Goal: Information Seeking & Learning: Compare options

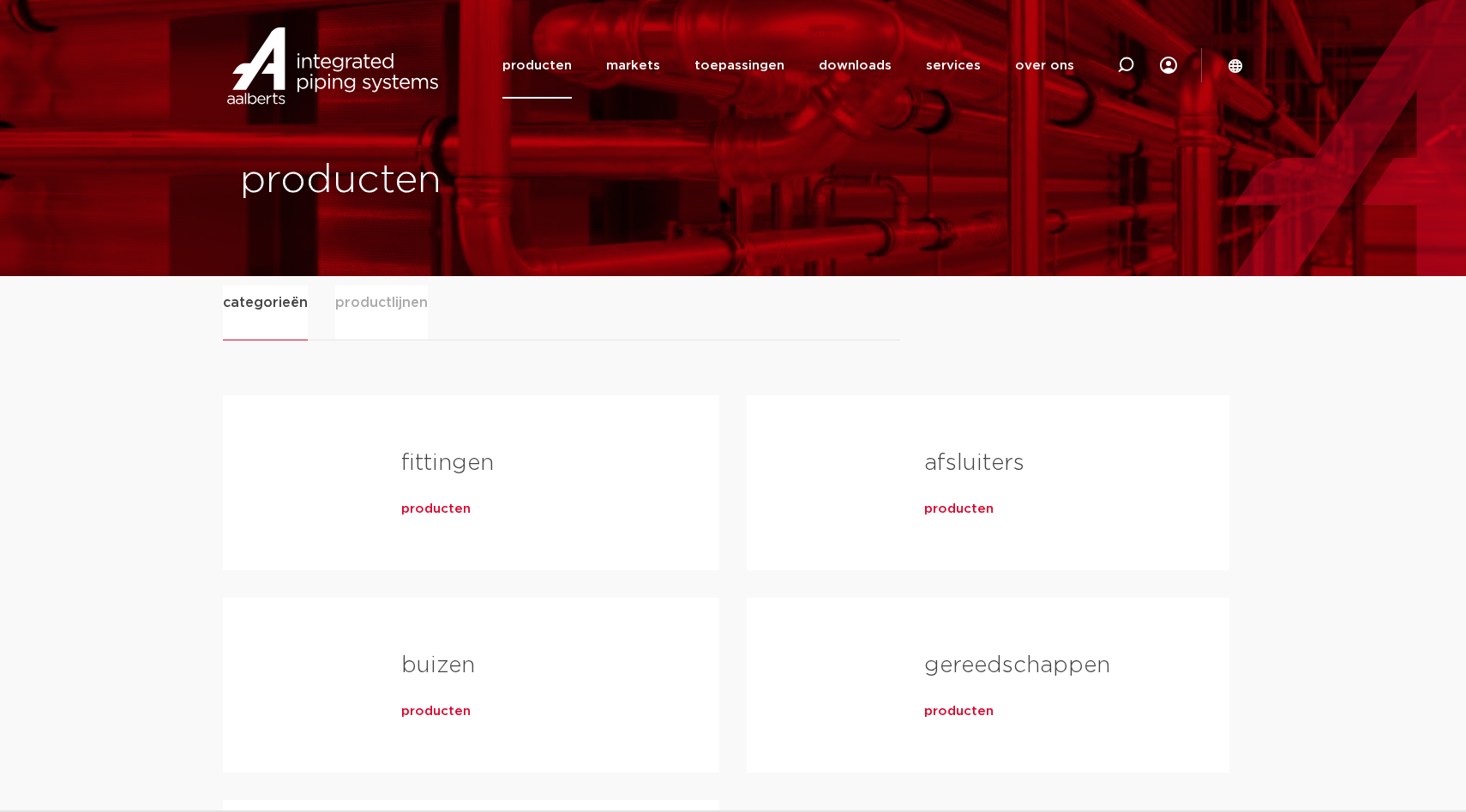
click at [391, 307] on span "productlijnen" at bounding box center [382, 302] width 93 height 34
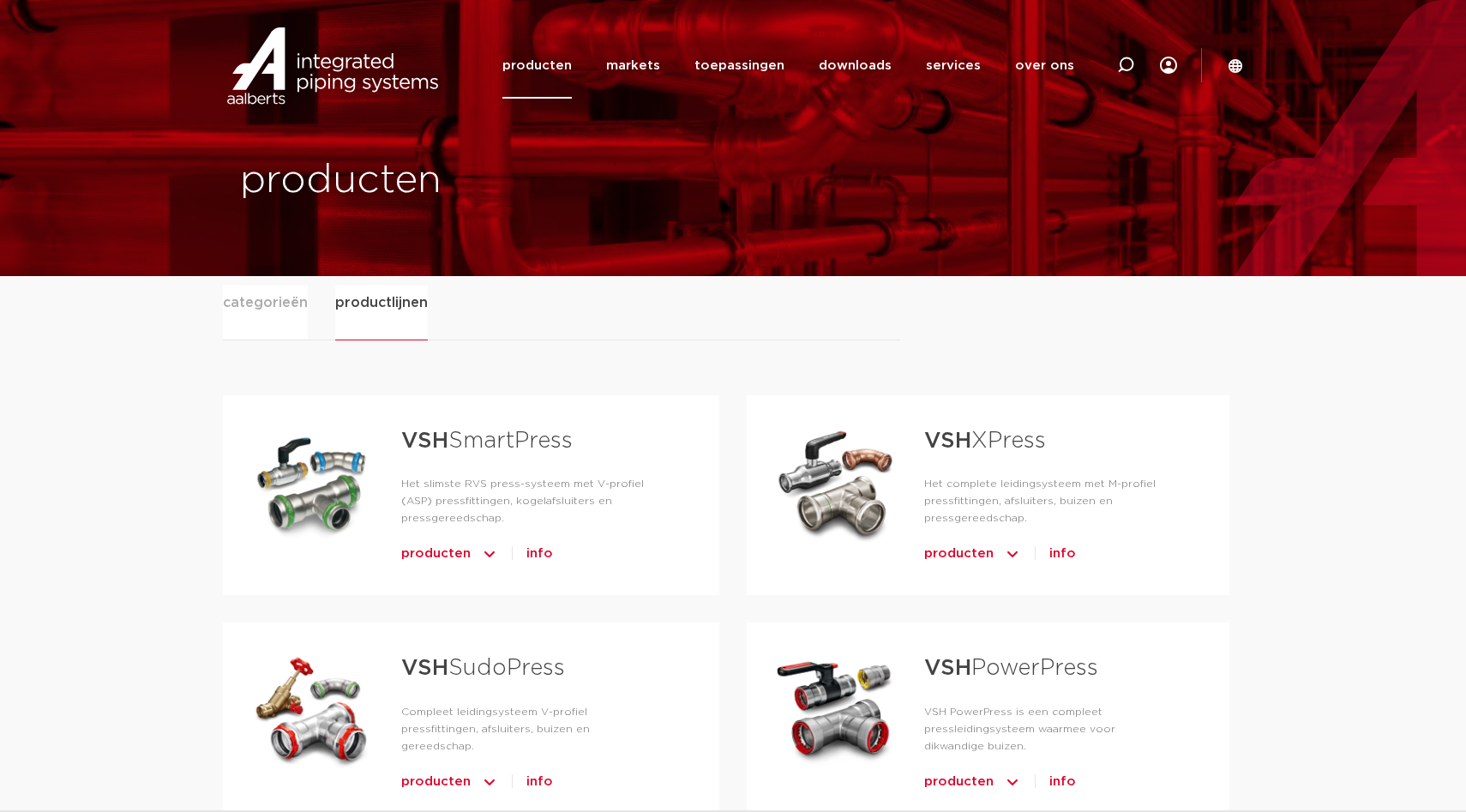
click at [282, 304] on span "categorieën" at bounding box center [265, 302] width 85 height 34
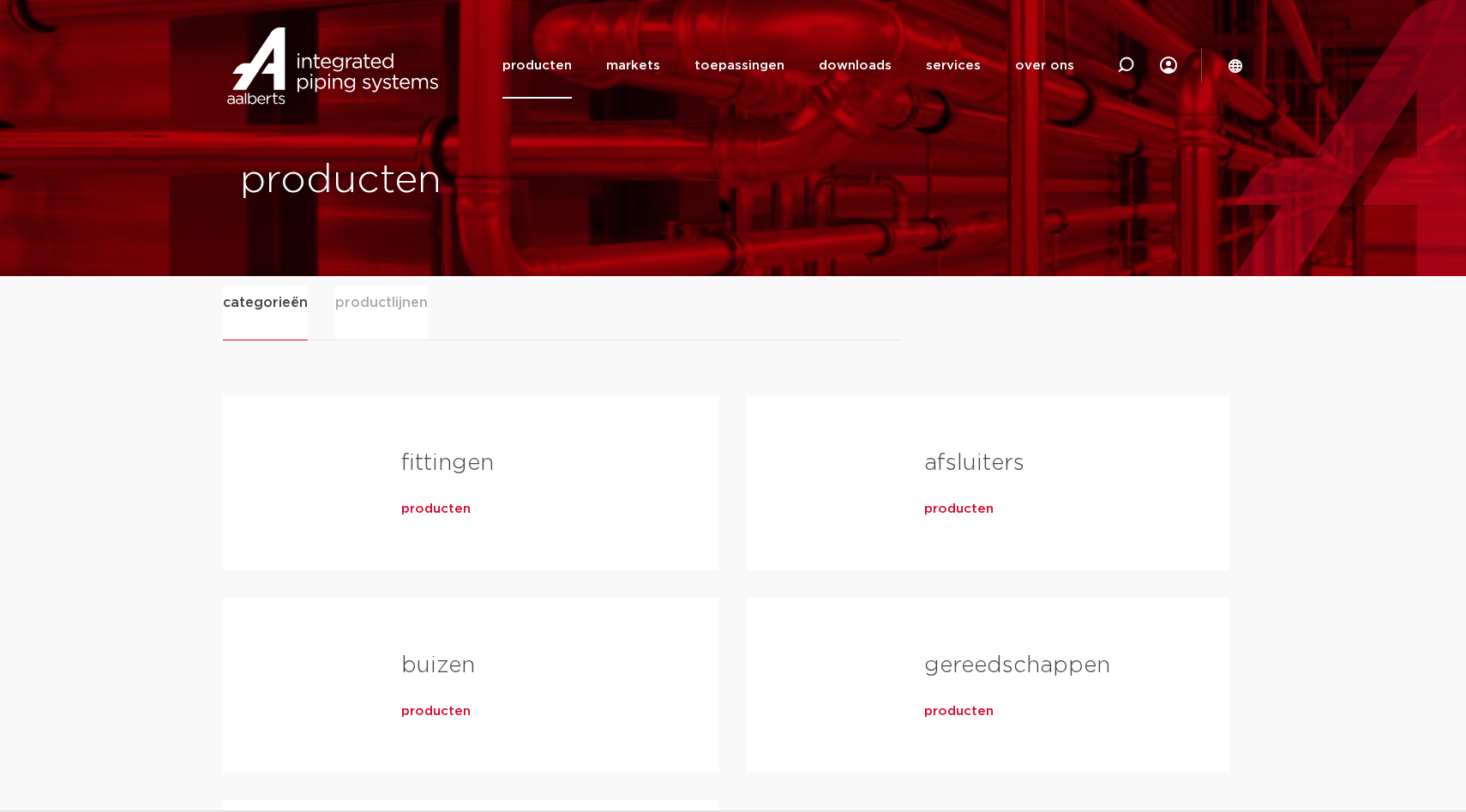
click at [455, 517] on span "producten" at bounding box center [436, 509] width 70 height 17
click at [440, 509] on span "producten" at bounding box center [436, 509] width 70 height 17
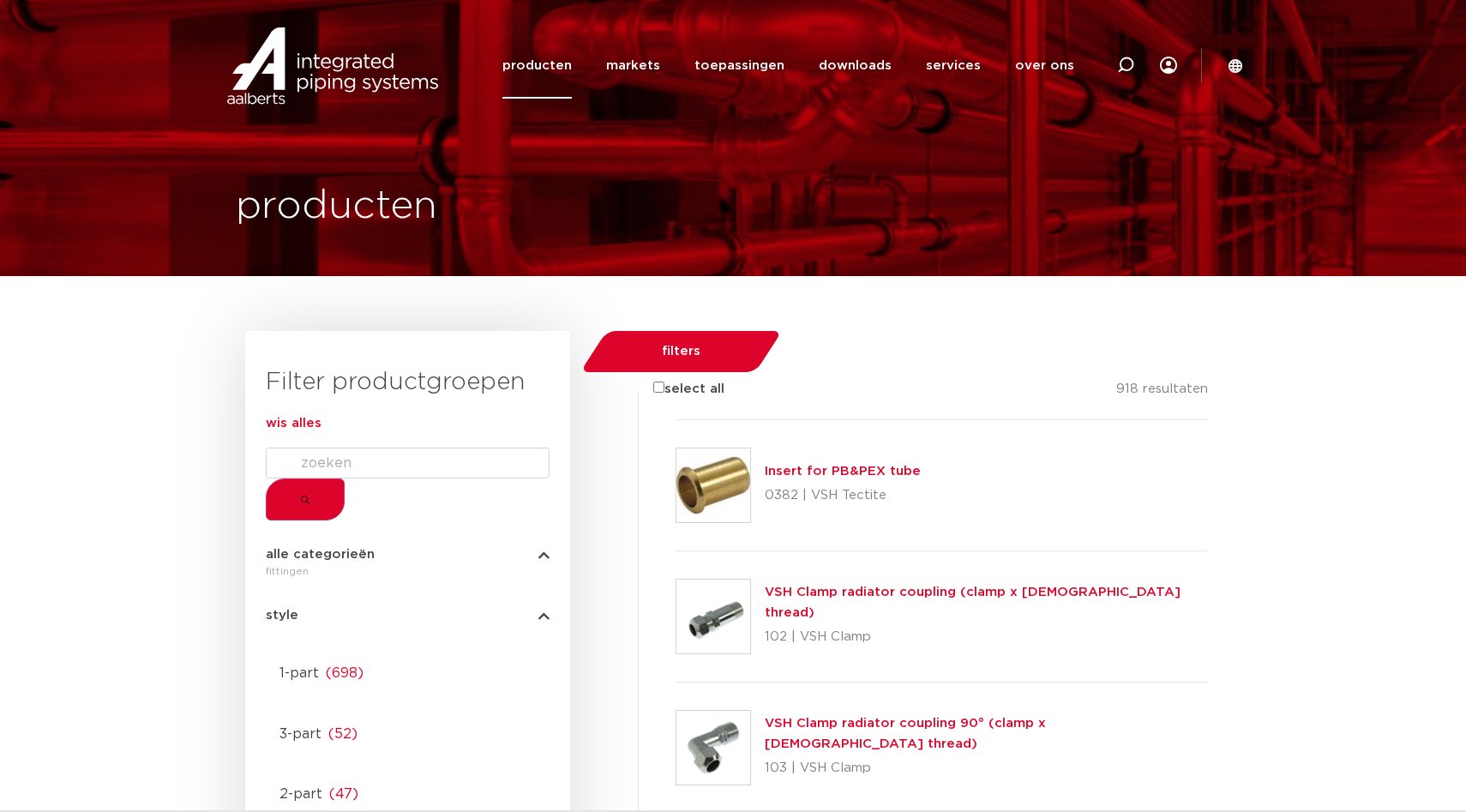
click at [331, 71] on img at bounding box center [332, 66] width 219 height 77
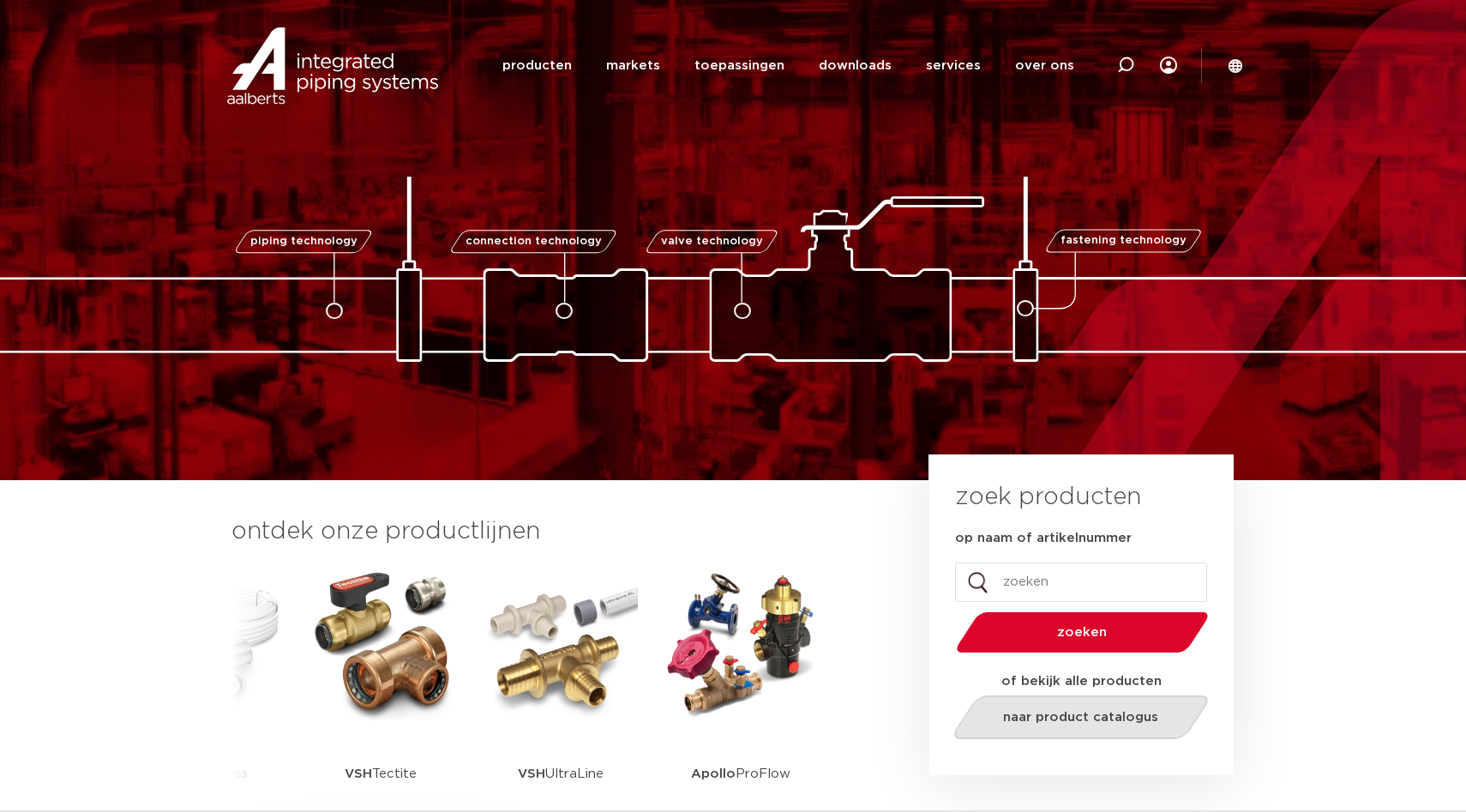
click at [1062, 707] on link "naar product catalogus" at bounding box center [1082, 717] width 263 height 43
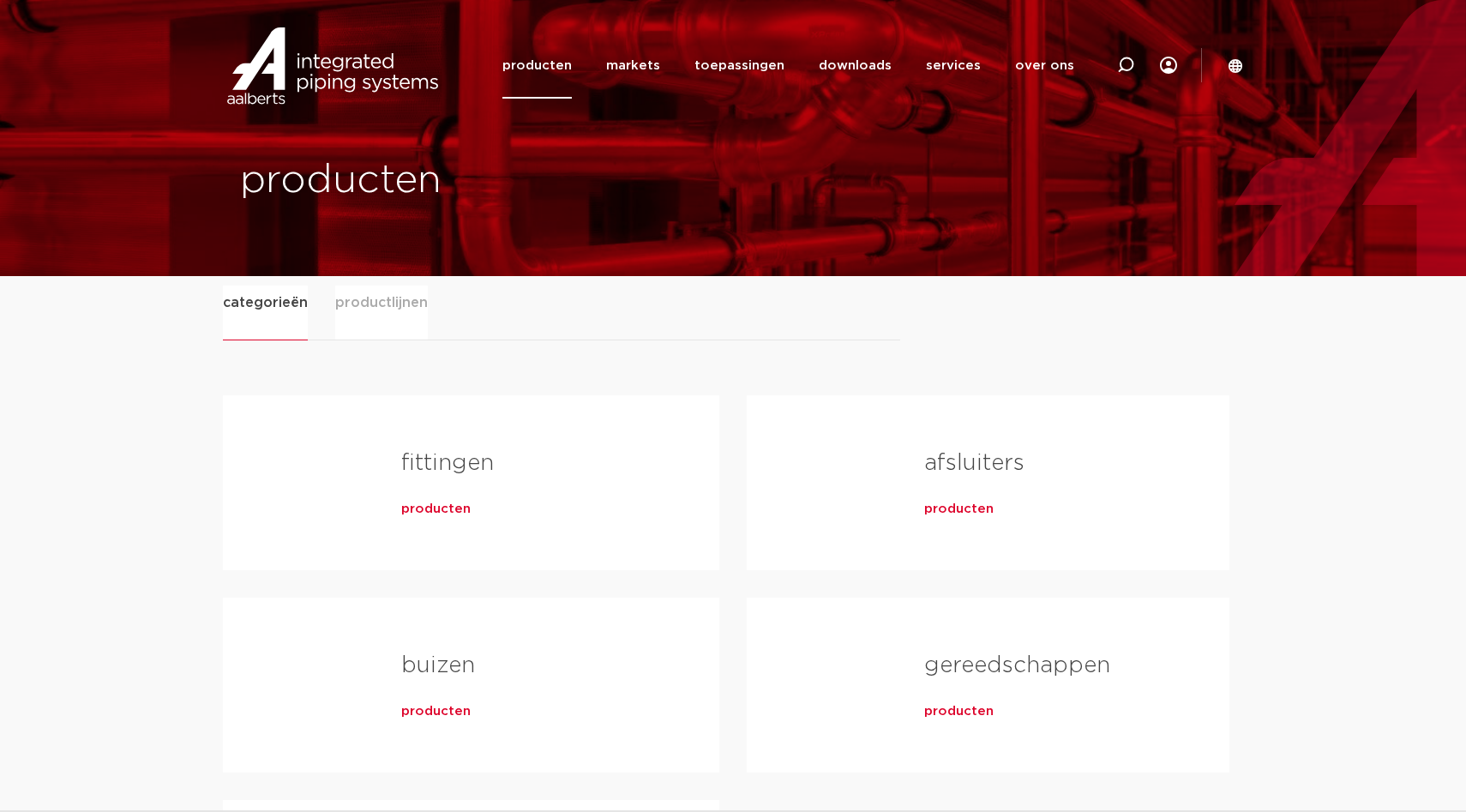
click at [961, 707] on span "producten" at bounding box center [959, 712] width 70 height 17
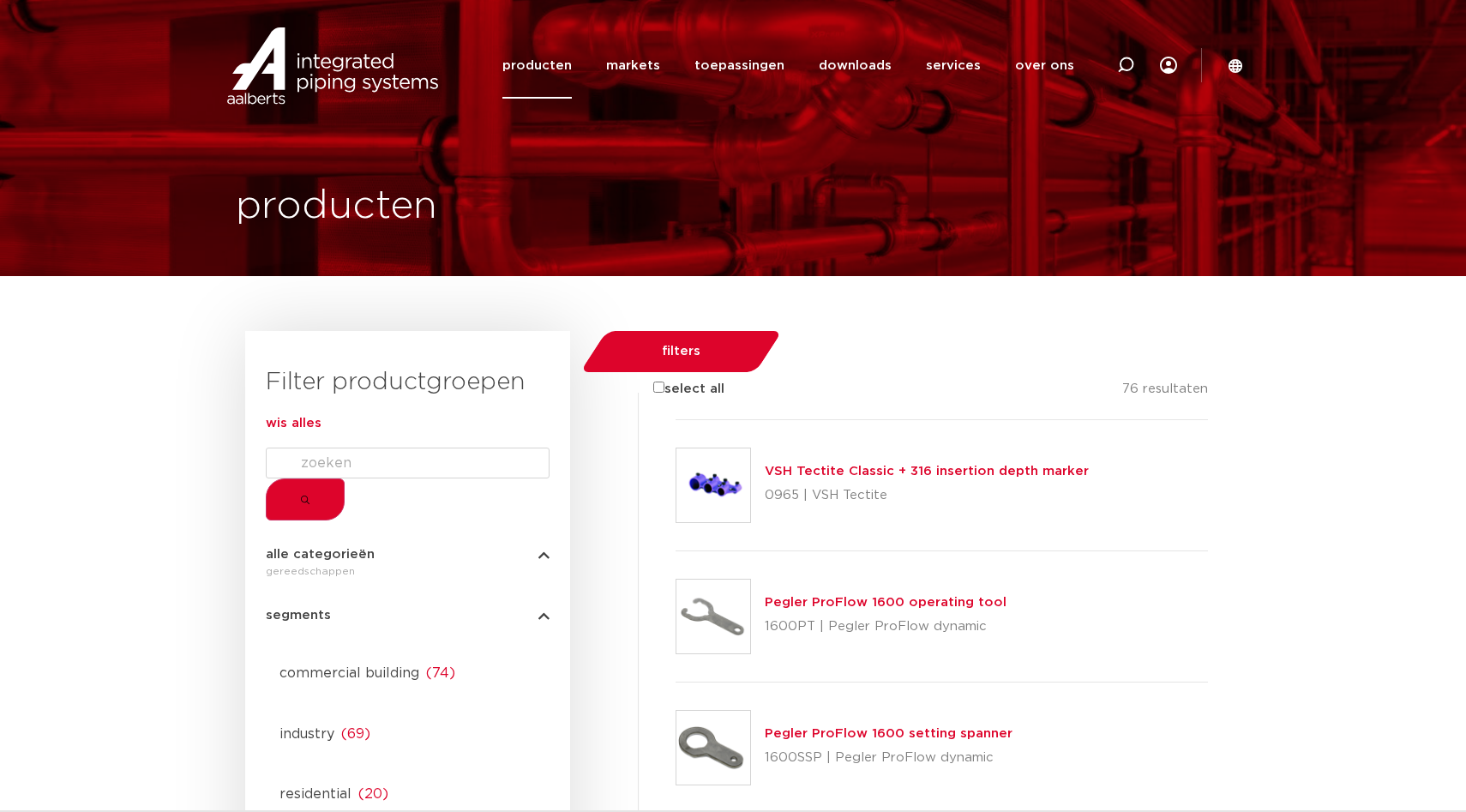
click at [653, 382] on input "select all" at bounding box center [658, 387] width 11 height 11
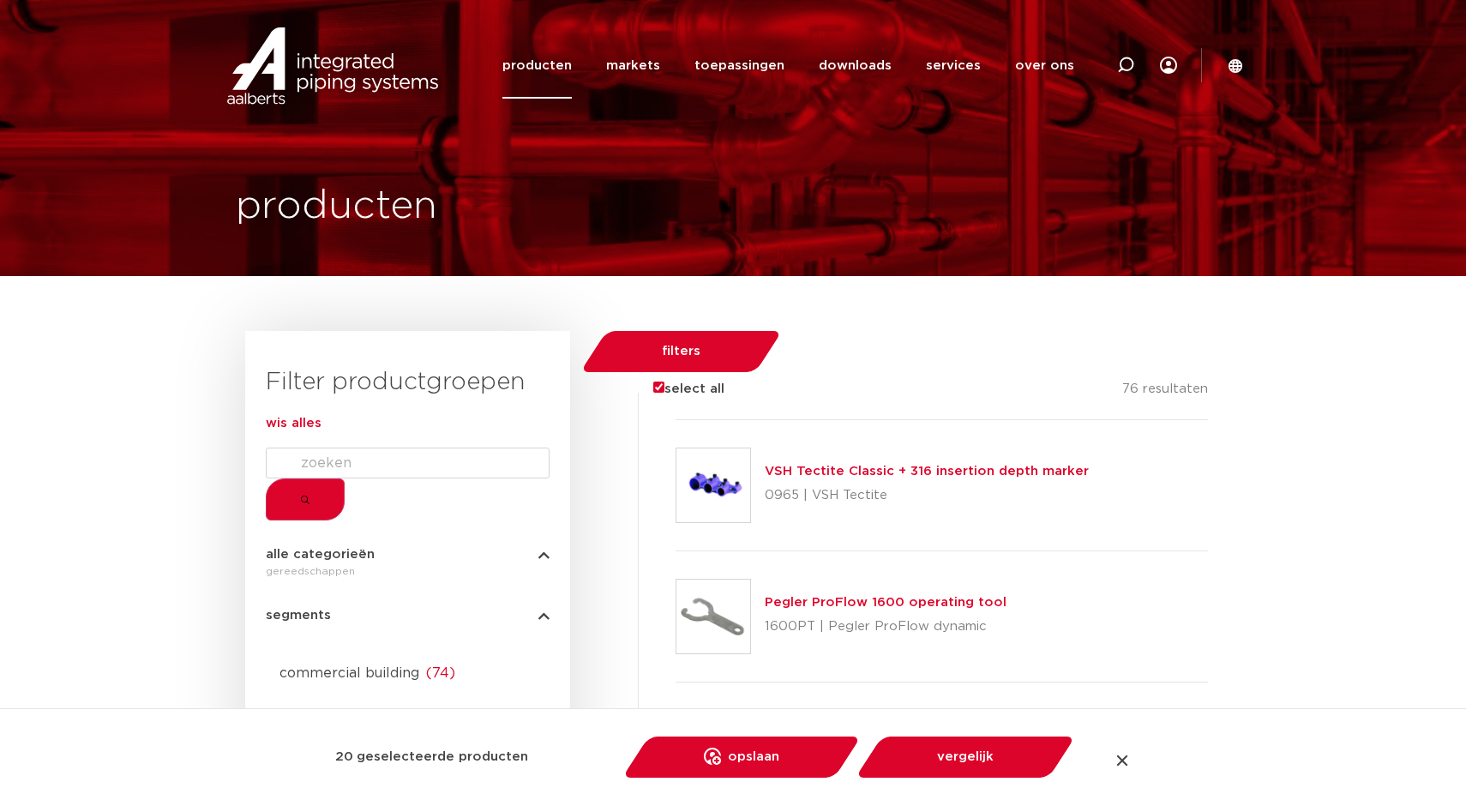
click at [653, 382] on input "select all" at bounding box center [658, 387] width 11 height 11
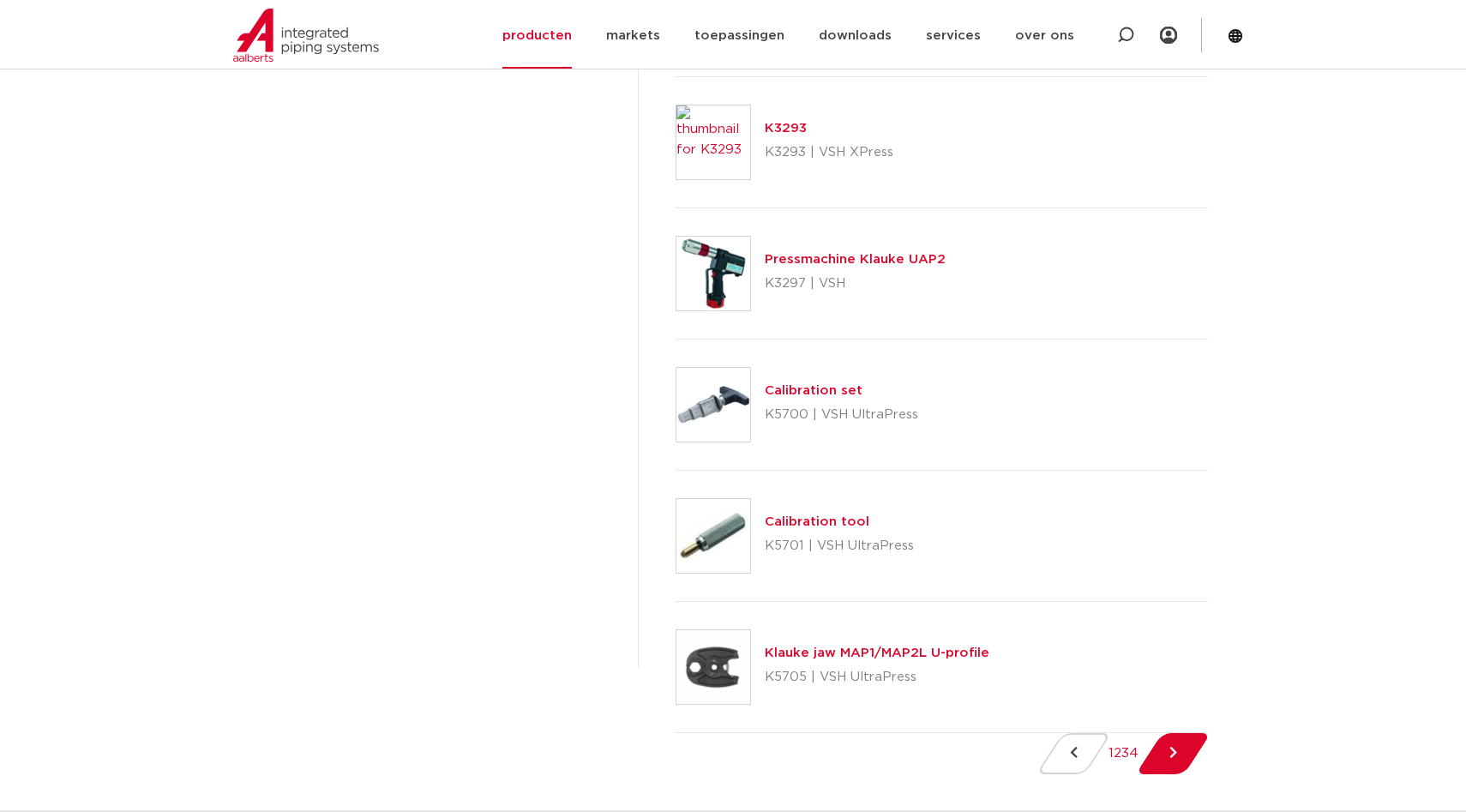
scroll to position [2421, 0]
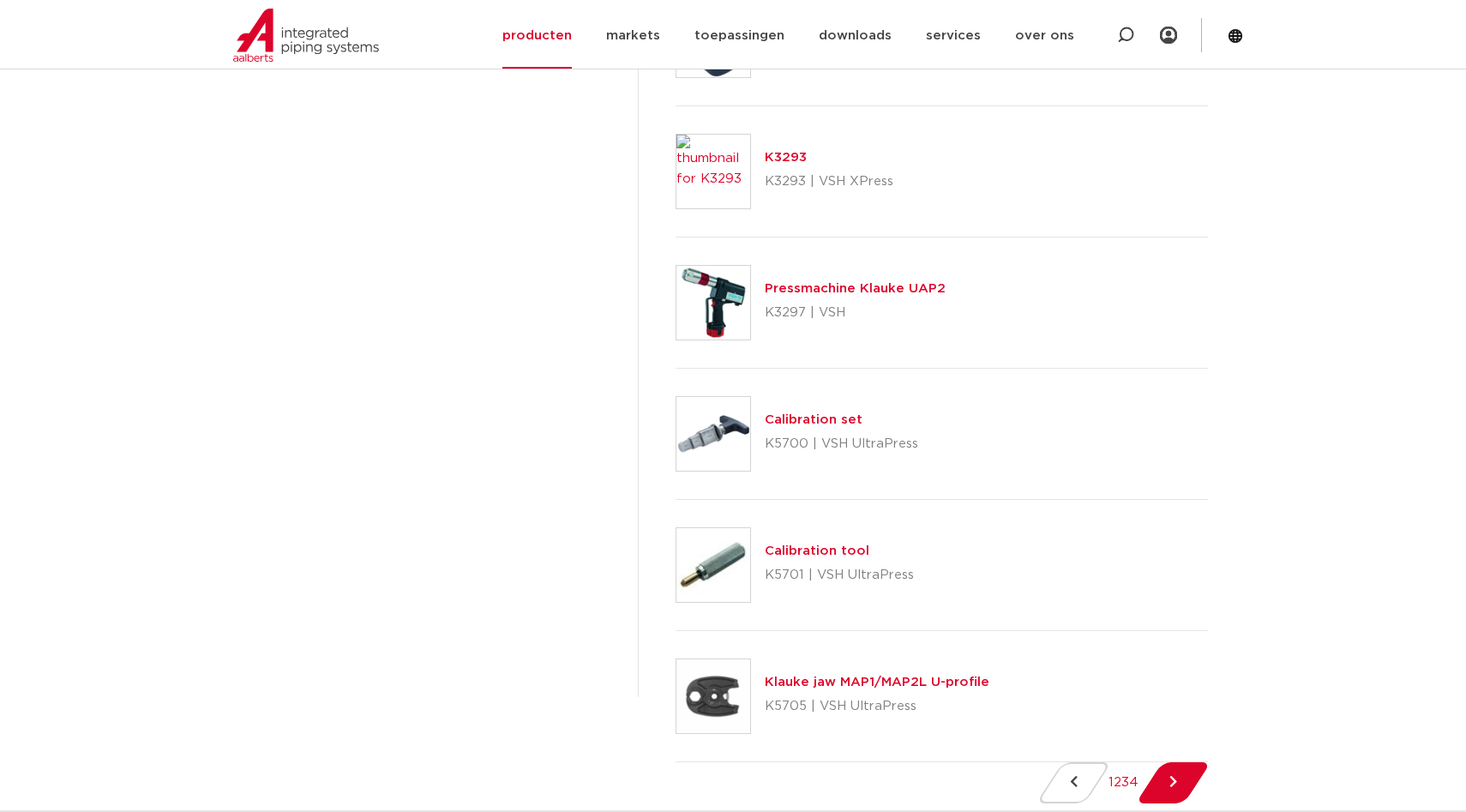
click at [1023, 500] on div "Calibration tool K5701 | VSH UltraPress" at bounding box center [942, 565] width 532 height 131
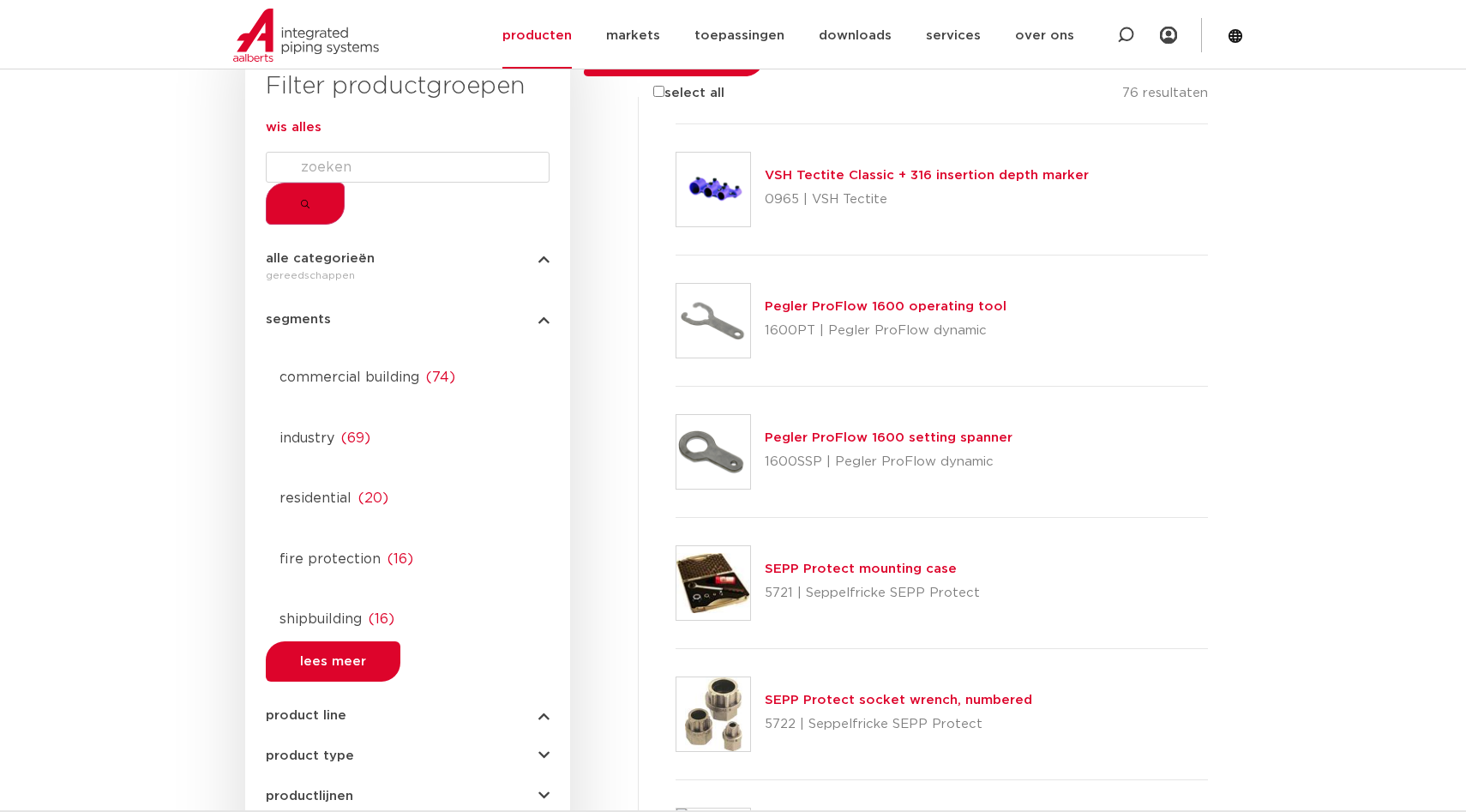
scroll to position [0, 0]
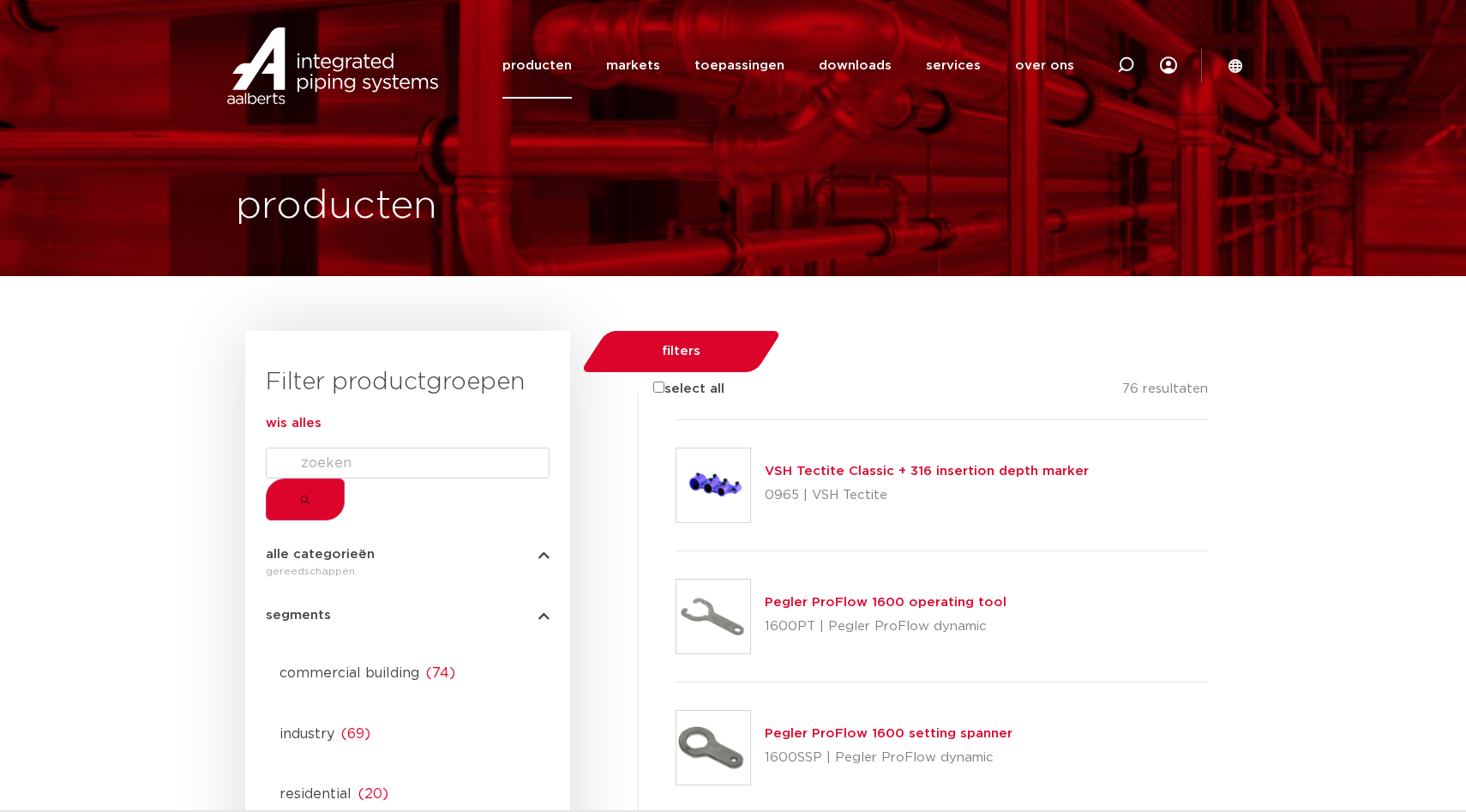
click at [653, 382] on input "select all" at bounding box center [658, 387] width 11 height 11
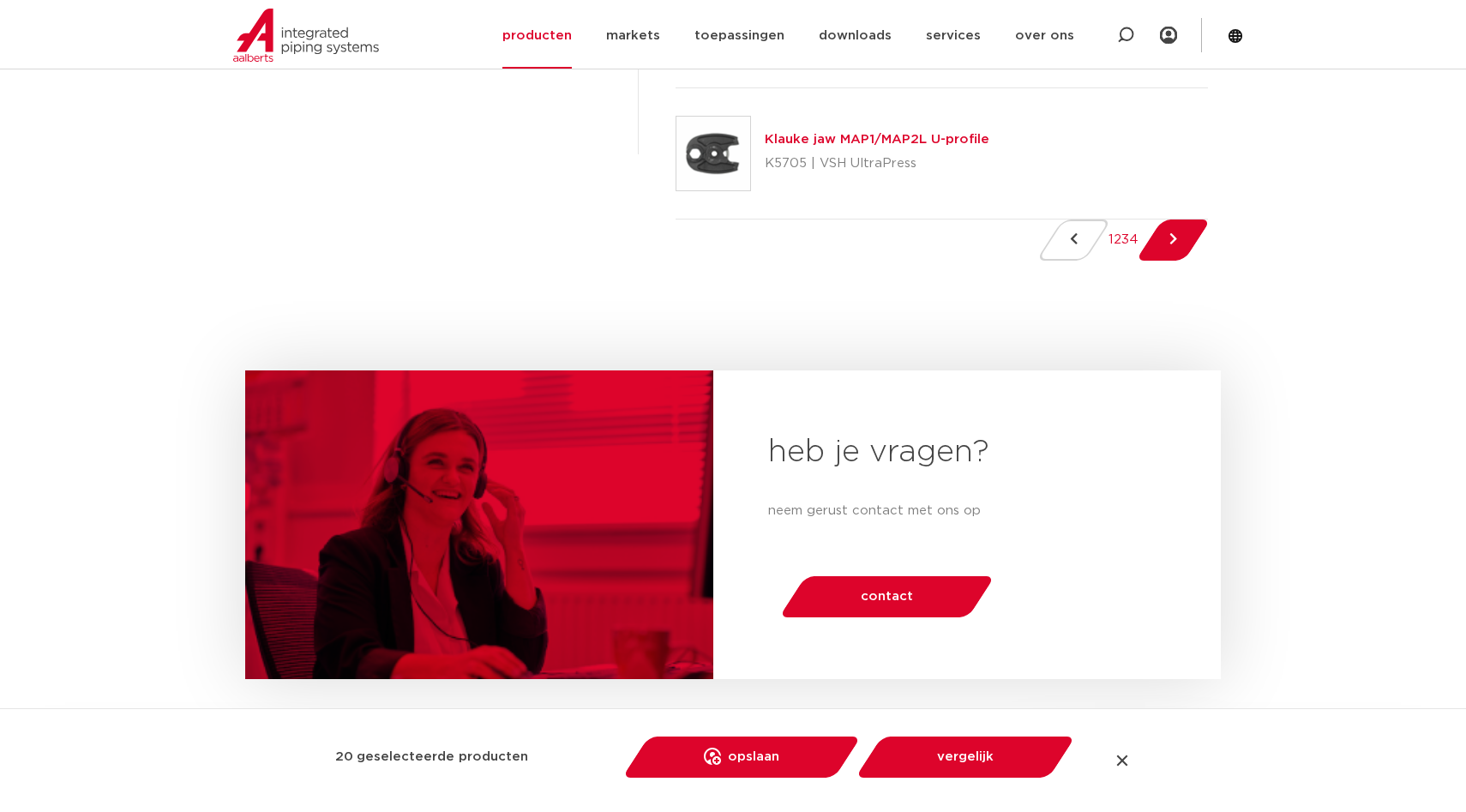
scroll to position [2889, 0]
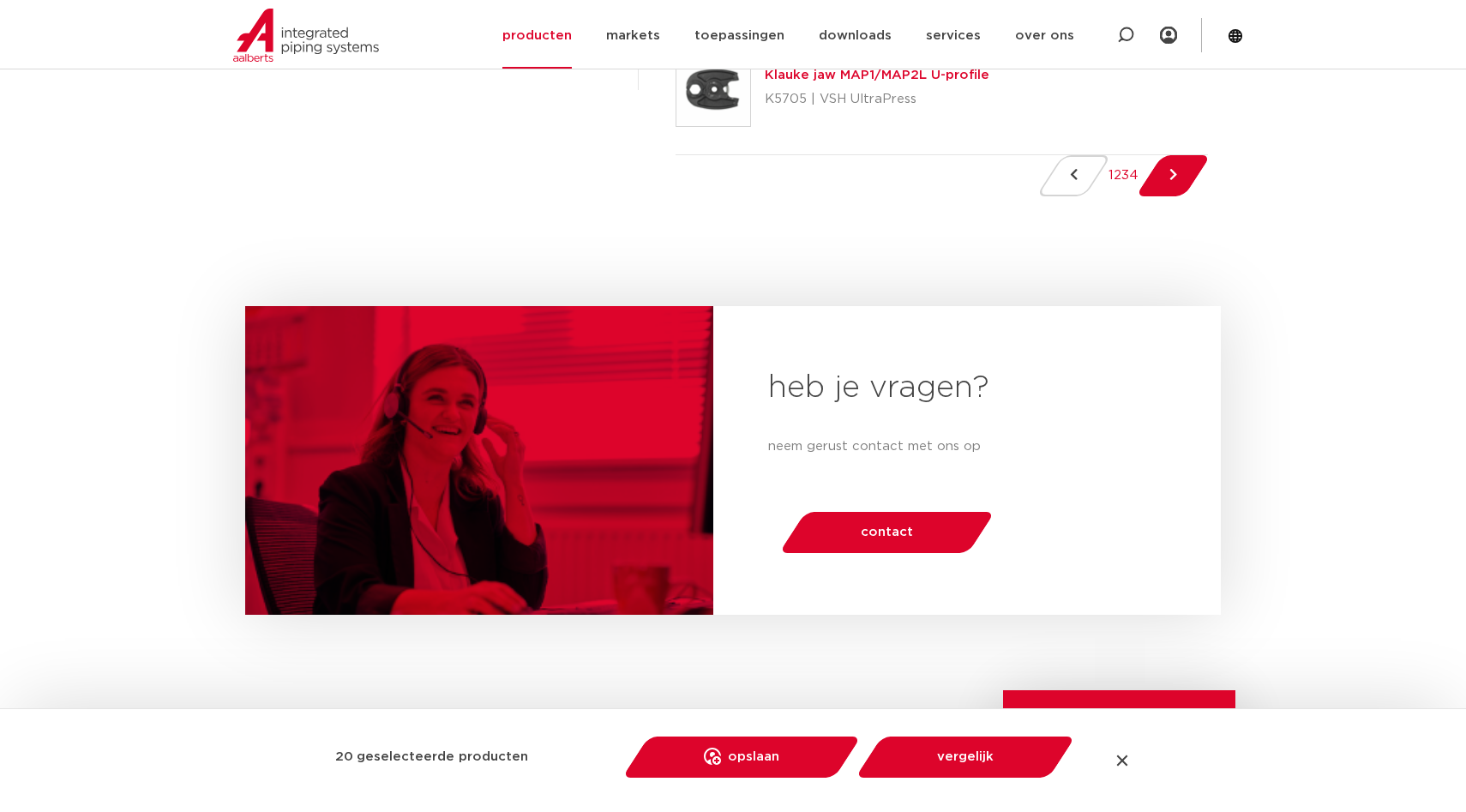
drag, startPoint x: 1216, startPoint y: 242, endPoint x: 1201, endPoint y: 207, distance: 38.1
click at [1198, 196] on link "Next Page" at bounding box center [1174, 176] width 49 height 41
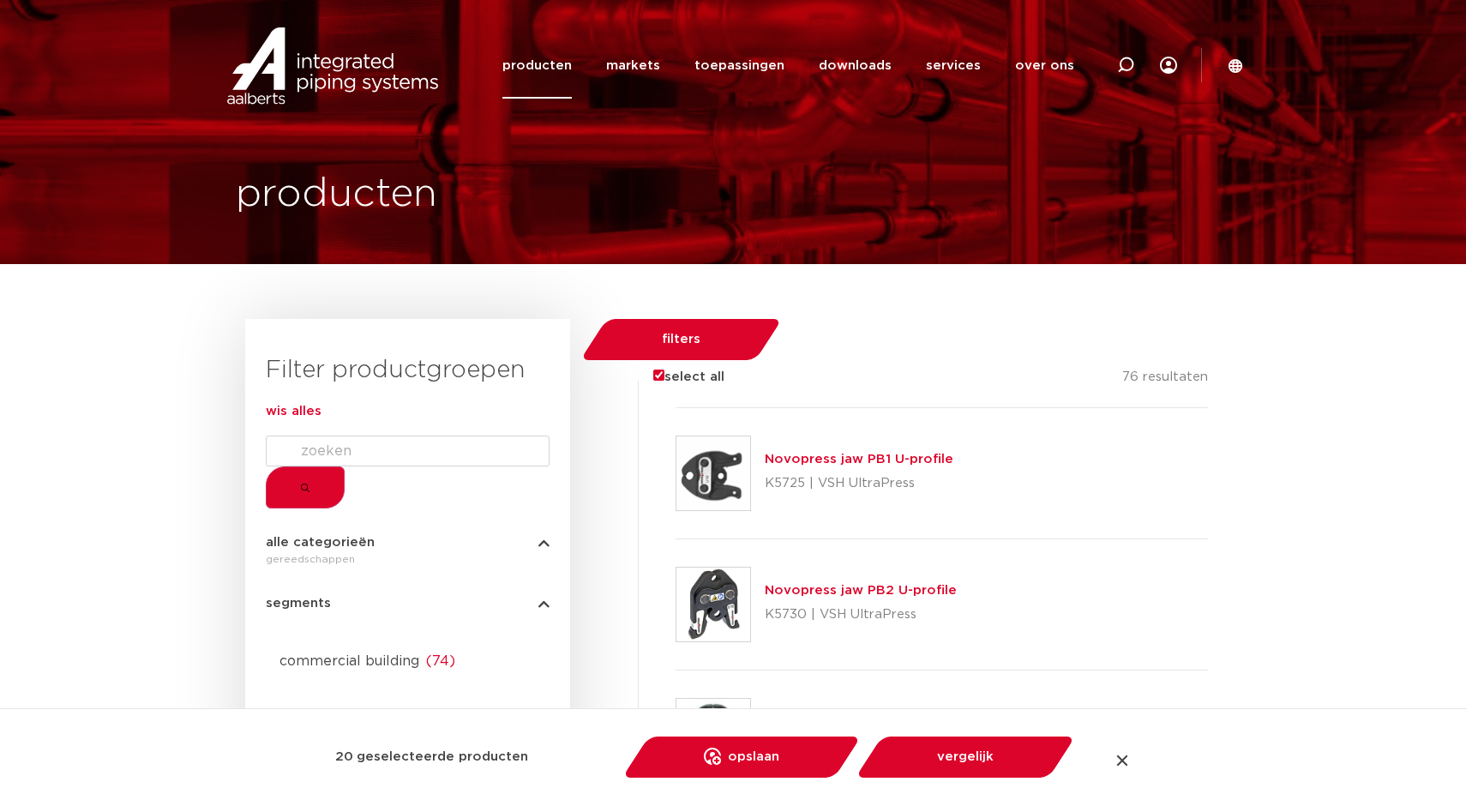
scroll to position [0, 0]
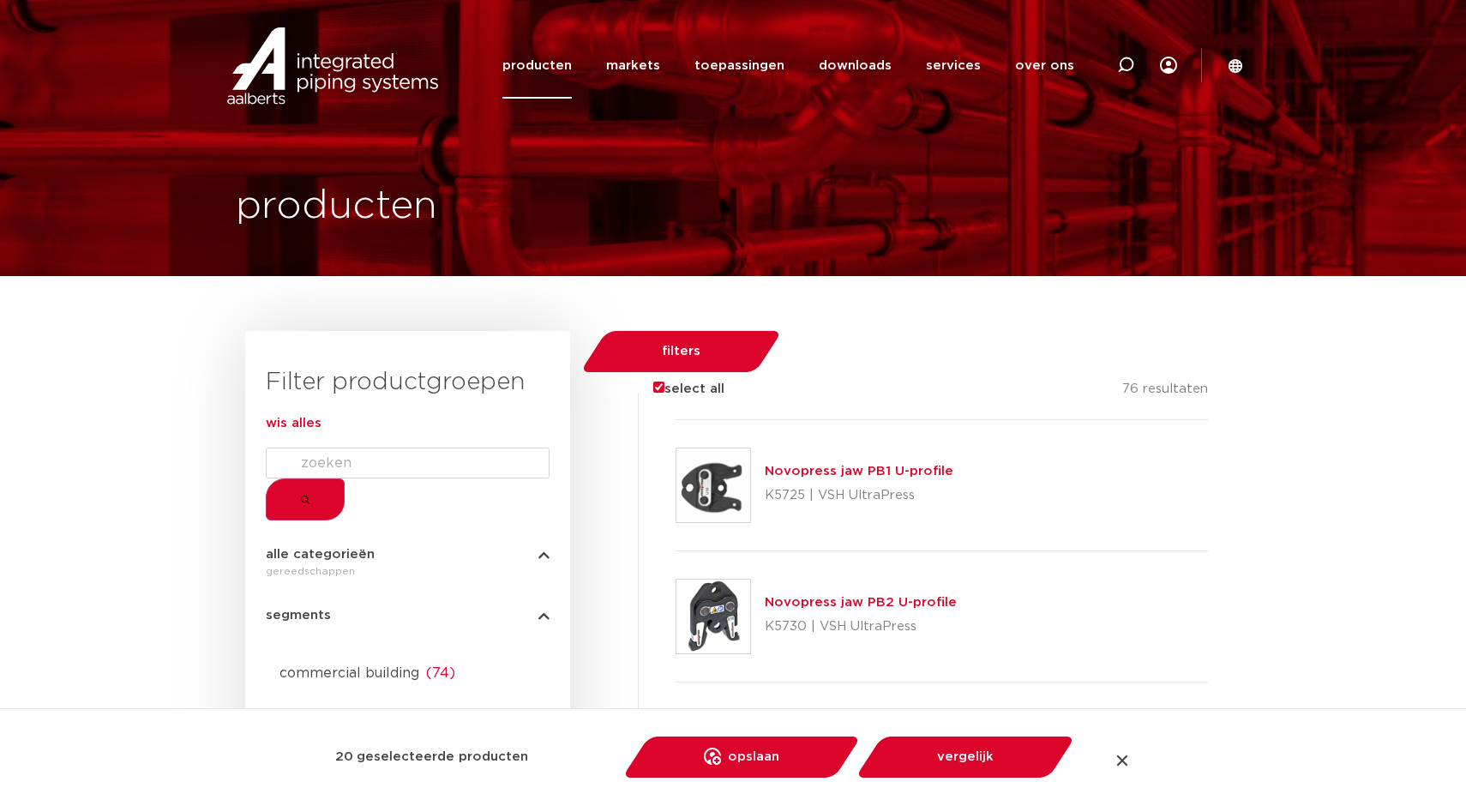
click at [653, 382] on input "select all" at bounding box center [658, 387] width 11 height 11
checkbox input "false"
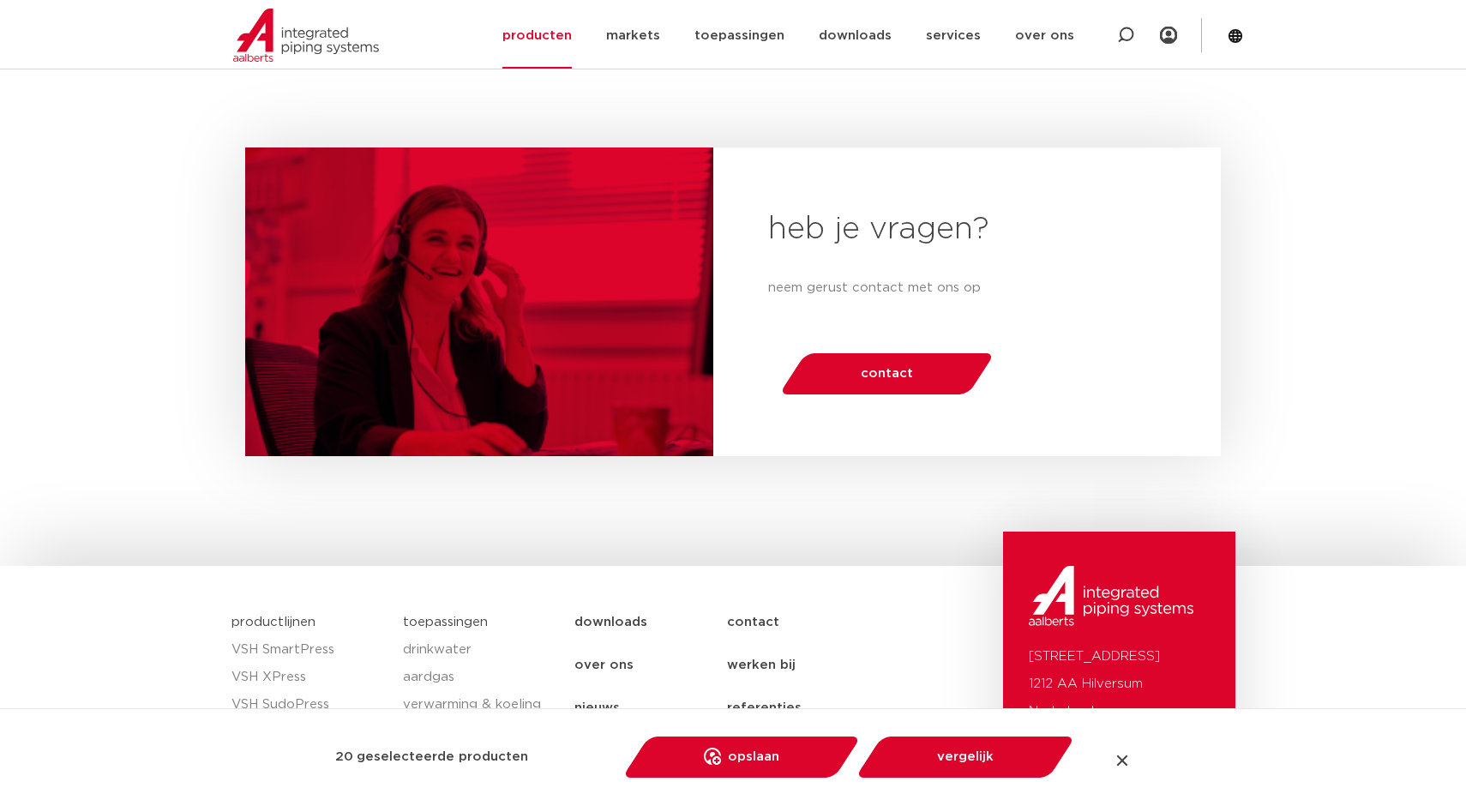
scroll to position [2934, 0]
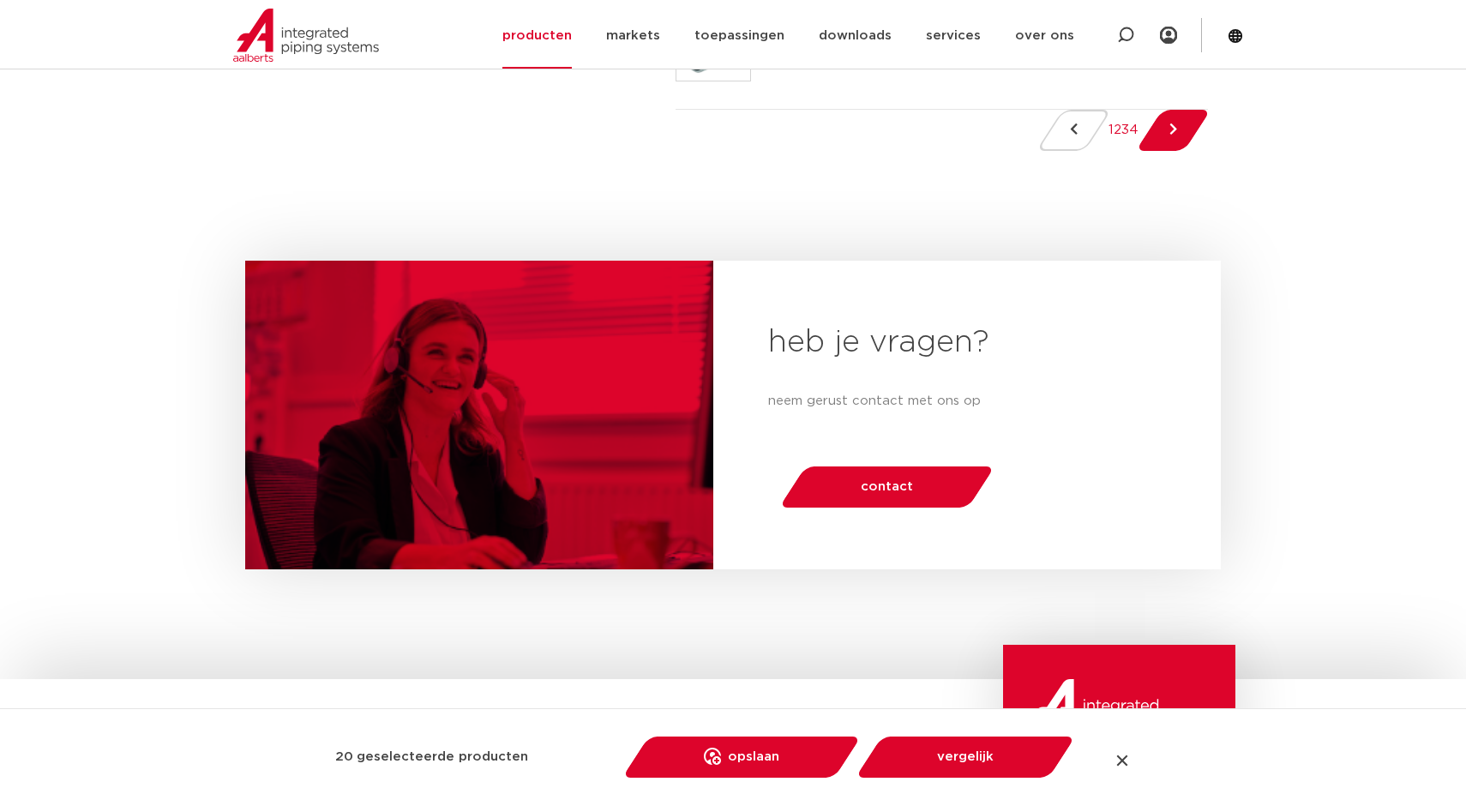
click at [1114, 136] on link "2" at bounding box center [1117, 130] width 8 height 13
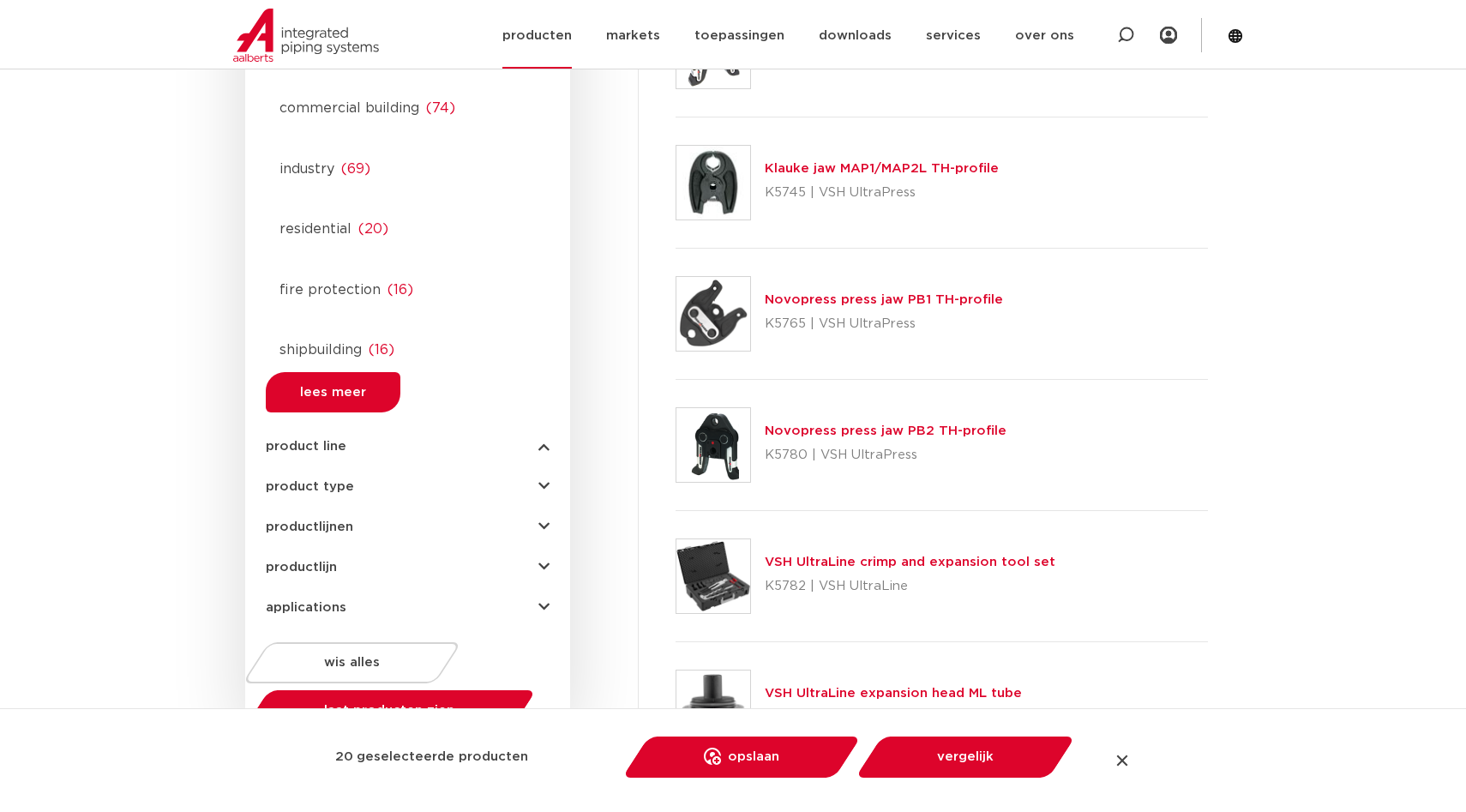
scroll to position [0, 0]
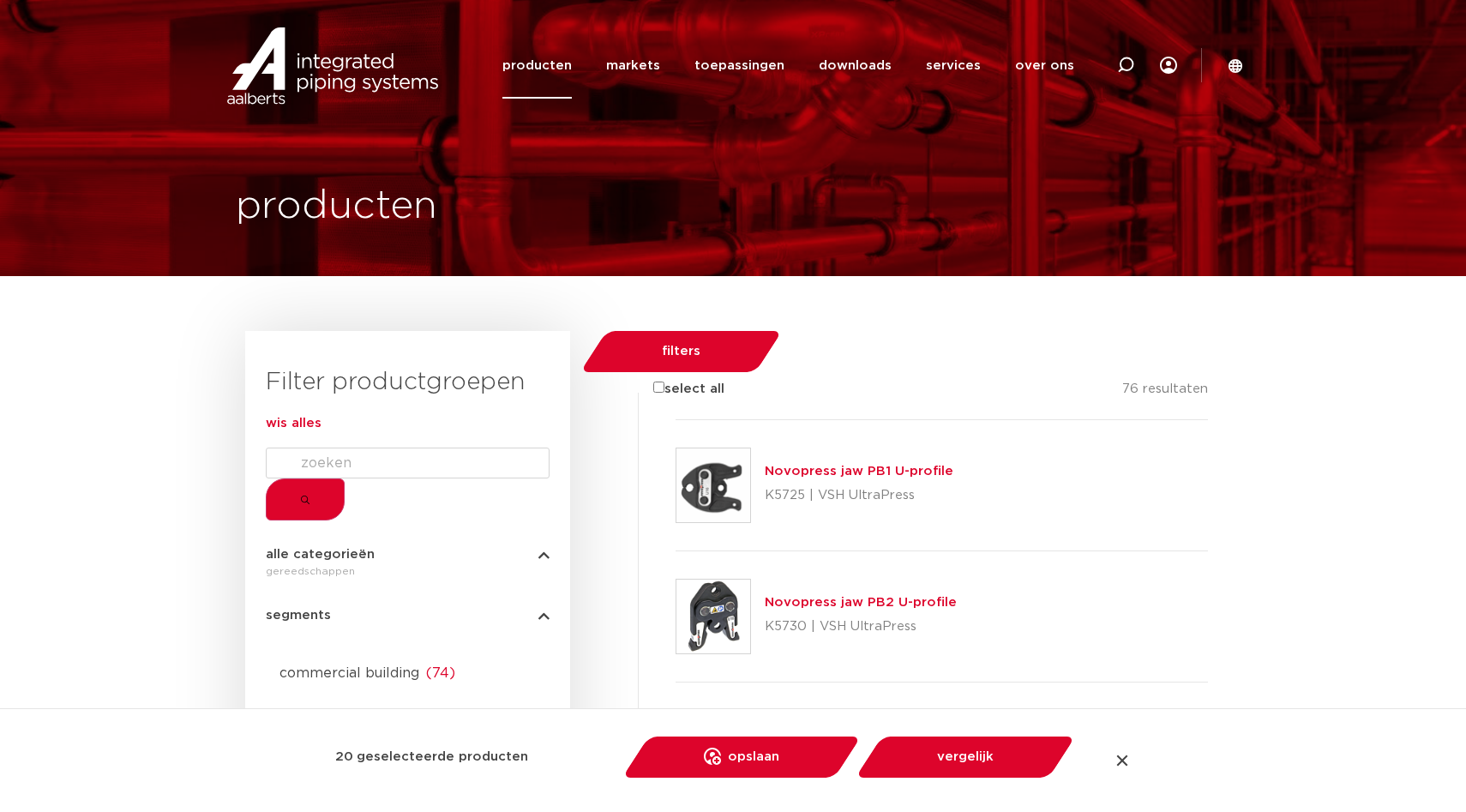
drag, startPoint x: 1165, startPoint y: 762, endPoint x: 1146, endPoint y: 765, distance: 19.2
click at [1164, 762] on div "20 geselecteerd product geselecteerde producten opslaan opslaan in my IPS verwi…" at bounding box center [733, 760] width 1466 height 103
click at [1131, 763] on div at bounding box center [1123, 761] width 17 height 17
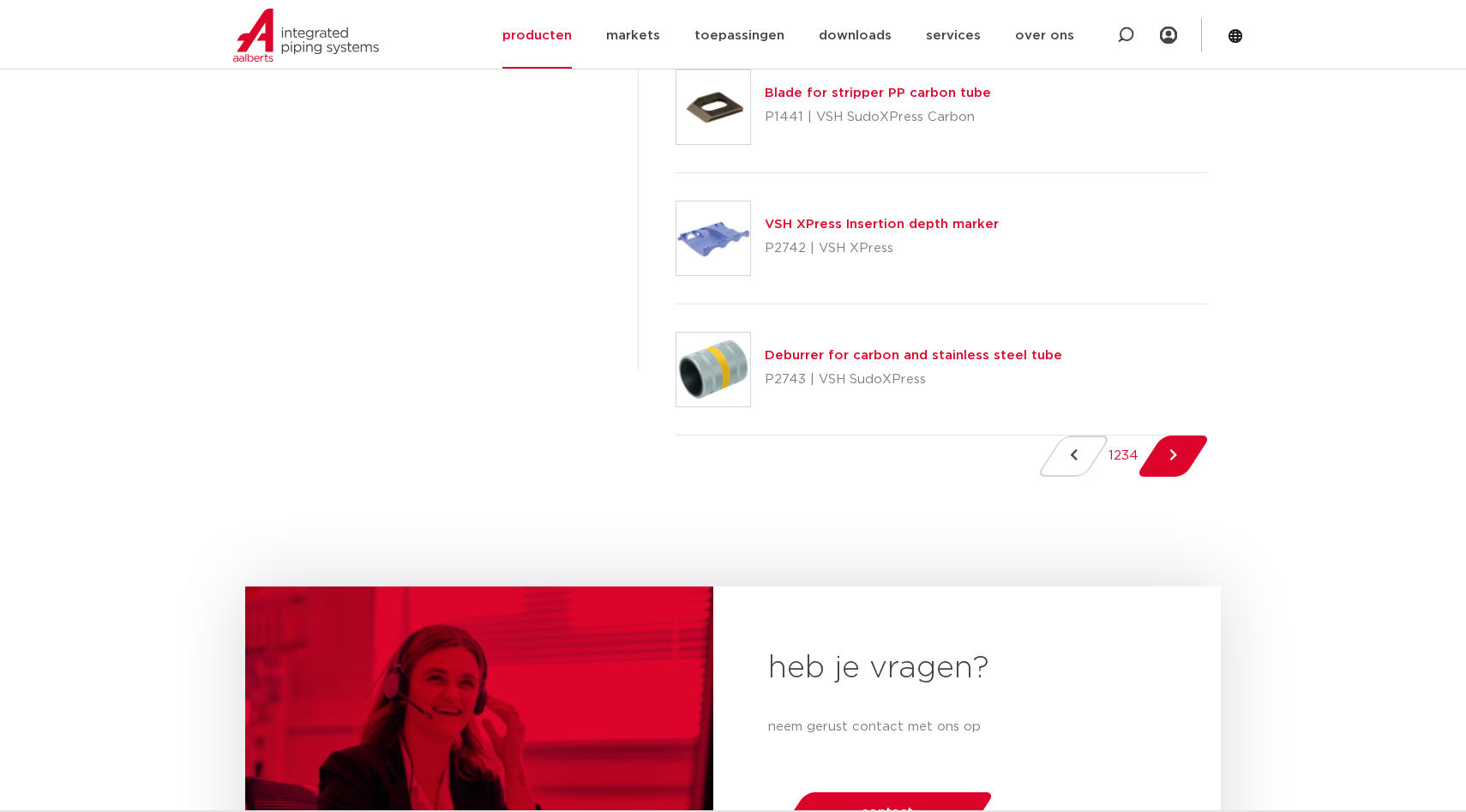
scroll to position [2613, 0]
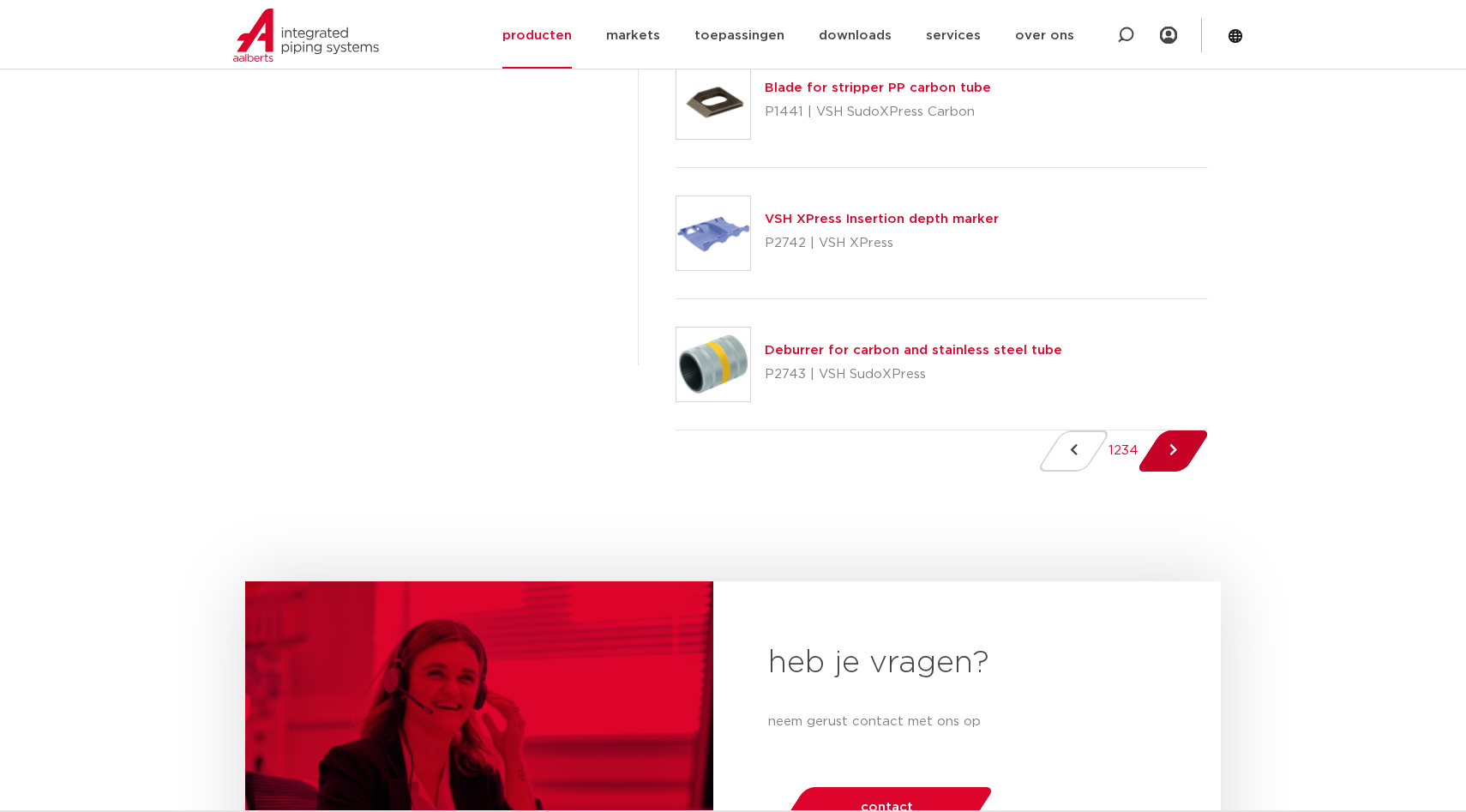
drag, startPoint x: 1204, startPoint y: 512, endPoint x: 1194, endPoint y: 474, distance: 39.3
click at [1190, 464] on link "Next Page" at bounding box center [1174, 450] width 49 height 41
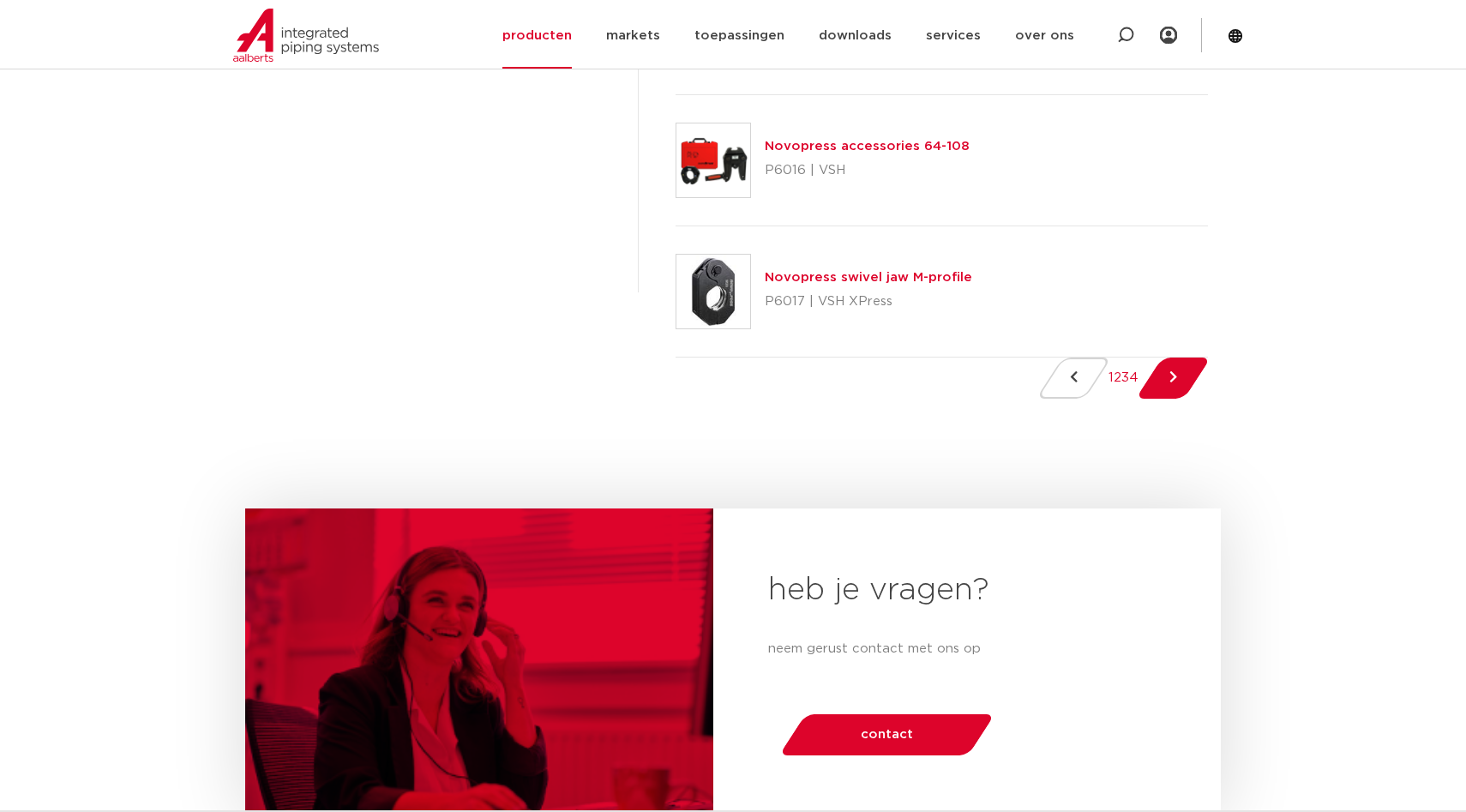
scroll to position [2353, 0]
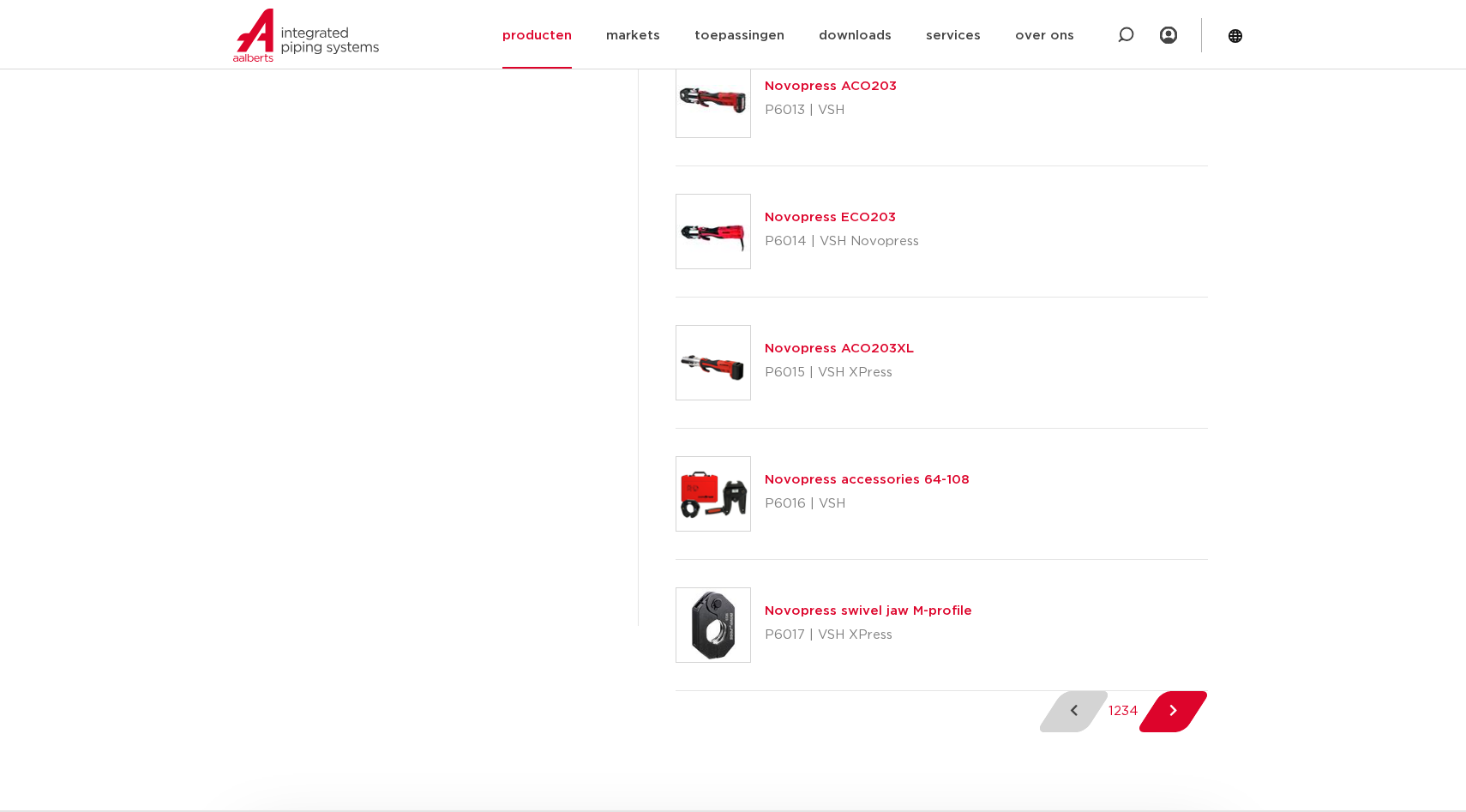
click at [1070, 717] on icon "Previous Page" at bounding box center [1074, 711] width 8 height 13
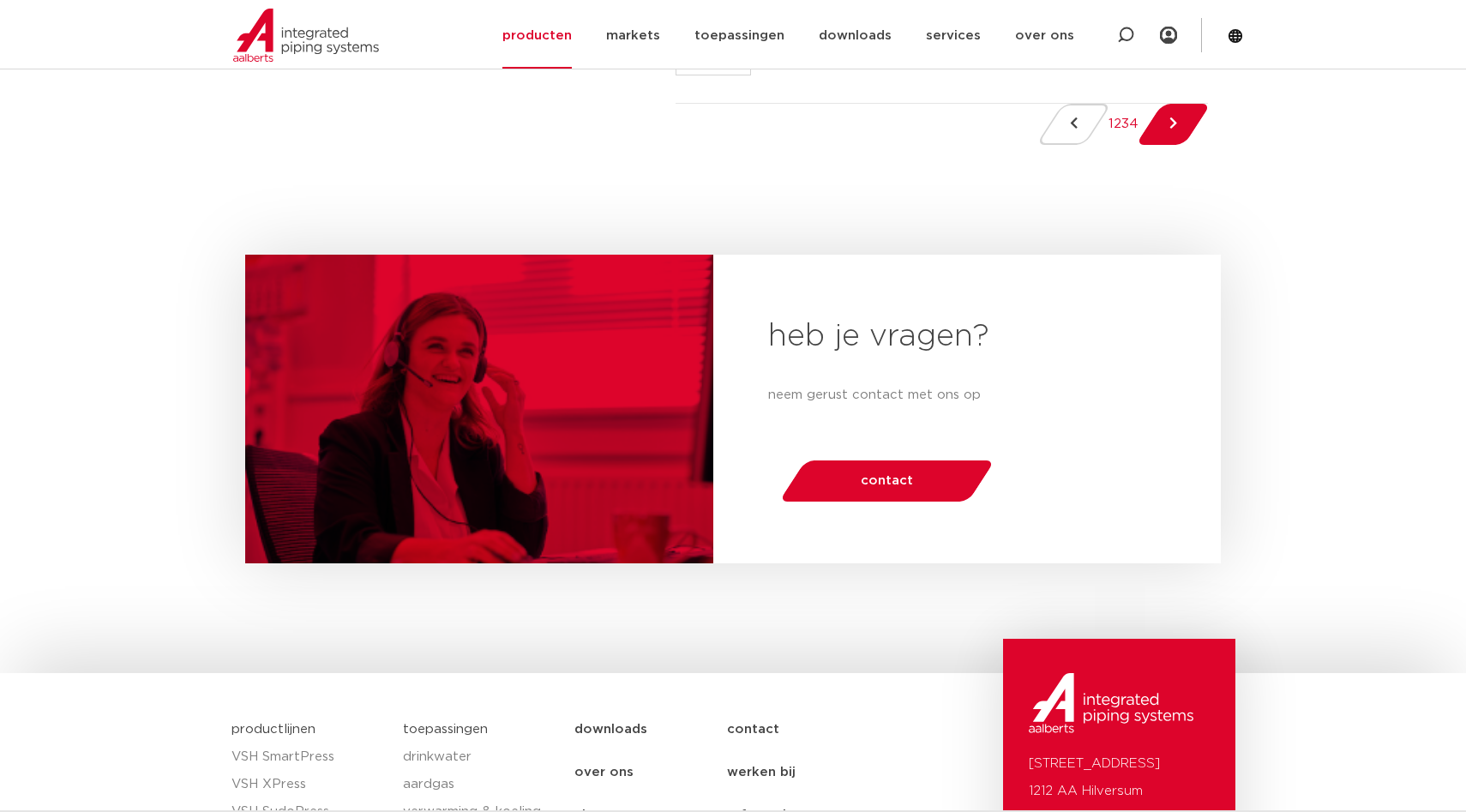
scroll to position [2939, 0]
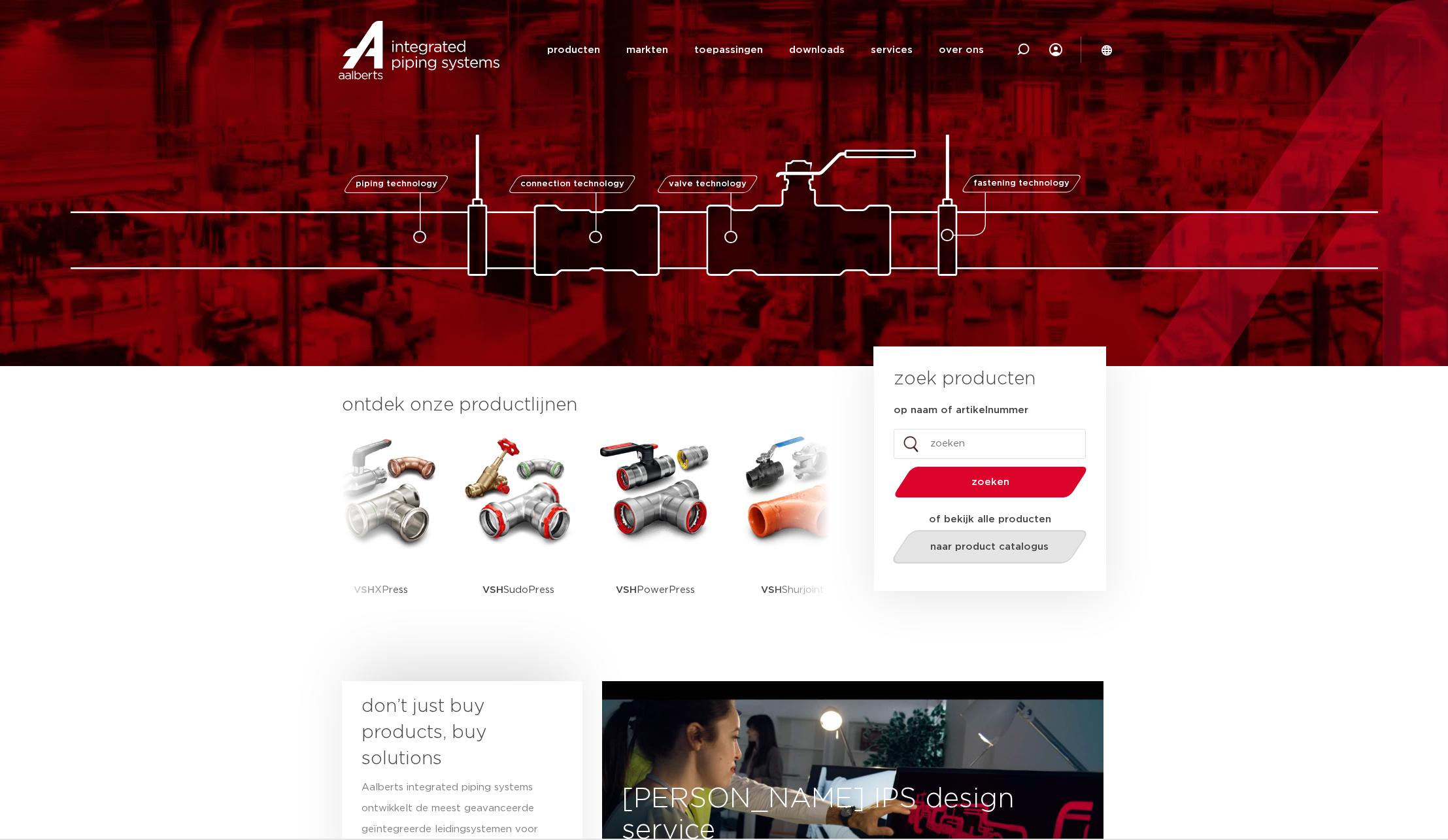
click at [1027, 557] on link "naar product catalogus" at bounding box center [989, 547] width 201 height 33
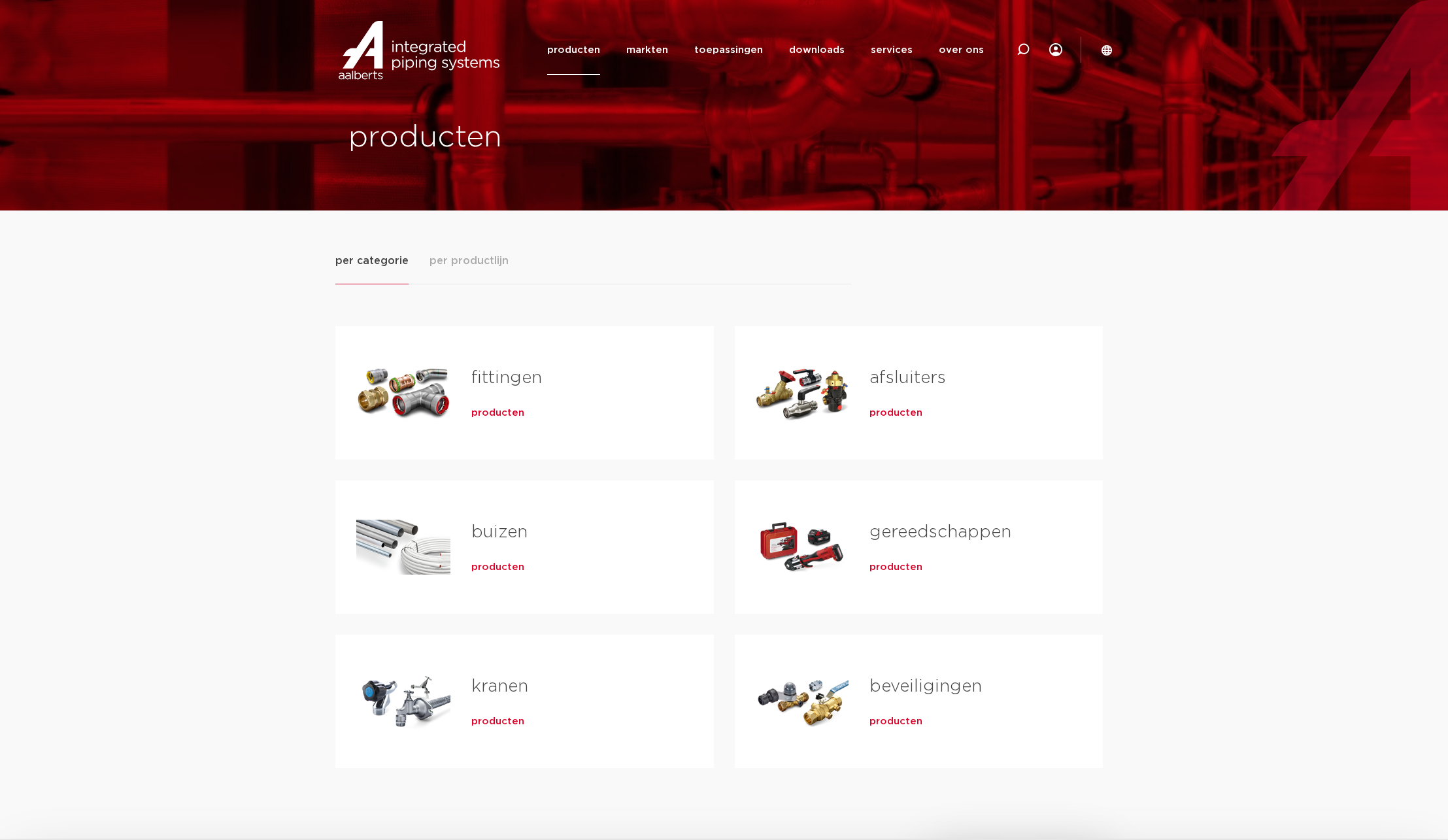
click at [902, 569] on span "producten" at bounding box center [896, 568] width 53 height 13
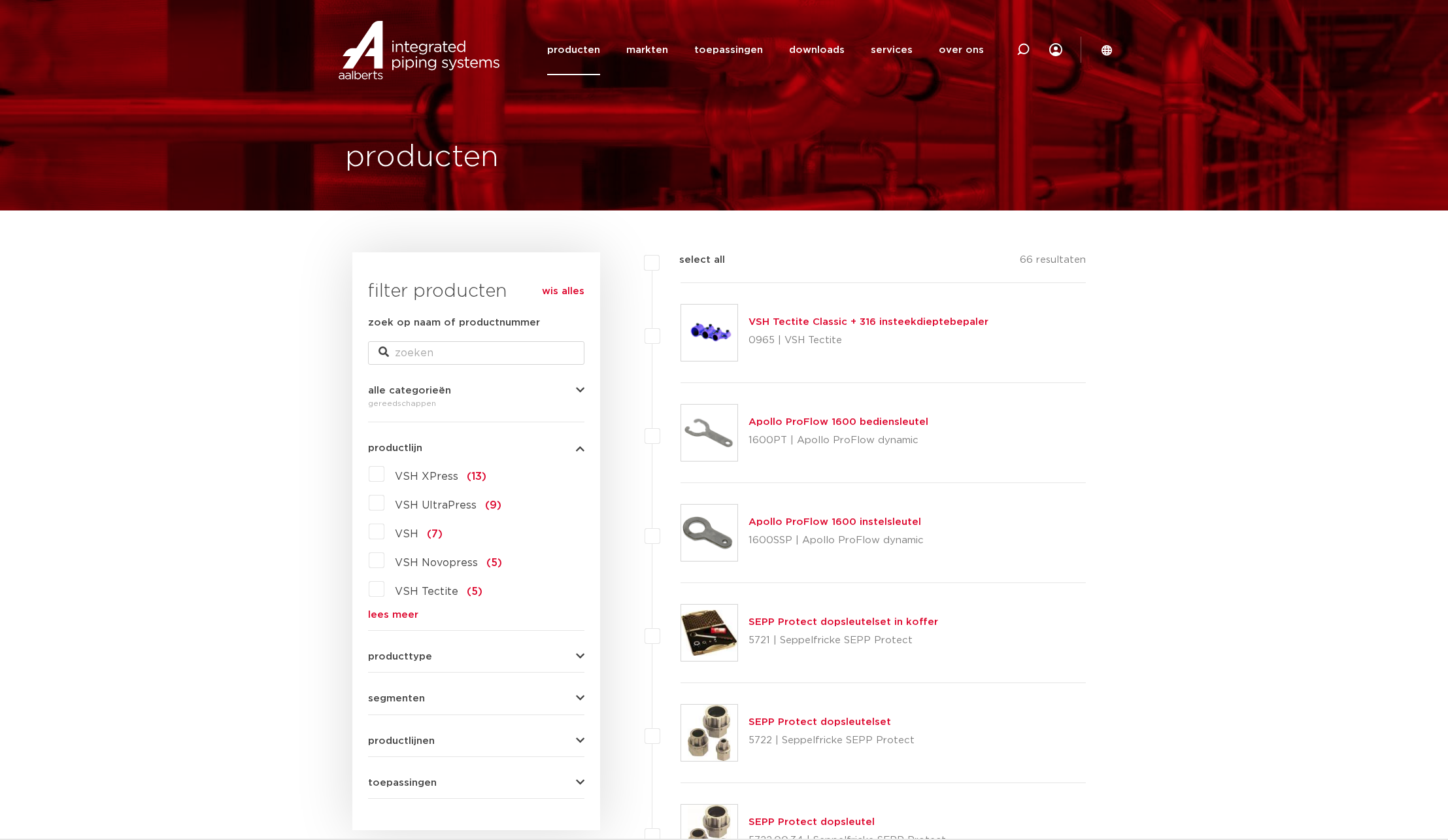
click at [660, 267] on label "select all" at bounding box center [692, 261] width 66 height 16
click at [680, 261] on input "select all" at bounding box center [684, 257] width 9 height 9
checkbox input "true"
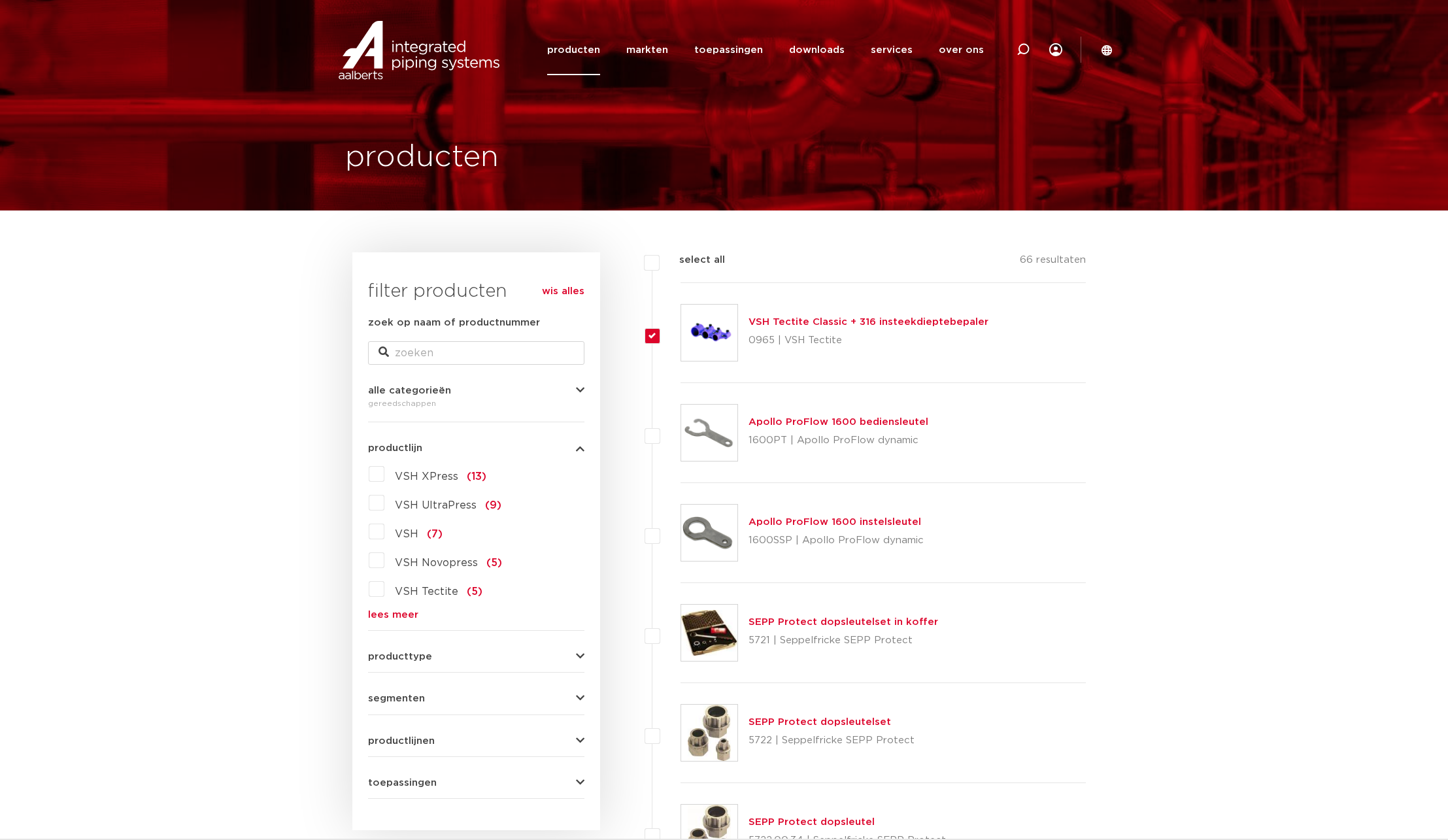
checkbox input "true"
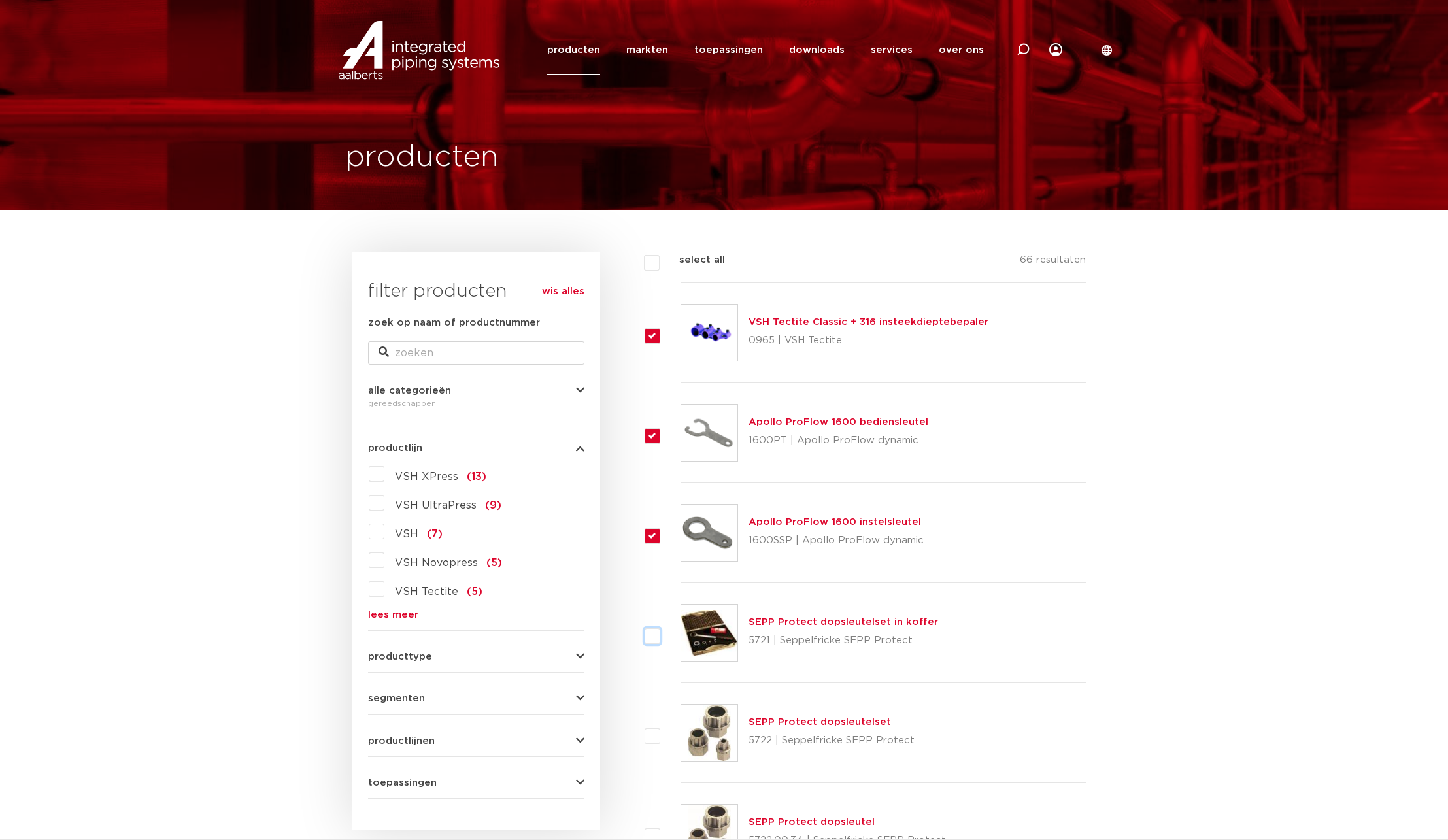
checkbox input "true"
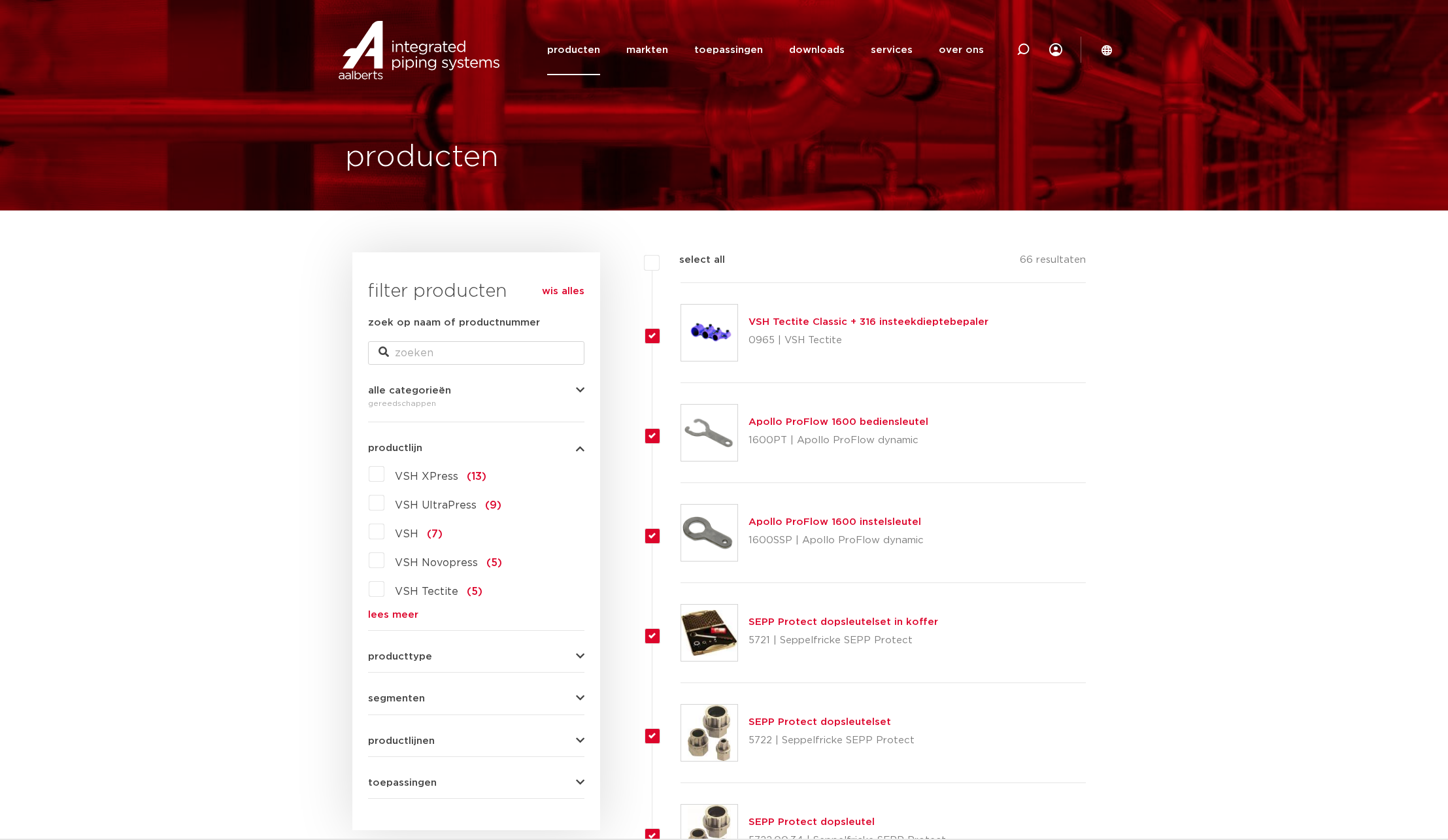
checkbox input "true"
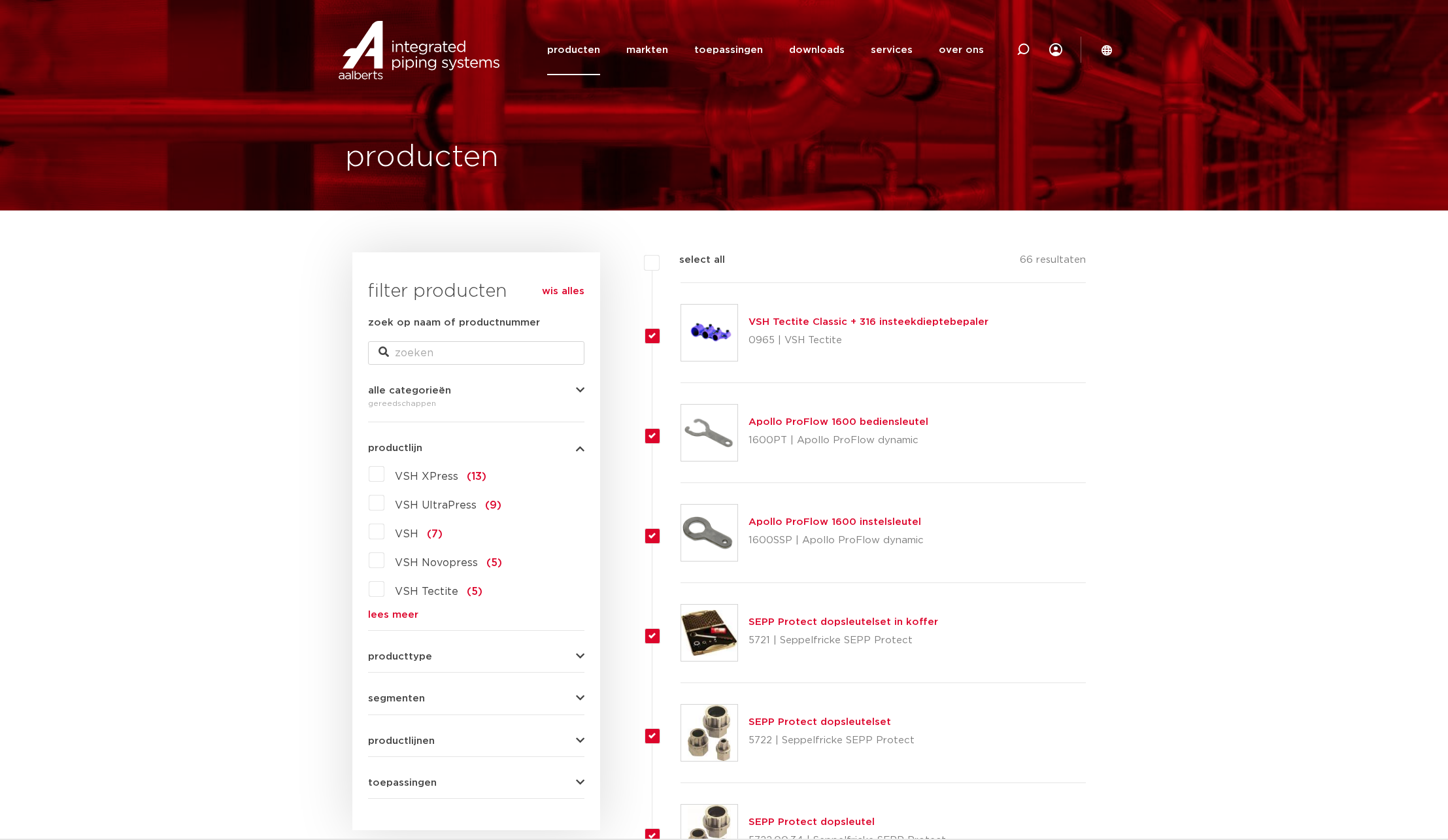
checkbox input "true"
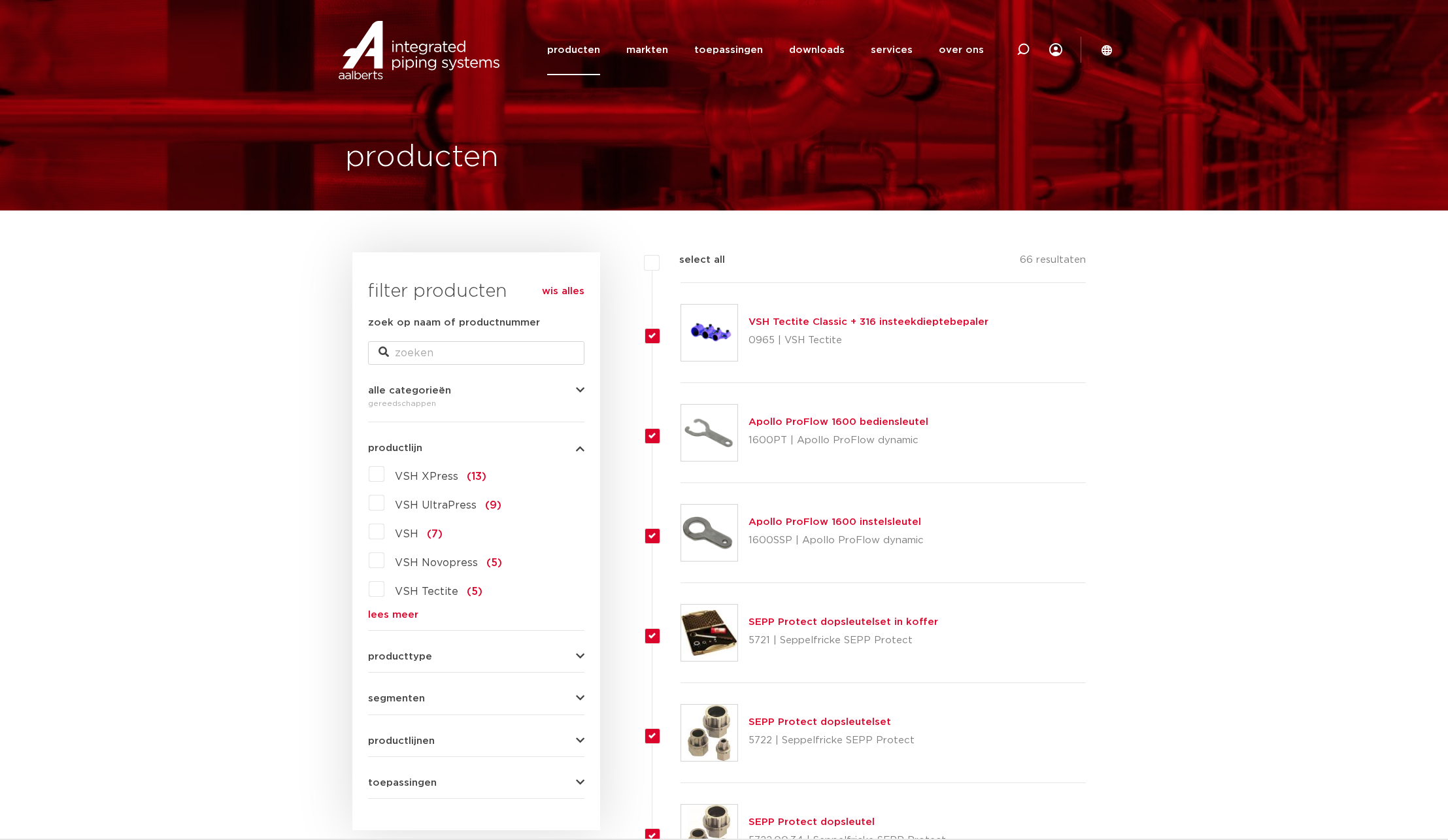
checkbox input "true"
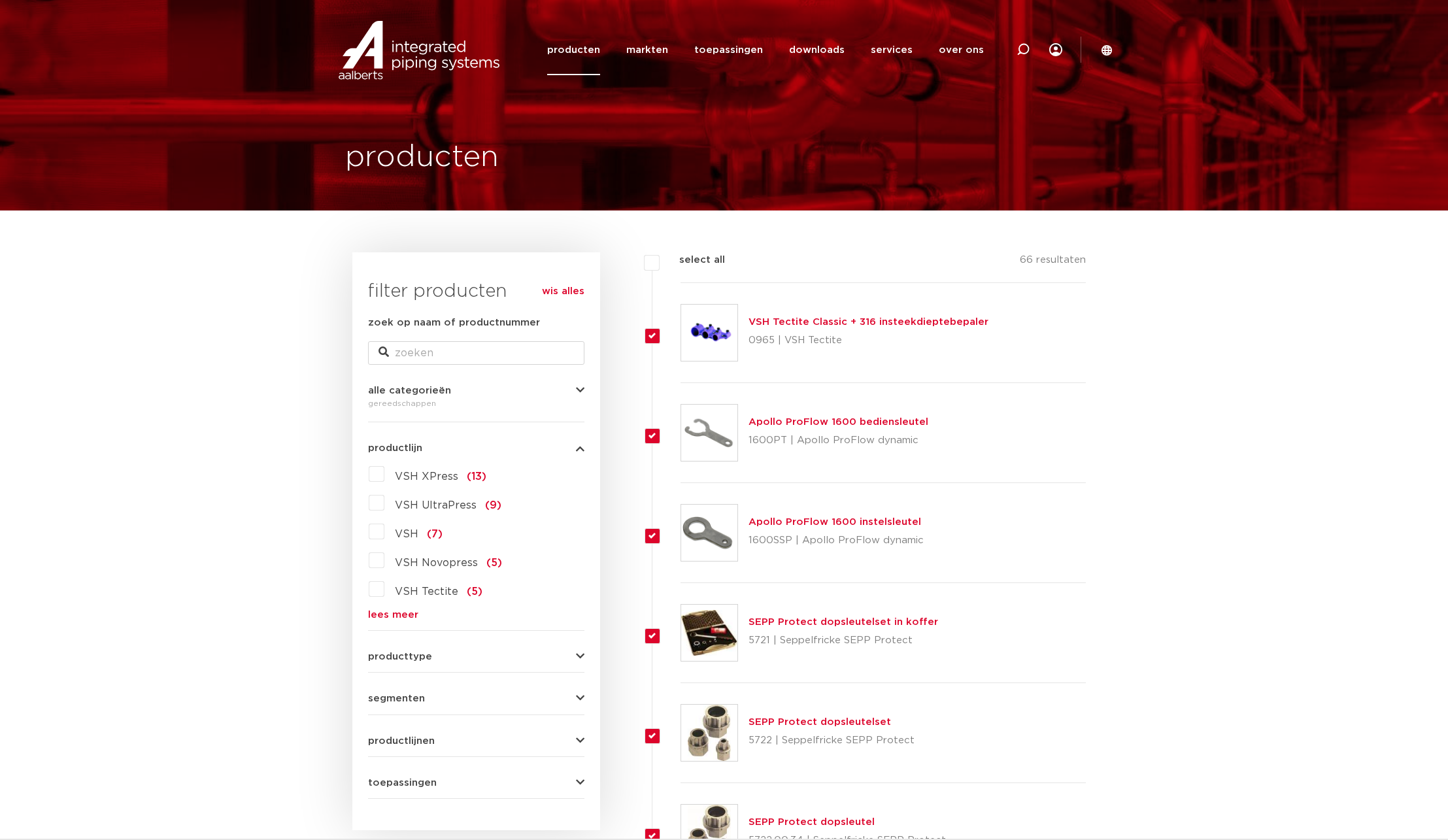
checkbox input "true"
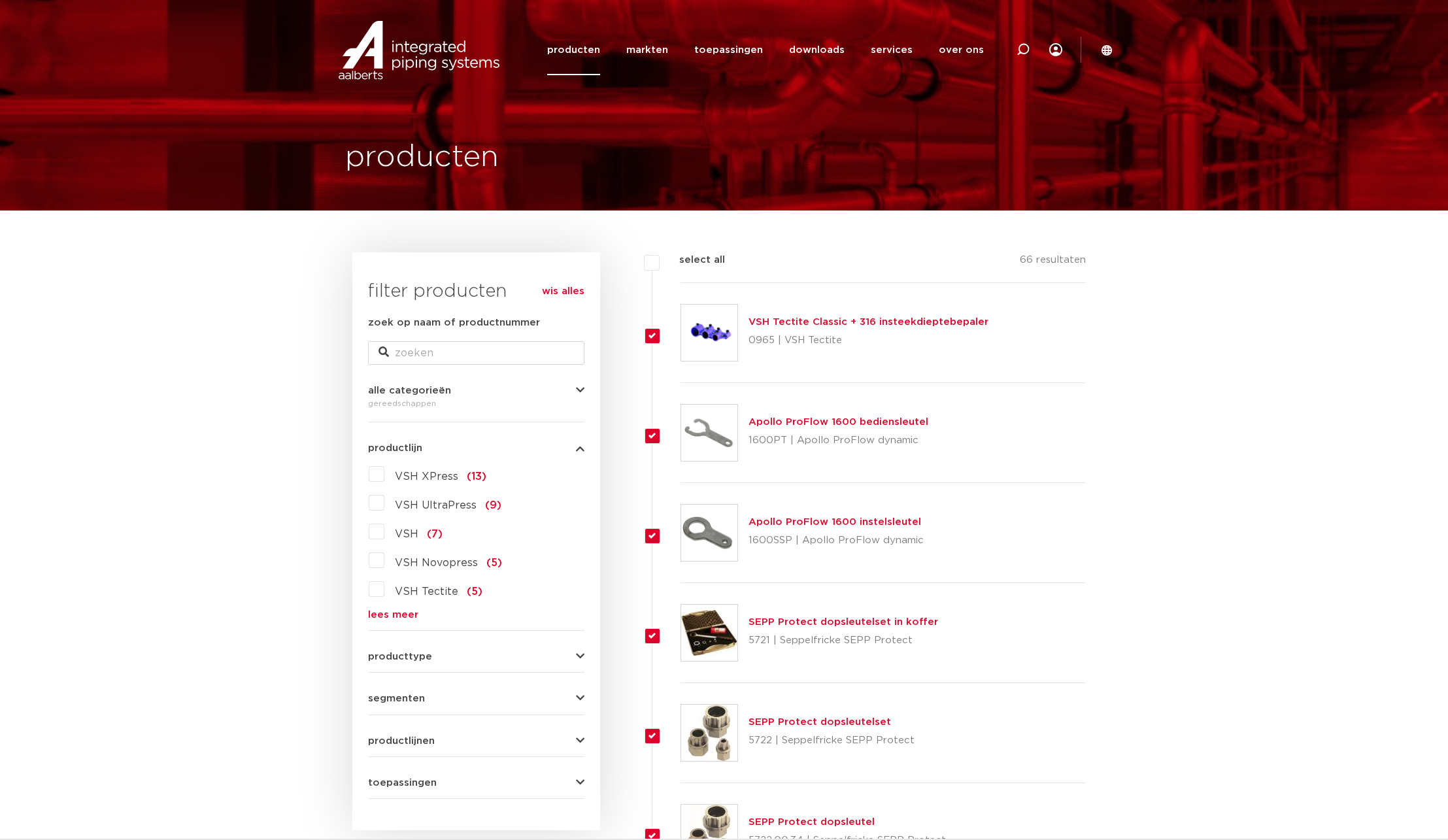
checkbox input "true"
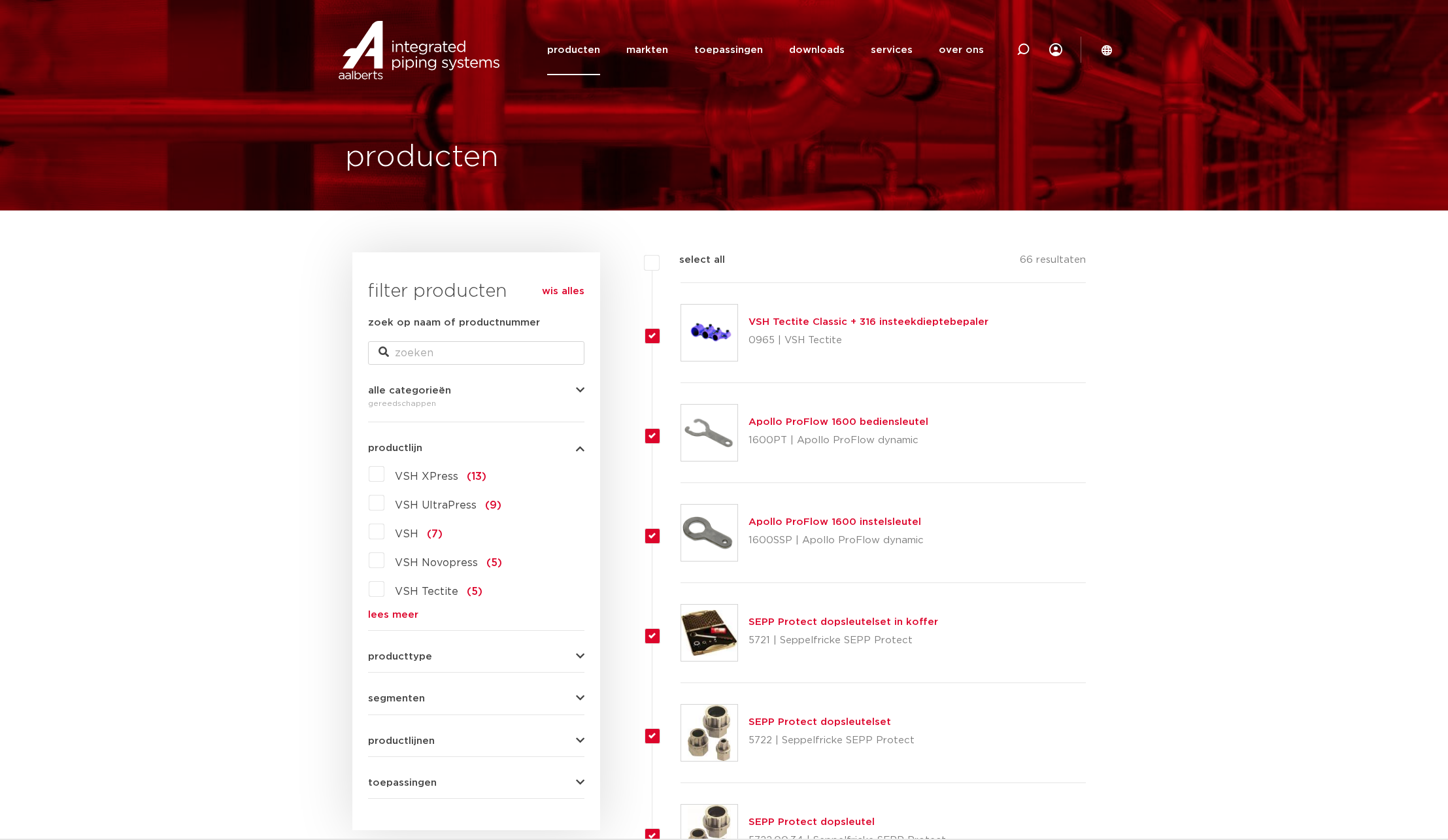
checkbox input "true"
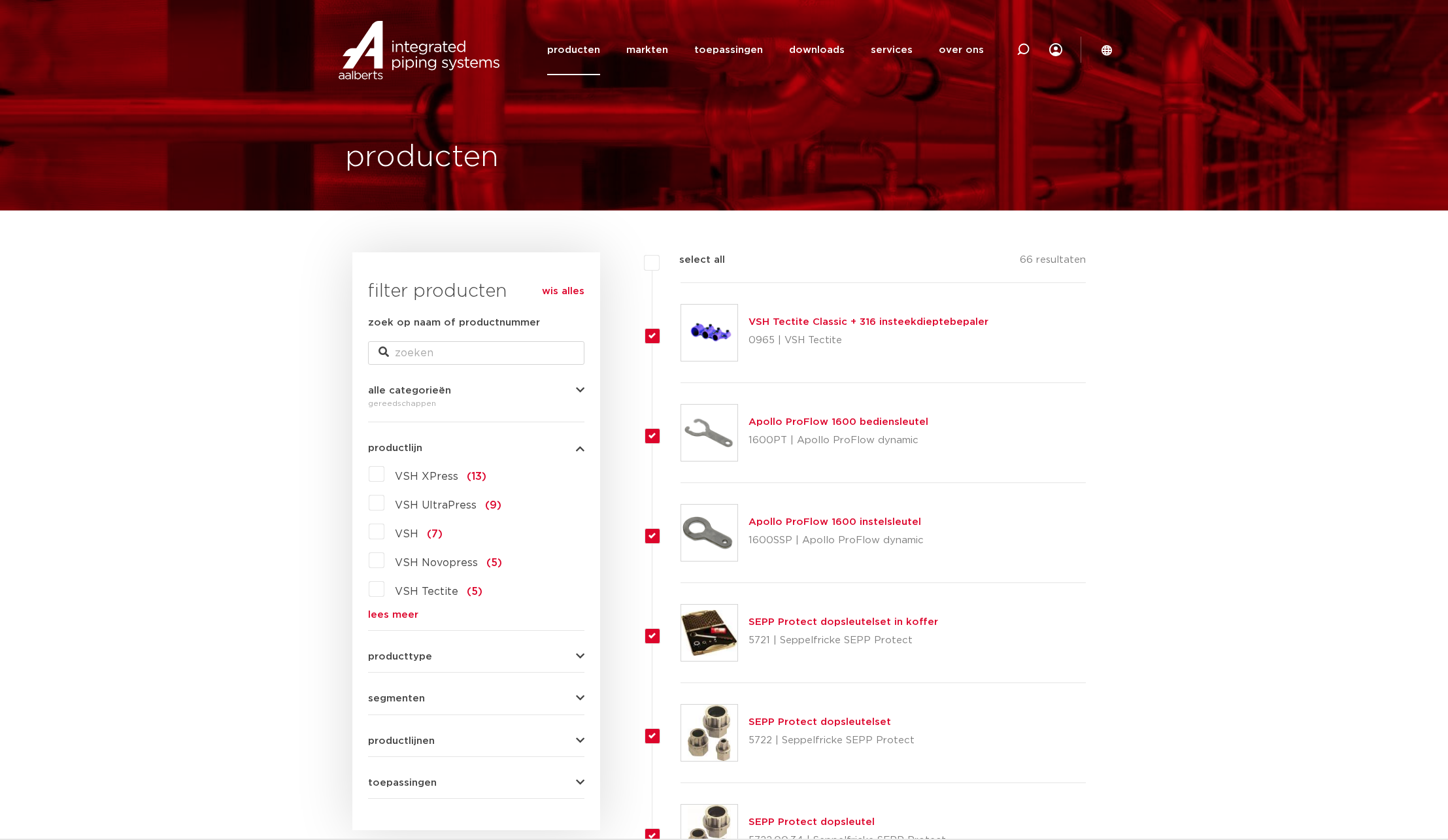
checkbox input "true"
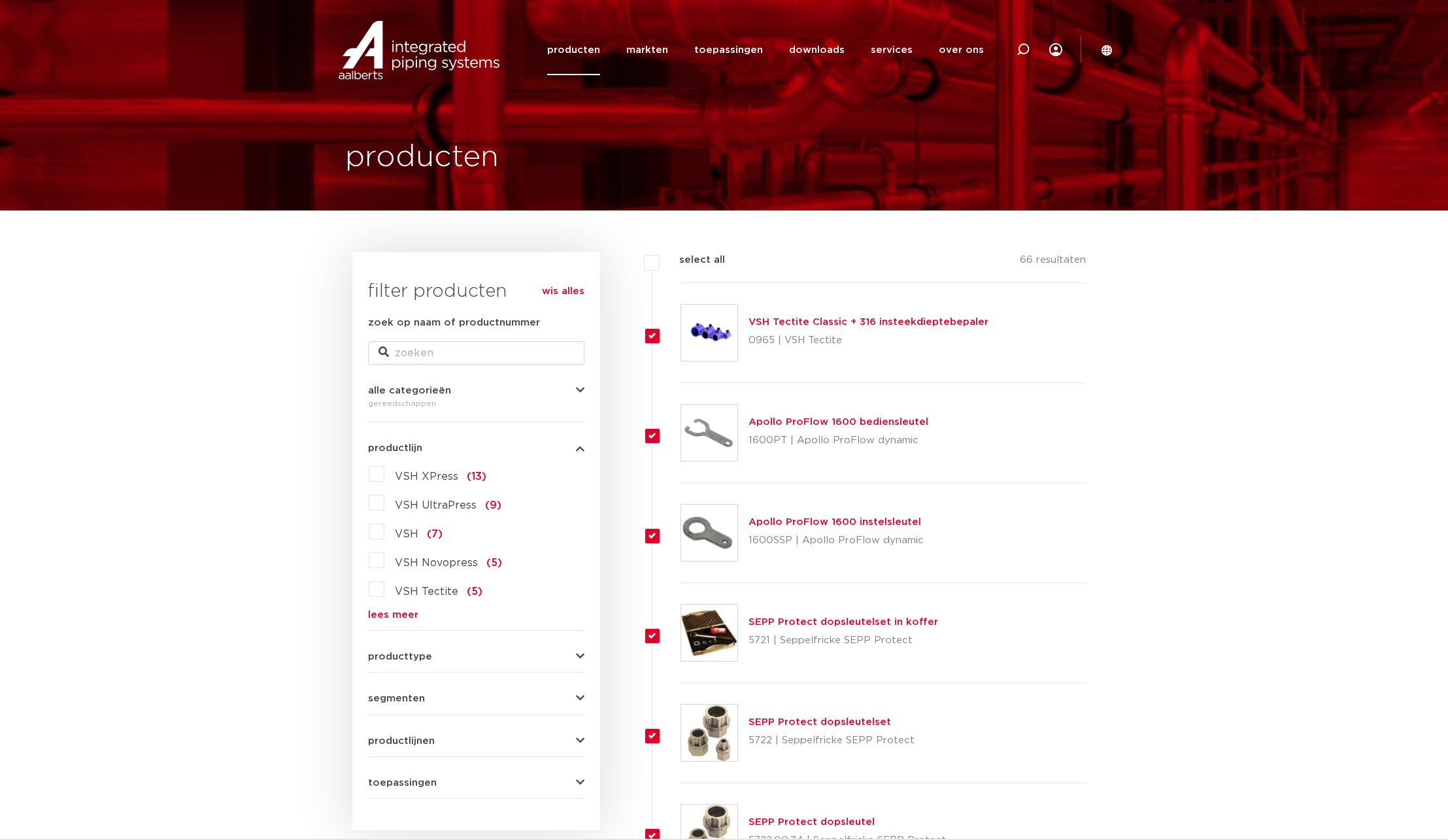
checkbox input "true"
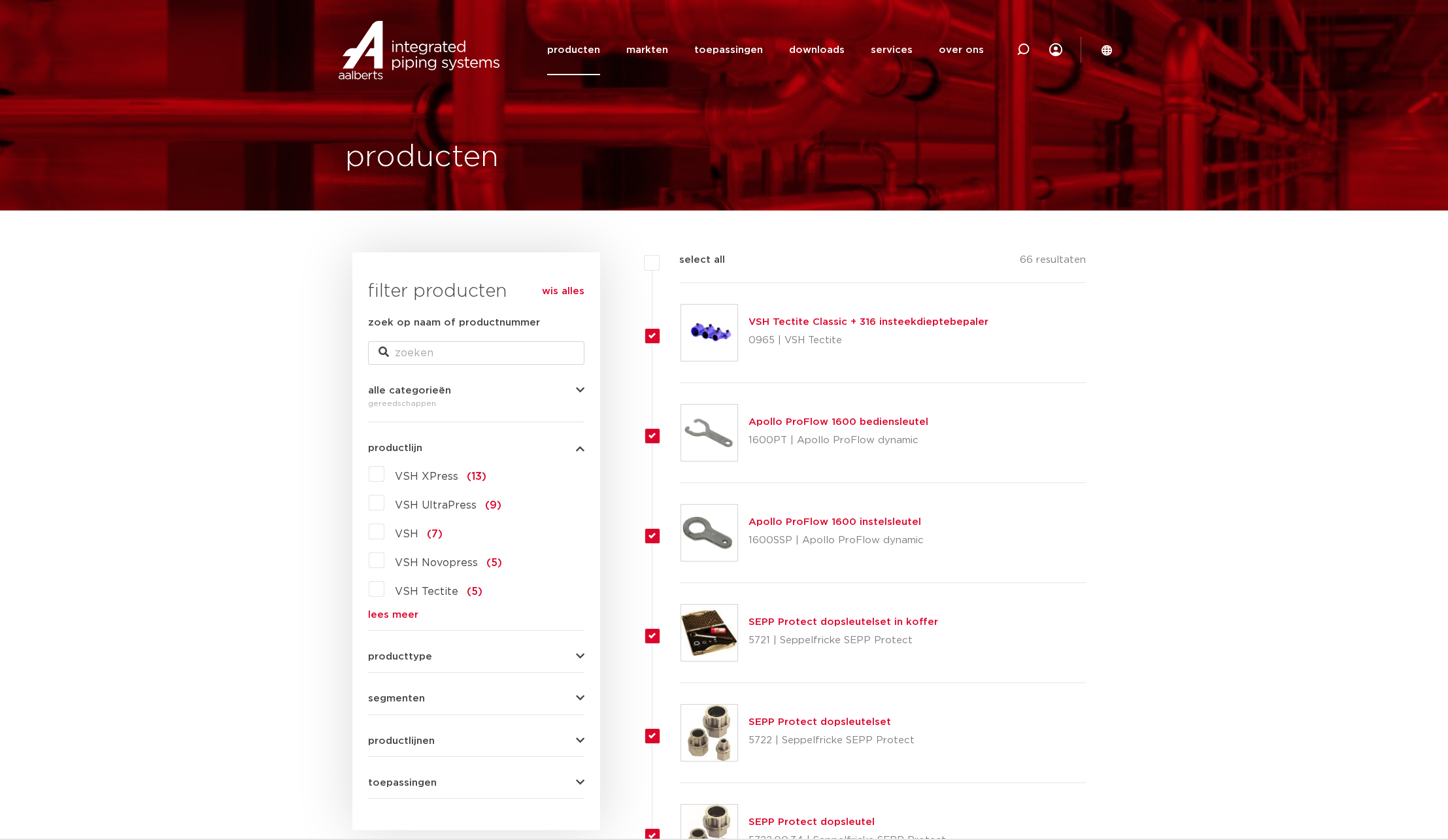
checkbox input "true"
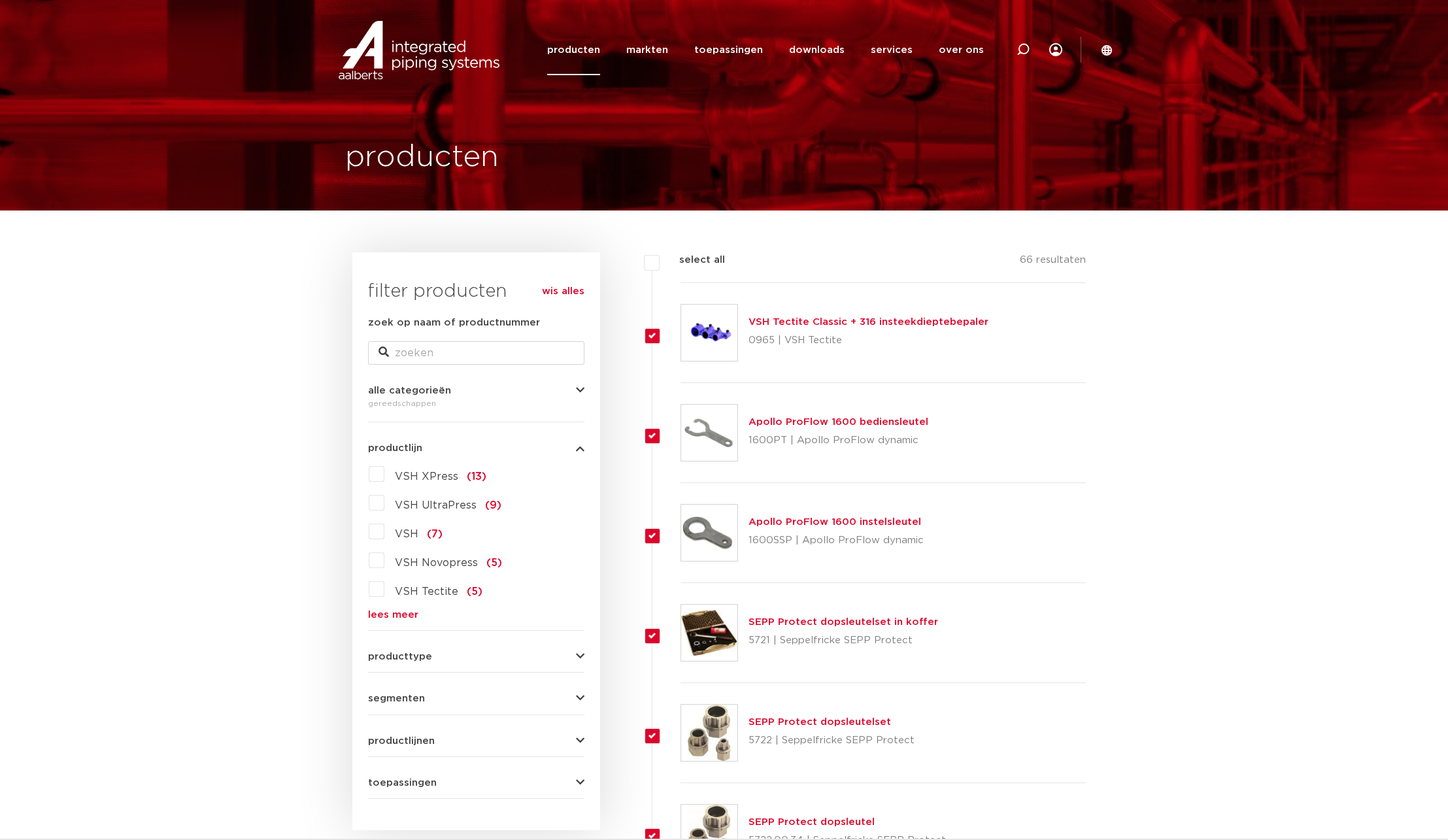
checkbox input "true"
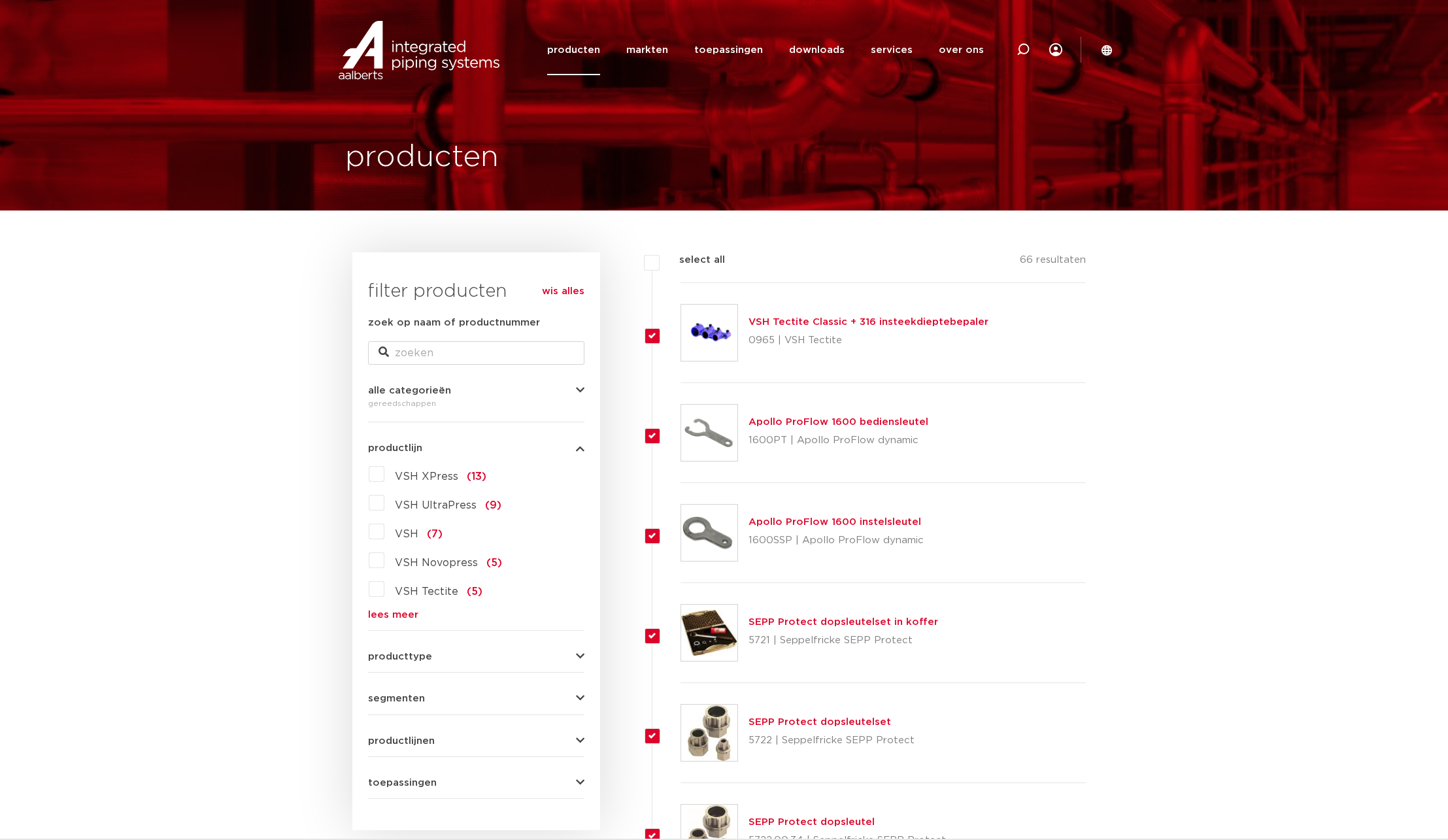
checkbox input "true"
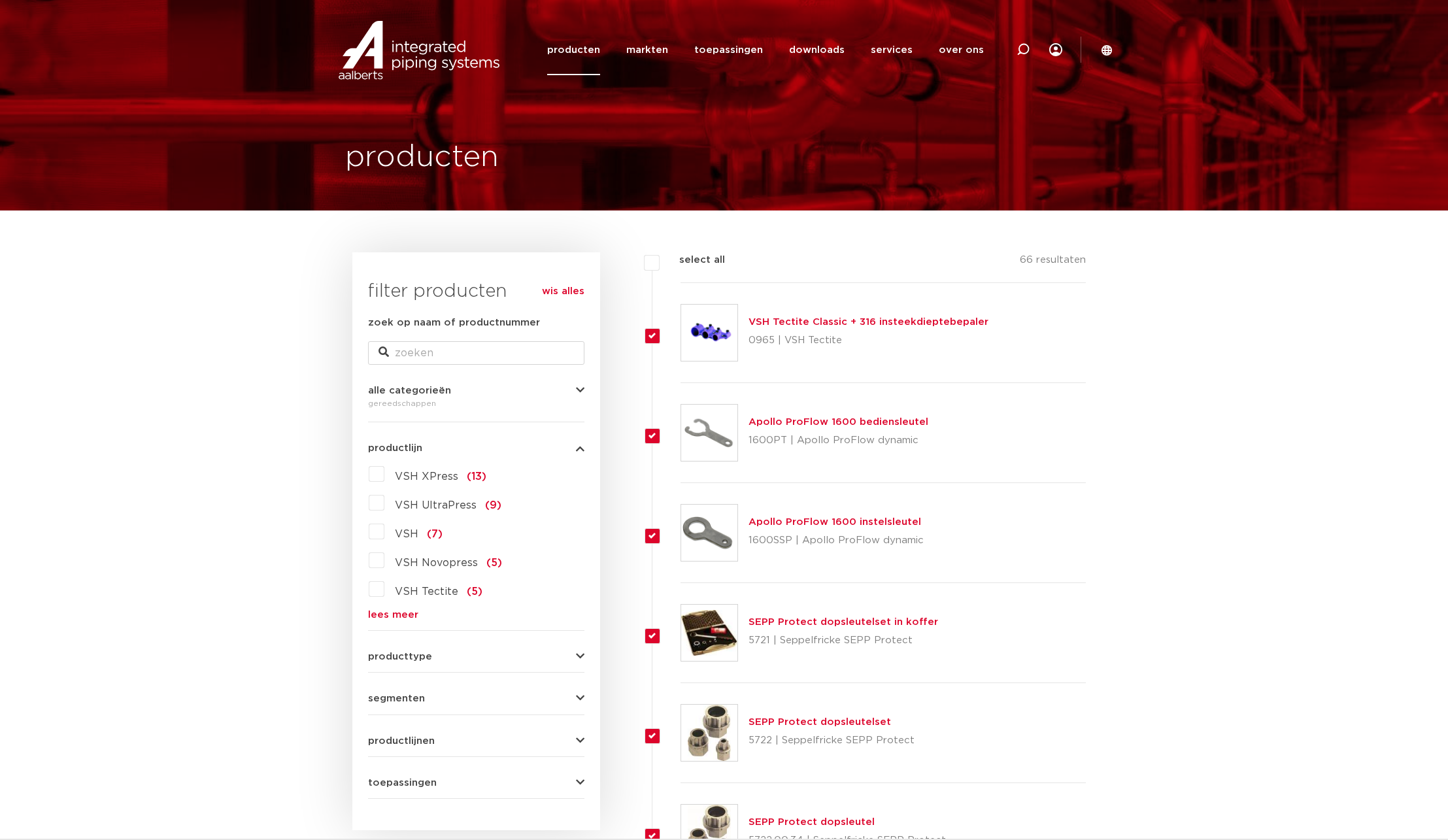
checkbox input "true"
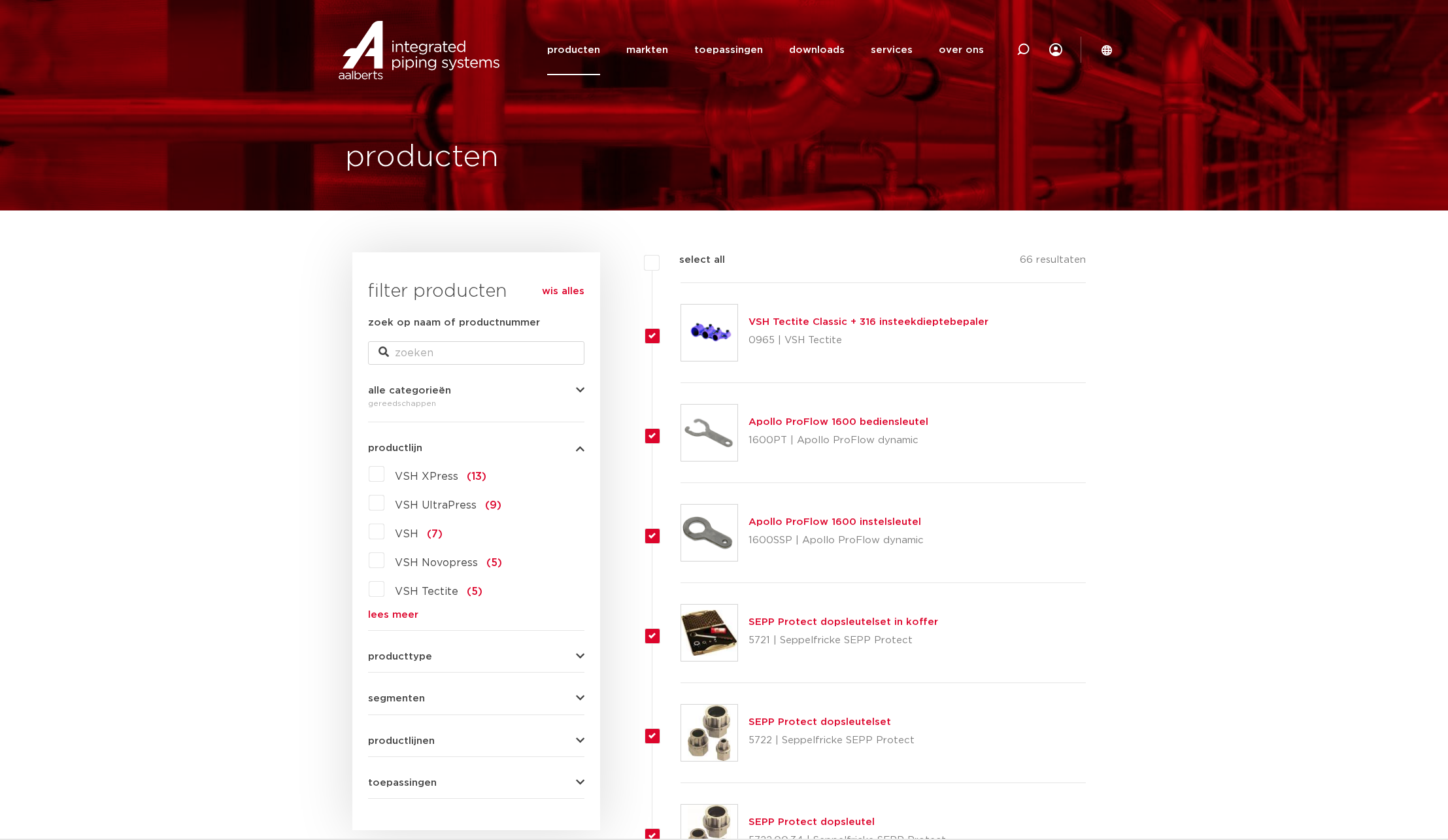
checkbox input "true"
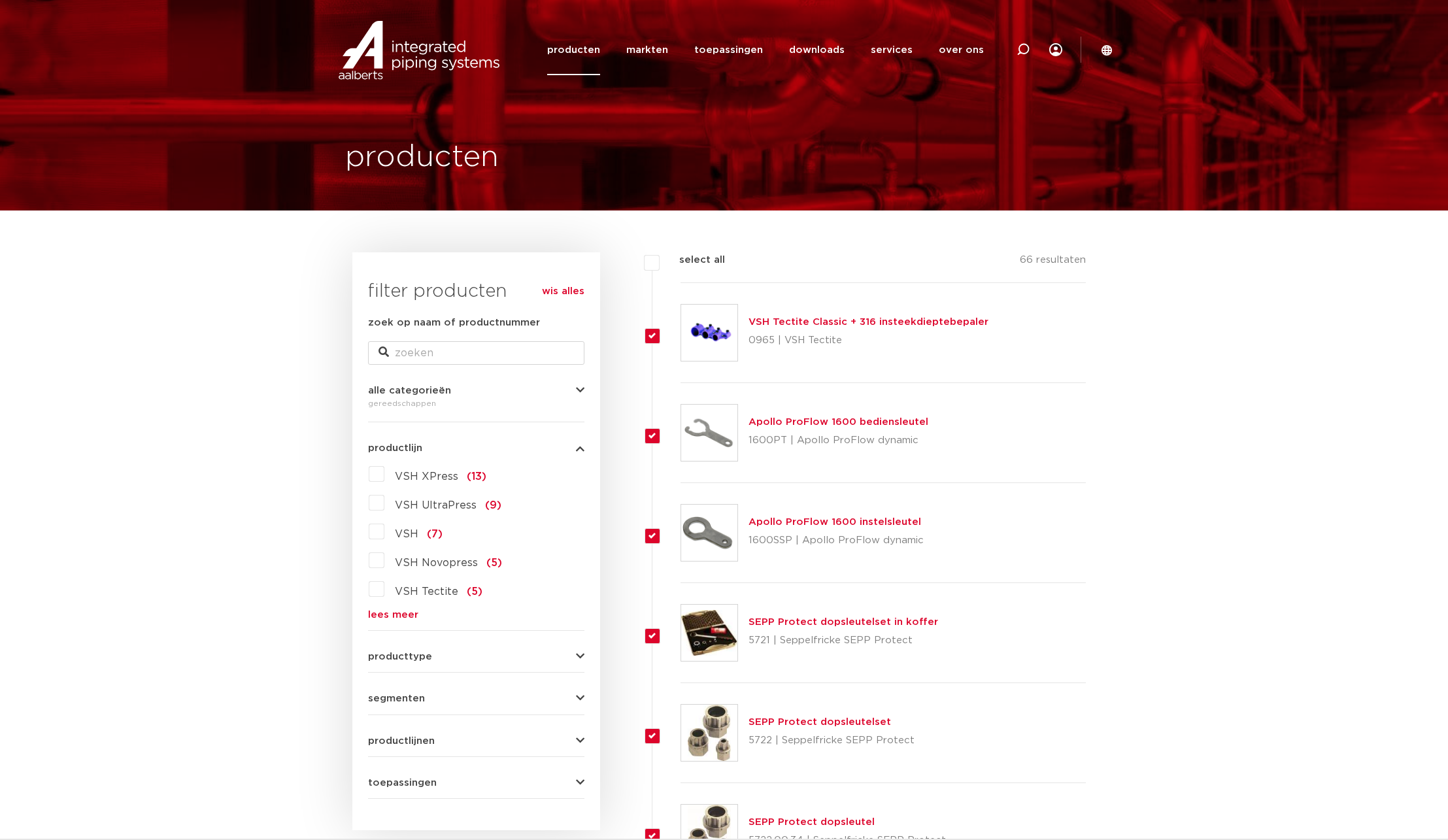
checkbox input "true"
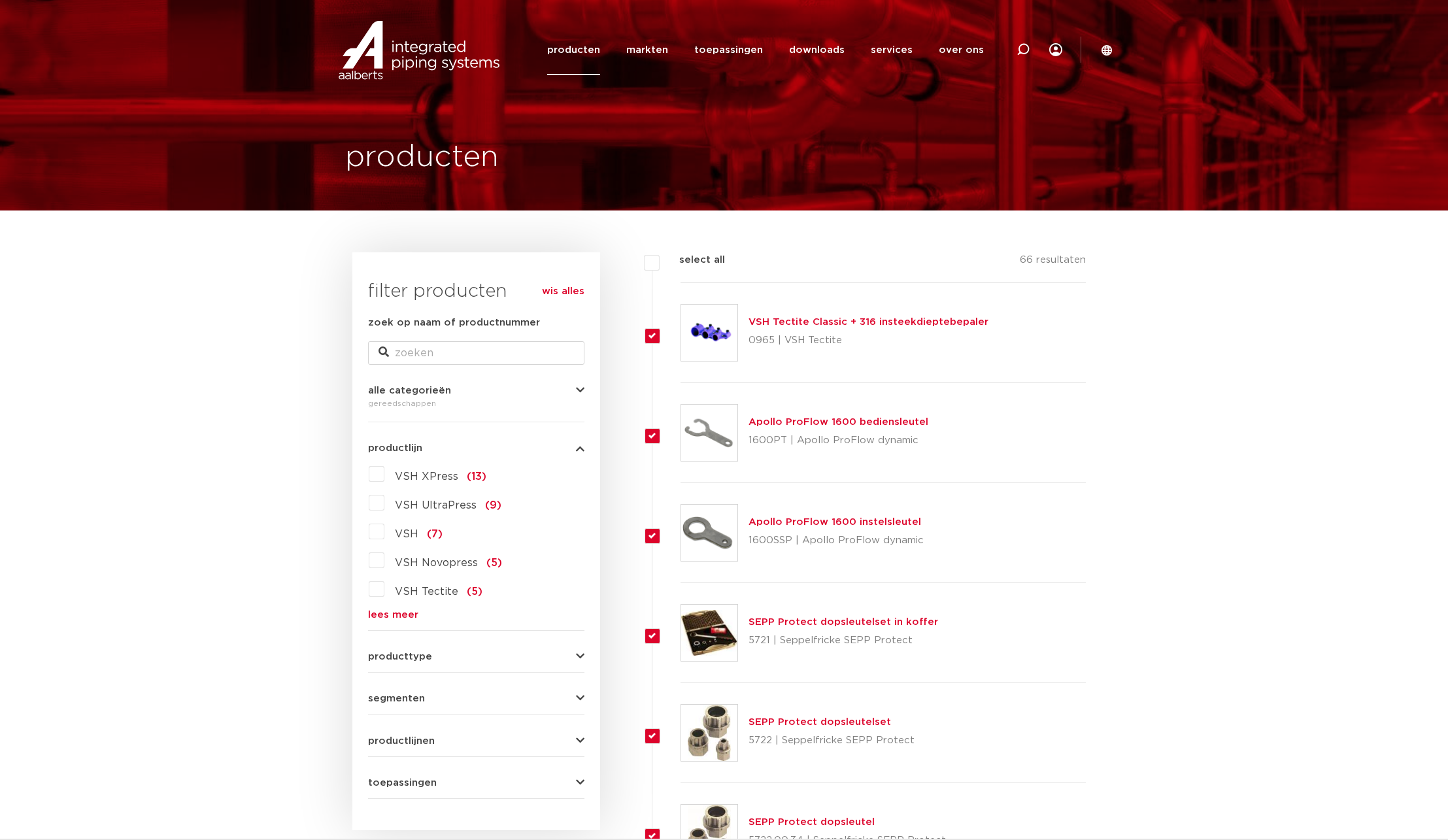
checkbox input "true"
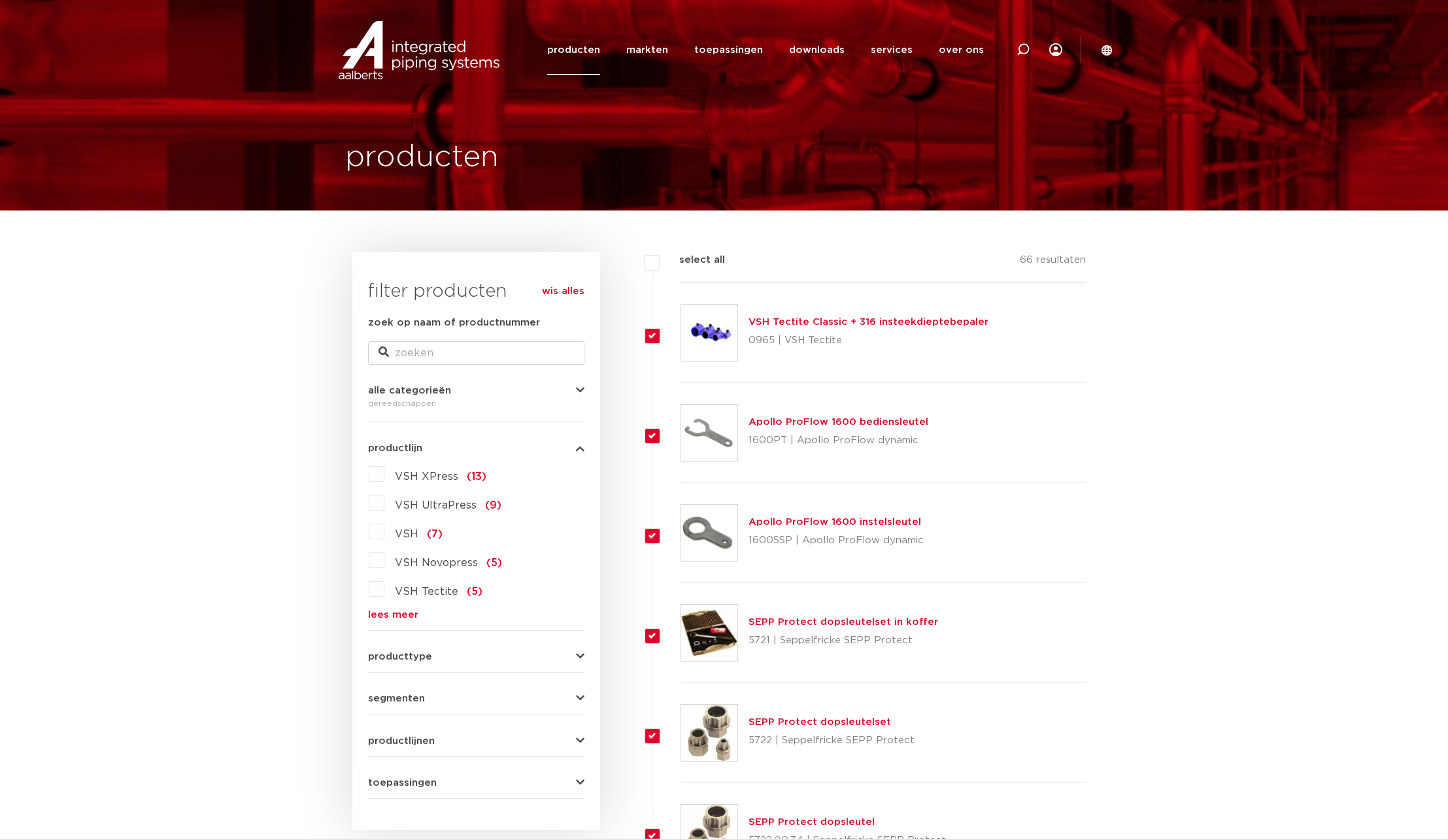
checkbox input "true"
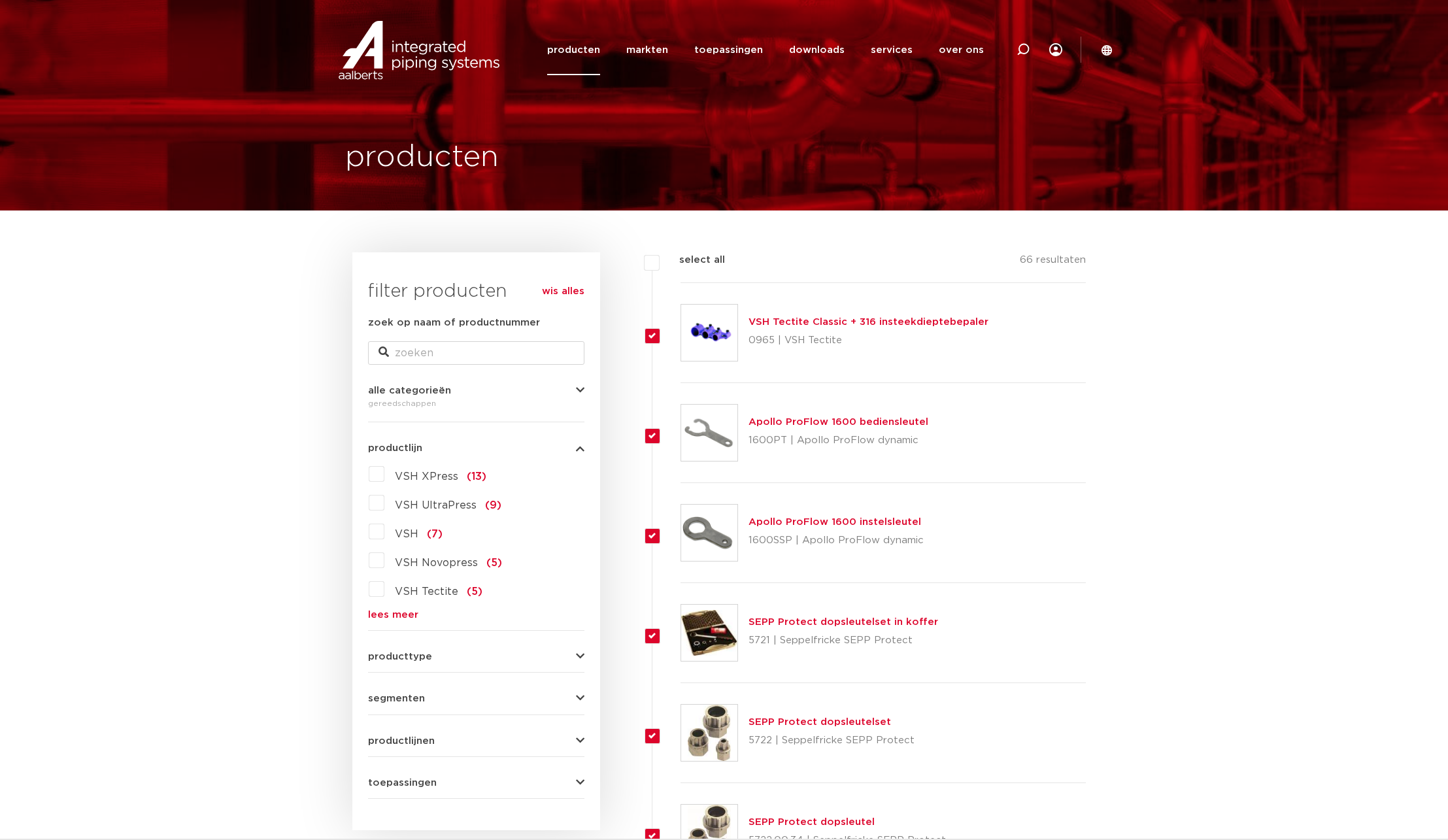
checkbox input "true"
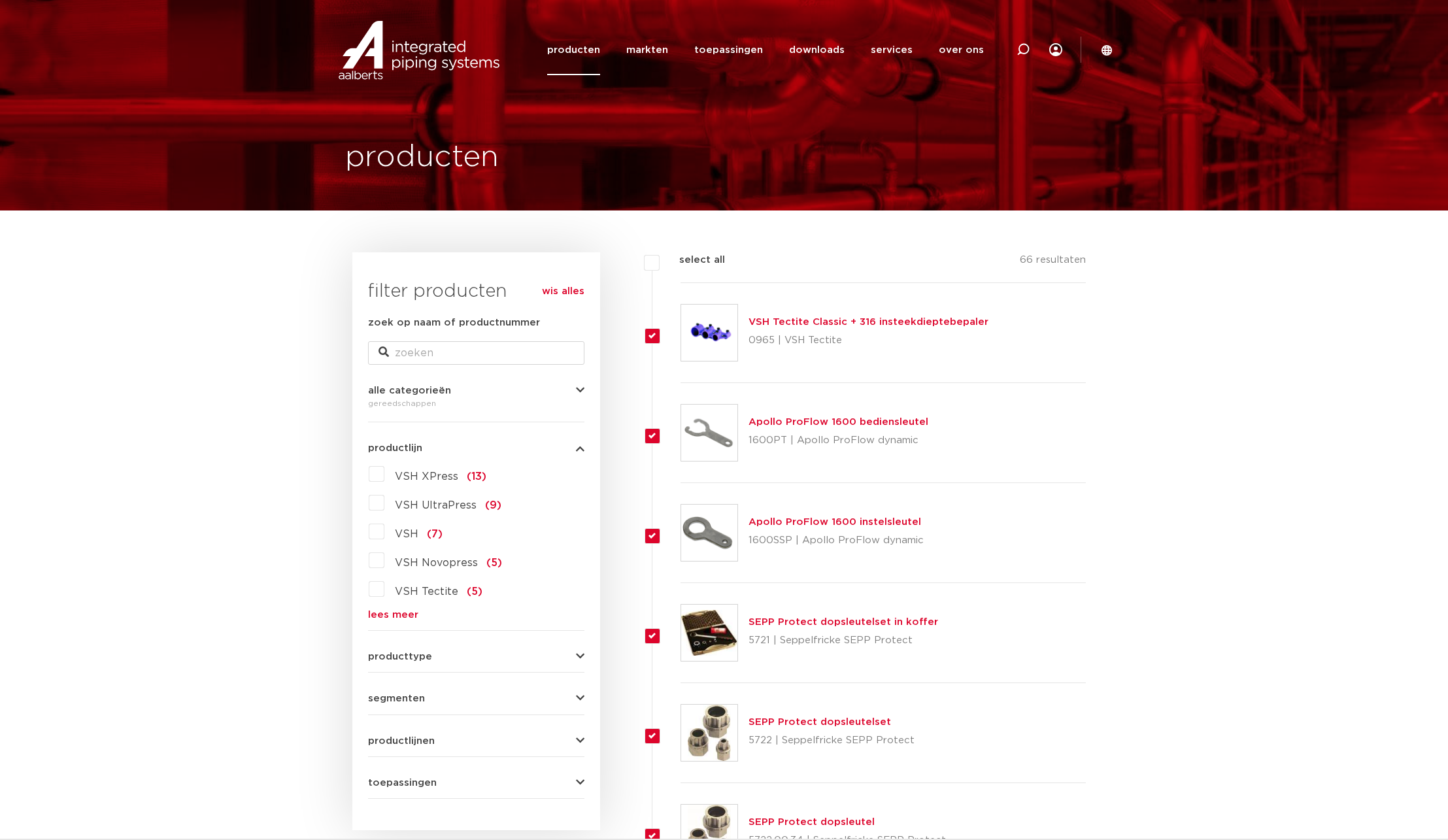
checkbox input "true"
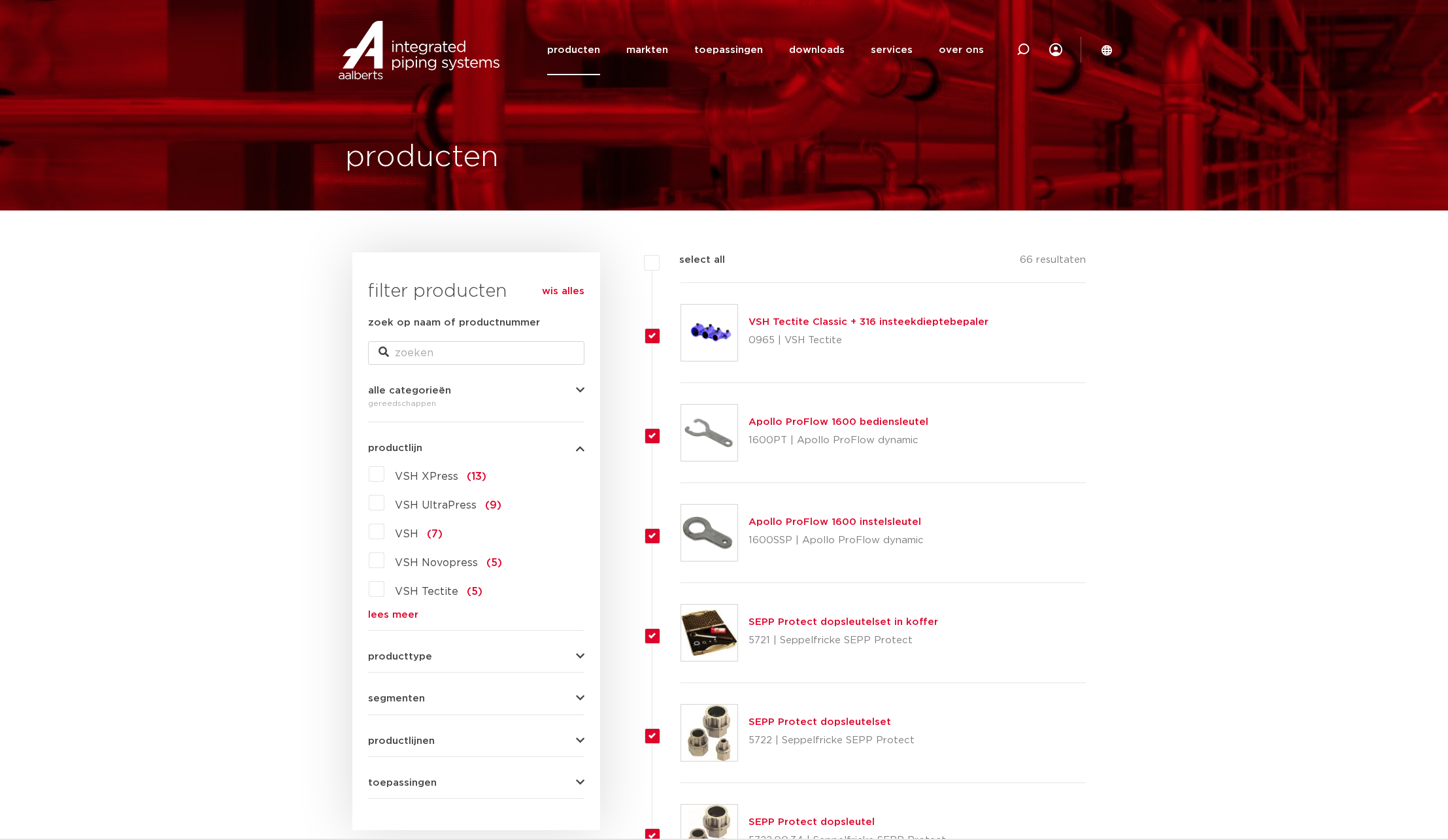
checkbox input "true"
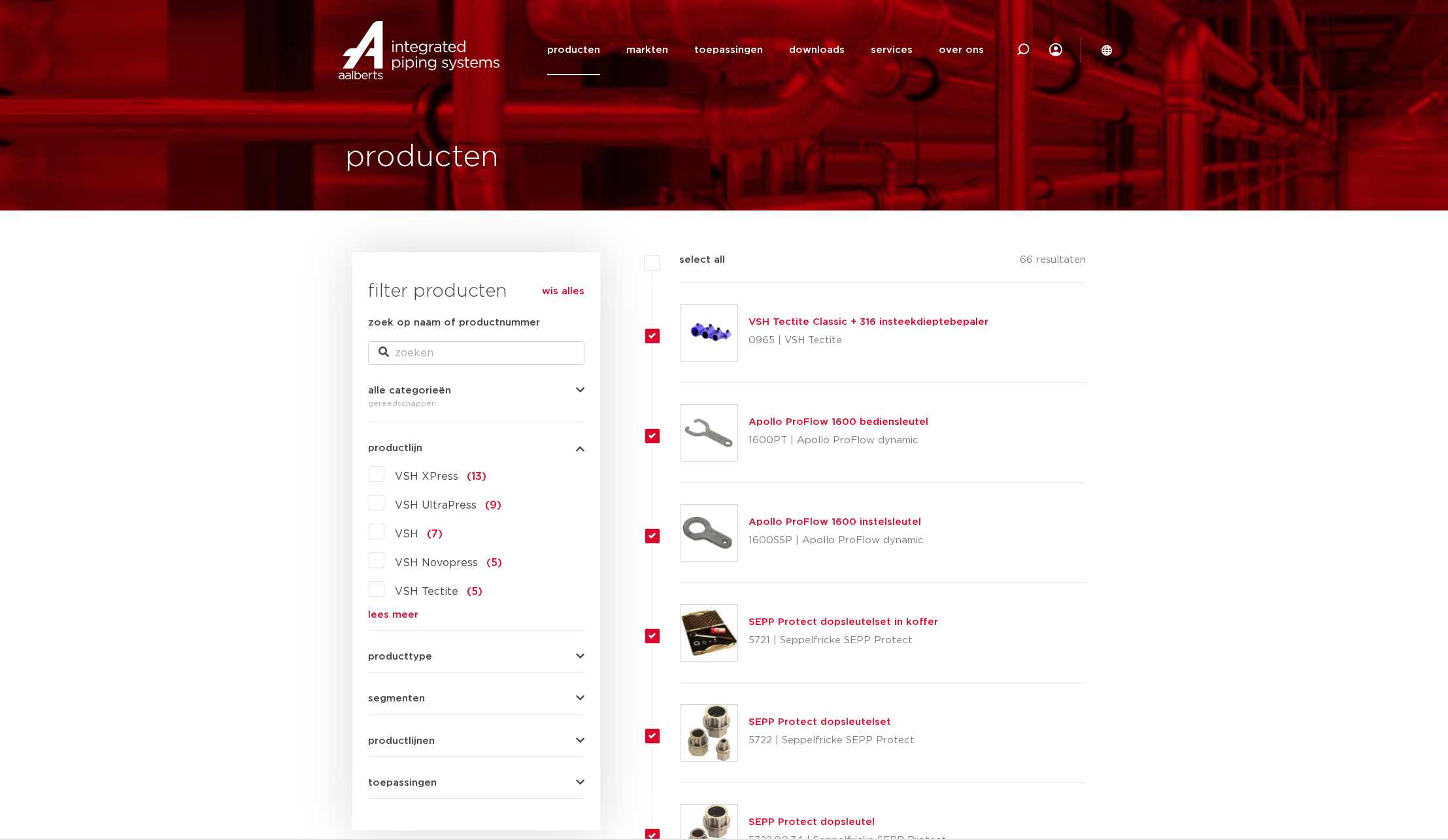
checkbox input "true"
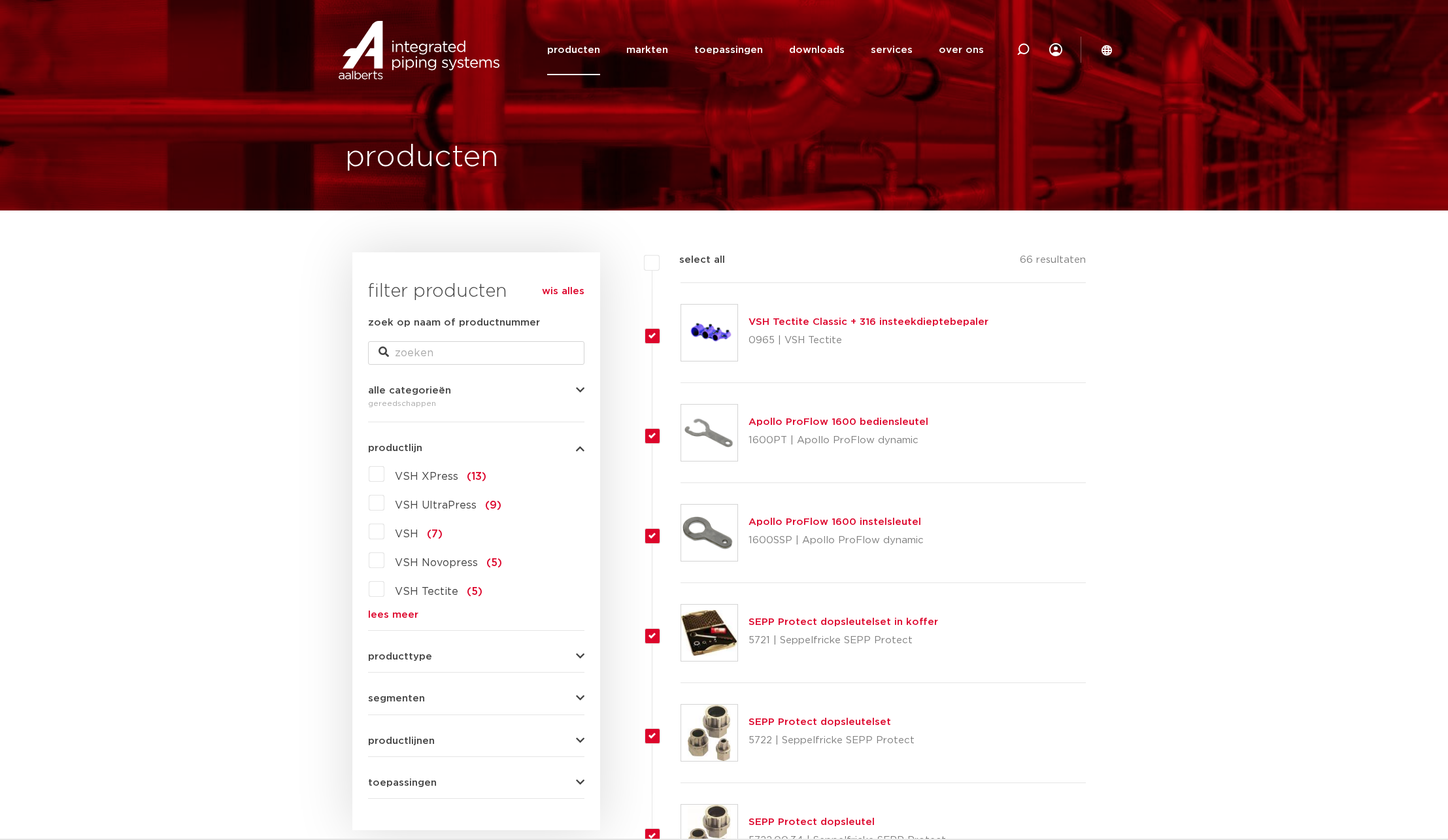
checkbox input "true"
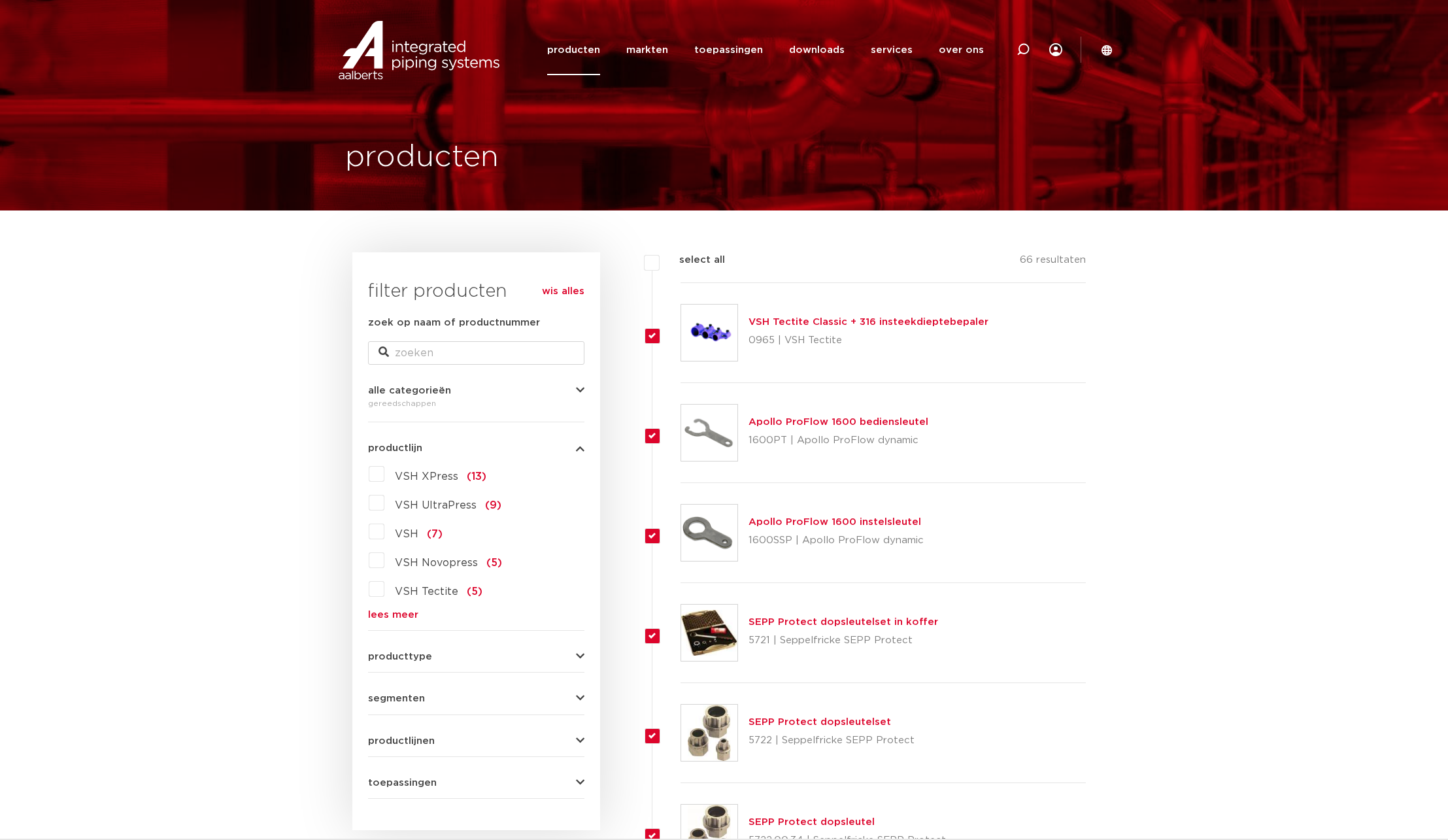
checkbox input "true"
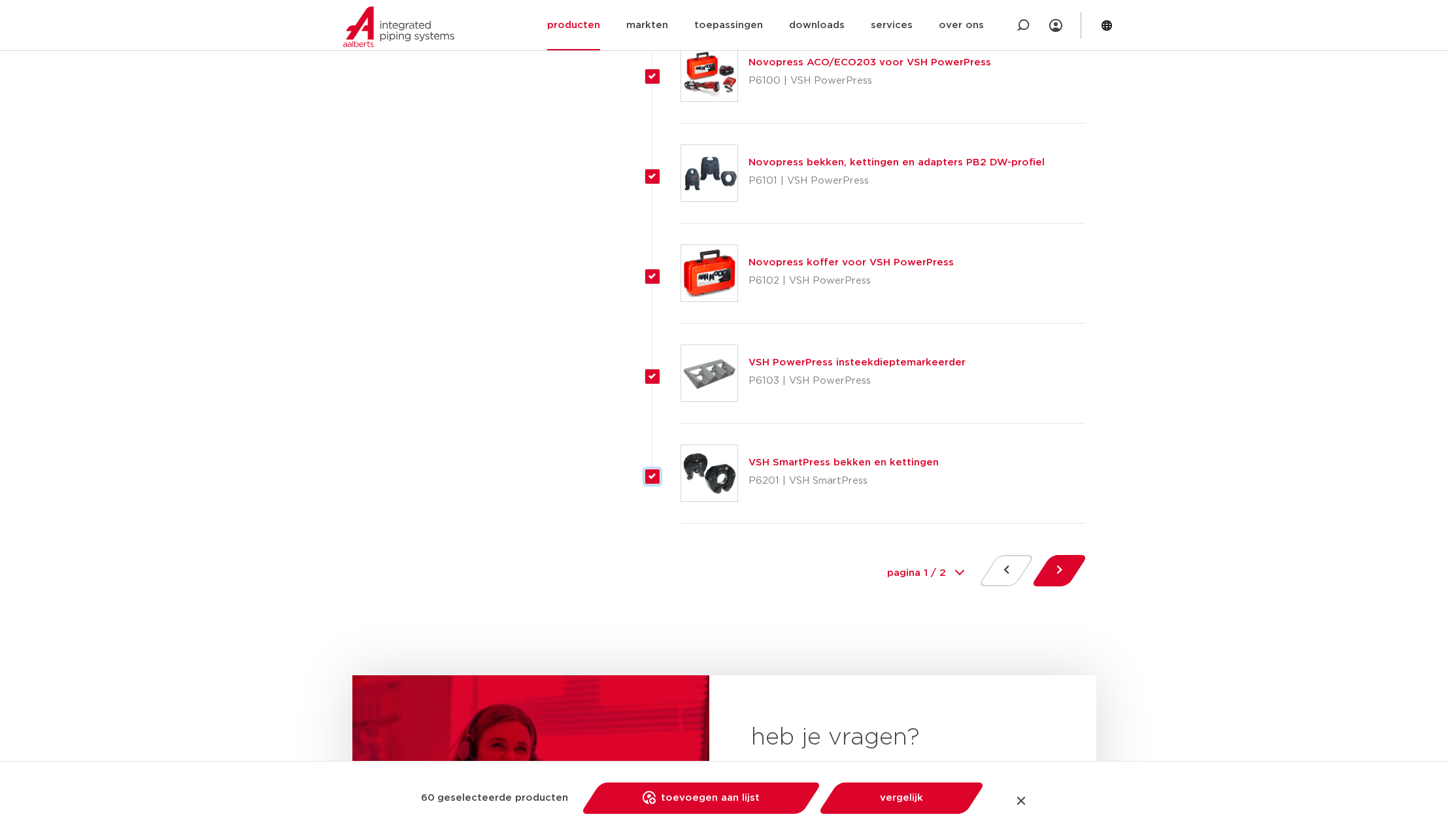
scroll to position [5812, 0]
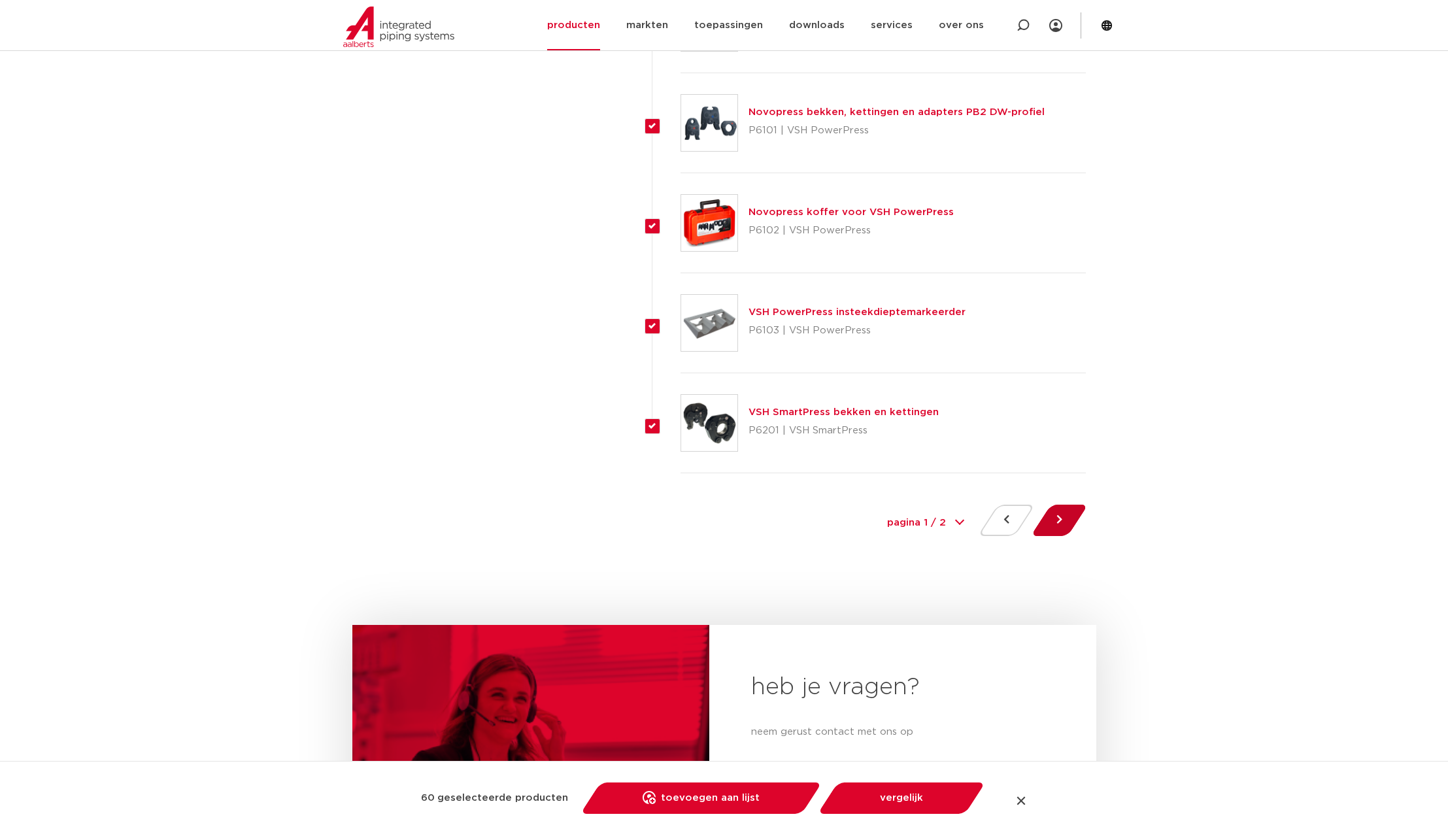
click at [1059, 519] on button at bounding box center [1059, 520] width 37 height 31
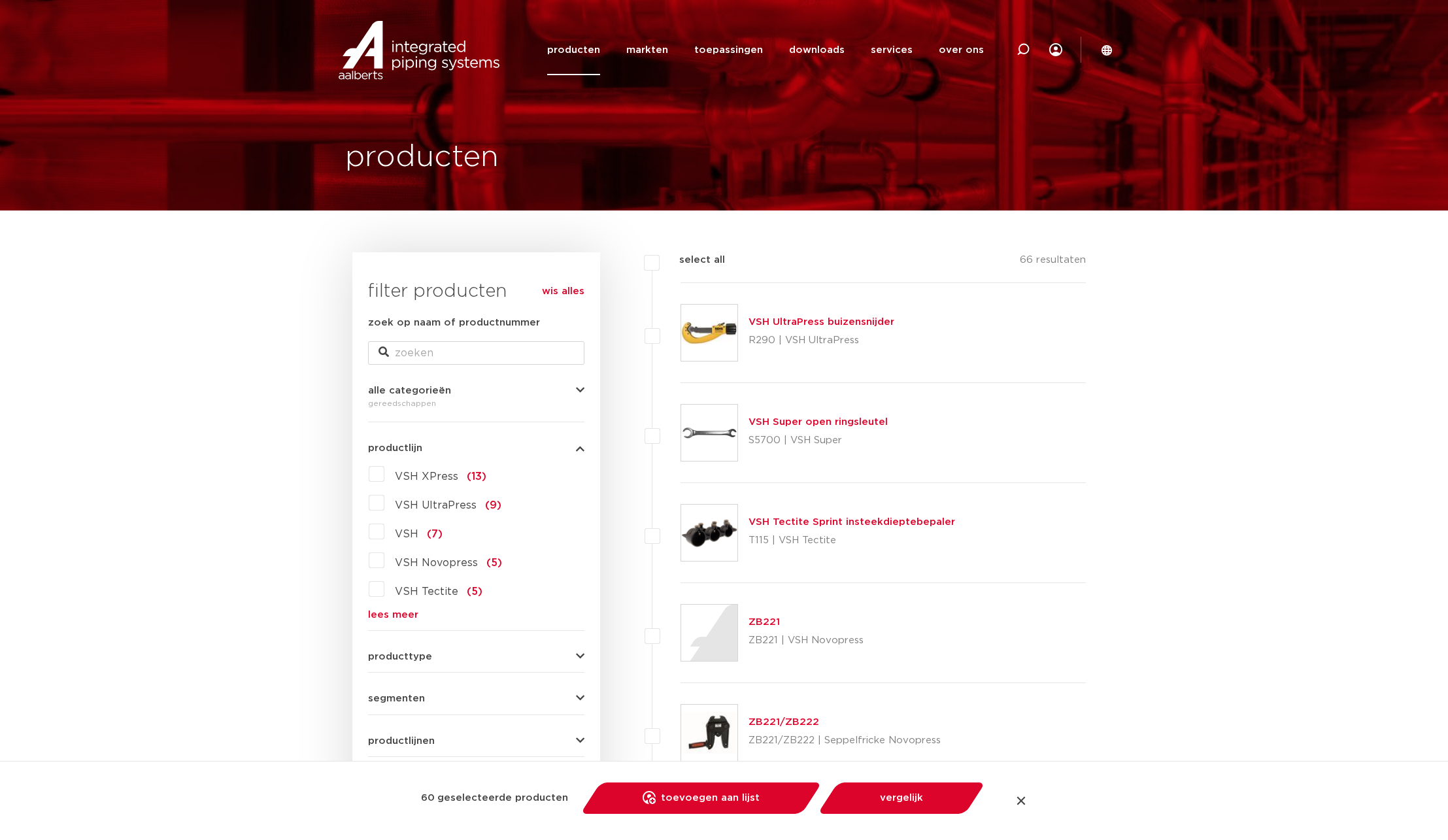
click at [563, 296] on link "wis alles" at bounding box center [564, 292] width 42 height 16
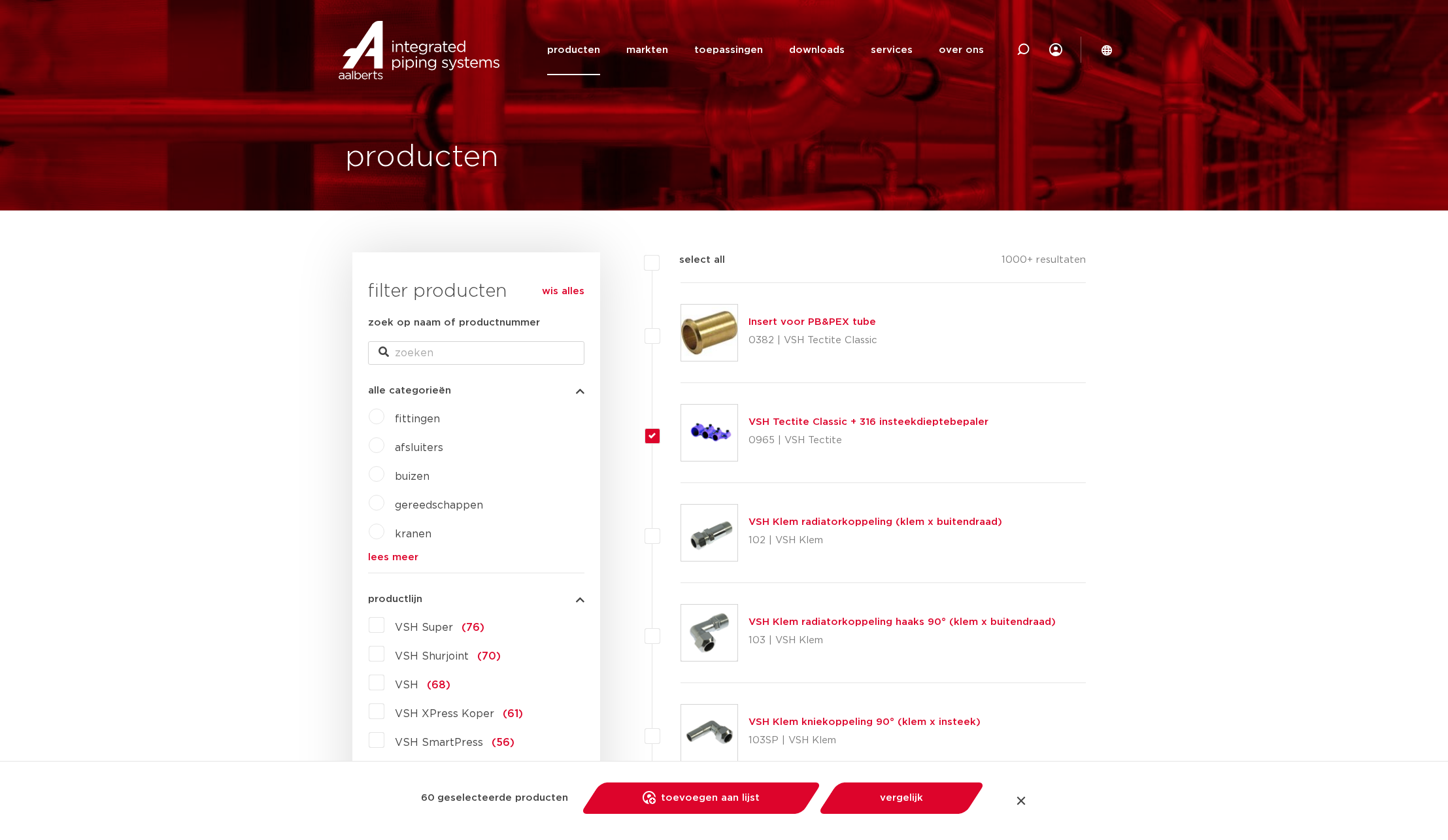
click at [681, 426] on label at bounding box center [681, 426] width 0 height 0
checkbox input "false"
click at [660, 267] on label "select all" at bounding box center [692, 261] width 66 height 16
click at [680, 261] on input "select all" at bounding box center [684, 257] width 9 height 9
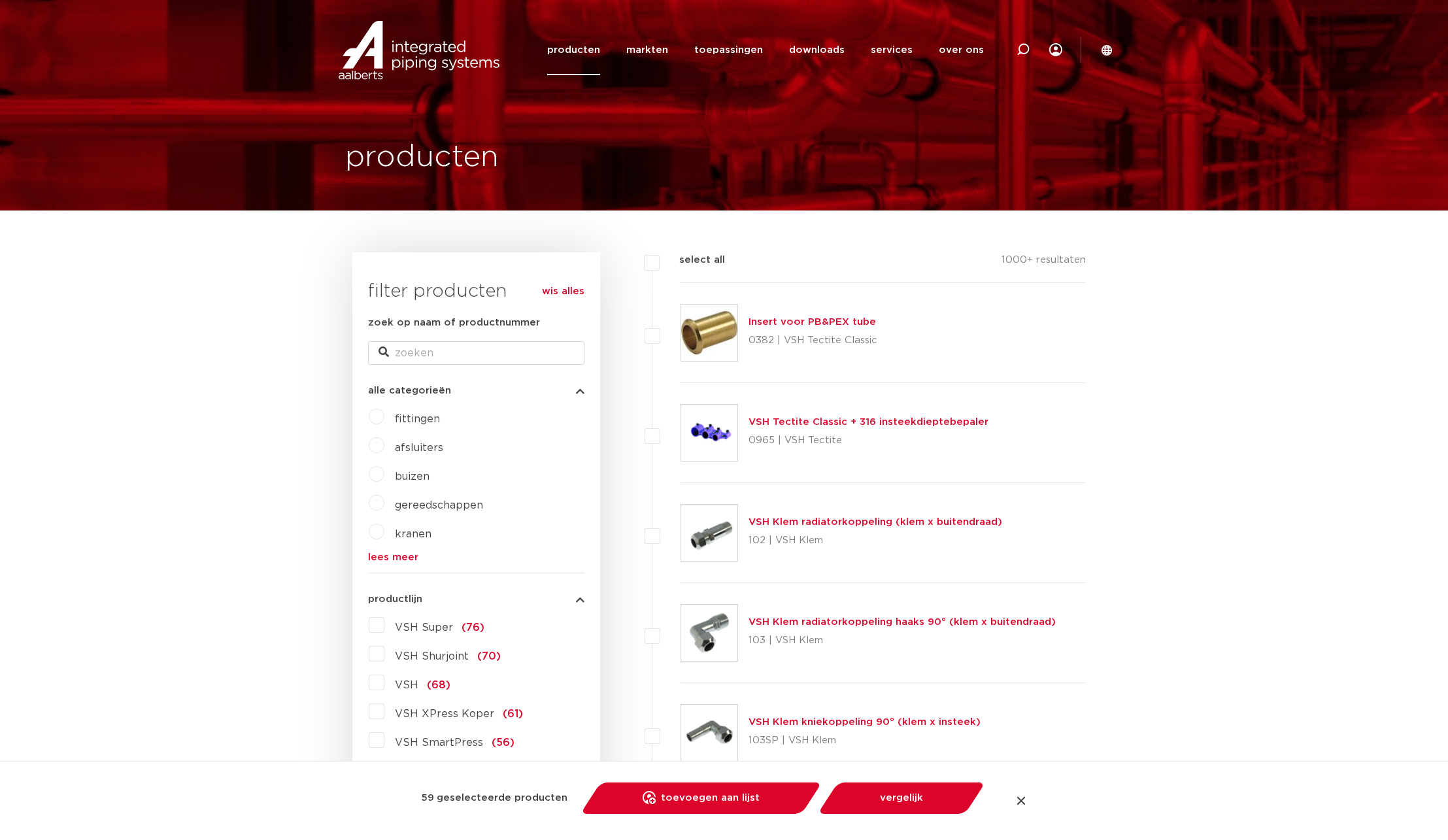
checkbox input "true"
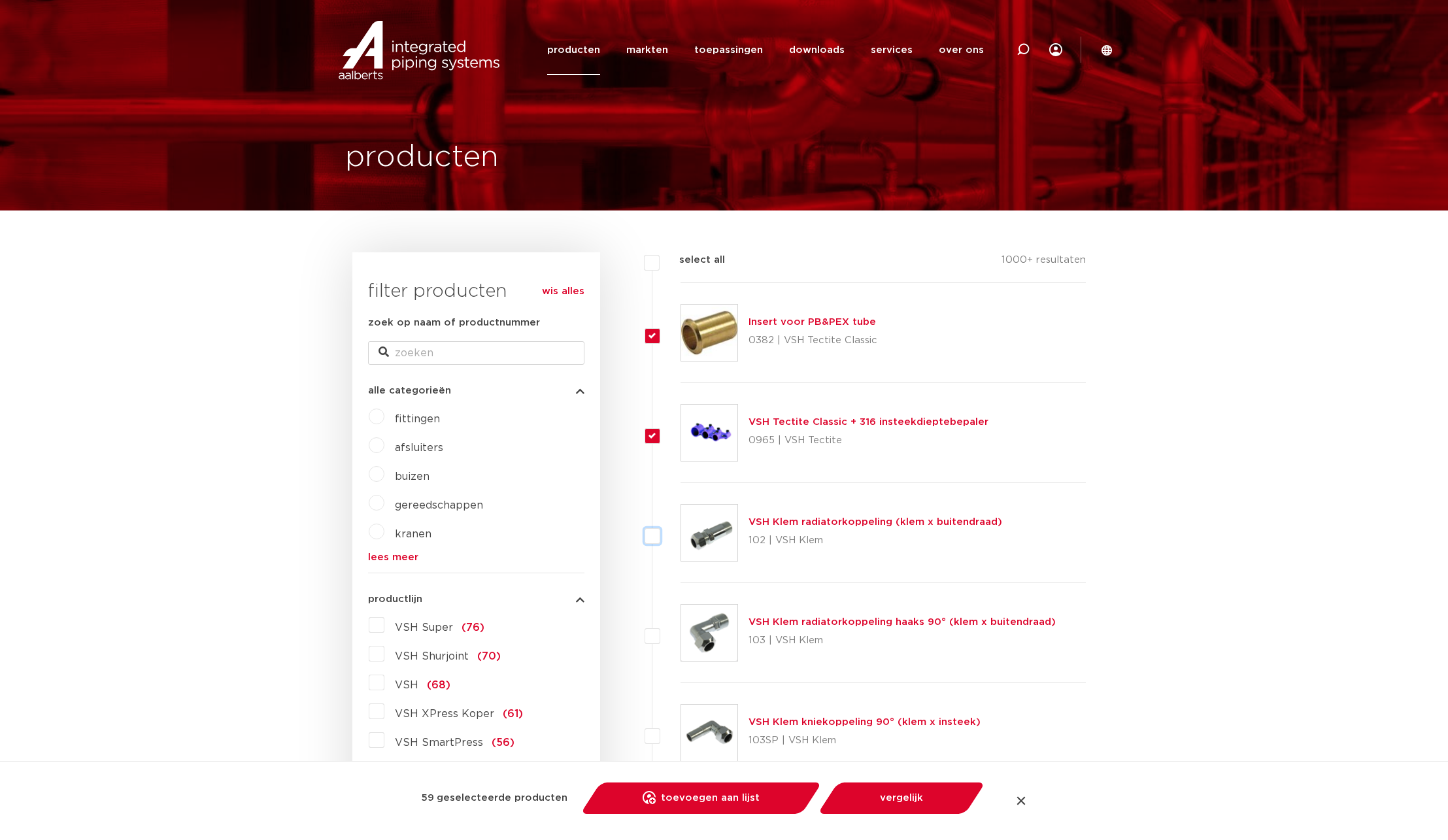
checkbox input "true"
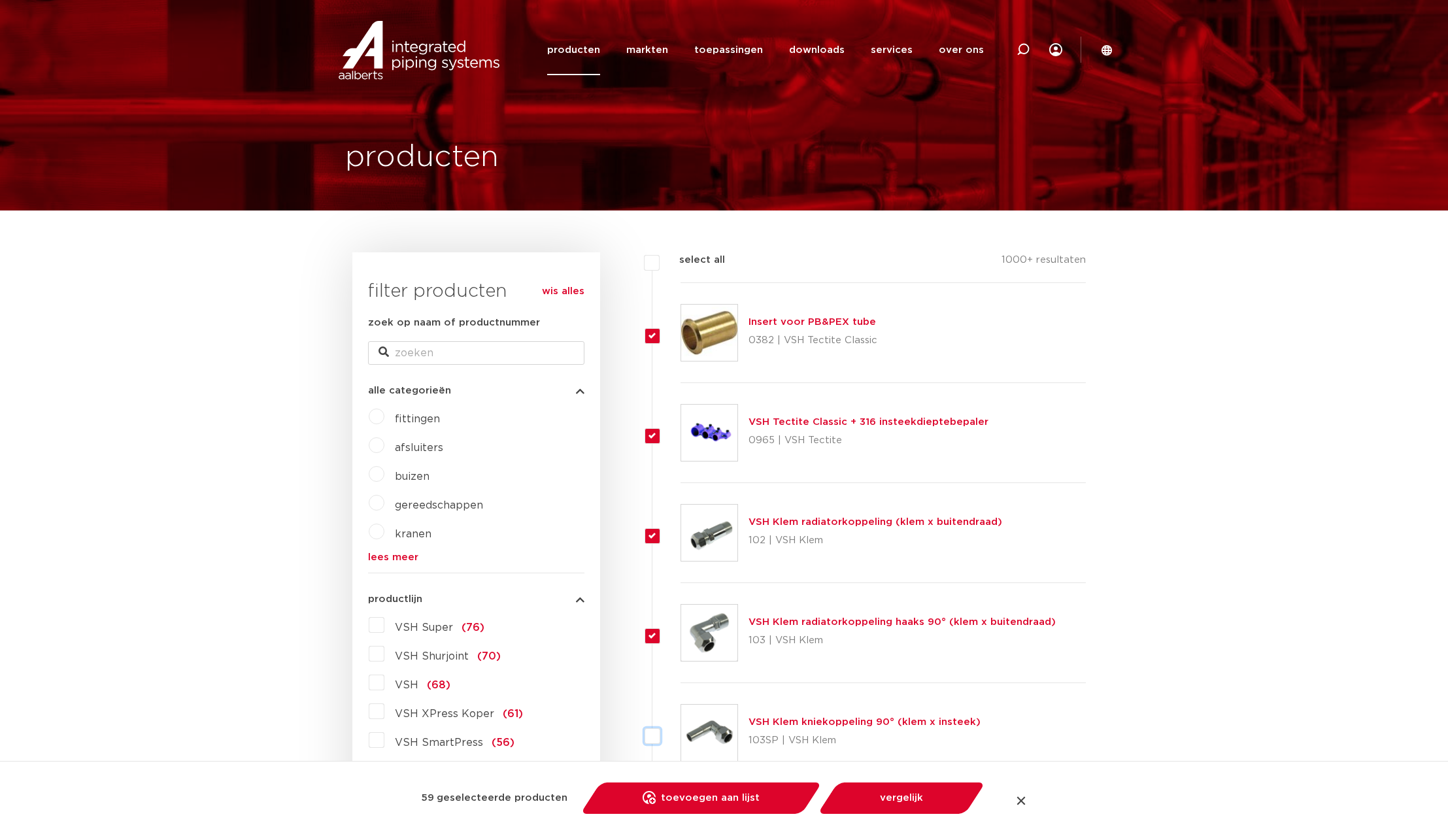
checkbox input "true"
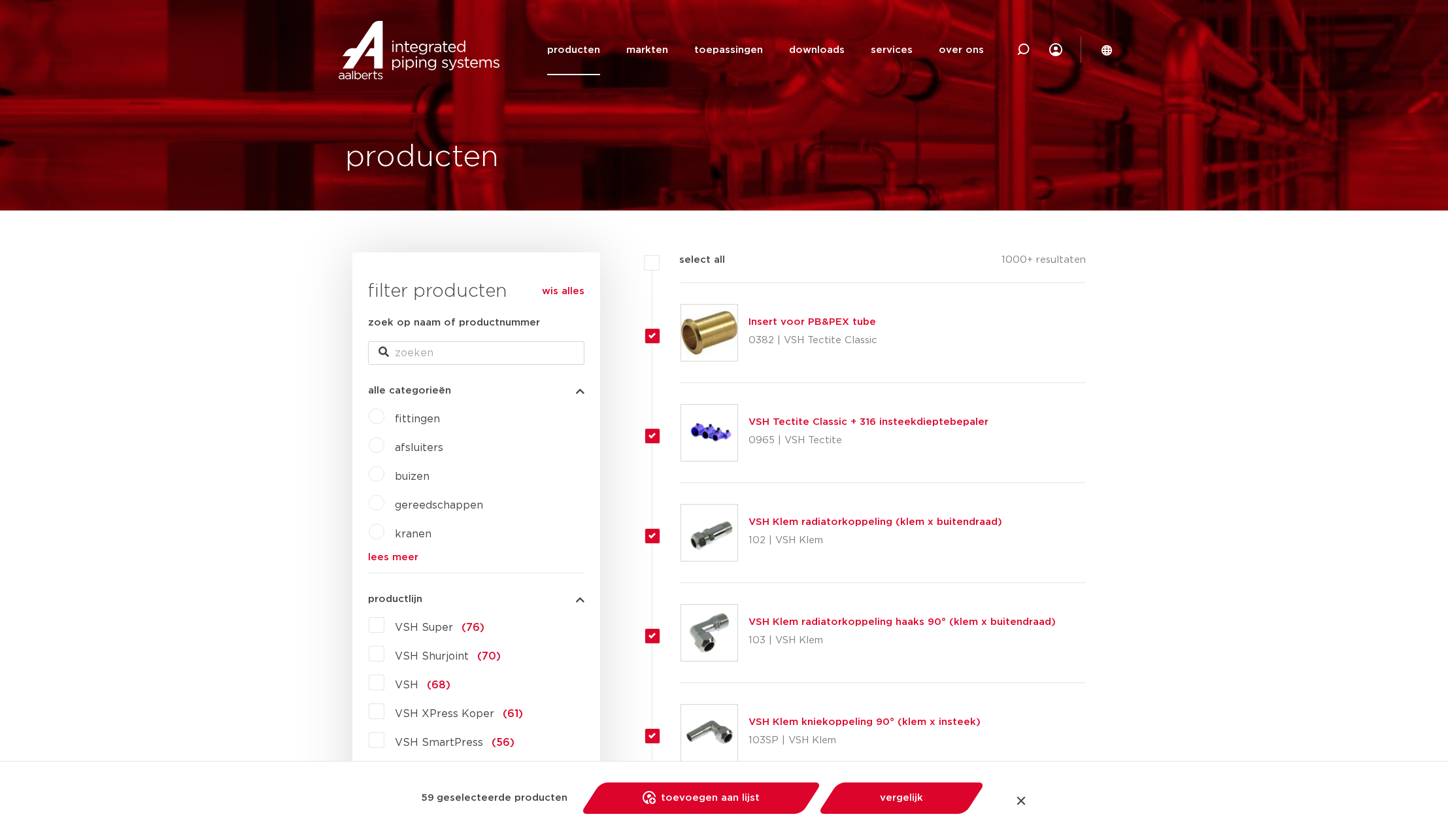
checkbox input "true"
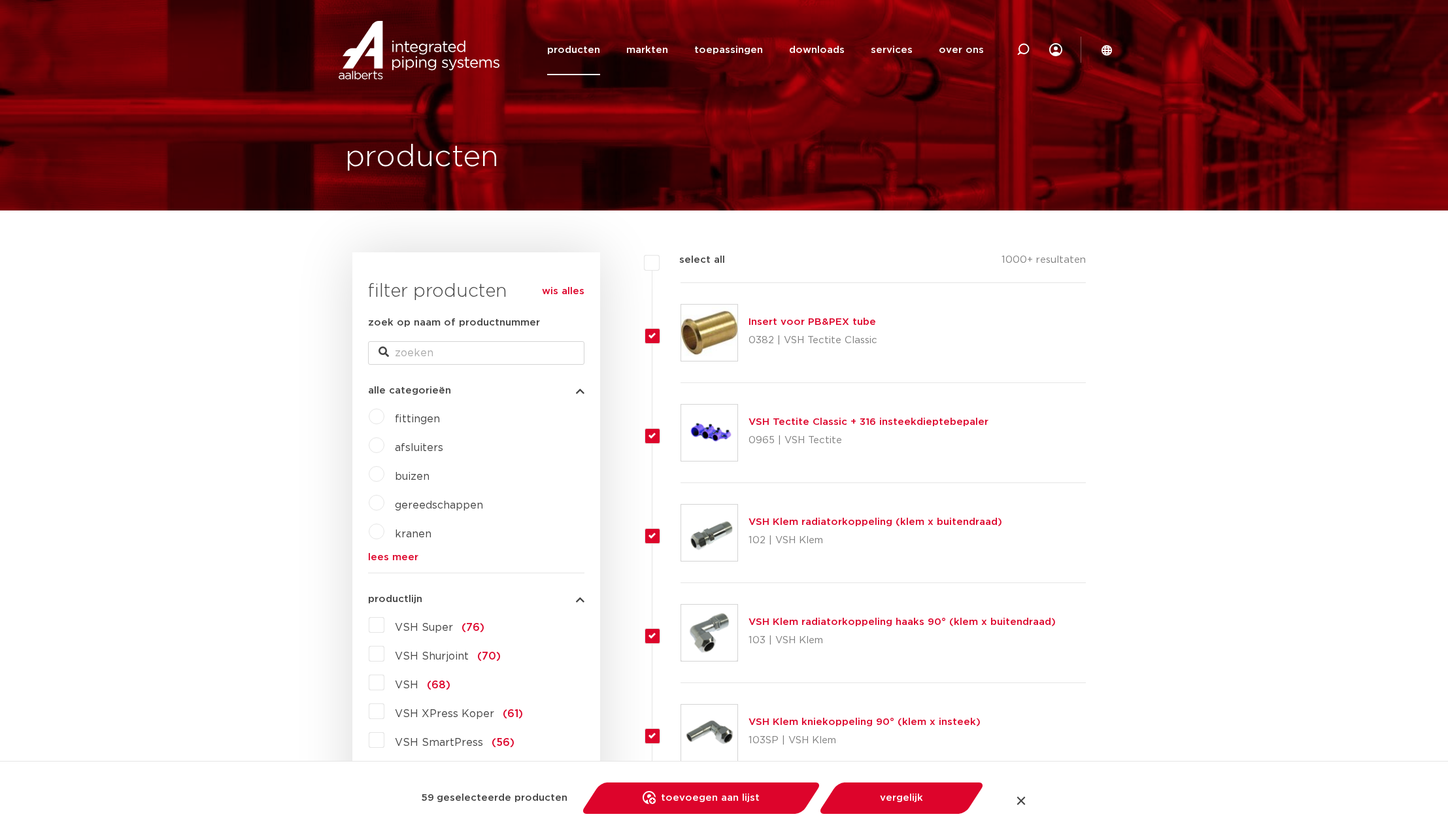
checkbox input "true"
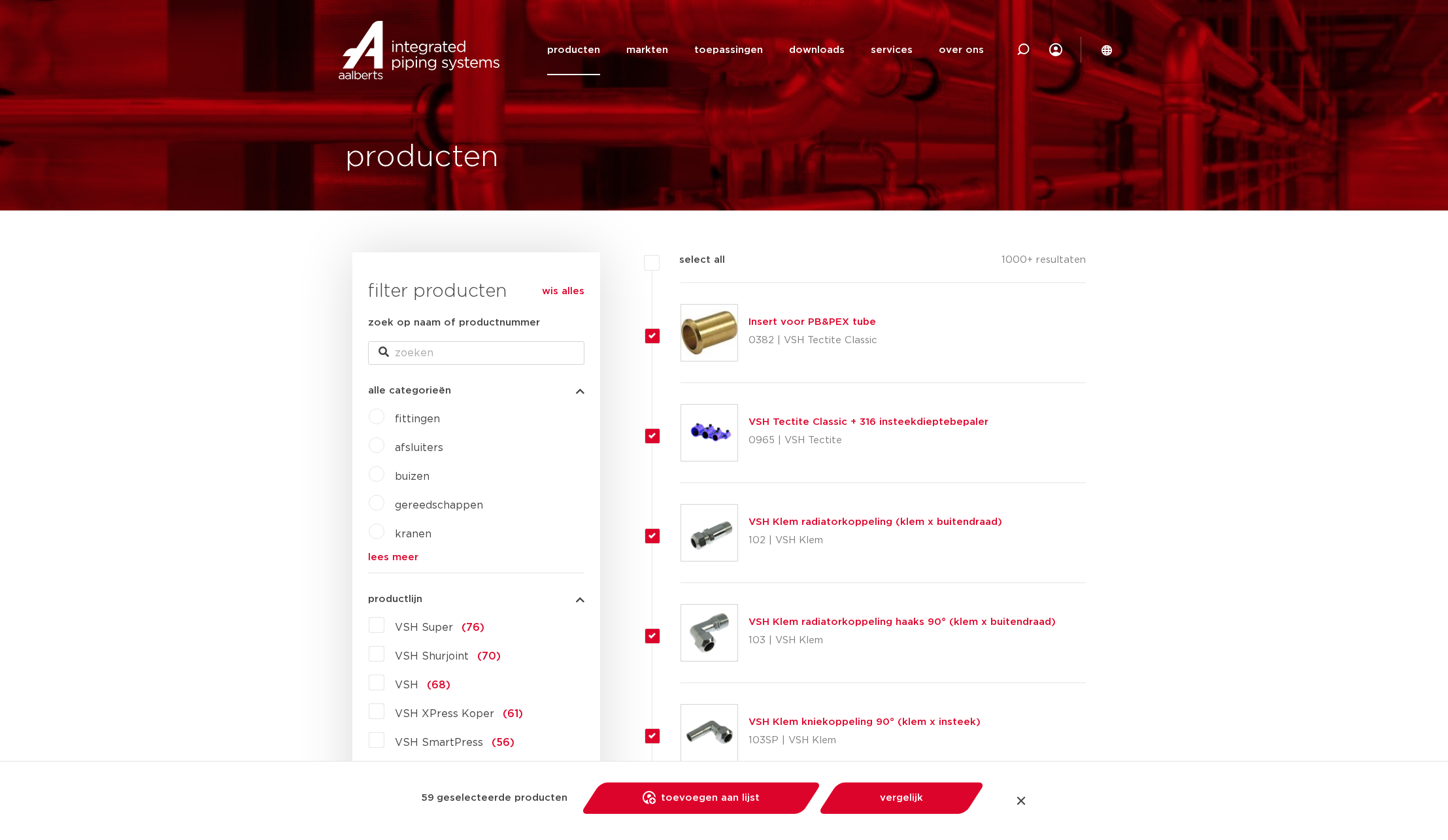
checkbox input "true"
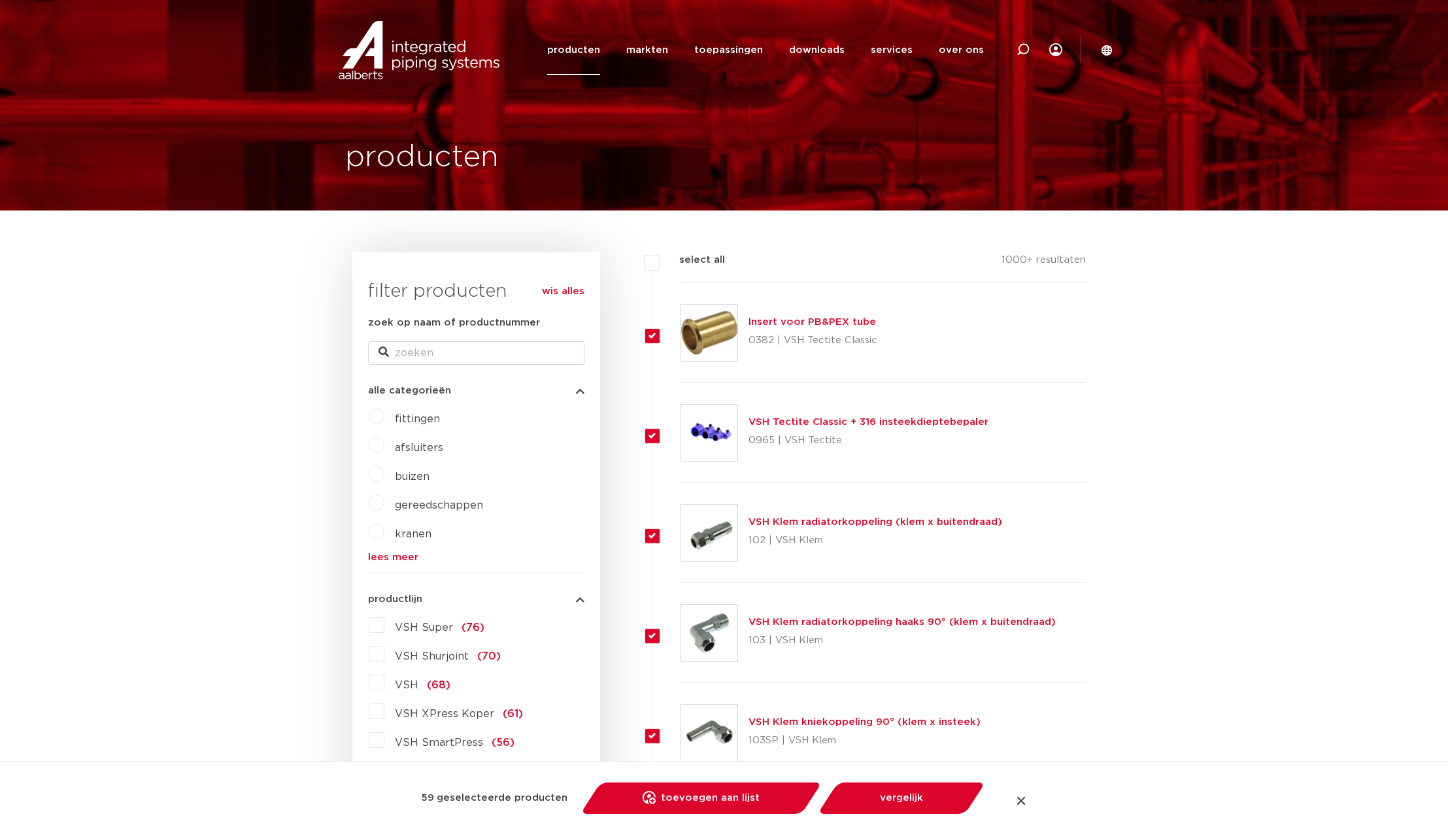
checkbox input "true"
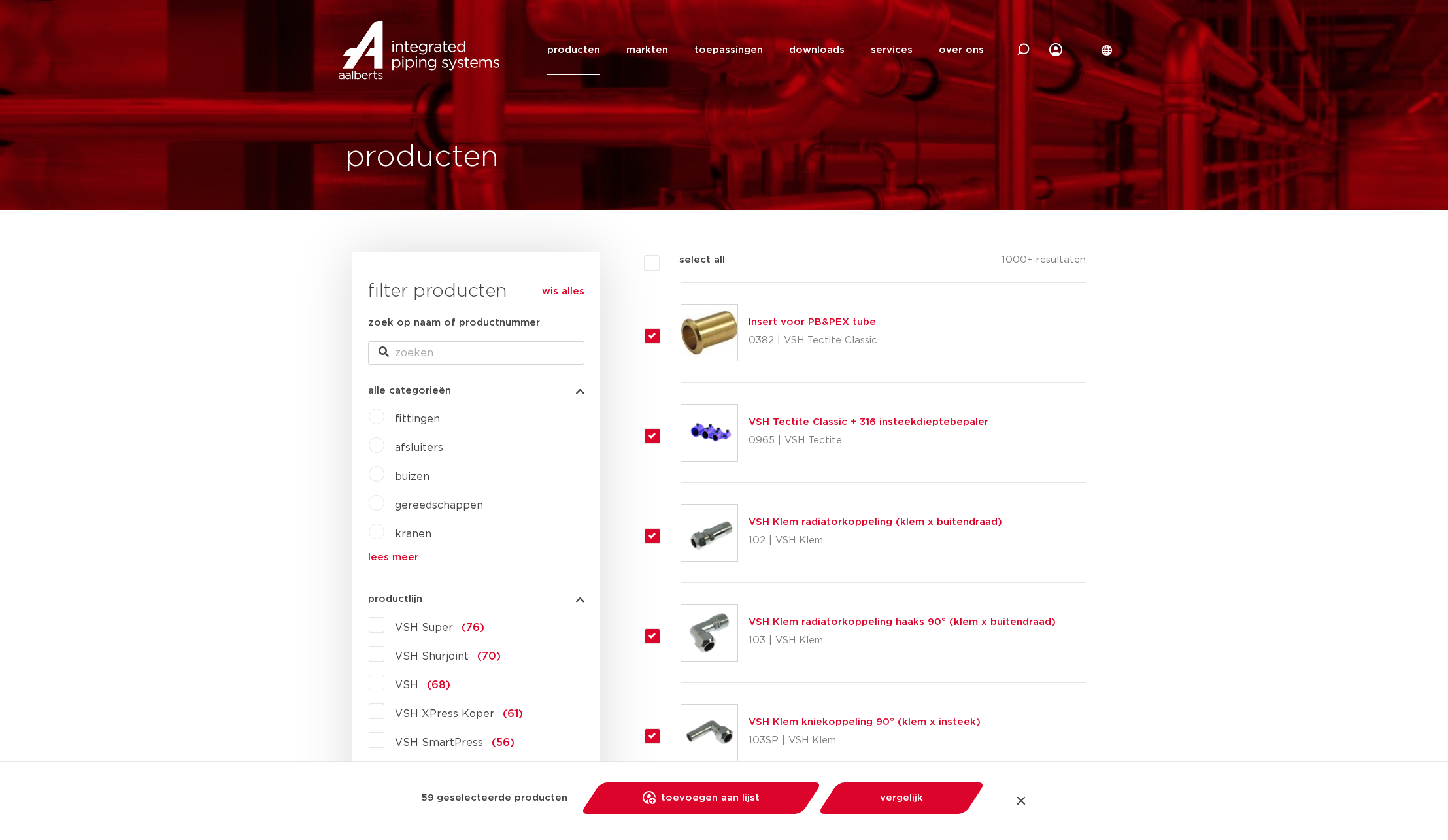
checkbox input "true"
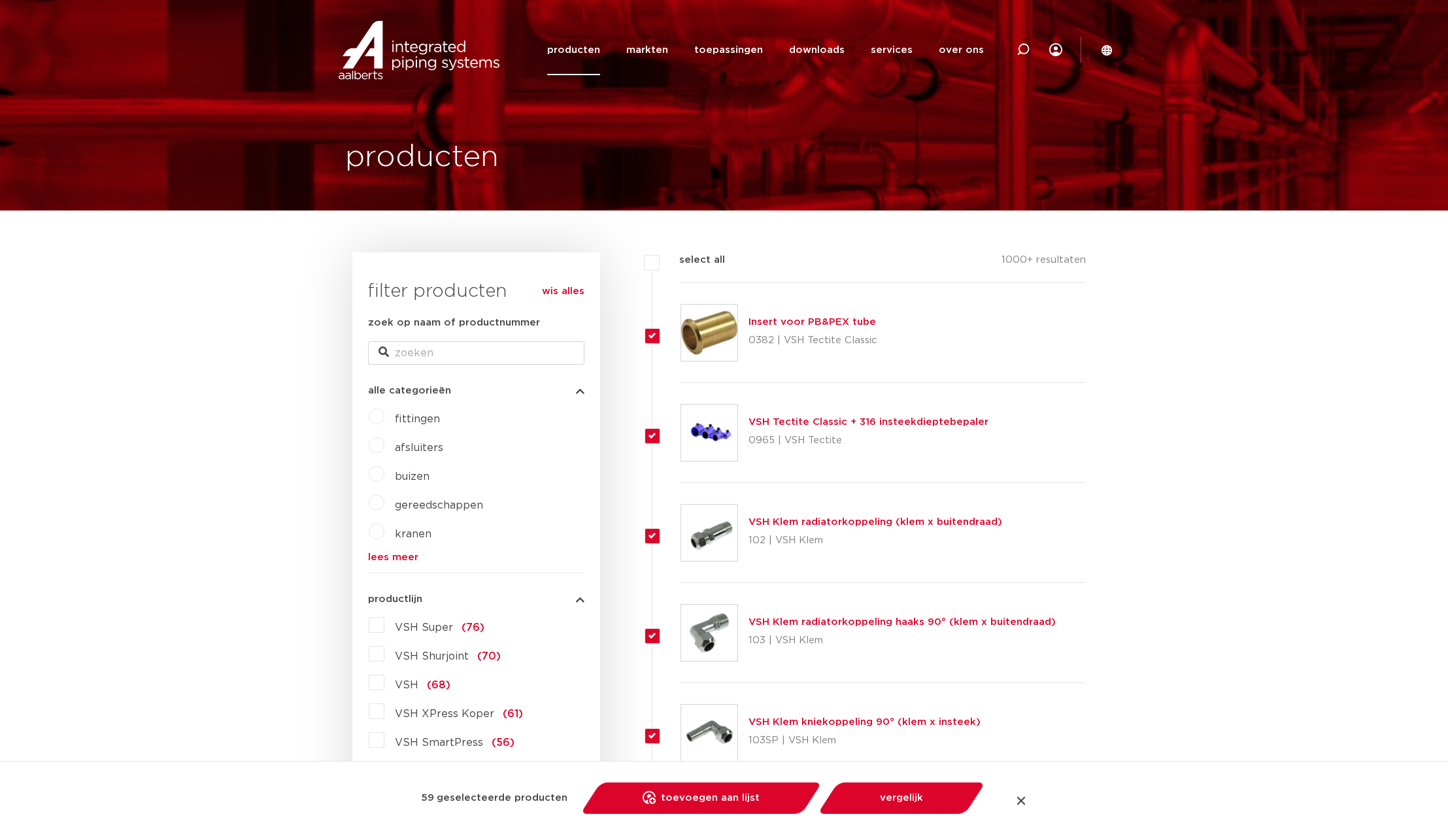
checkbox input "true"
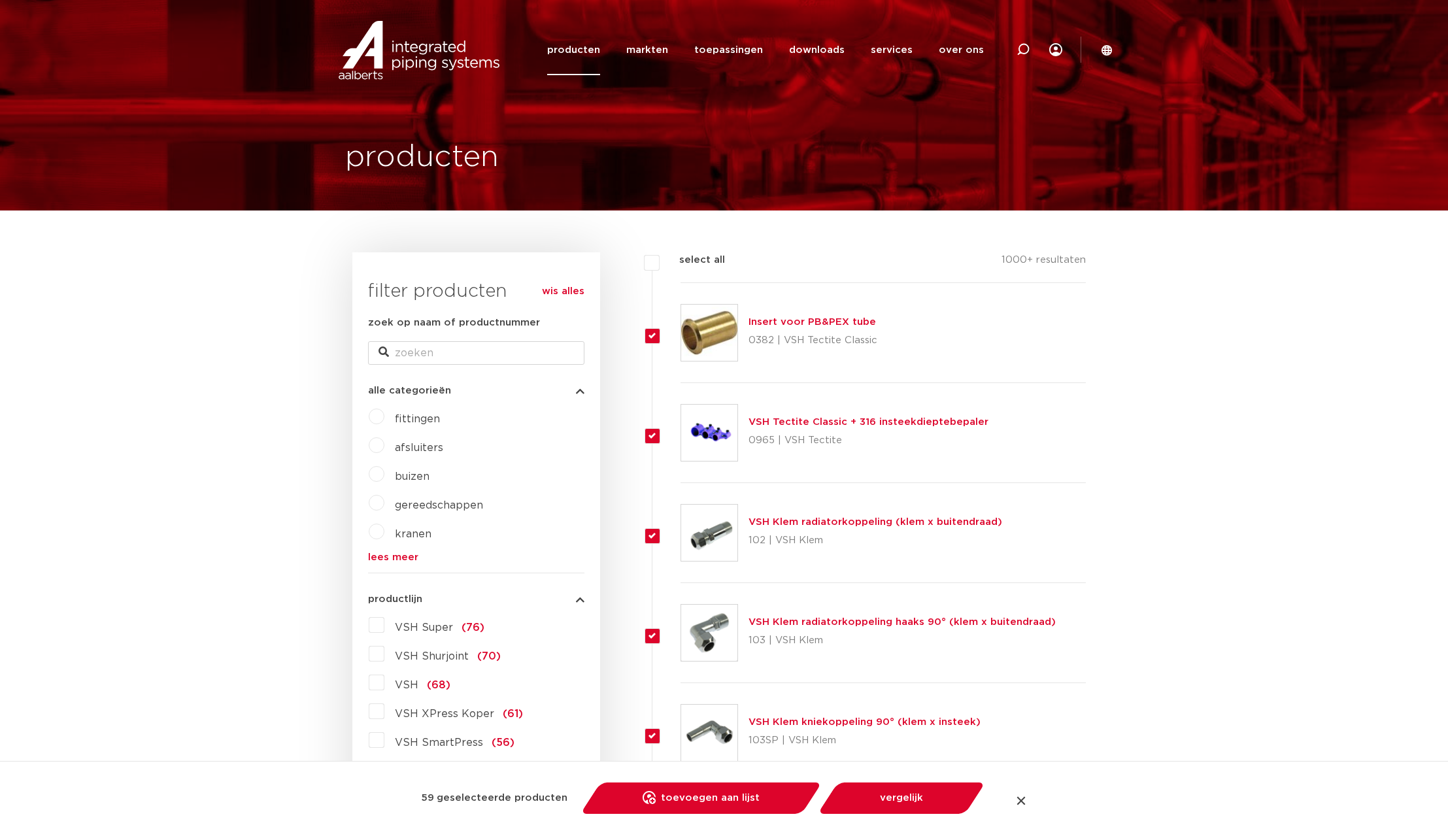
checkbox input "true"
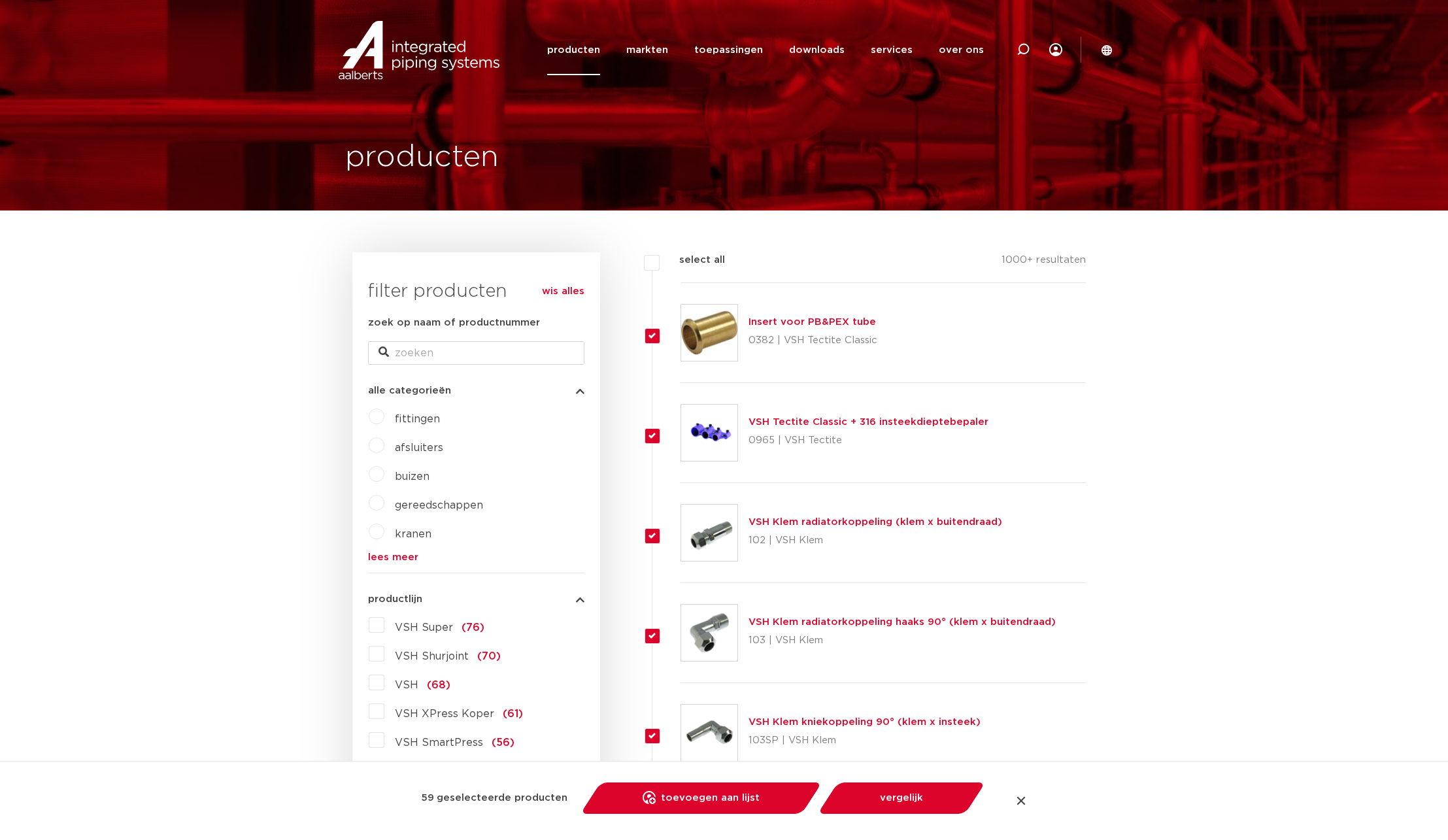
checkbox input "true"
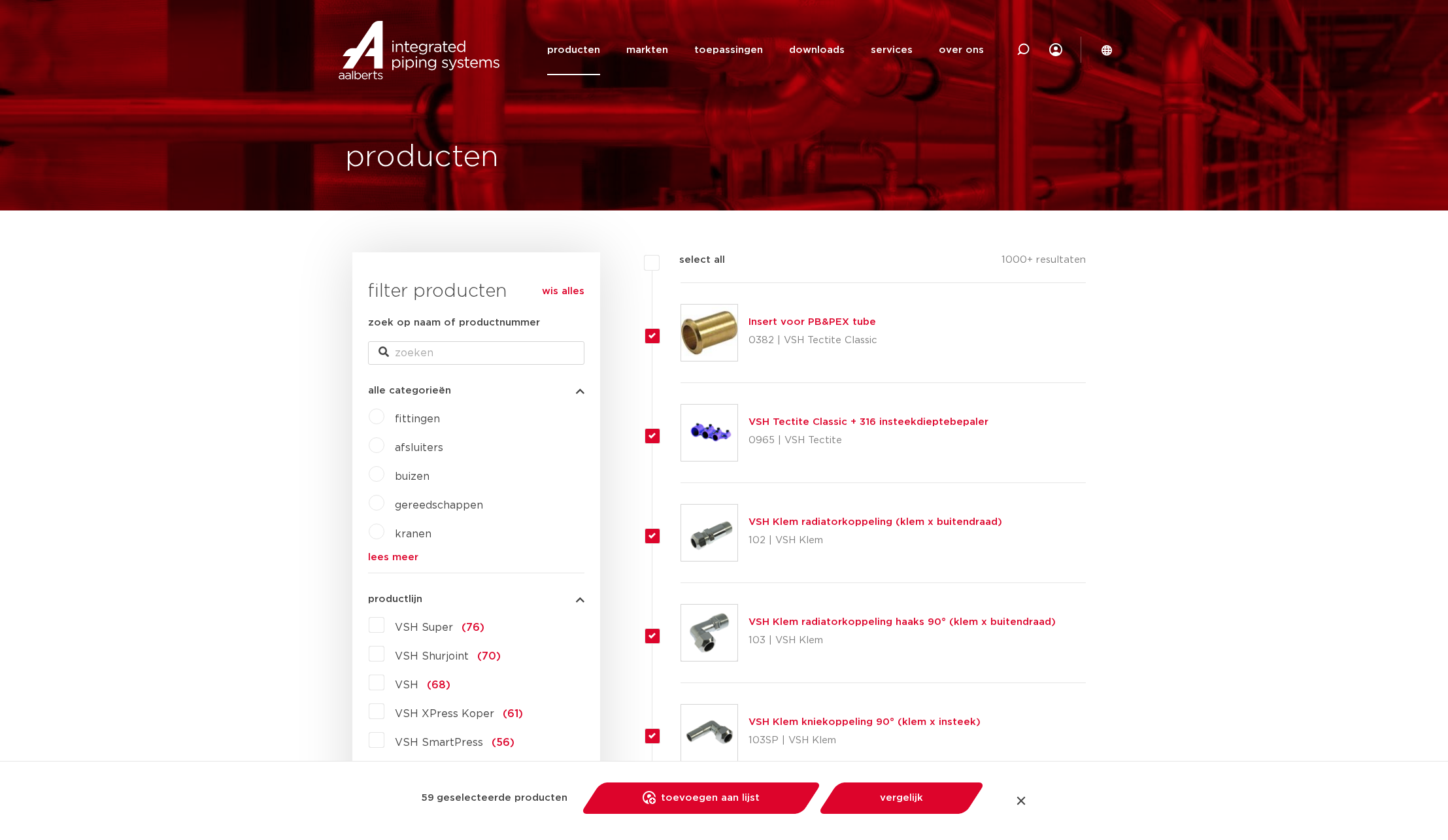
checkbox input "true"
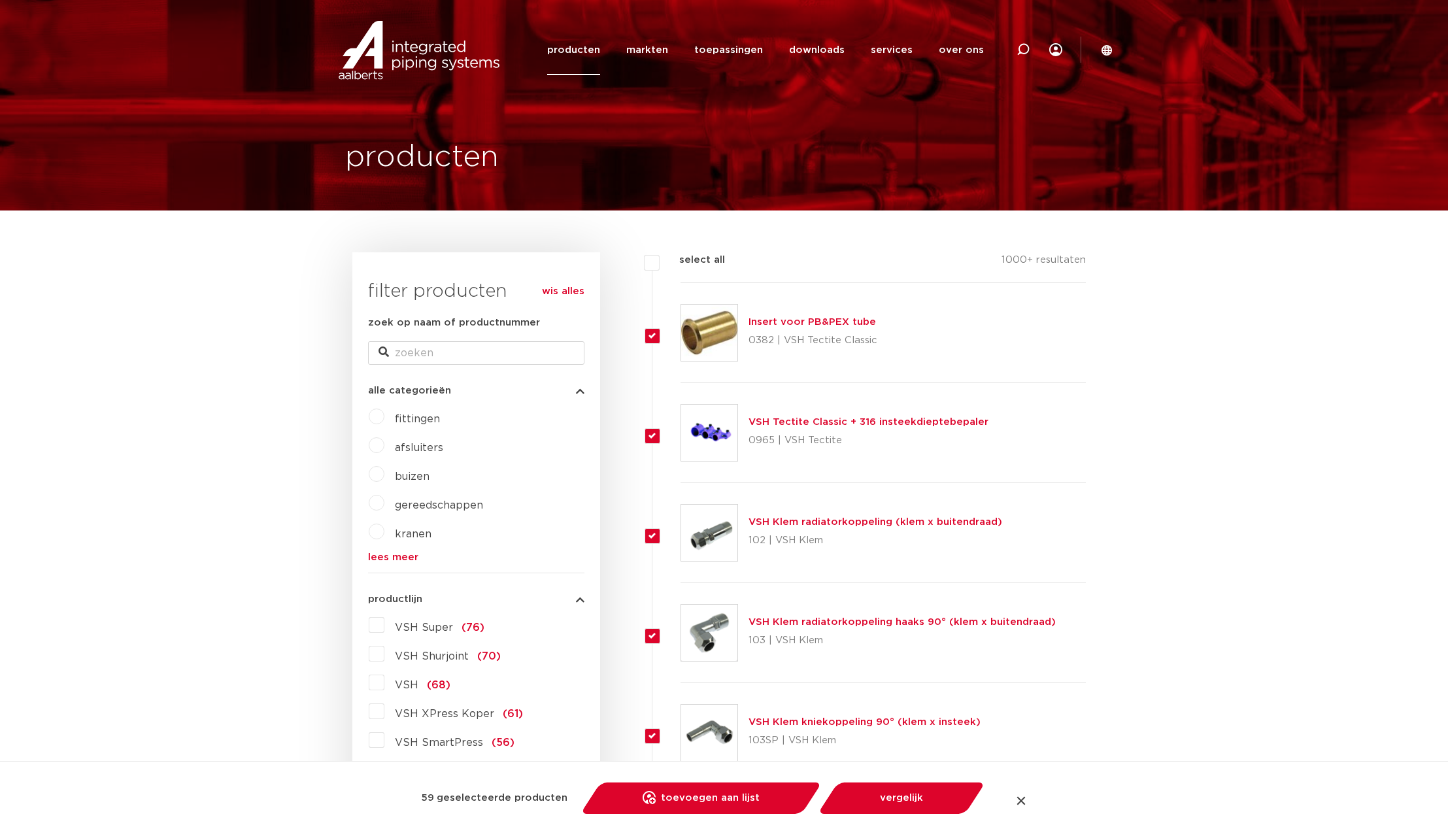
checkbox input "true"
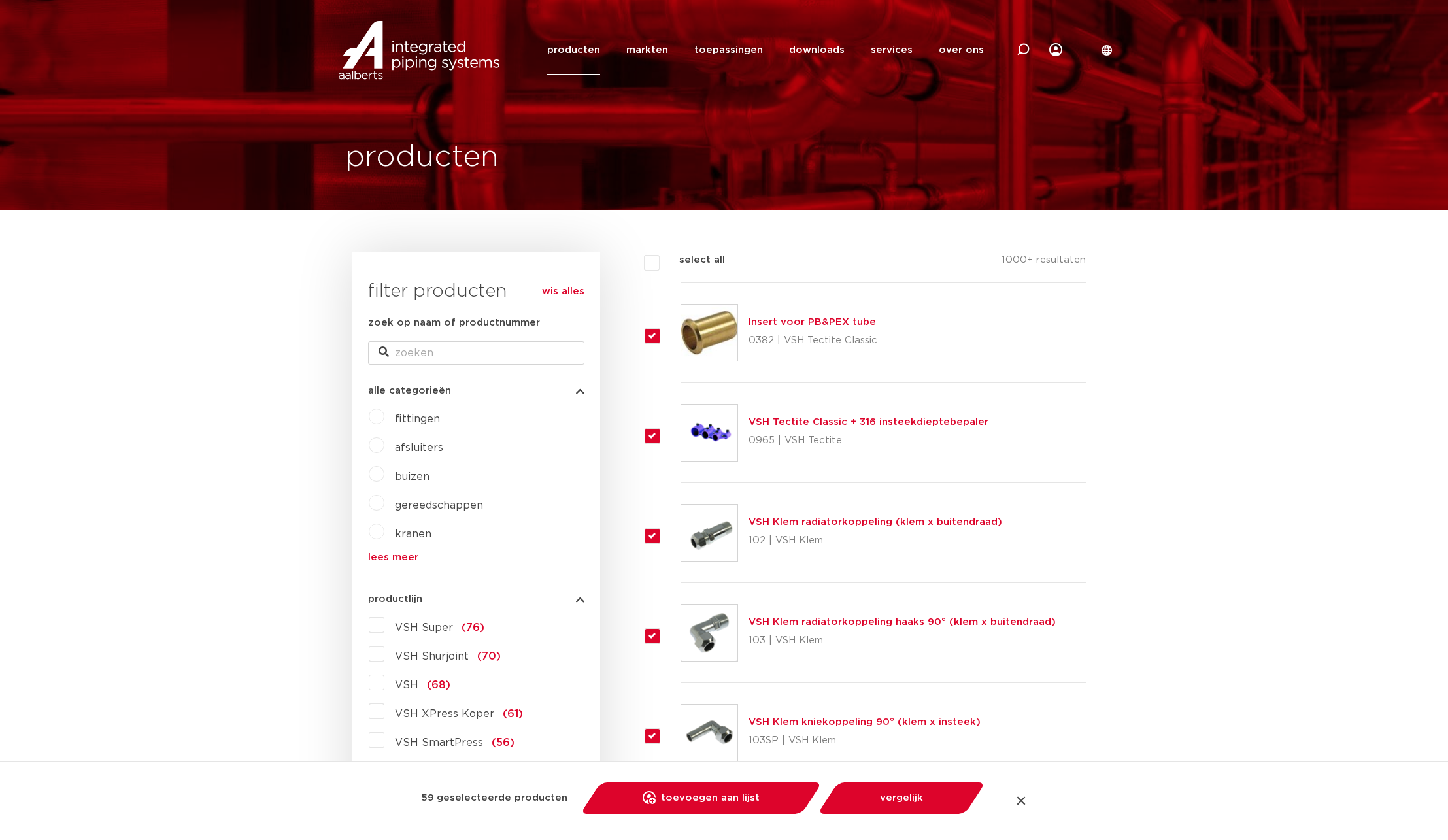
checkbox input "true"
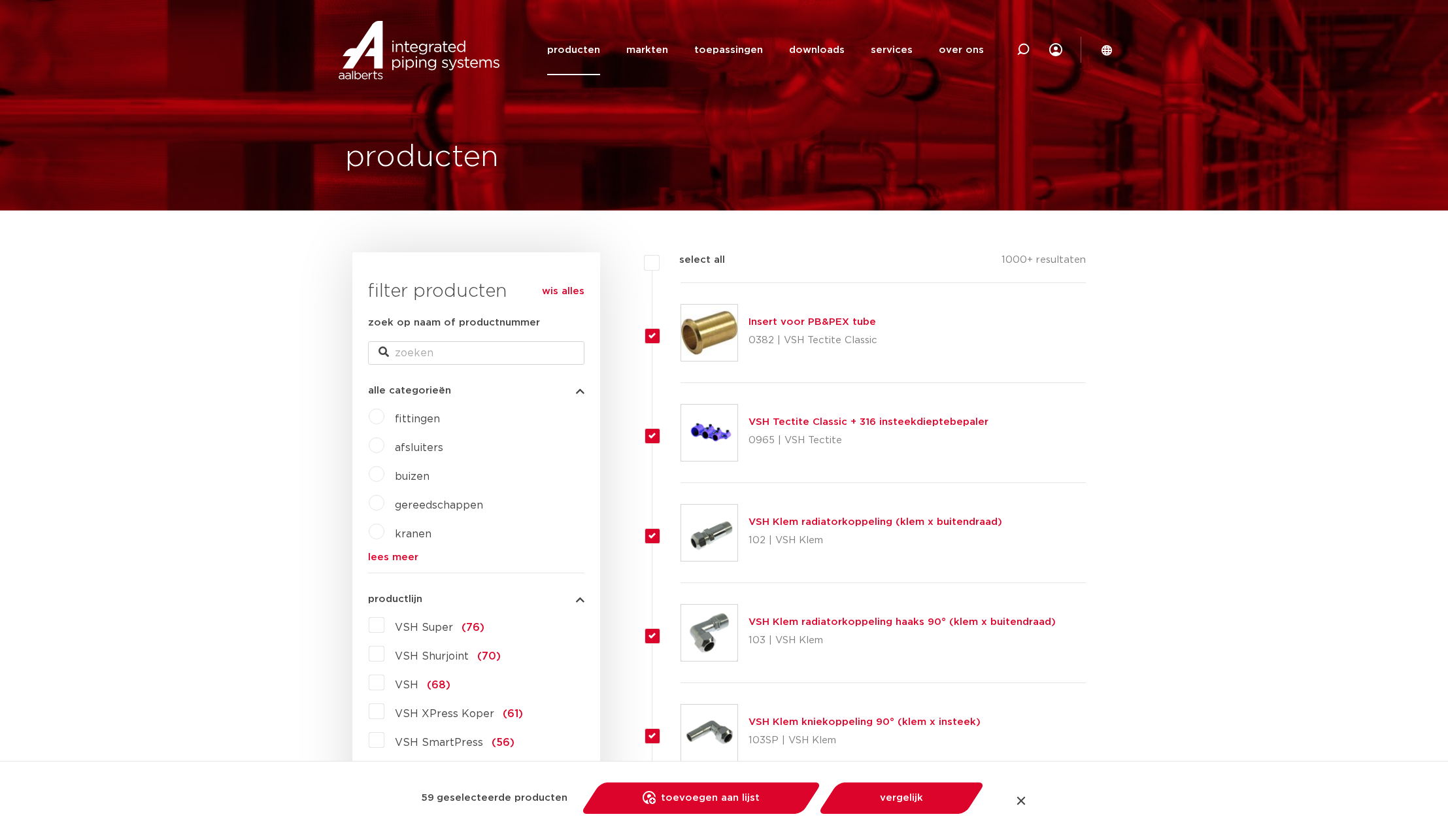
checkbox input "true"
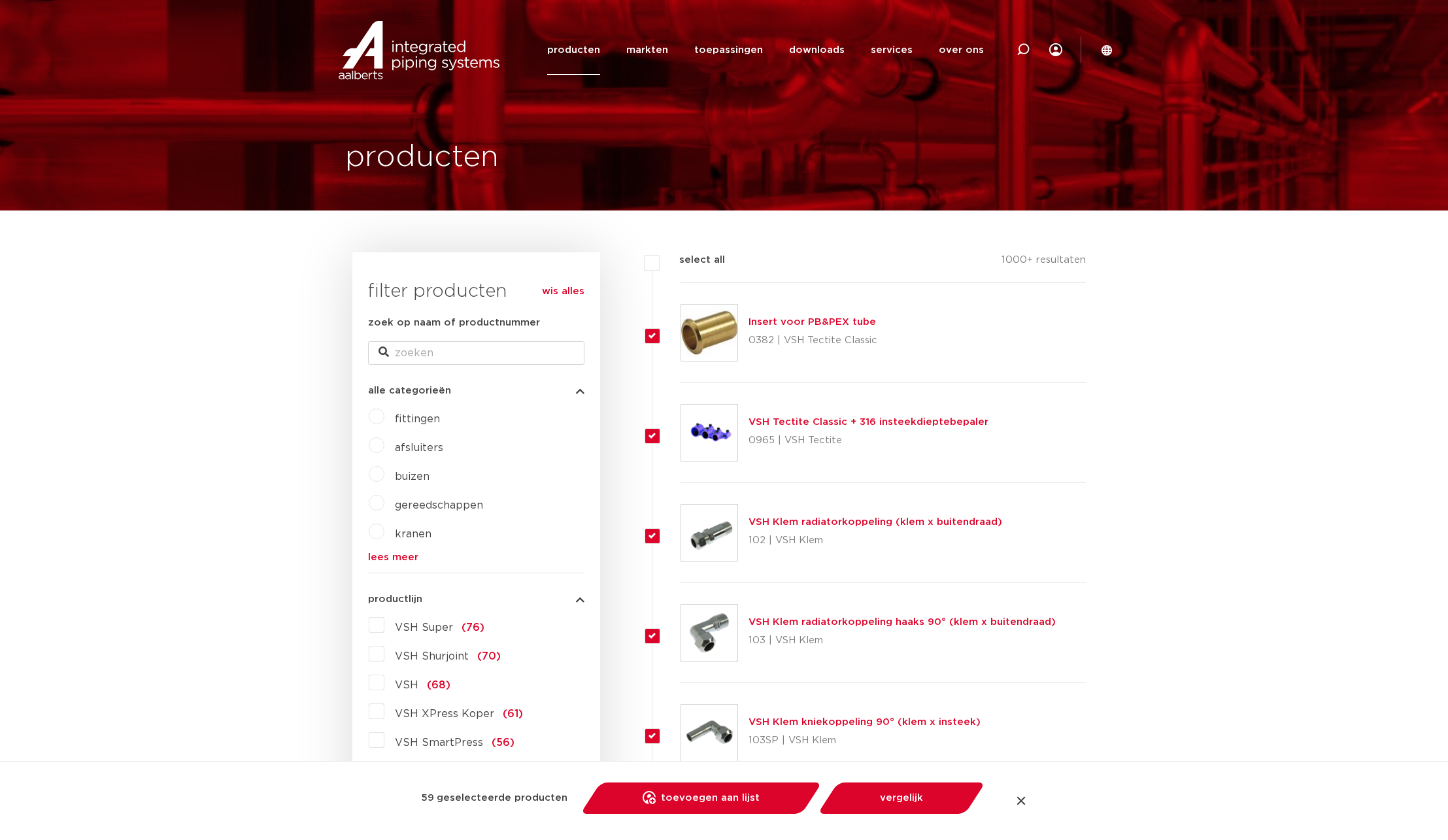
checkbox input "true"
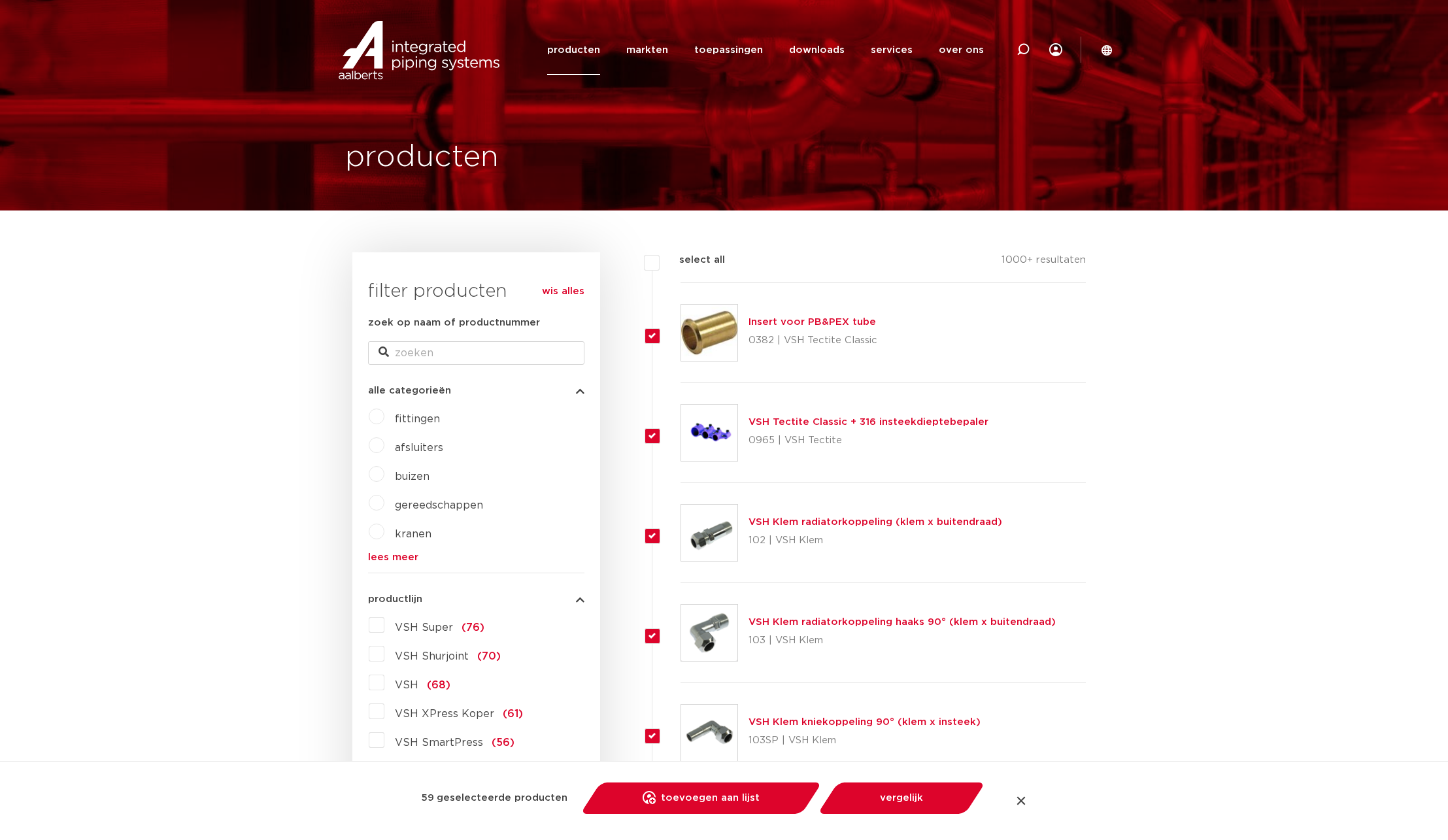
checkbox input "true"
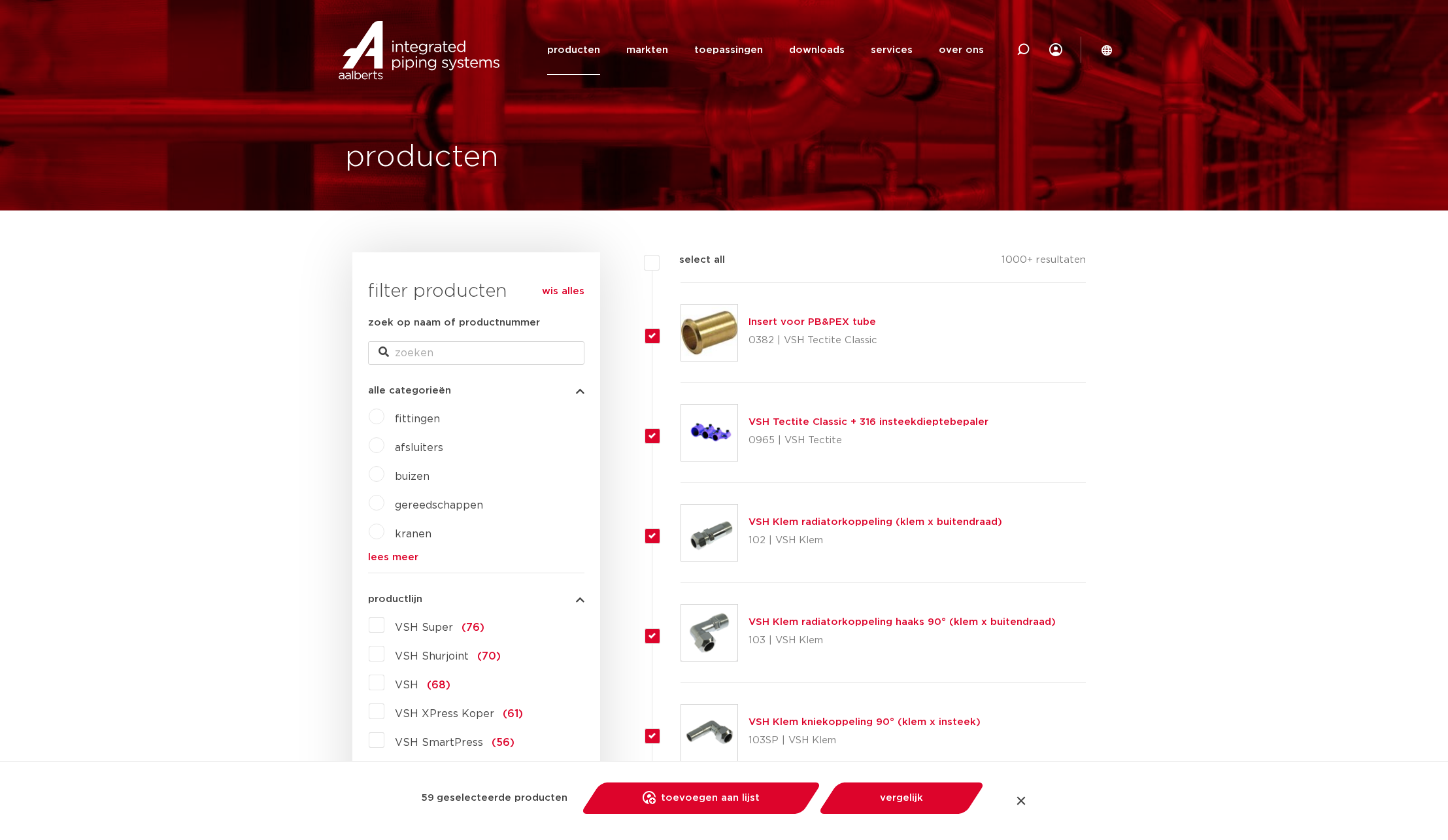
checkbox input "true"
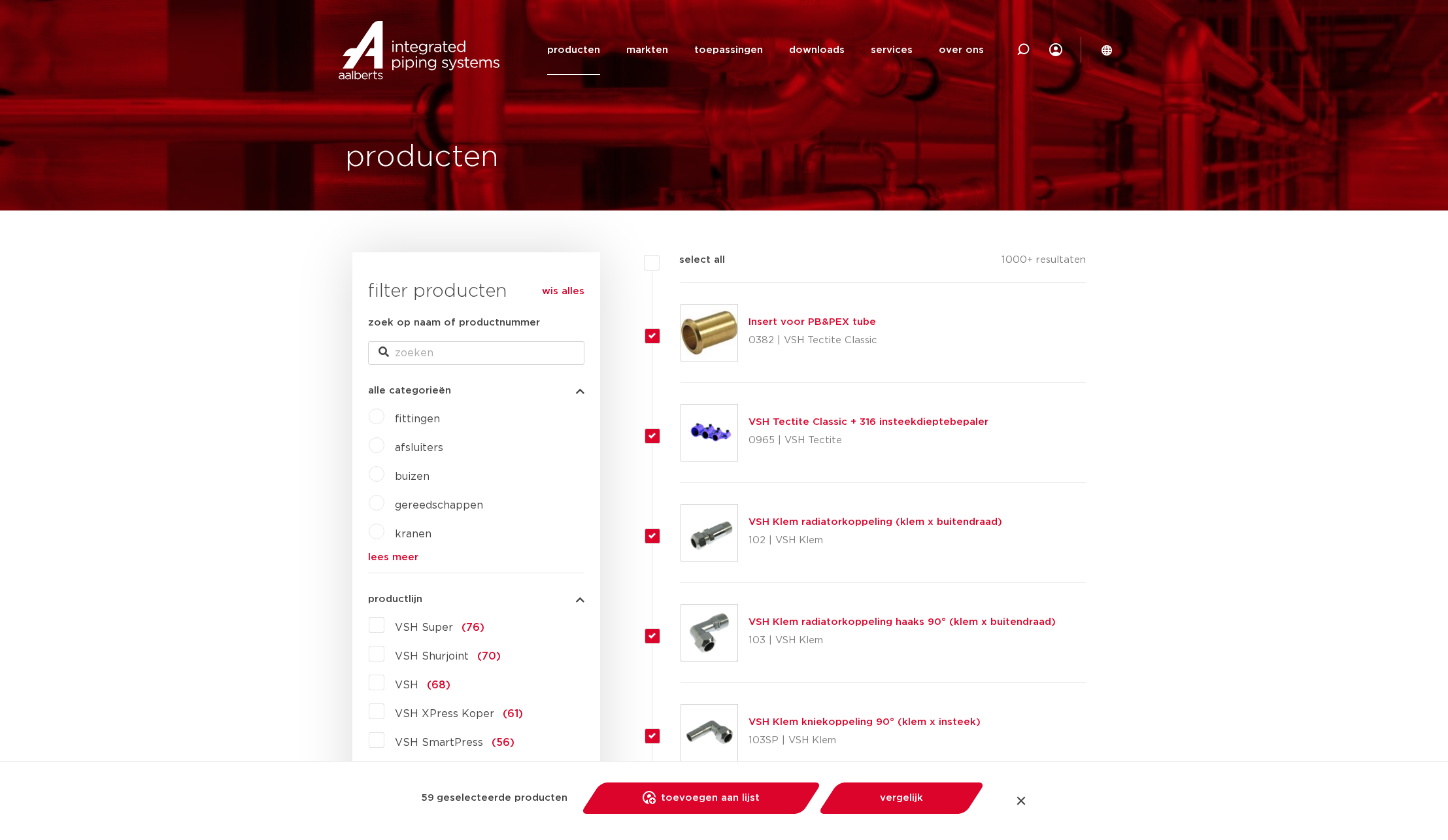
checkbox input "true"
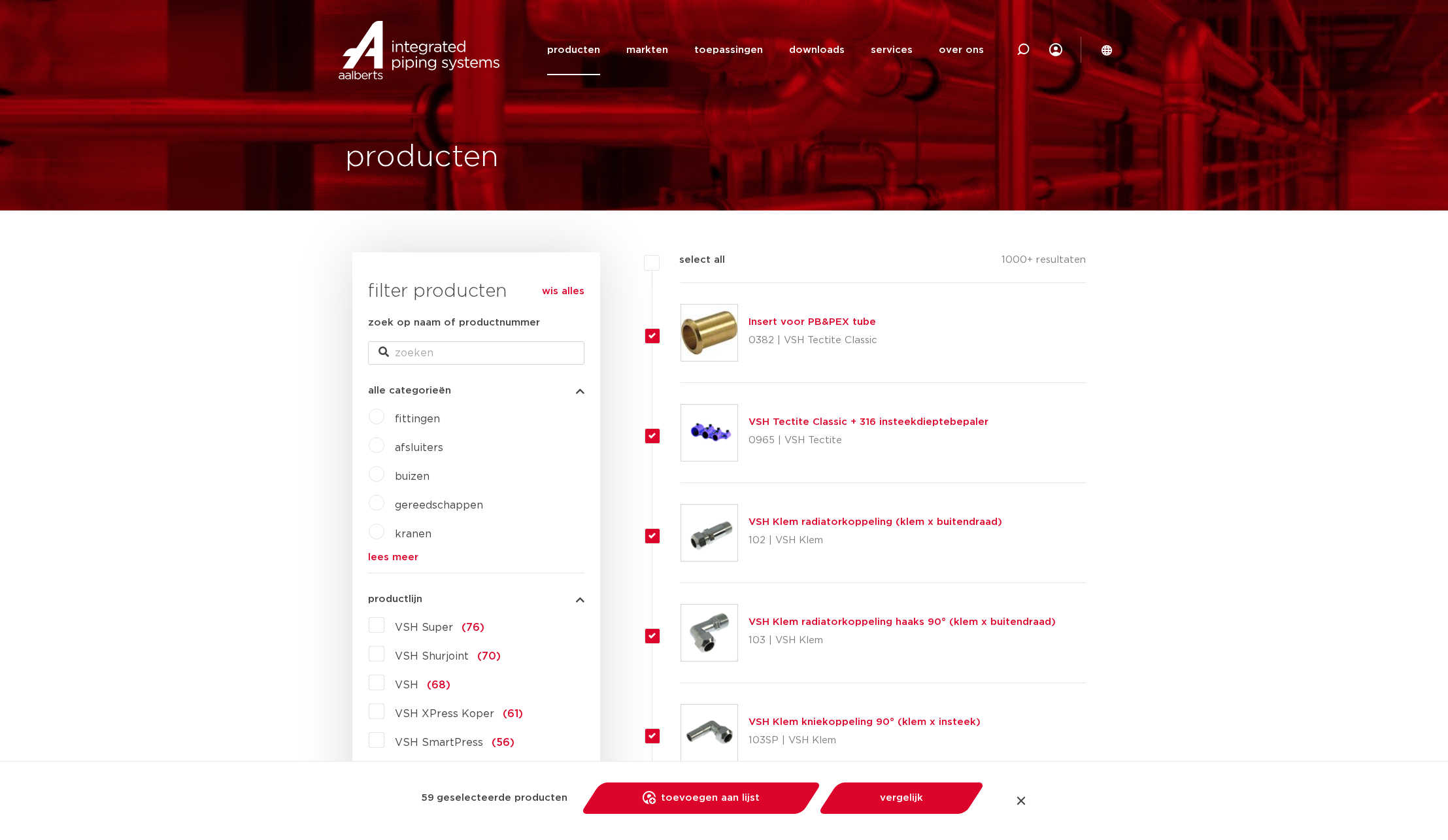
checkbox input "true"
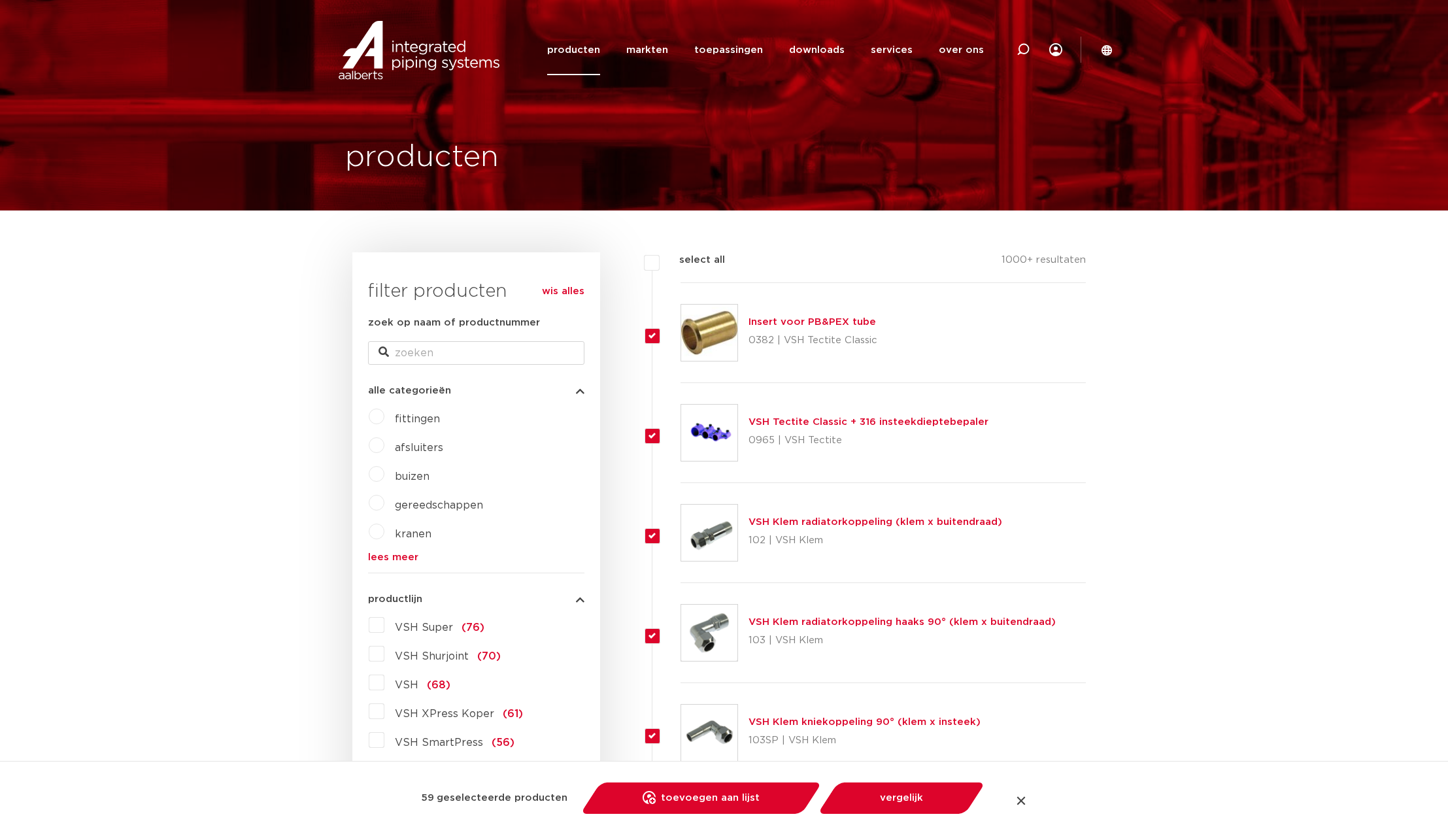
checkbox input "true"
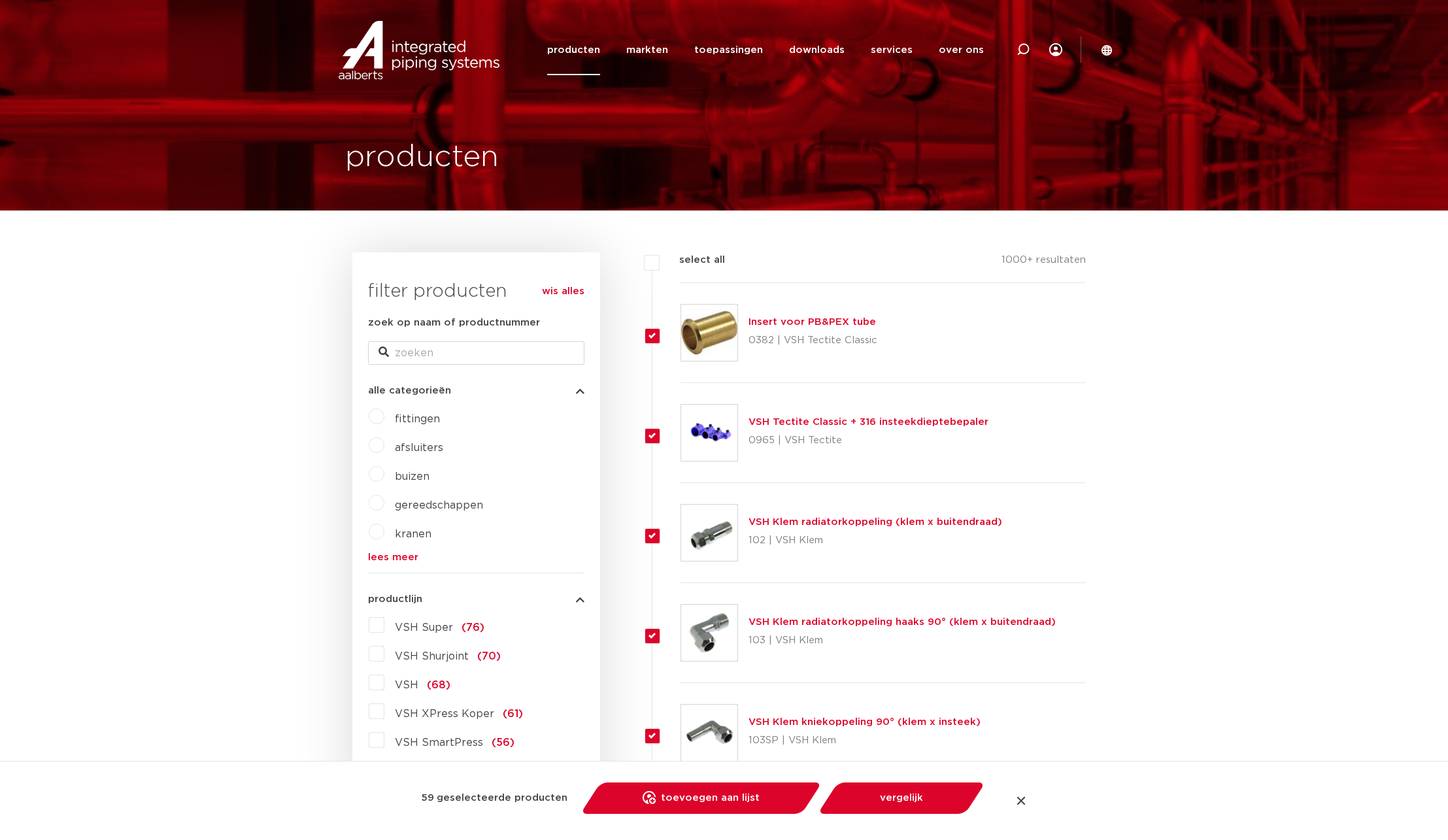
checkbox input "true"
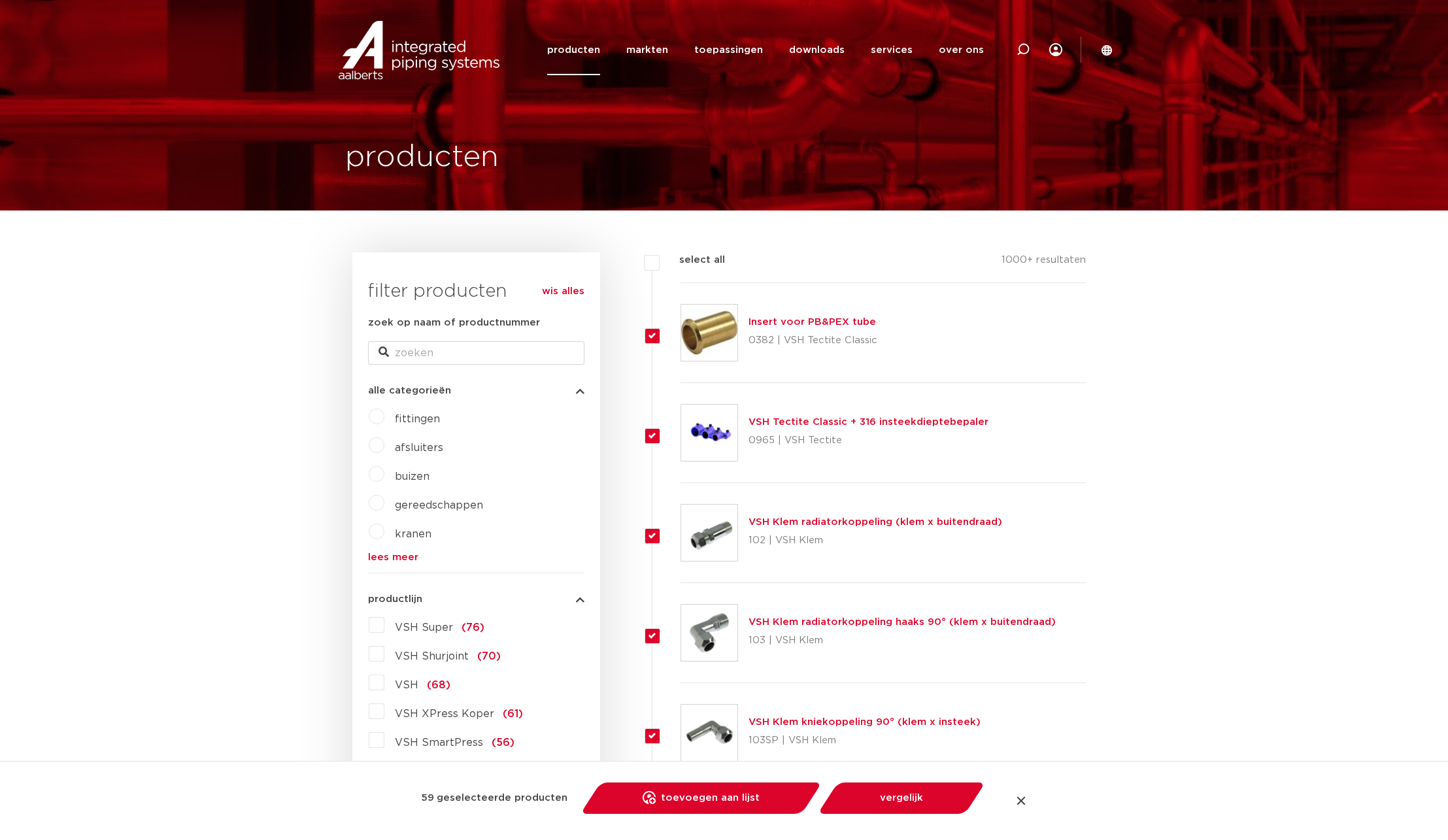
checkbox input "true"
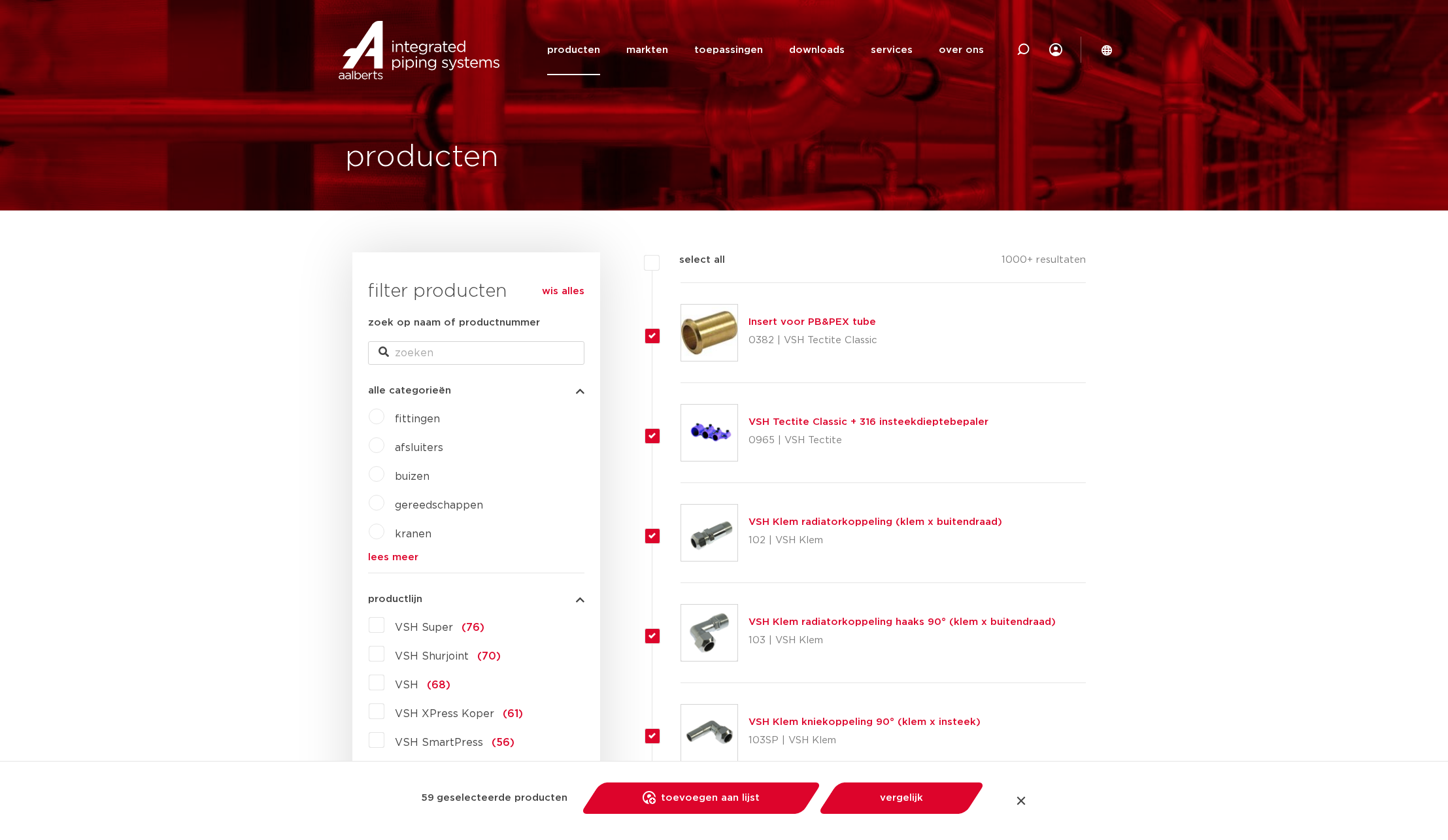
checkbox input "true"
click at [660, 265] on label "select all" at bounding box center [692, 261] width 66 height 16
click at [680, 261] on input "select all" at bounding box center [684, 257] width 9 height 9
checkbox input "false"
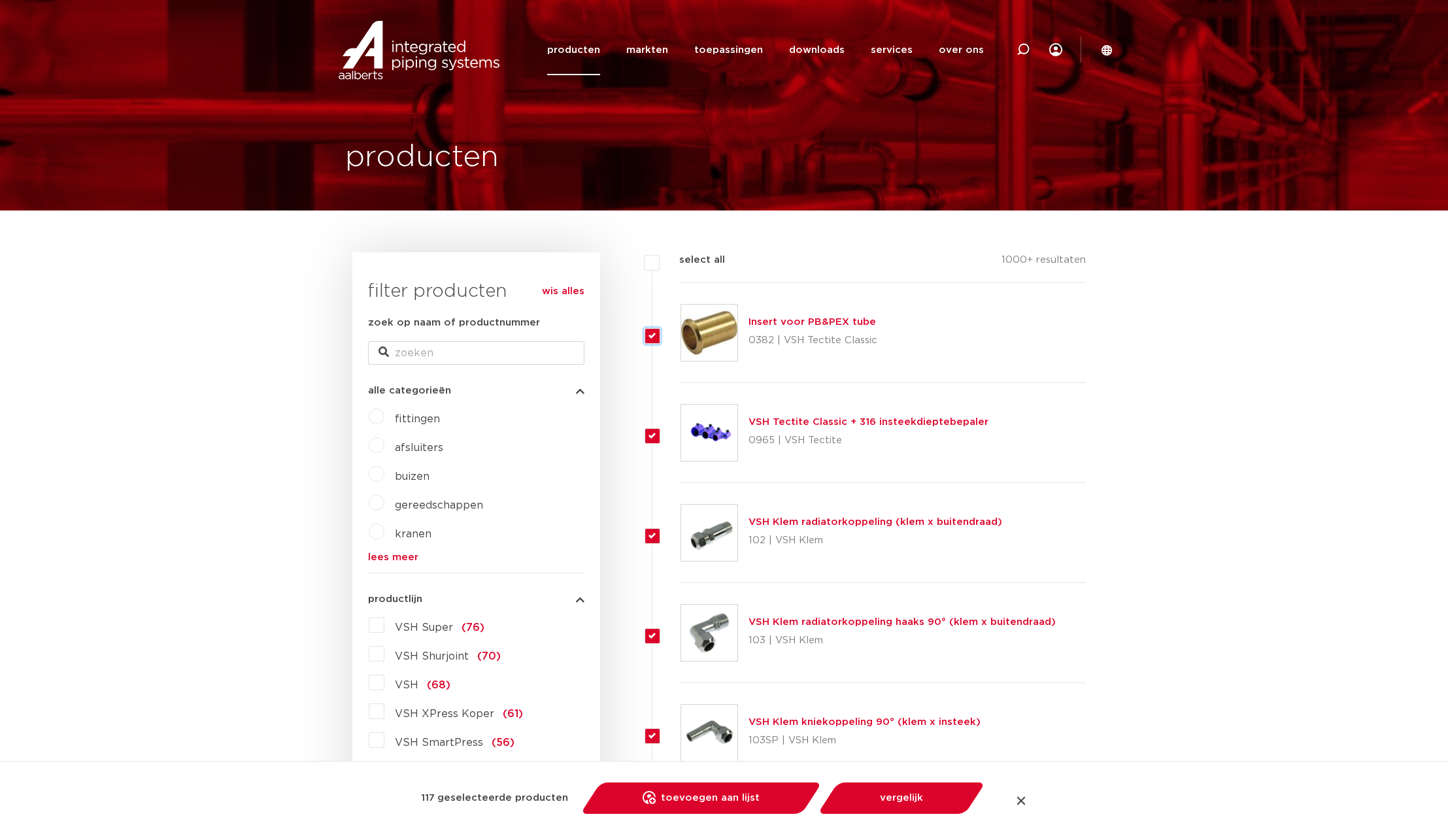
checkbox input "false"
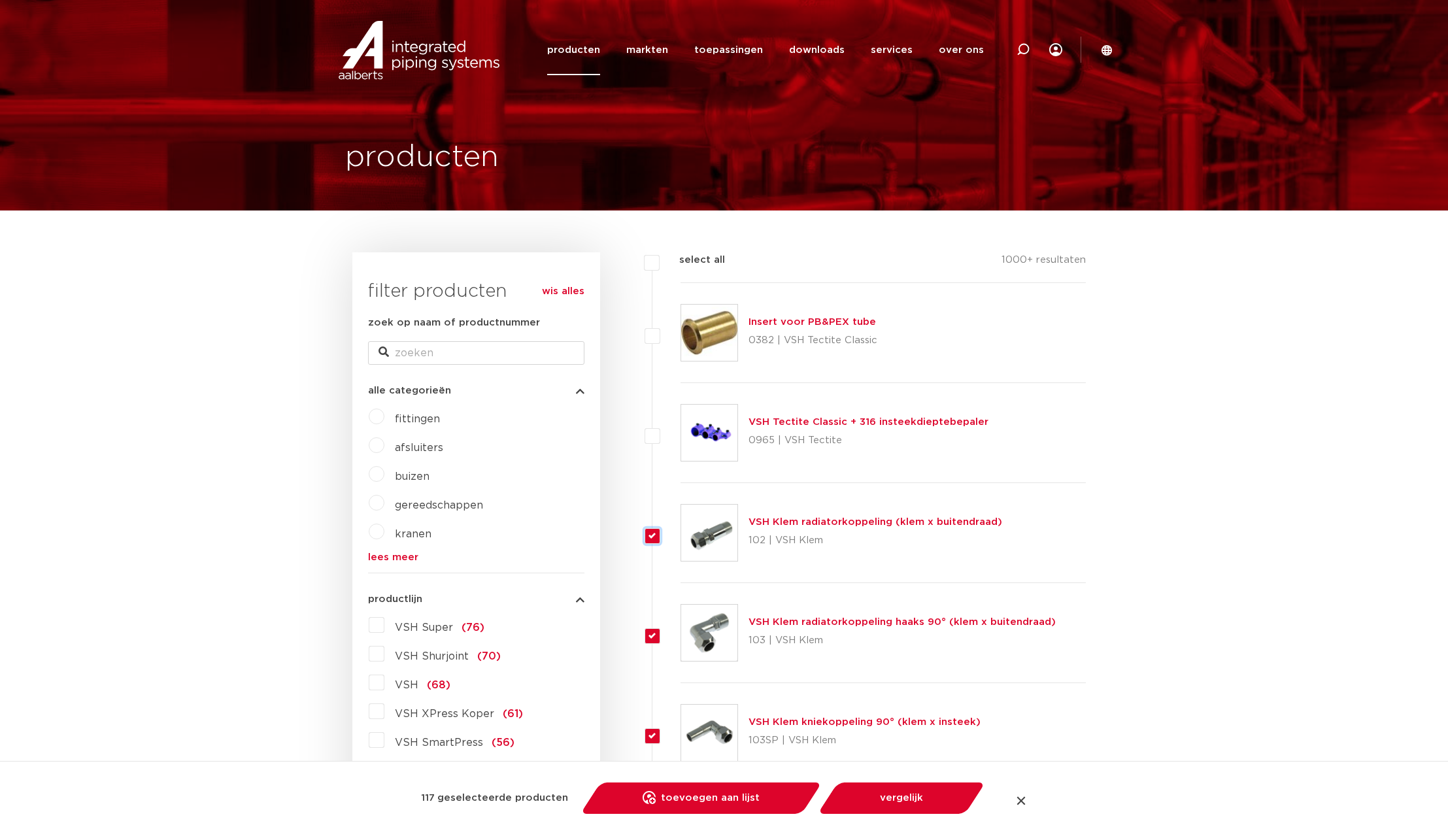
checkbox input "false"
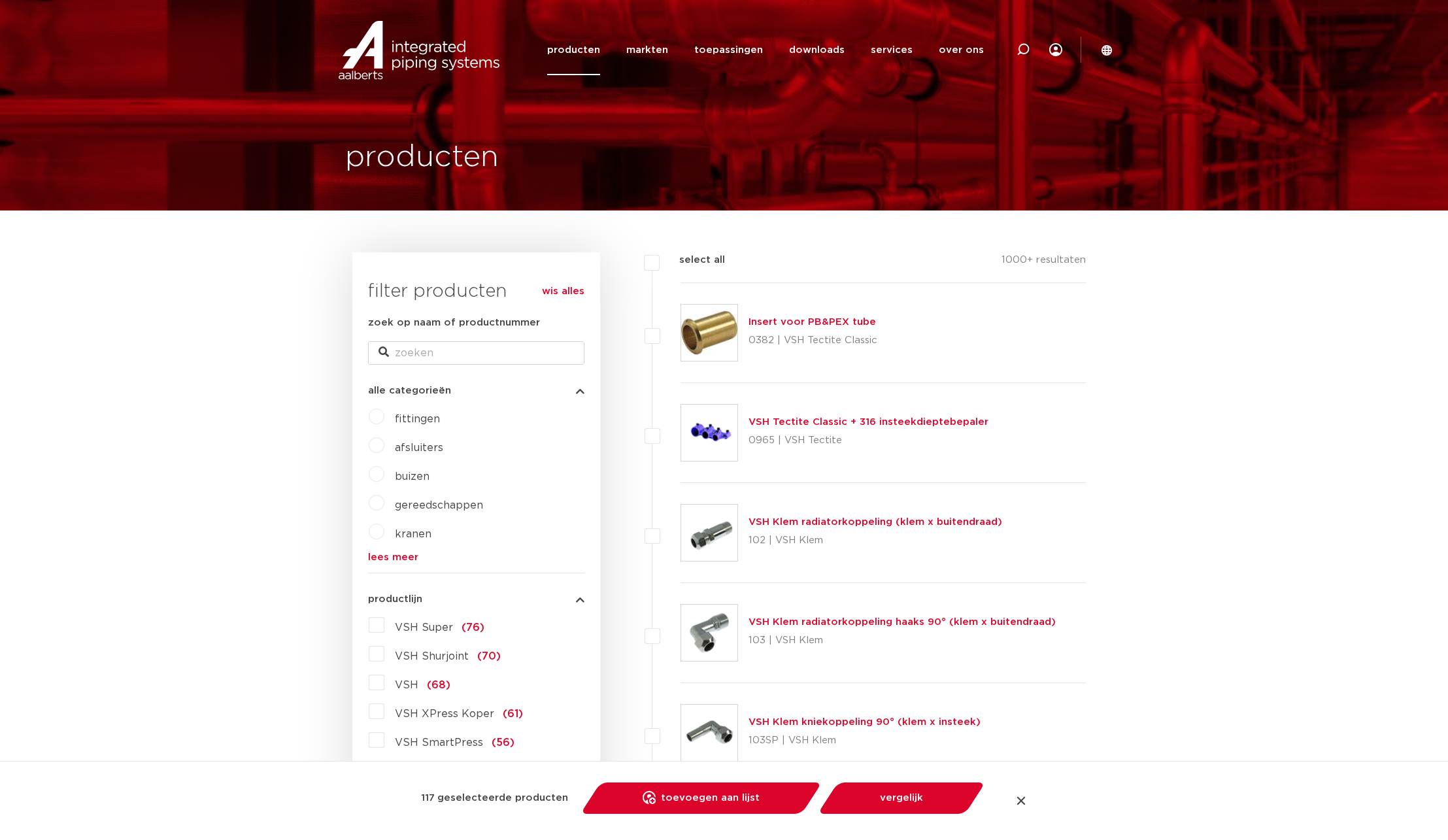
checkbox input "false"
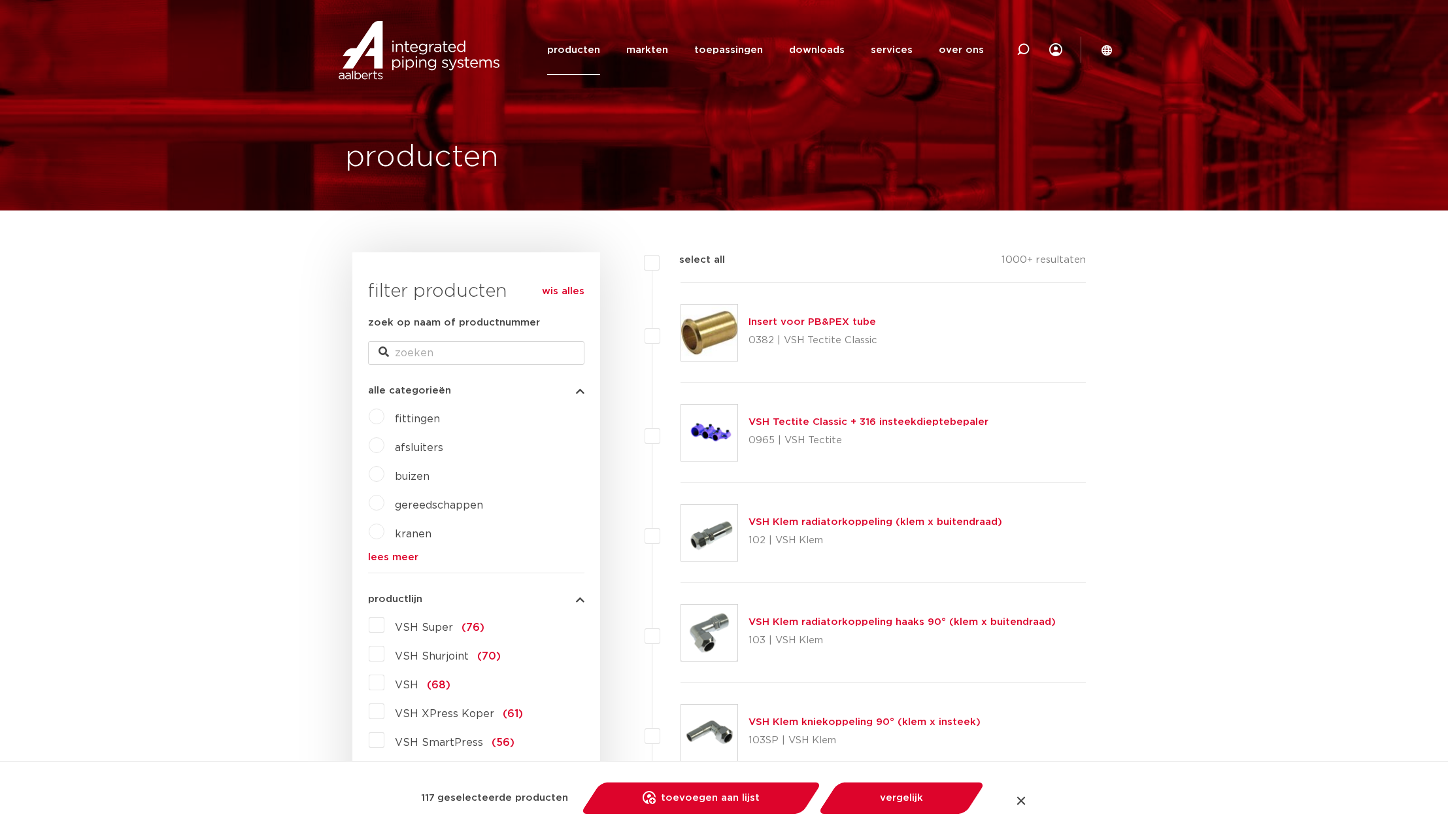
checkbox input "false"
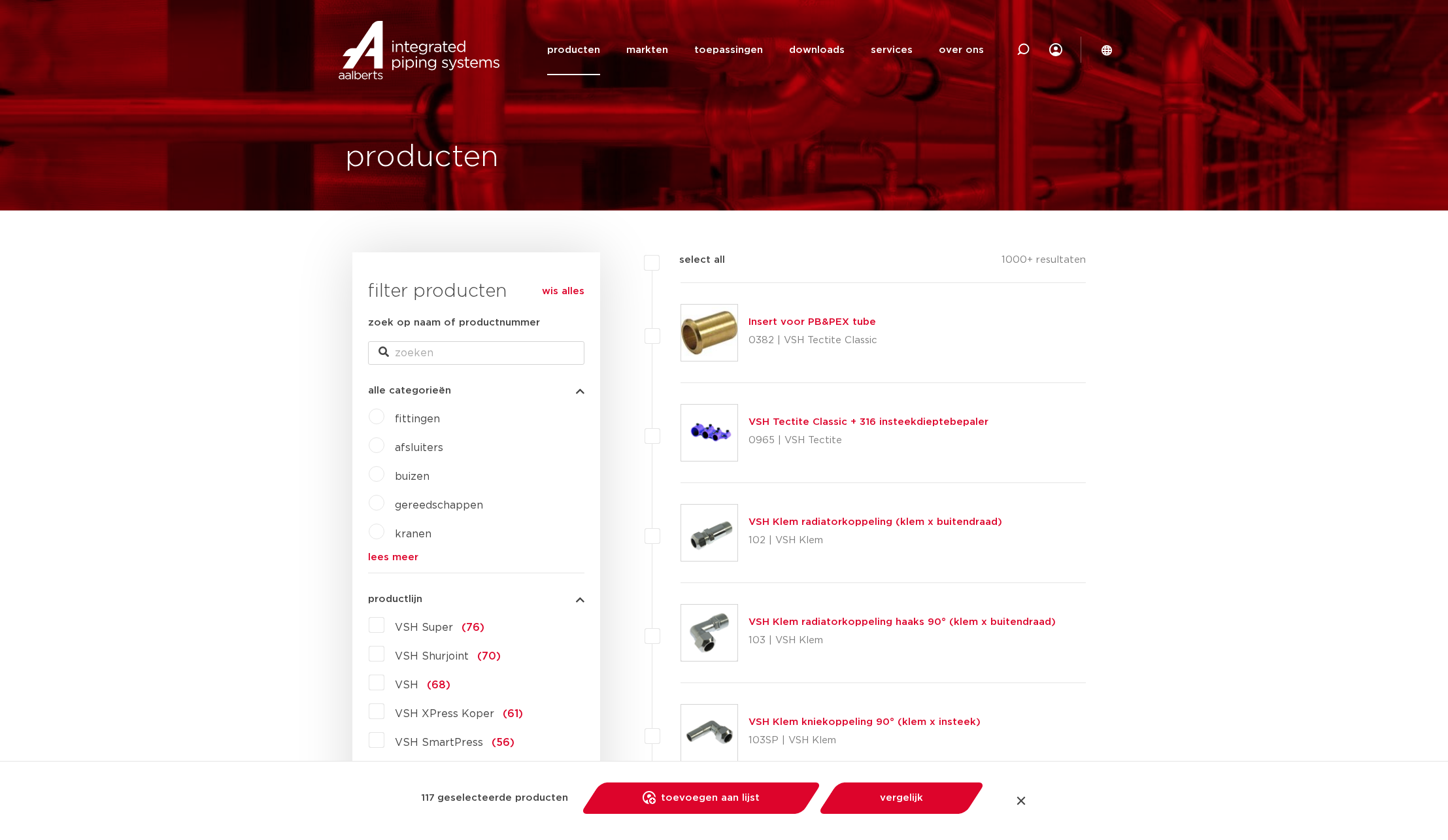
checkbox input "false"
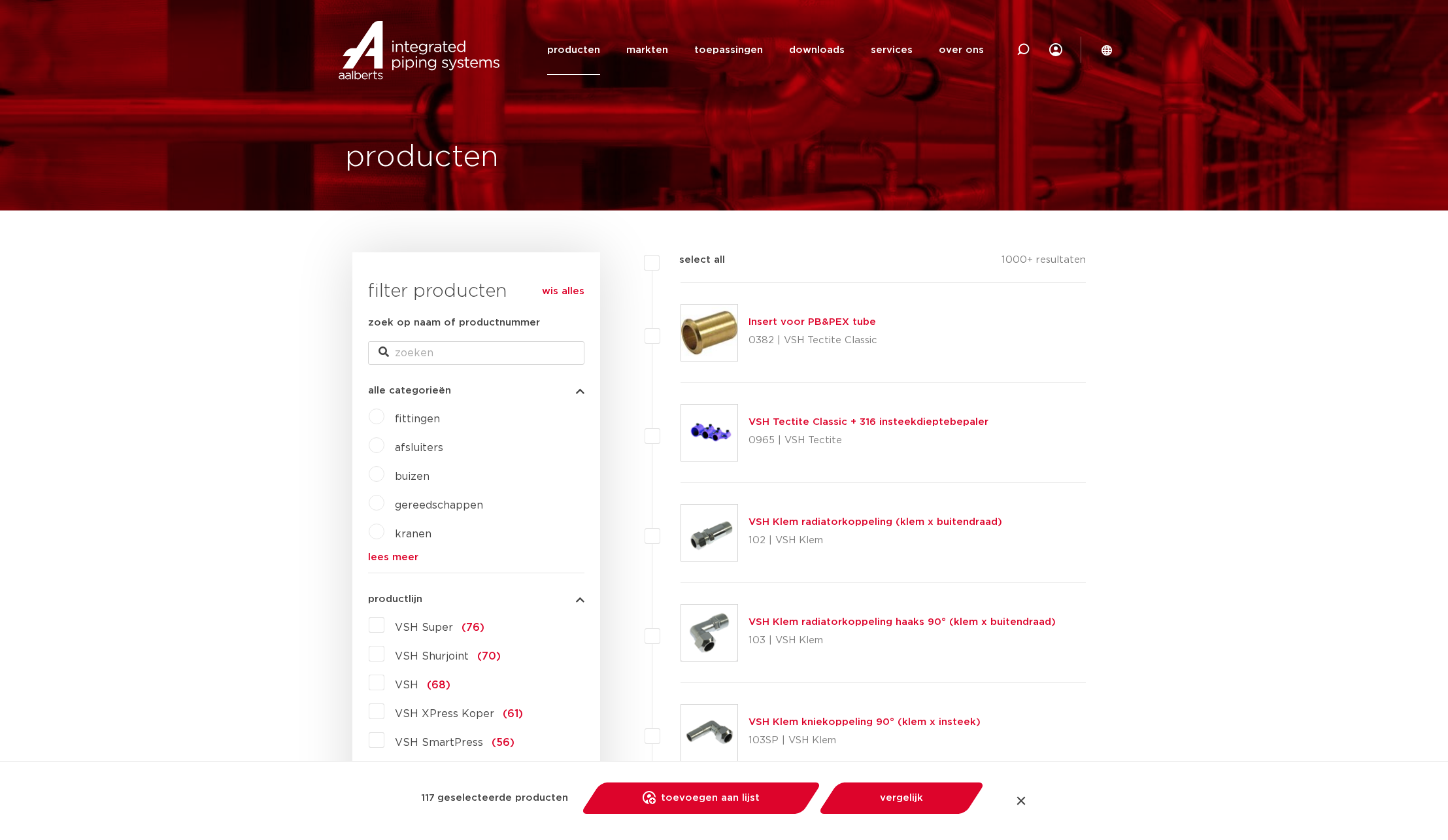
checkbox input "false"
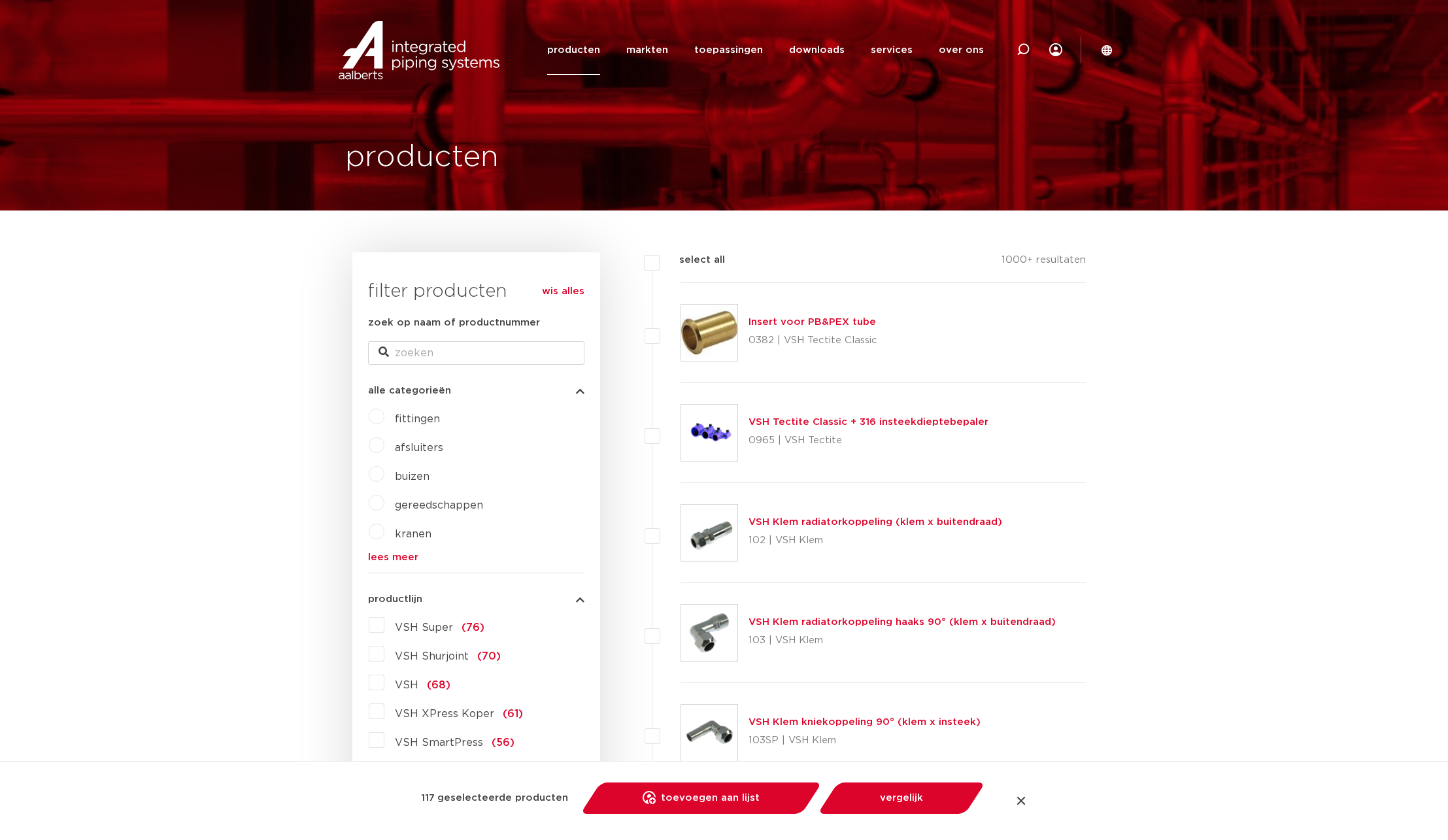
checkbox input "false"
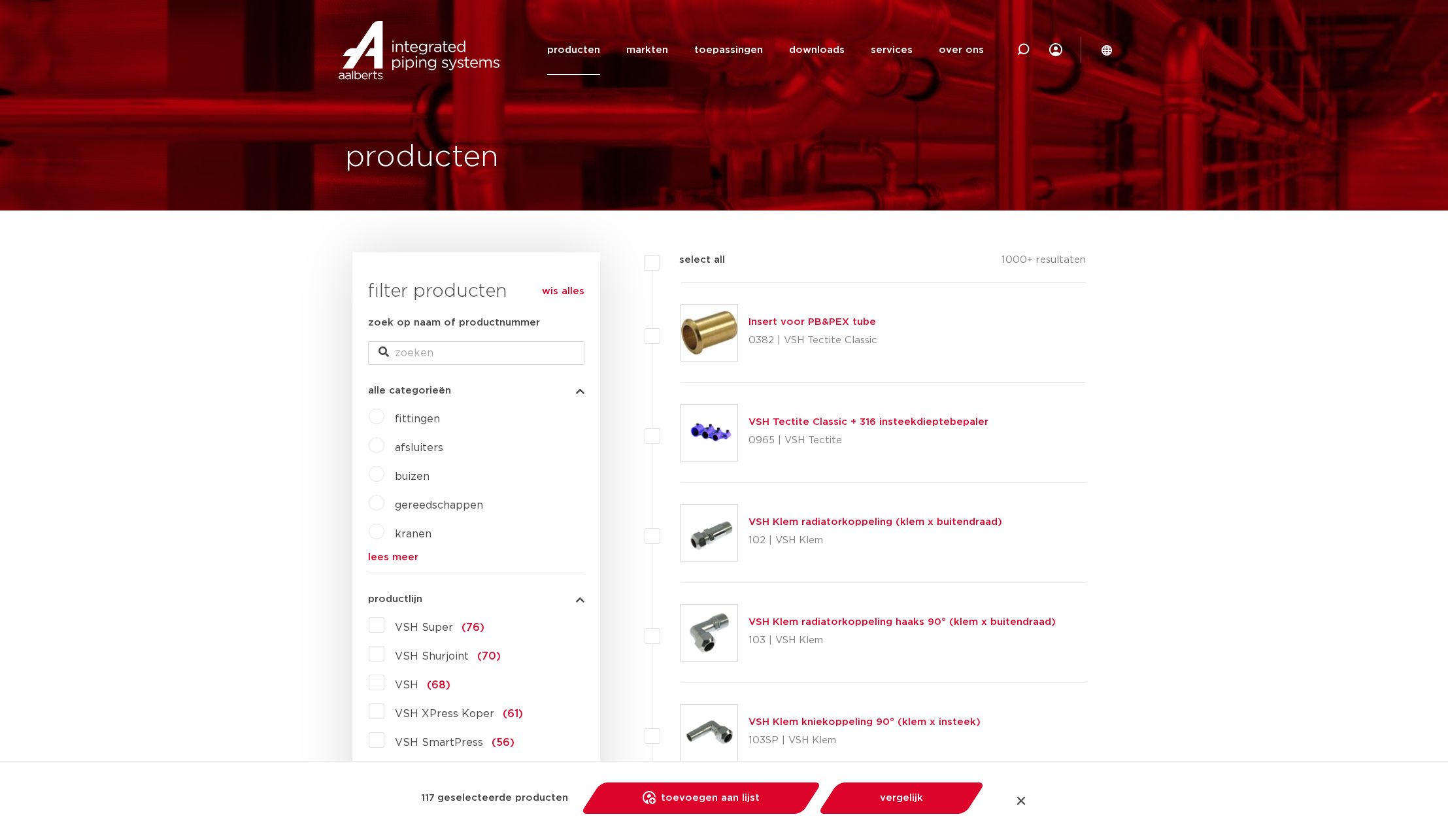
checkbox input "false"
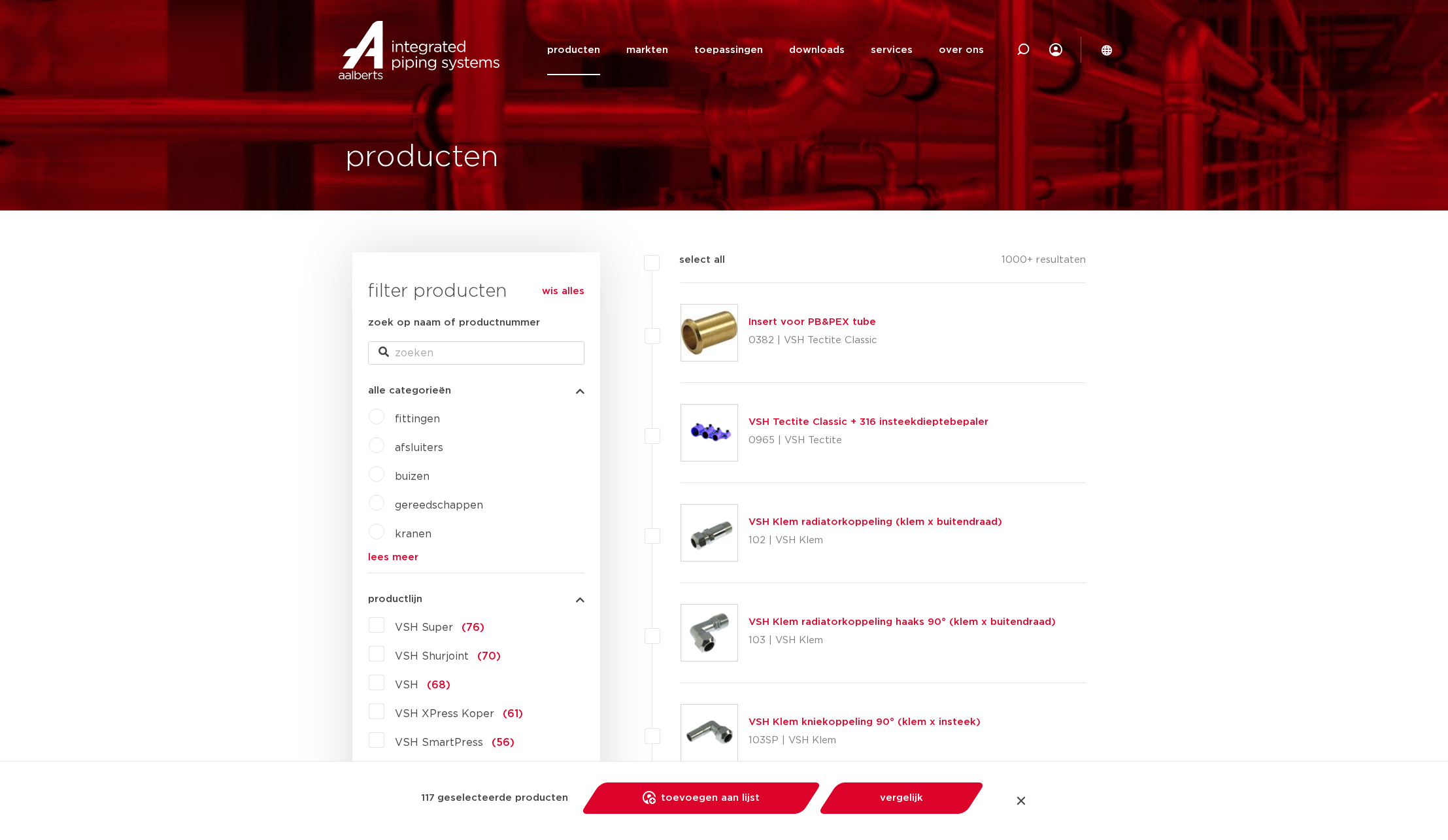
checkbox input "false"
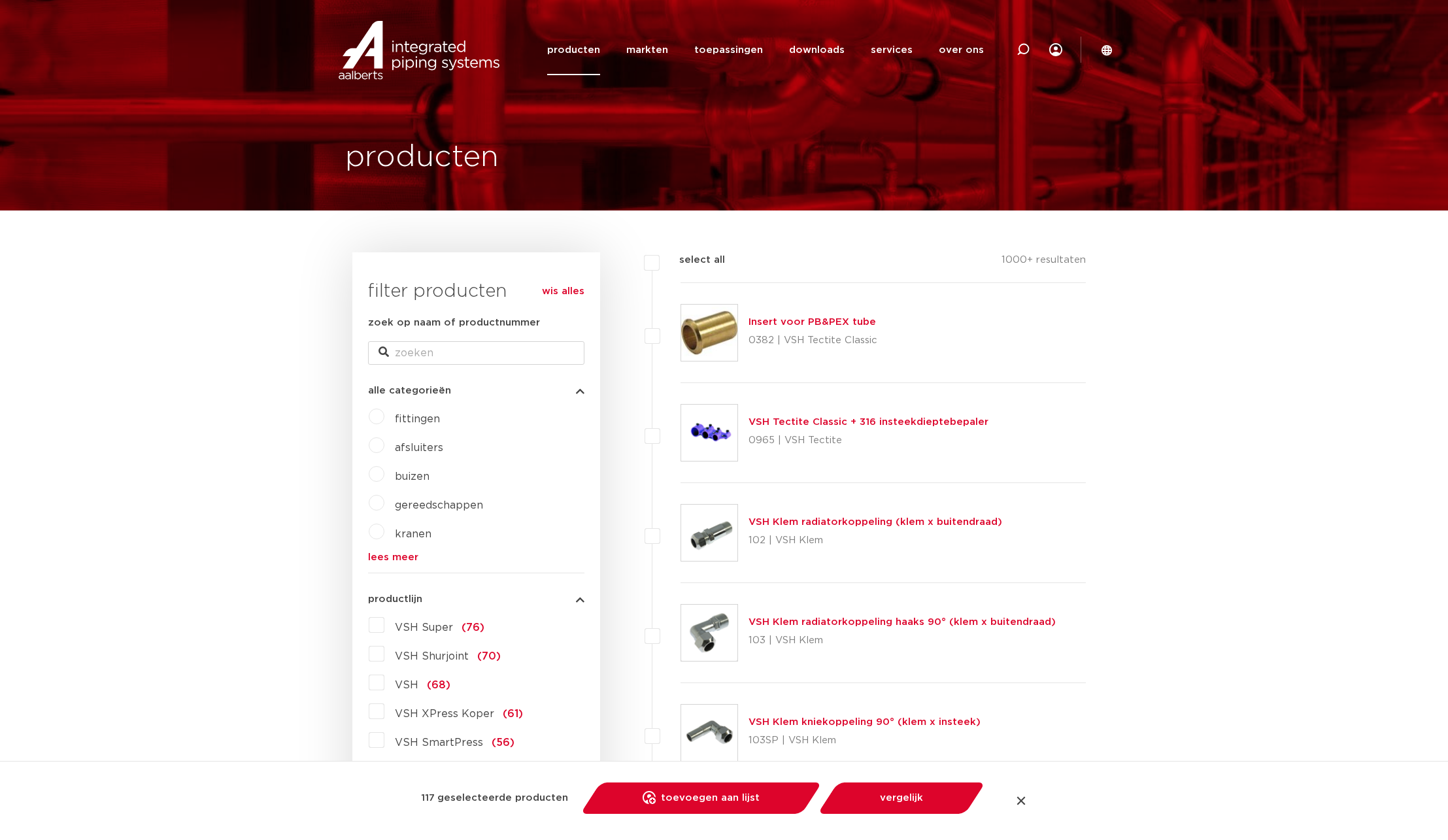
checkbox input "false"
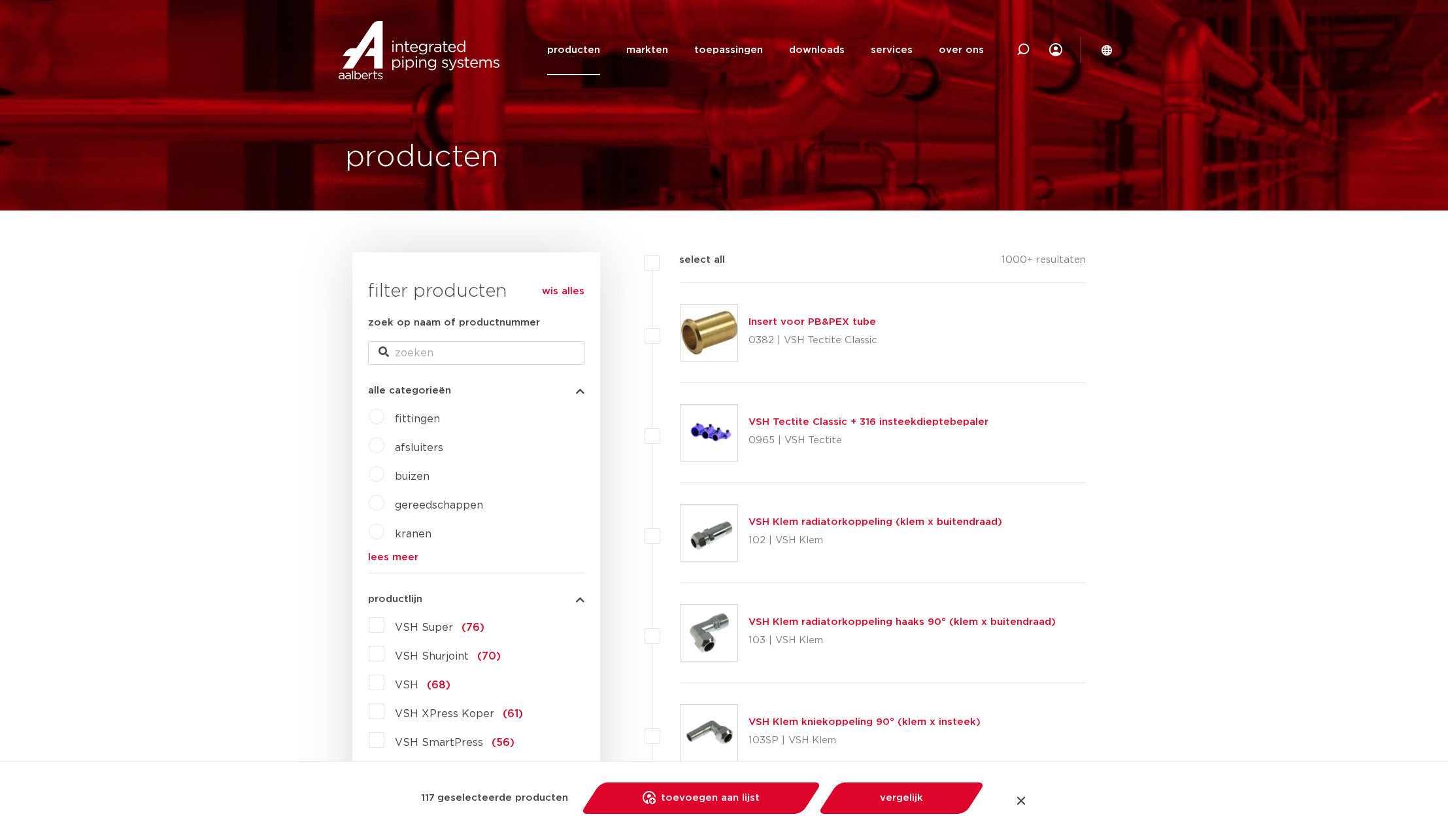
checkbox input "false"
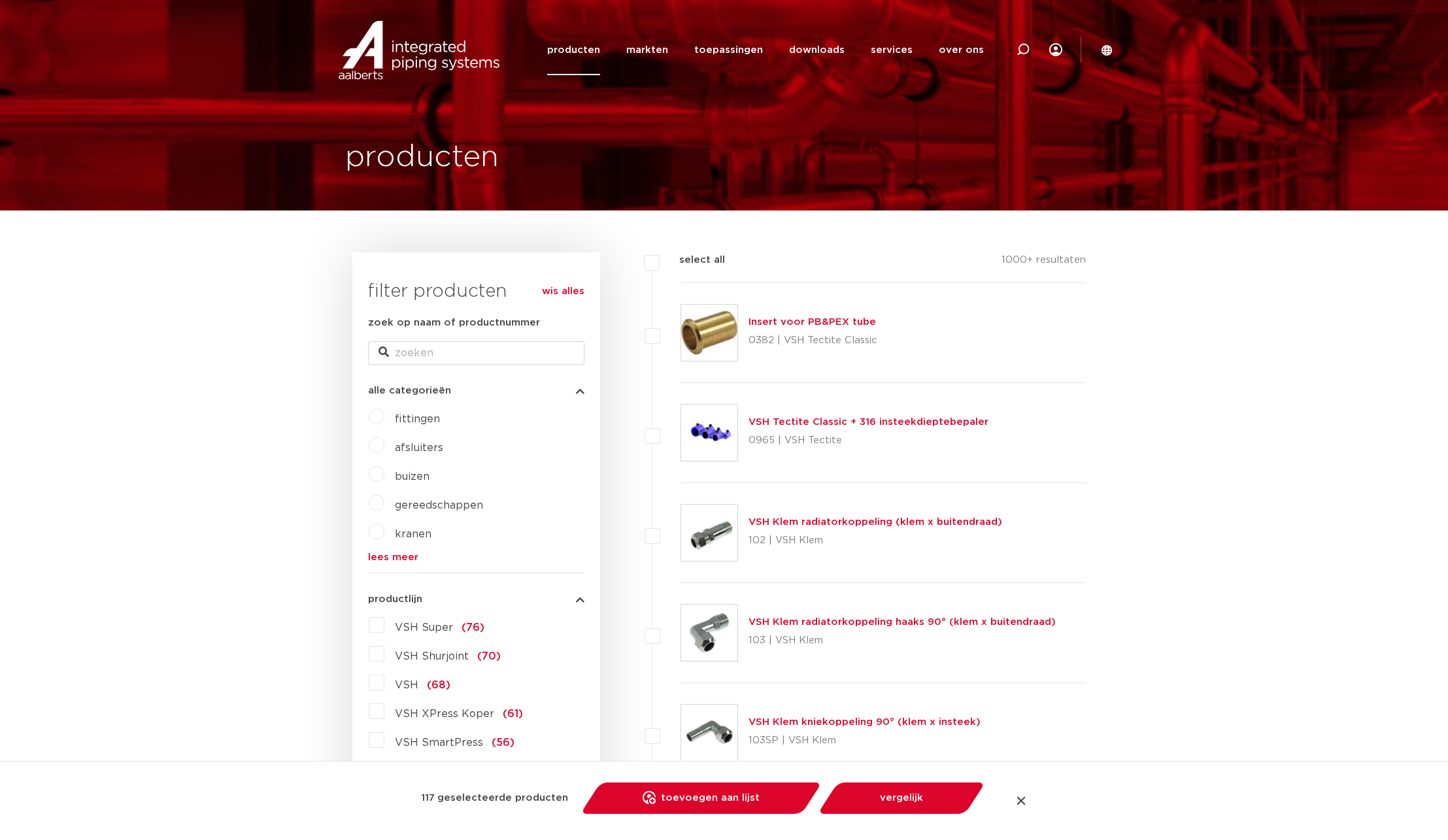
checkbox input "false"
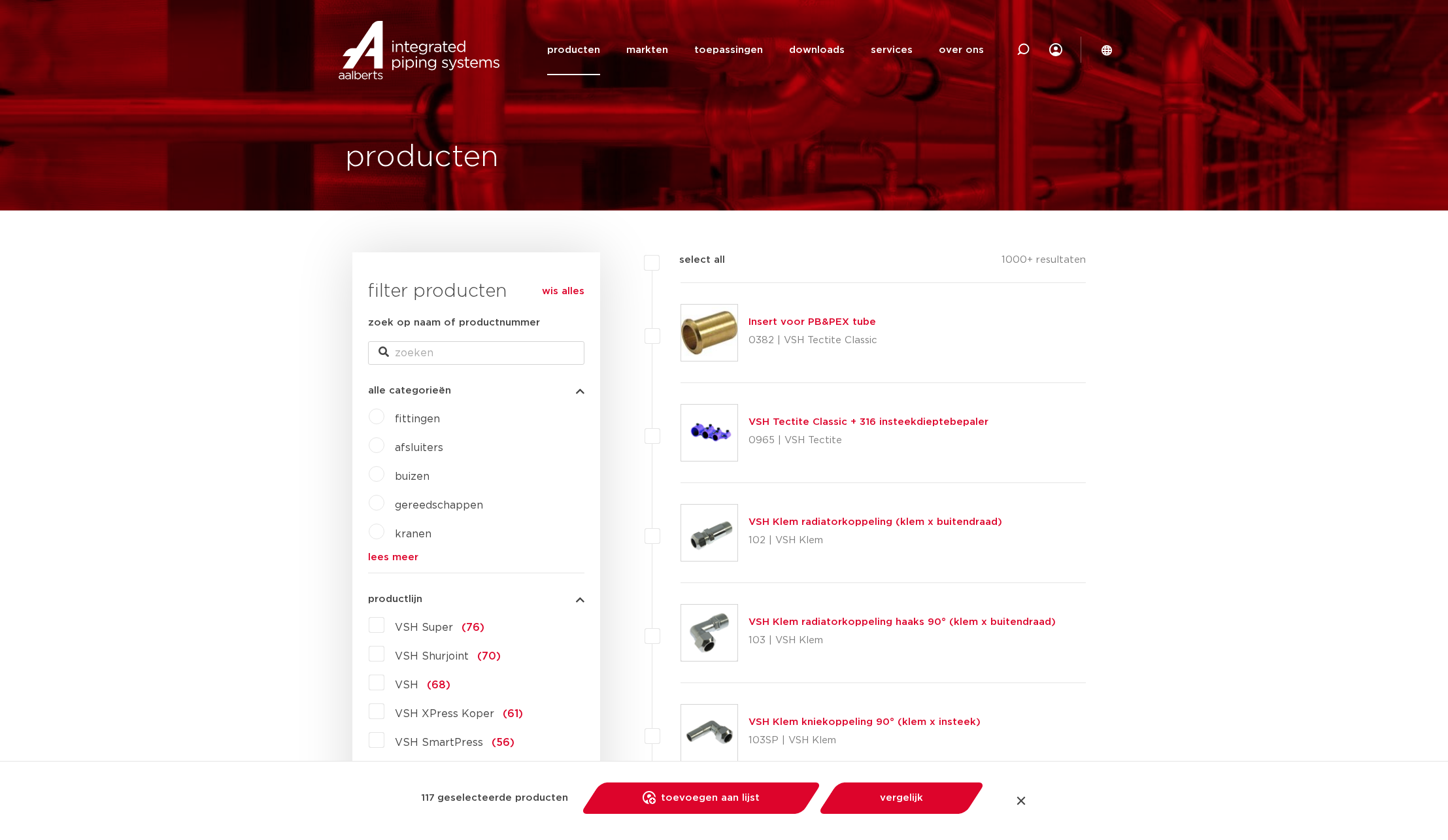
checkbox input "false"
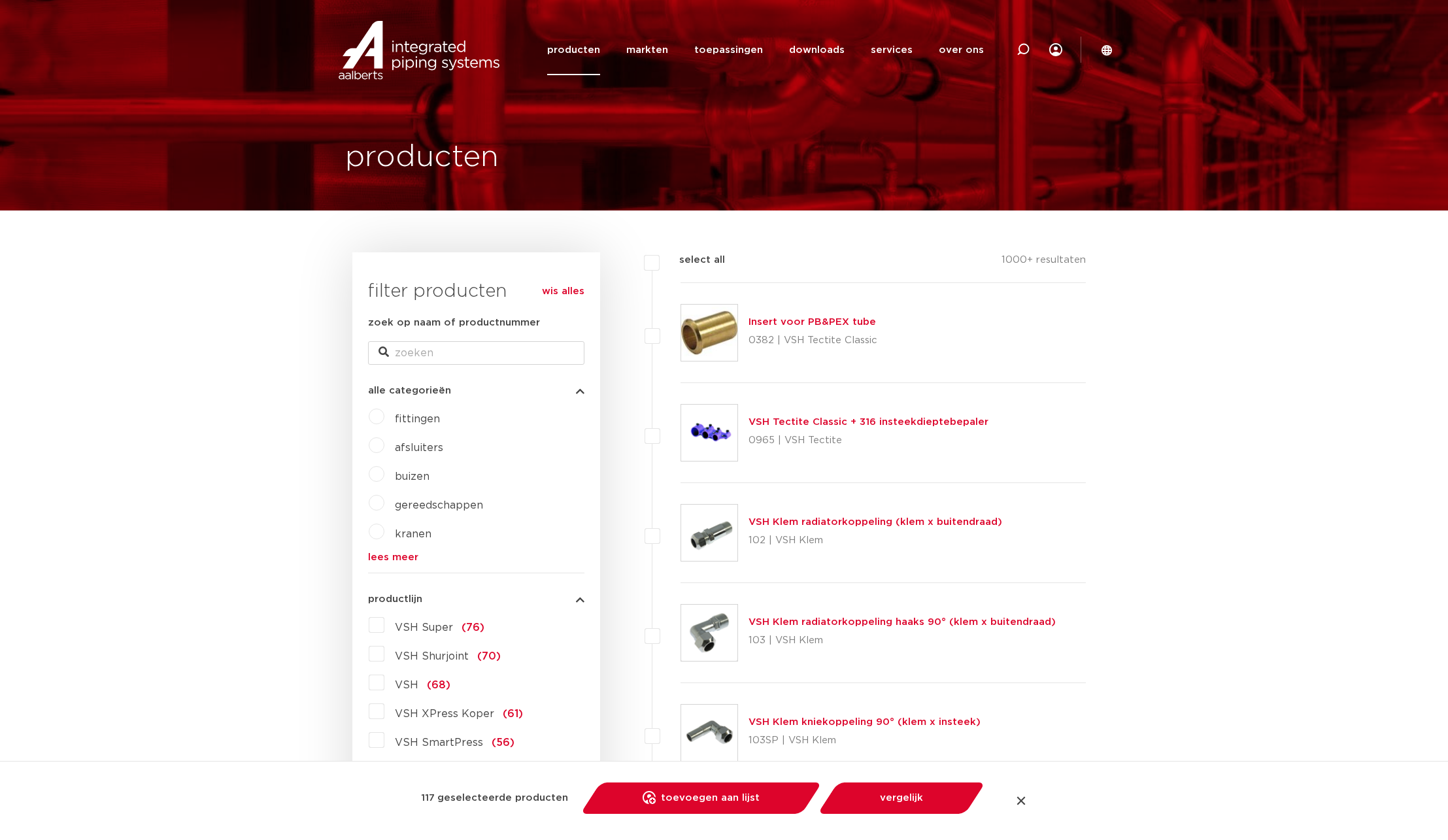
checkbox input "false"
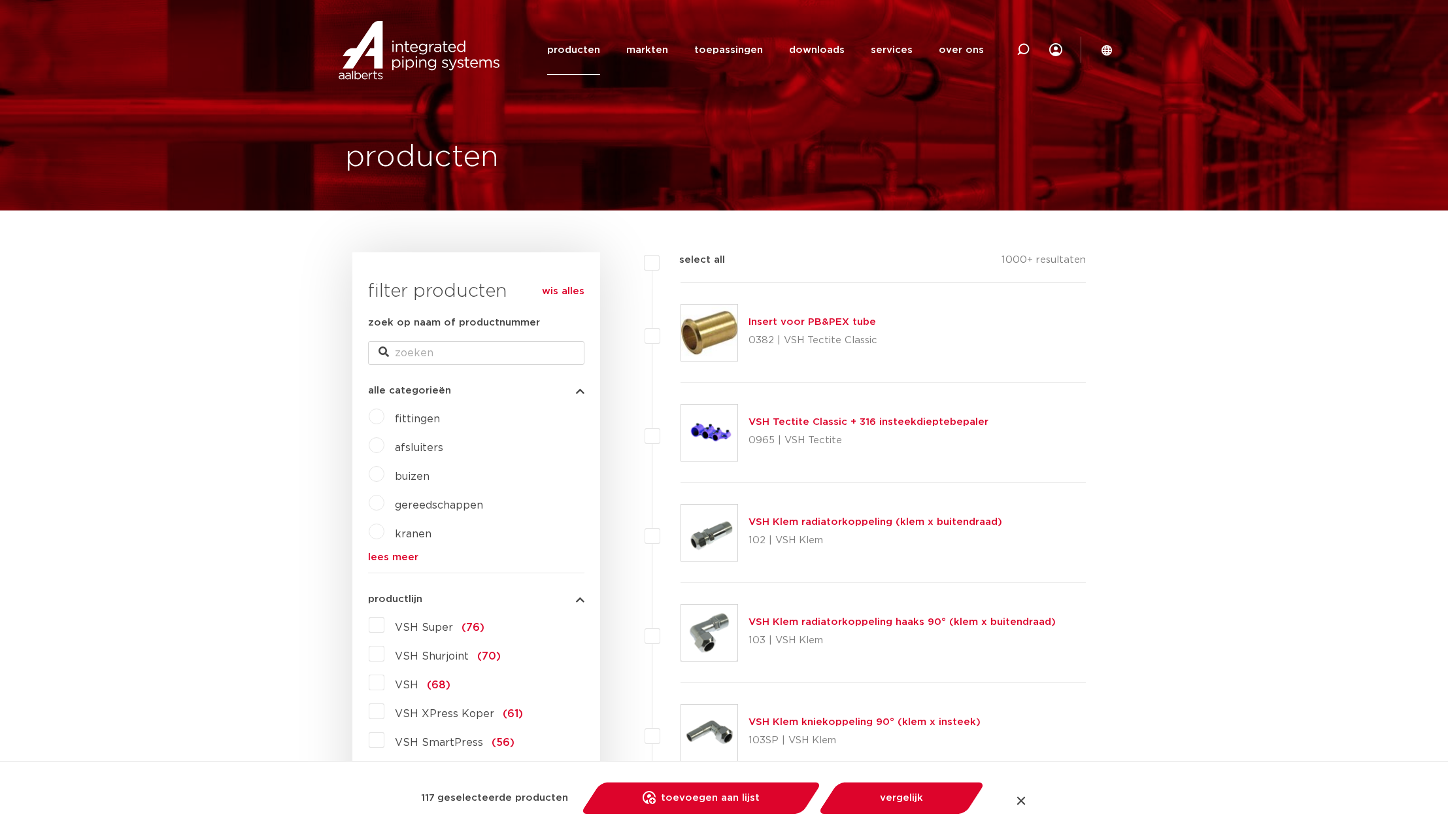
checkbox input "false"
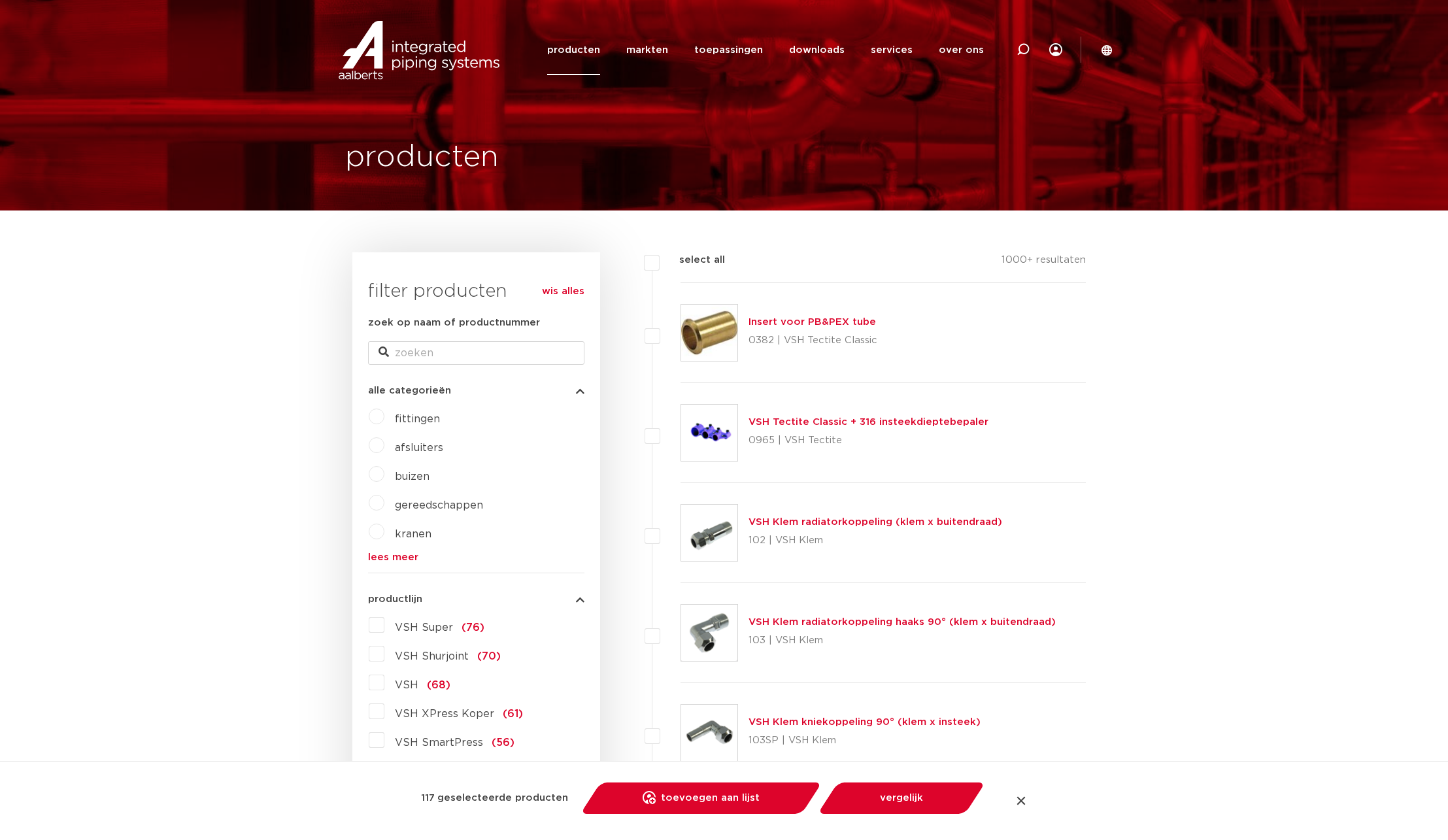
checkbox input "false"
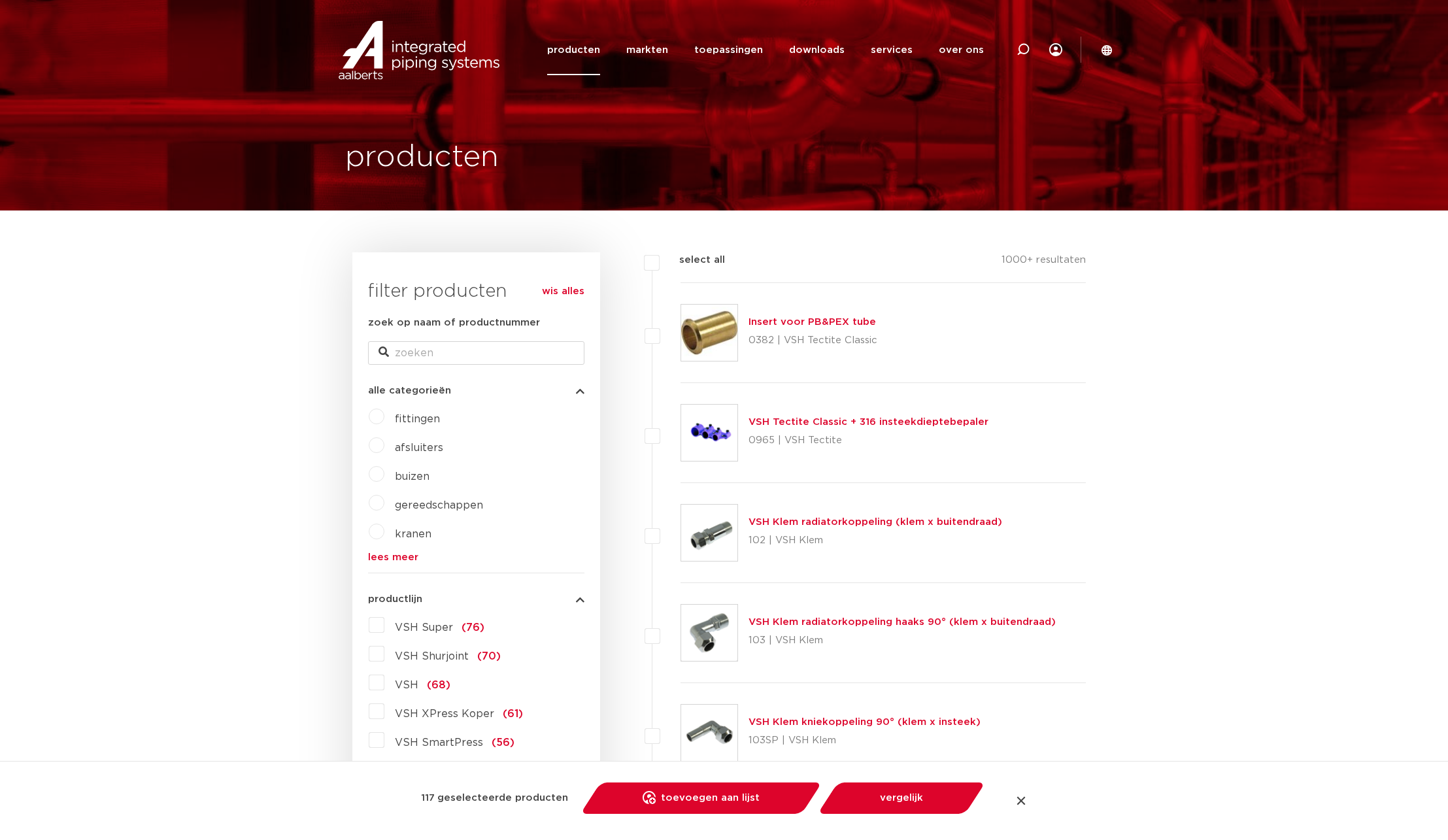
checkbox input "false"
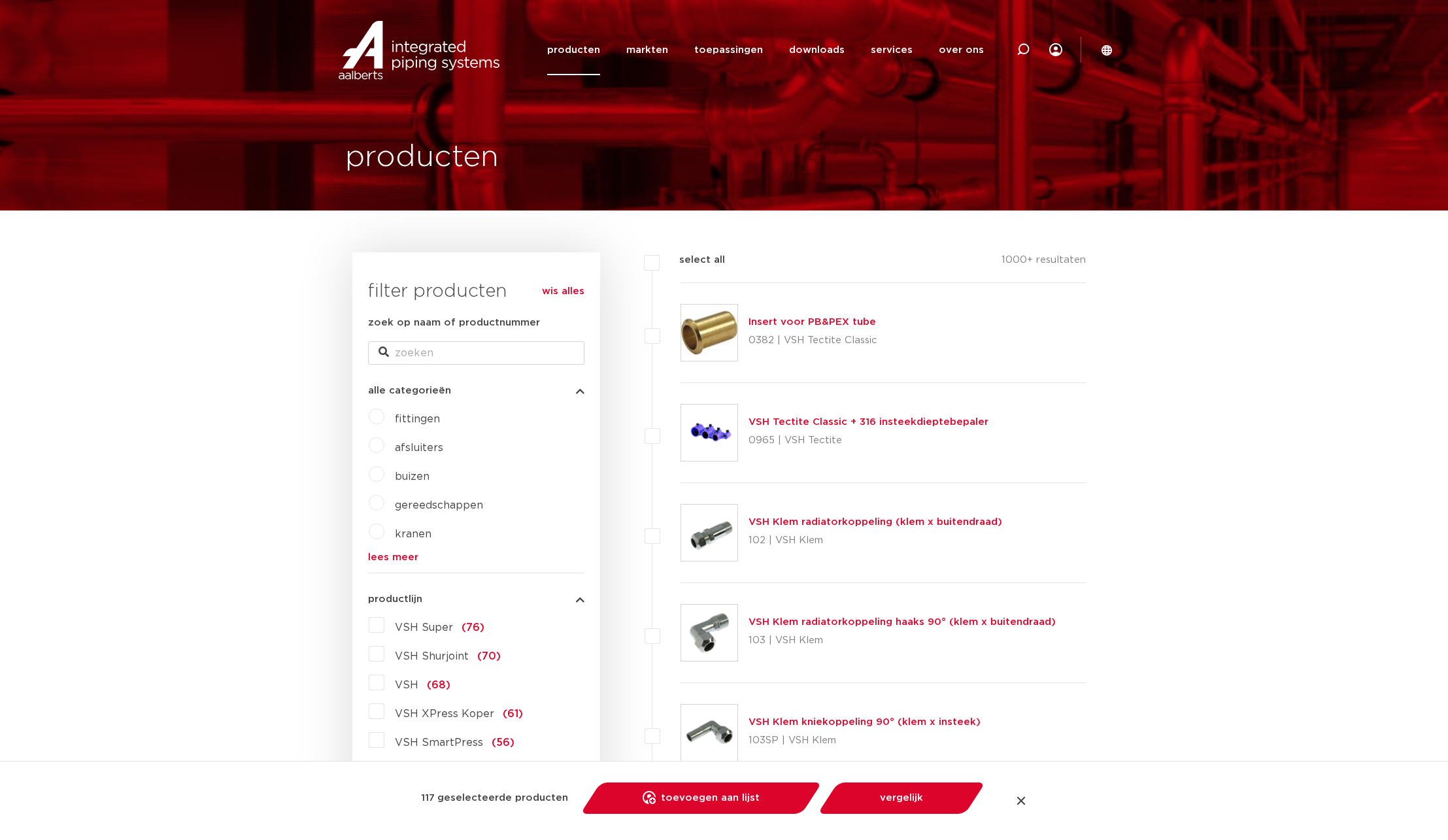
checkbox input "false"
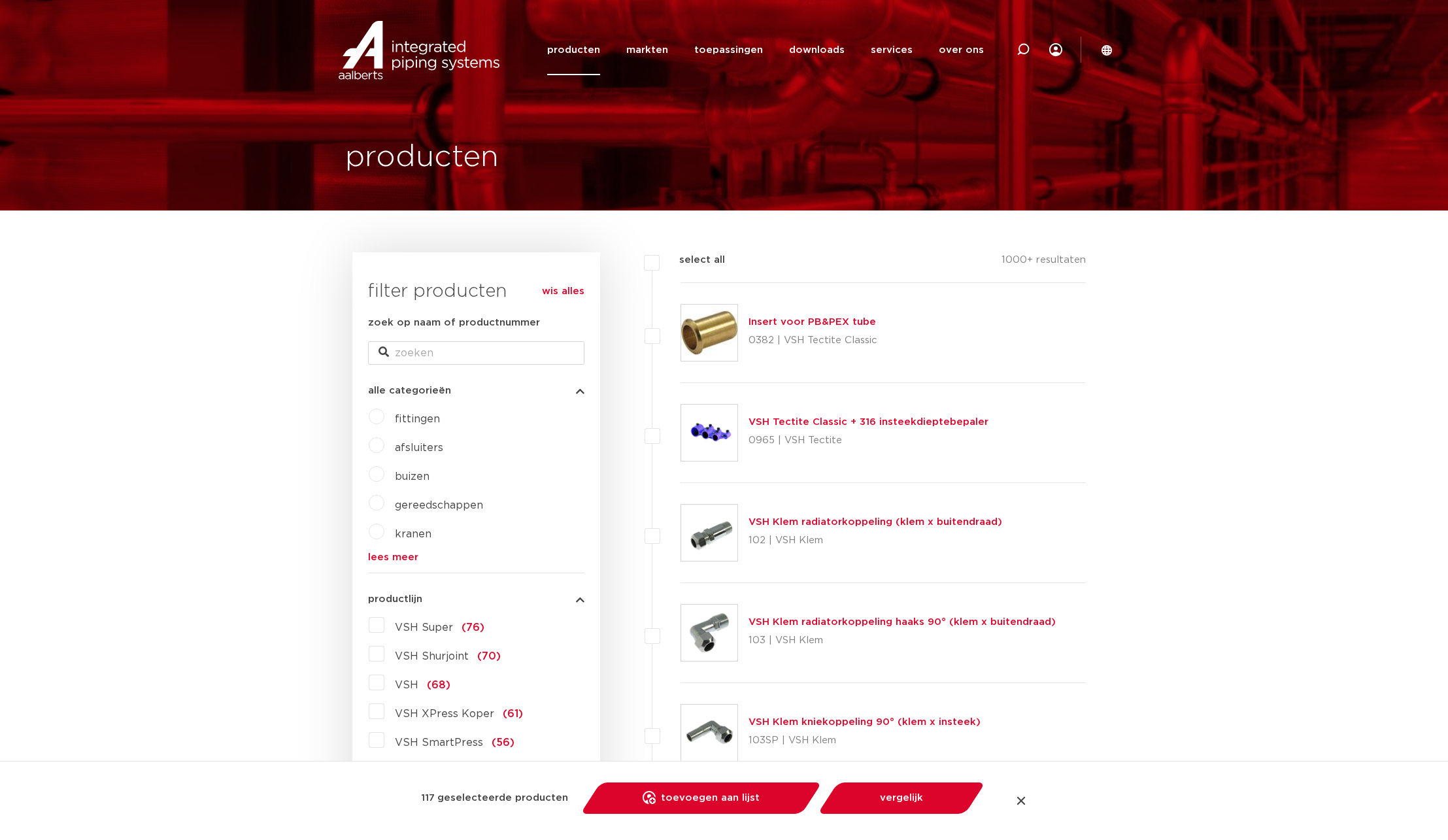
checkbox input "false"
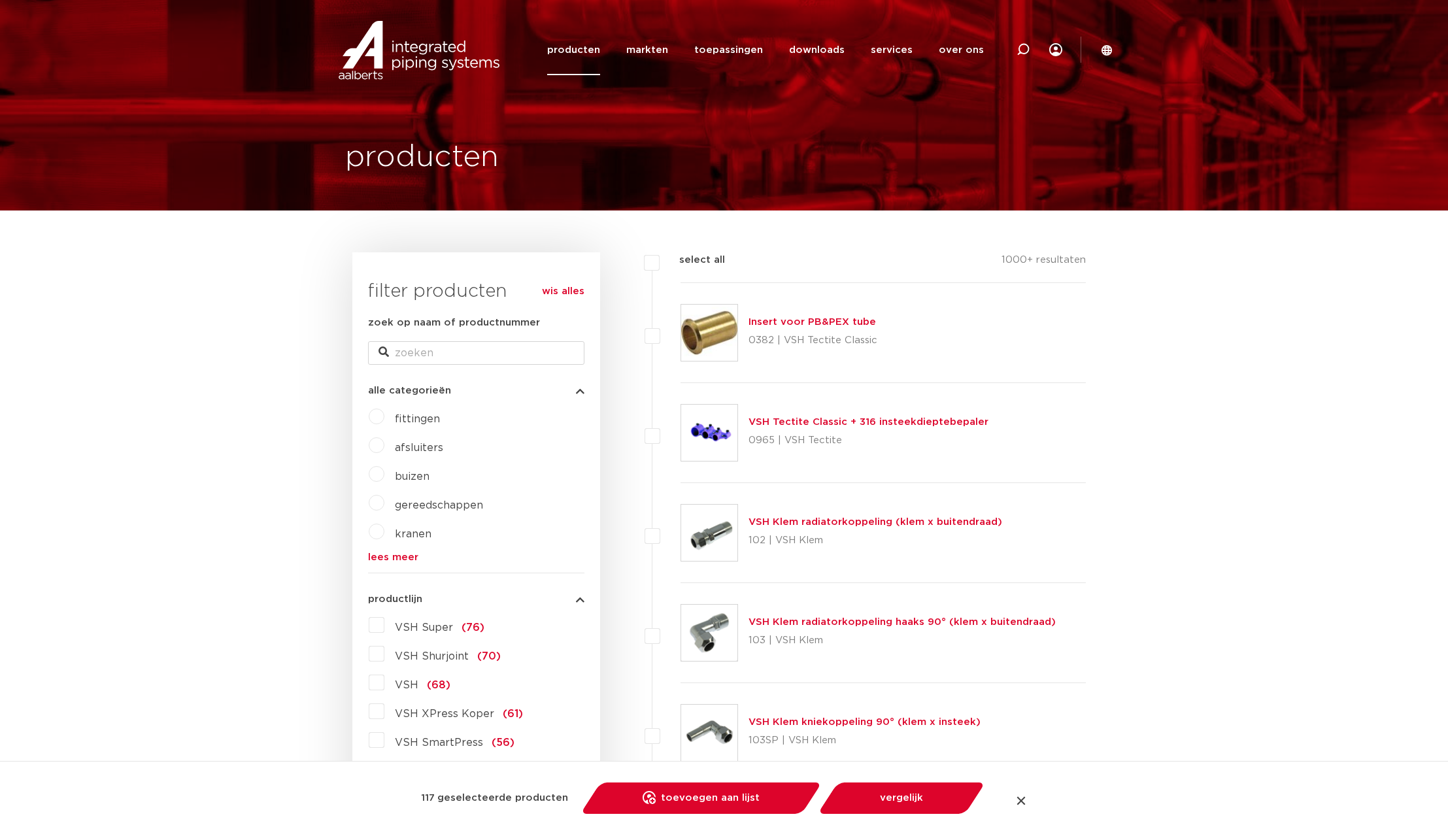
checkbox input "false"
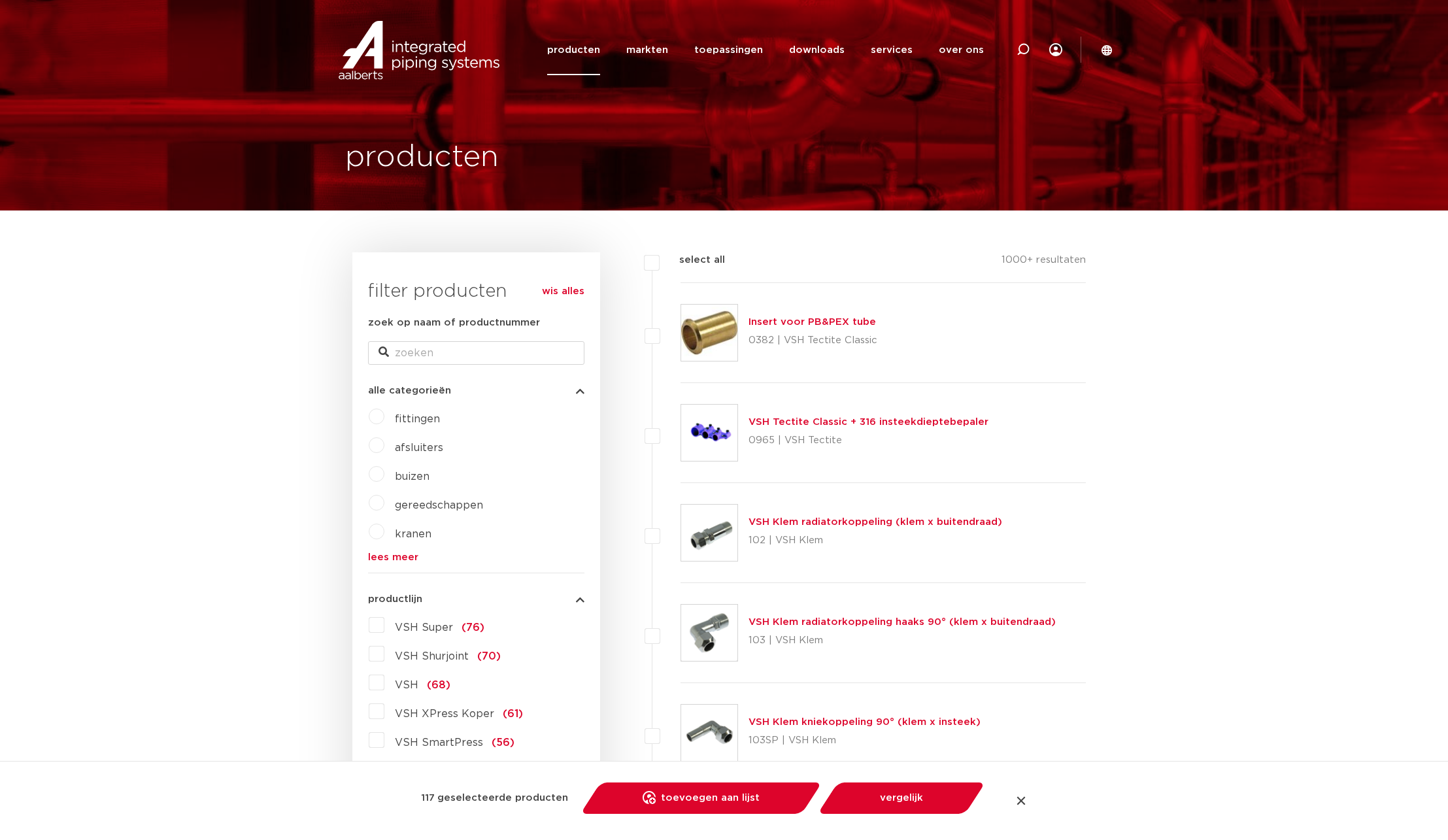
checkbox input "false"
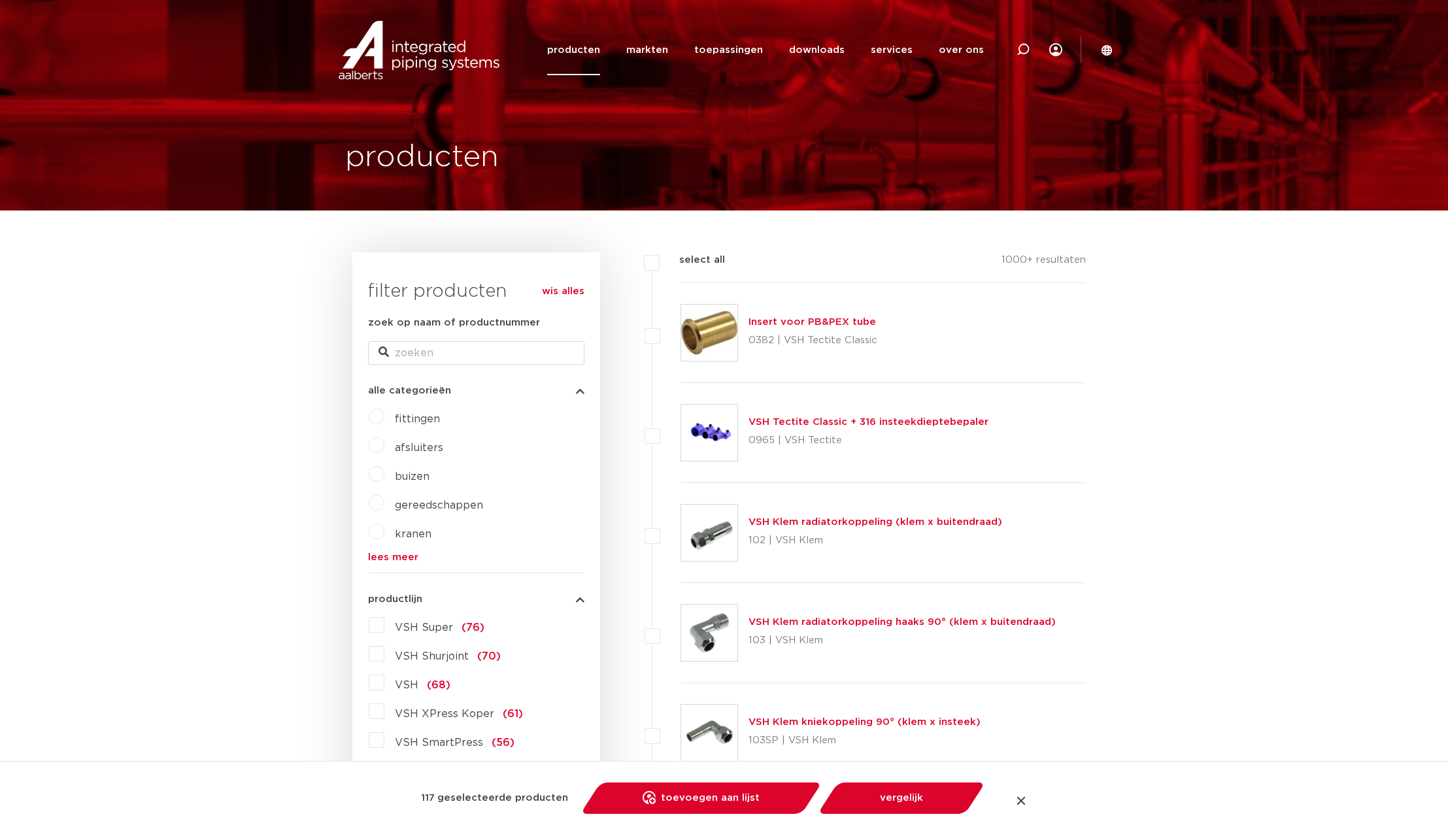
checkbox input "false"
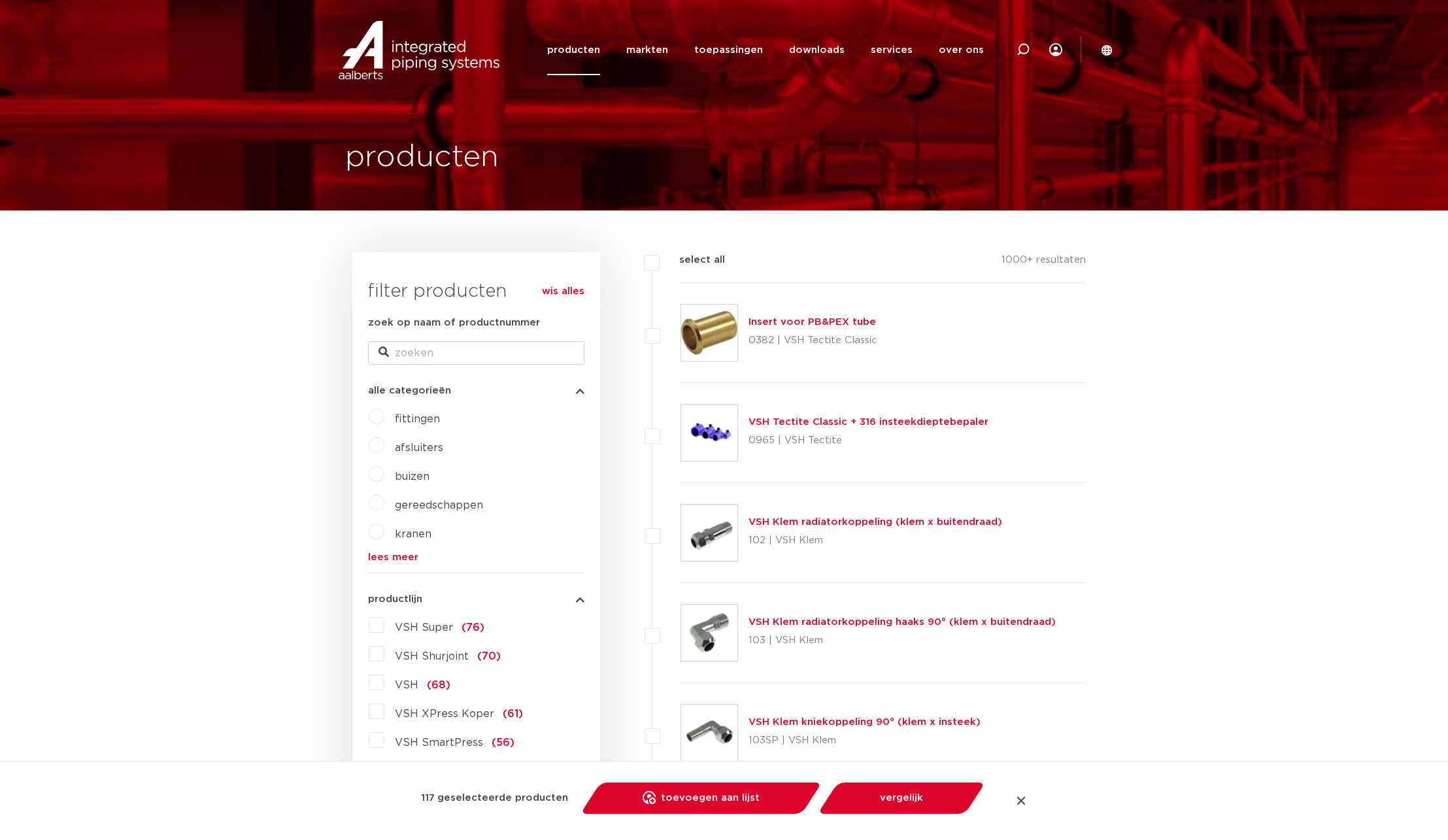
checkbox input "false"
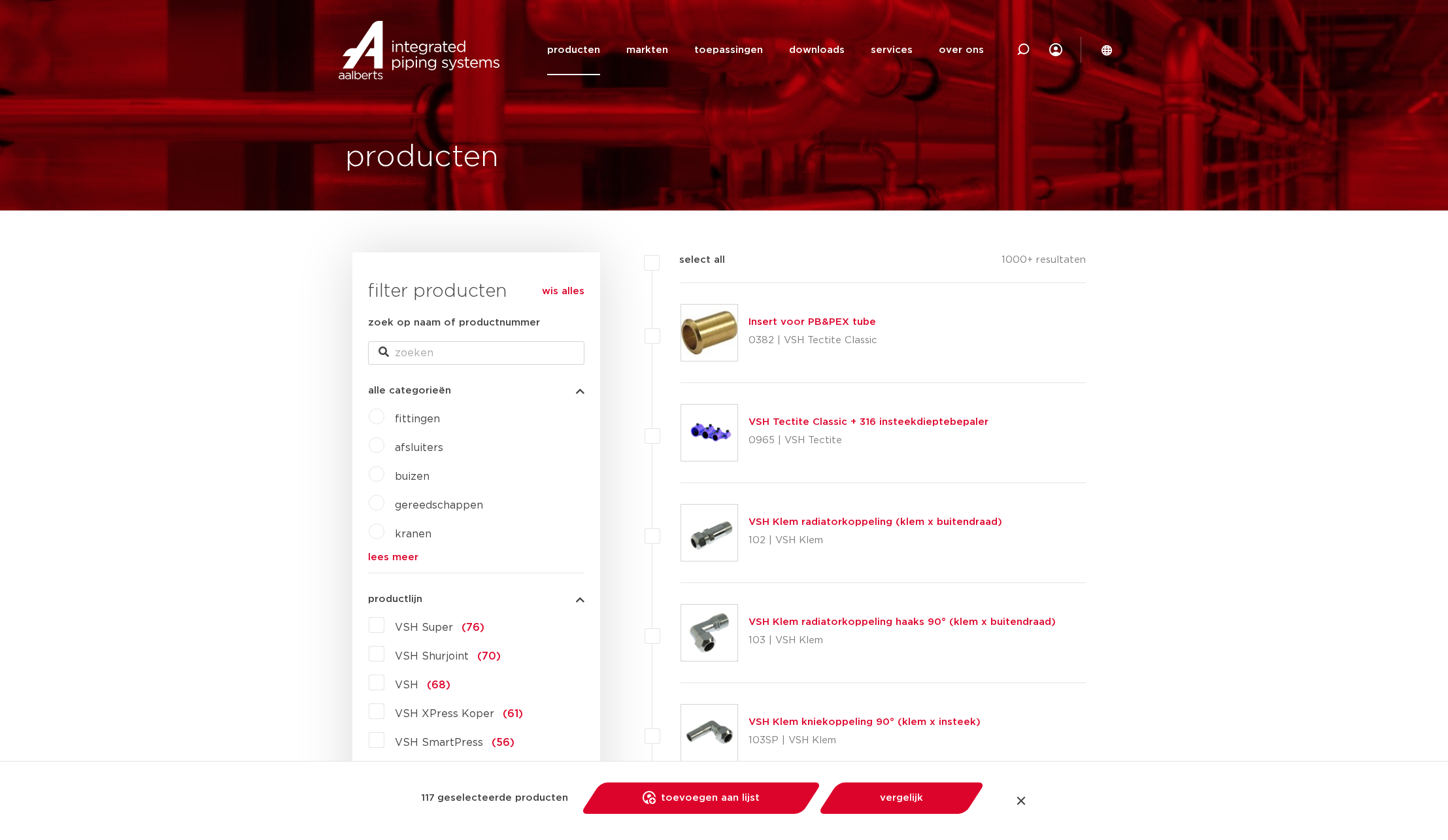
checkbox input "false"
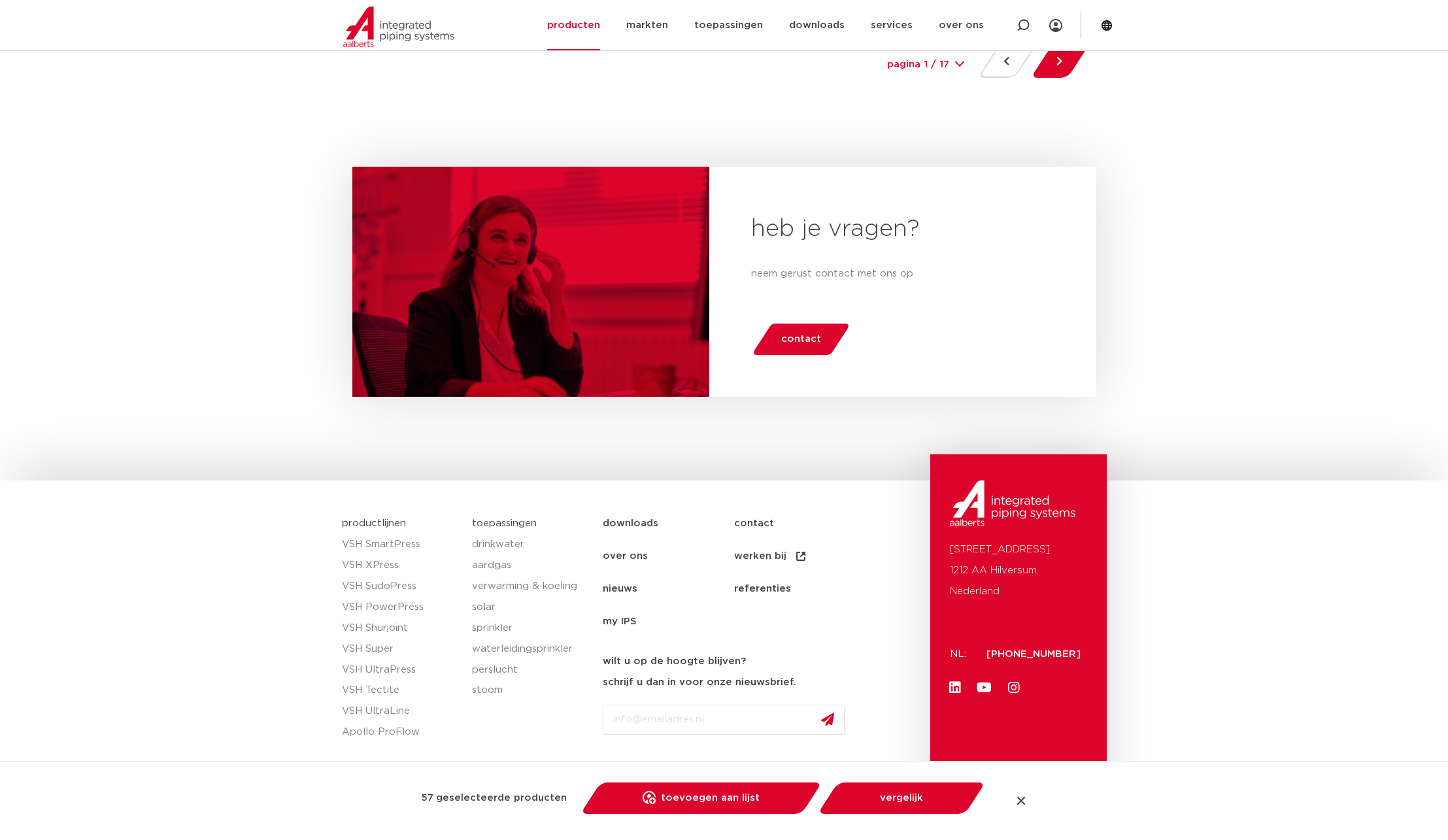
scroll to position [6276, 0]
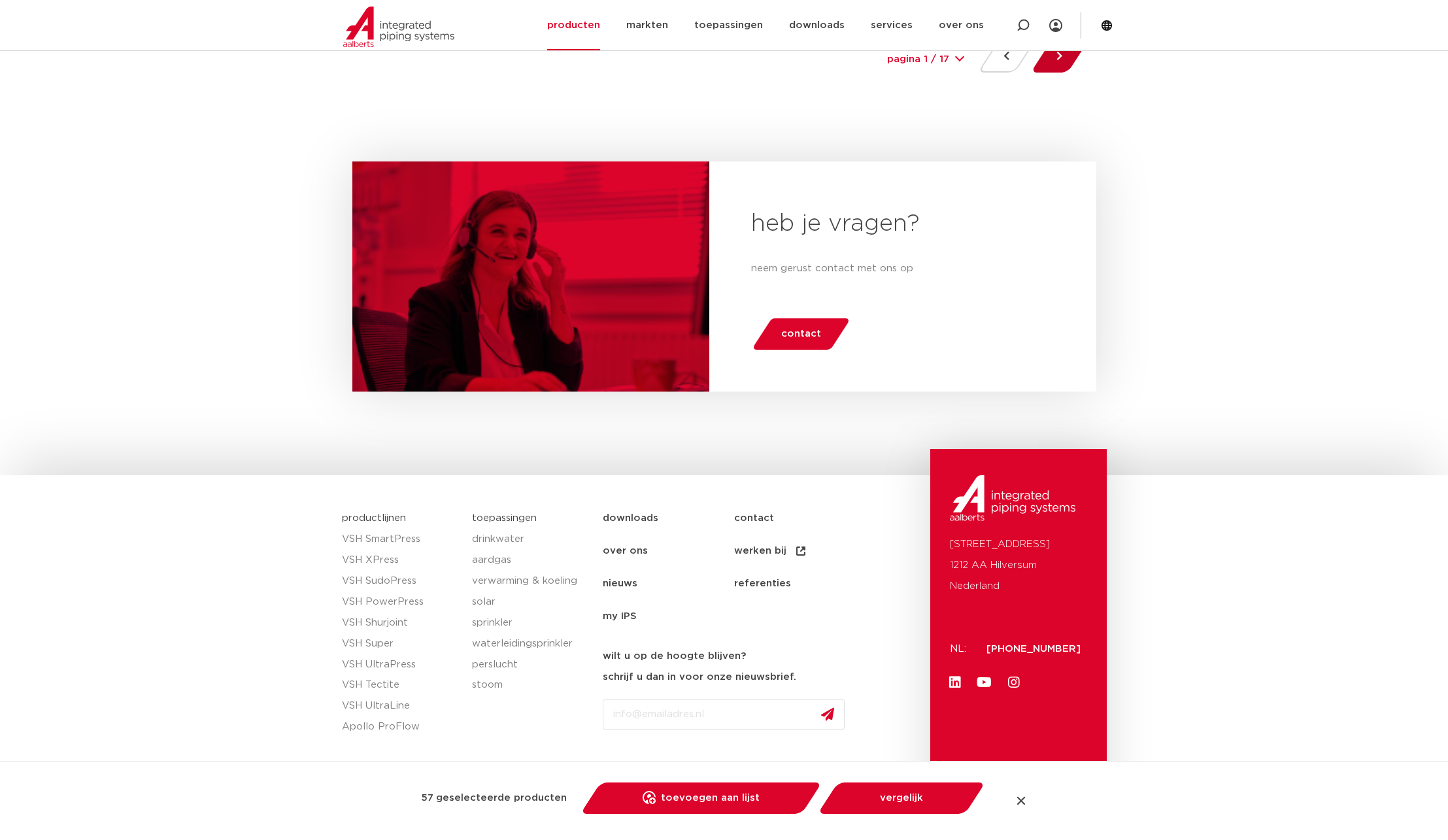
click at [1059, 61] on button at bounding box center [1059, 56] width 37 height 31
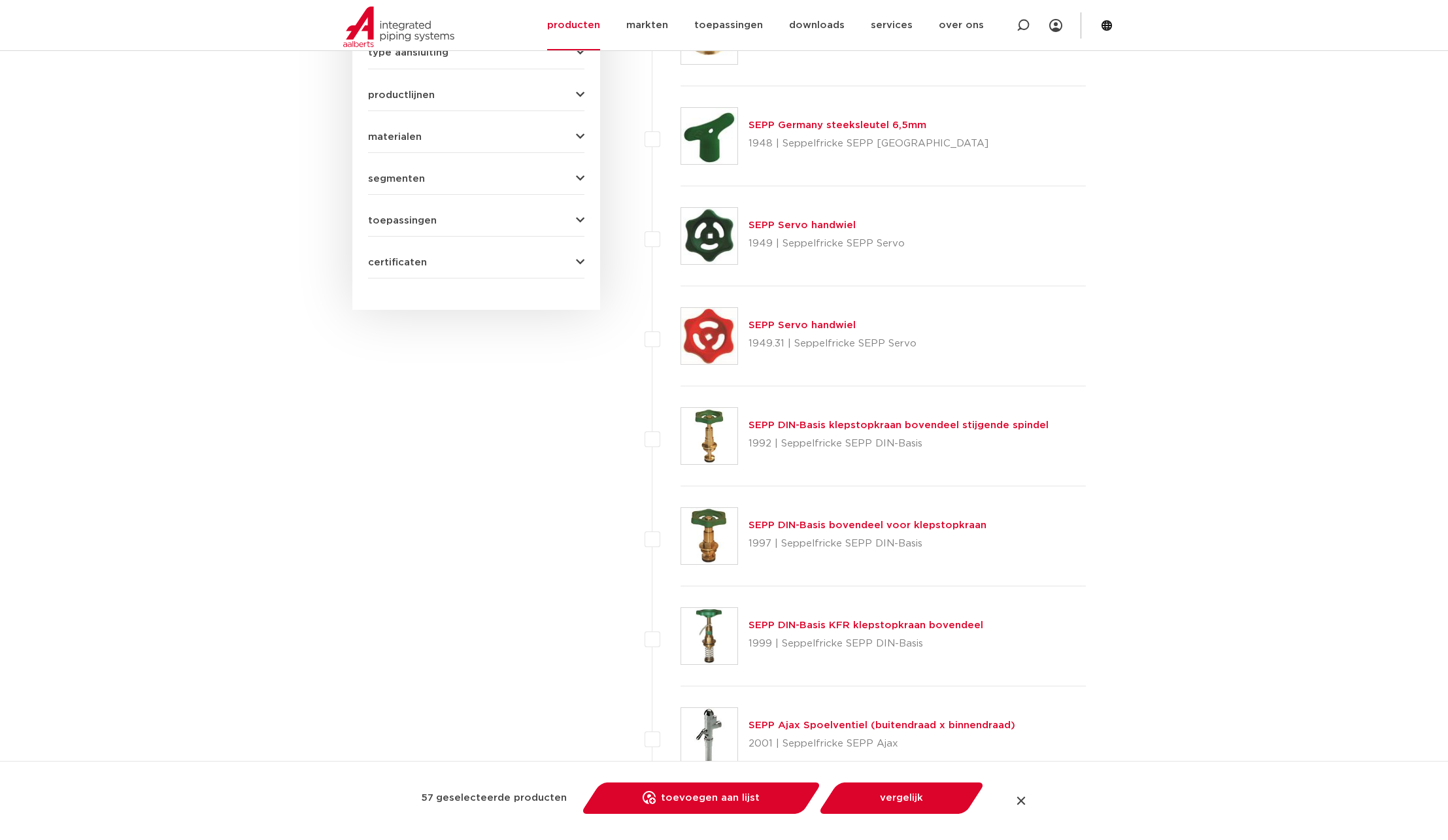
scroll to position [798, 0]
drag, startPoint x: 1159, startPoint y: 734, endPoint x: 1116, endPoint y: 662, distance: 83.9
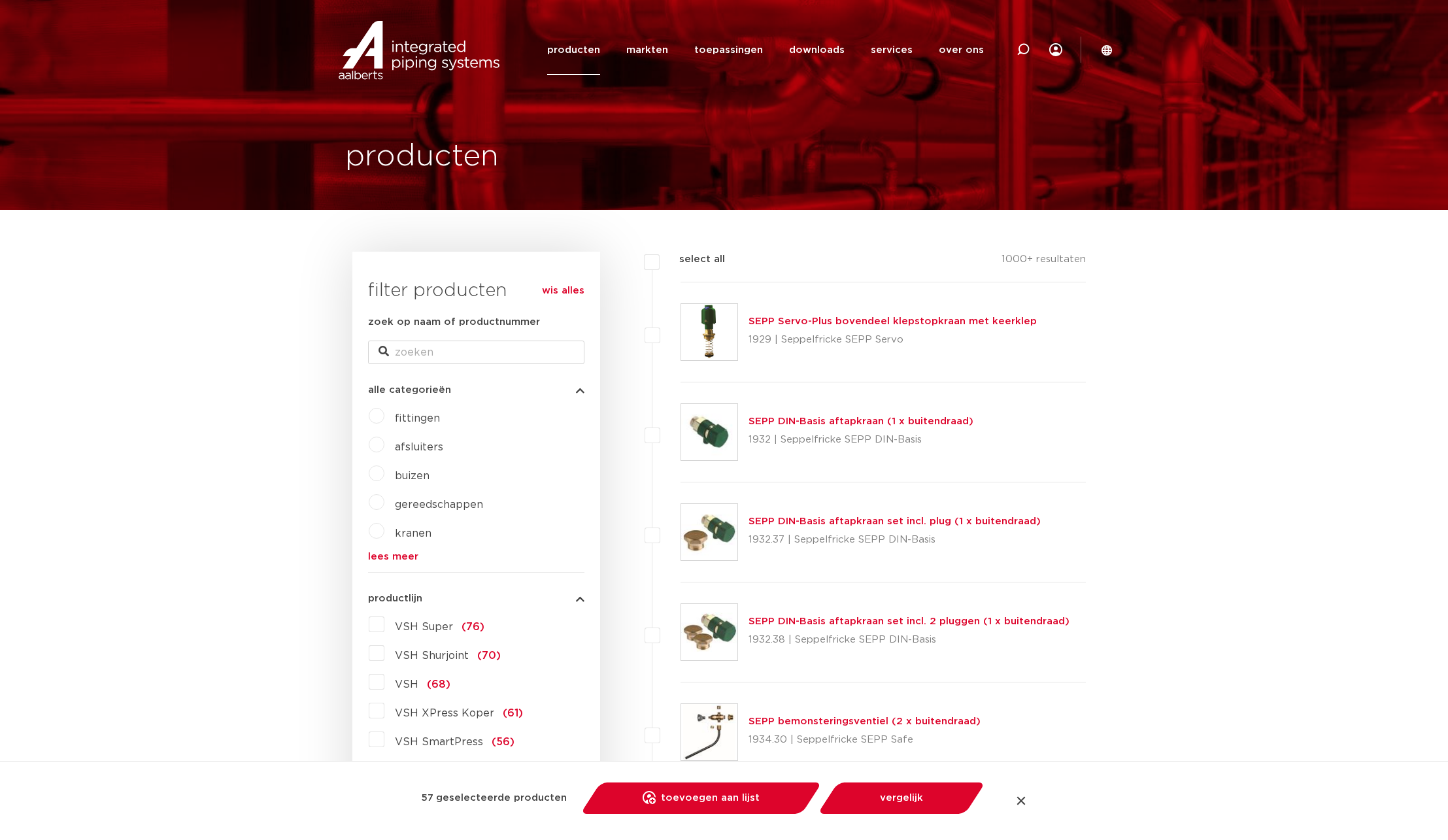
scroll to position [0, 0]
click at [660, 261] on label "select all" at bounding box center [692, 261] width 66 height 16
click at [680, 261] on input "select all" at bounding box center [684, 257] width 9 height 9
checkbox input "true"
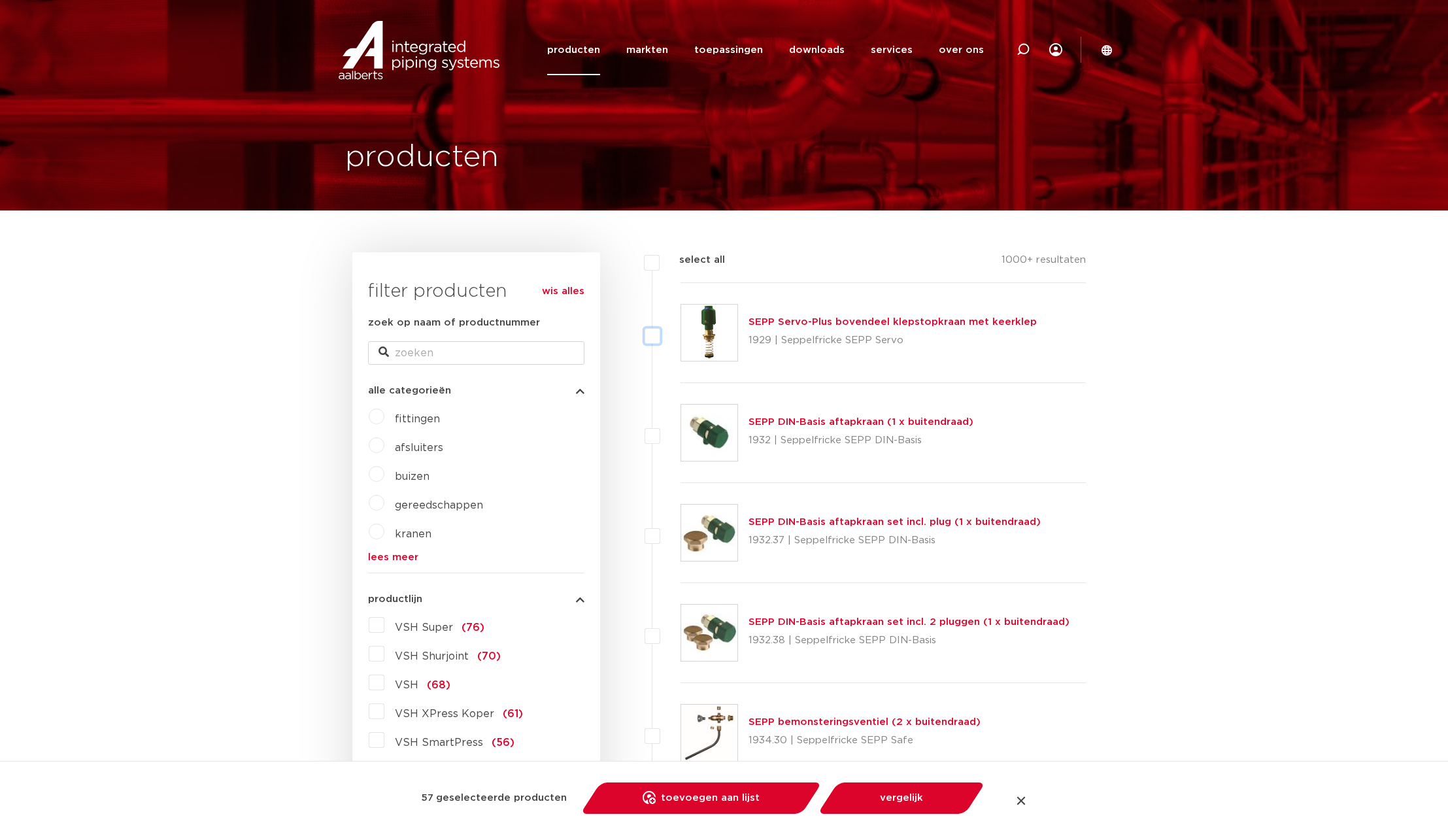
checkbox input "true"
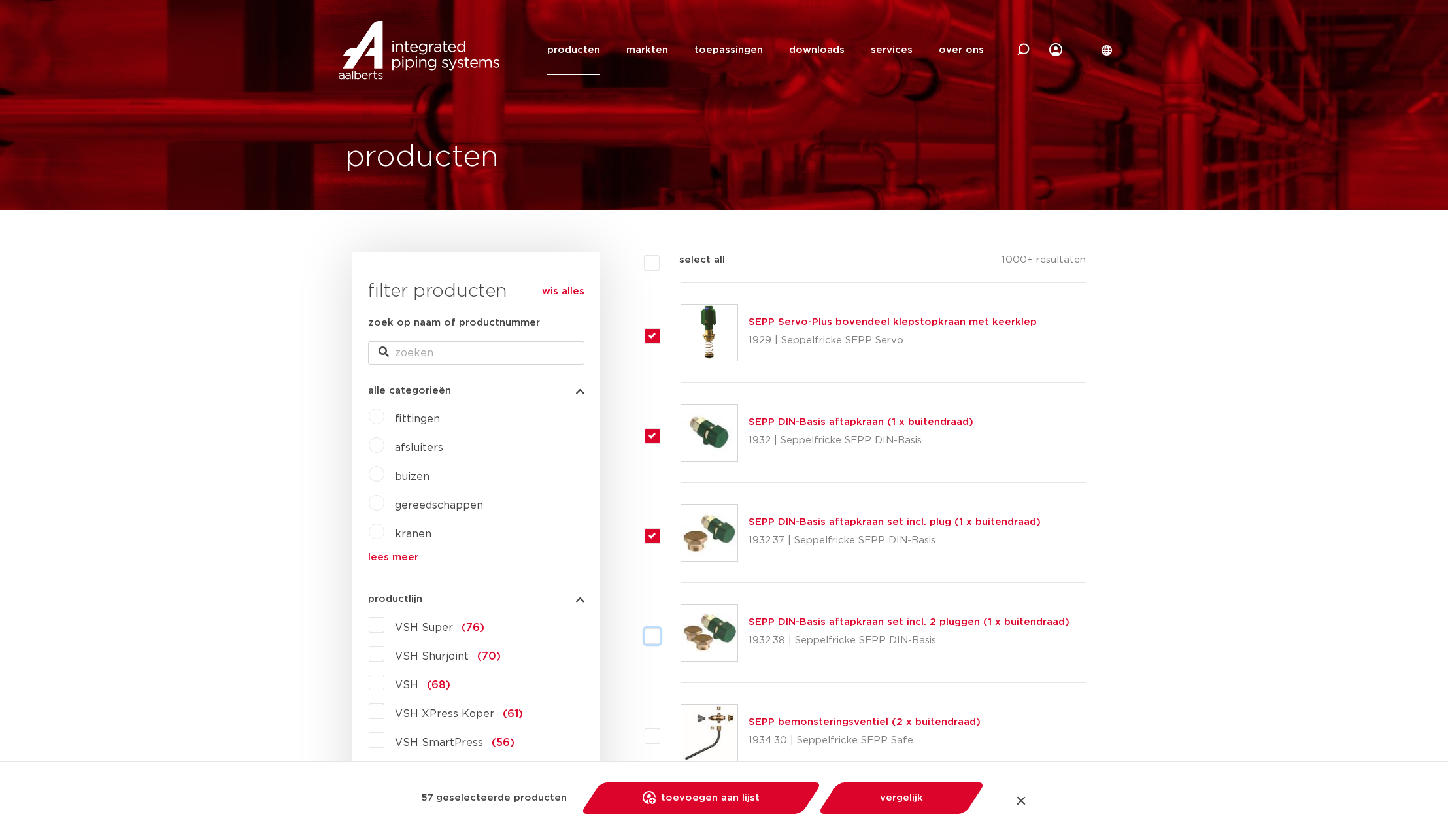
checkbox input "true"
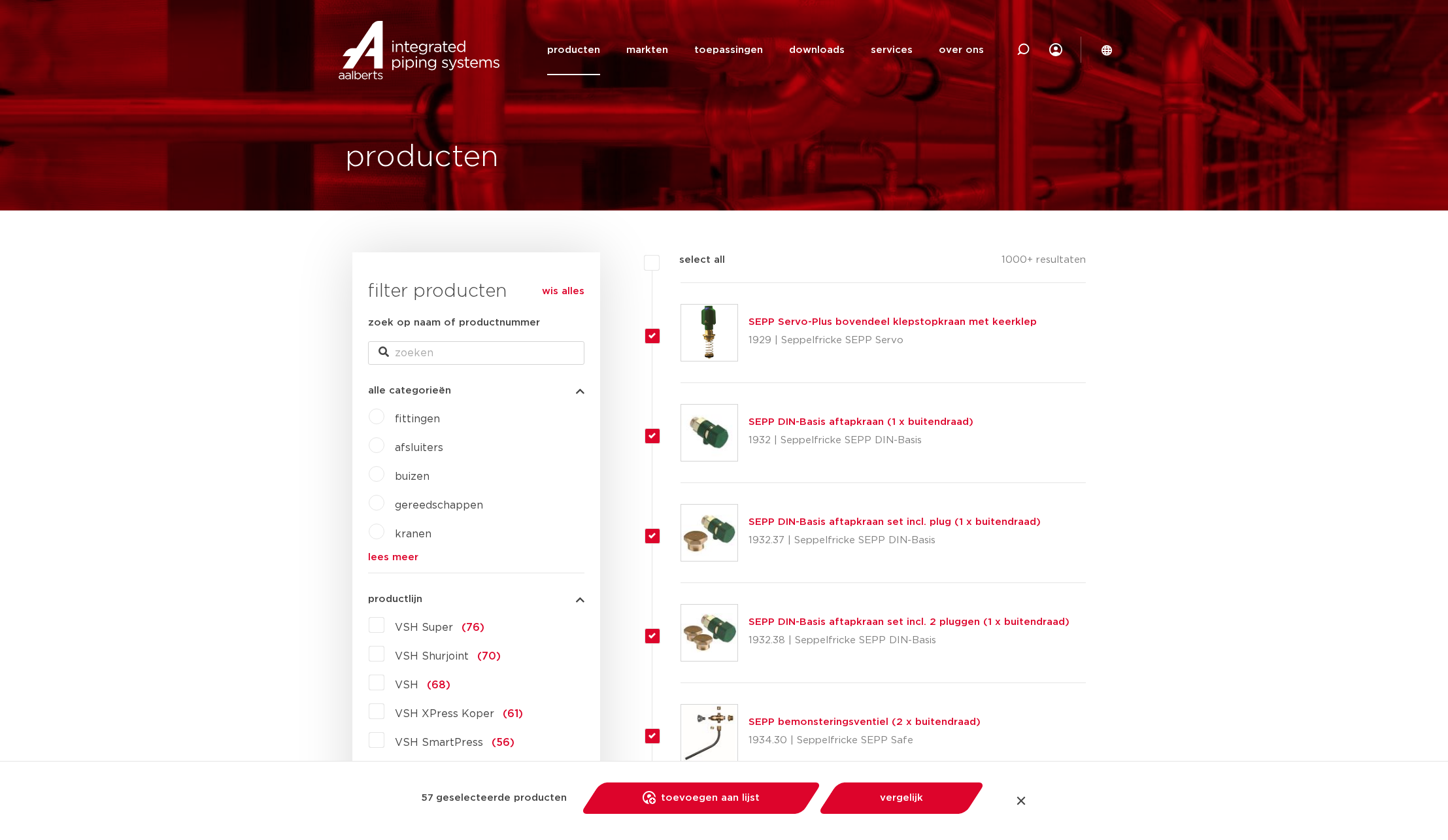
checkbox input "true"
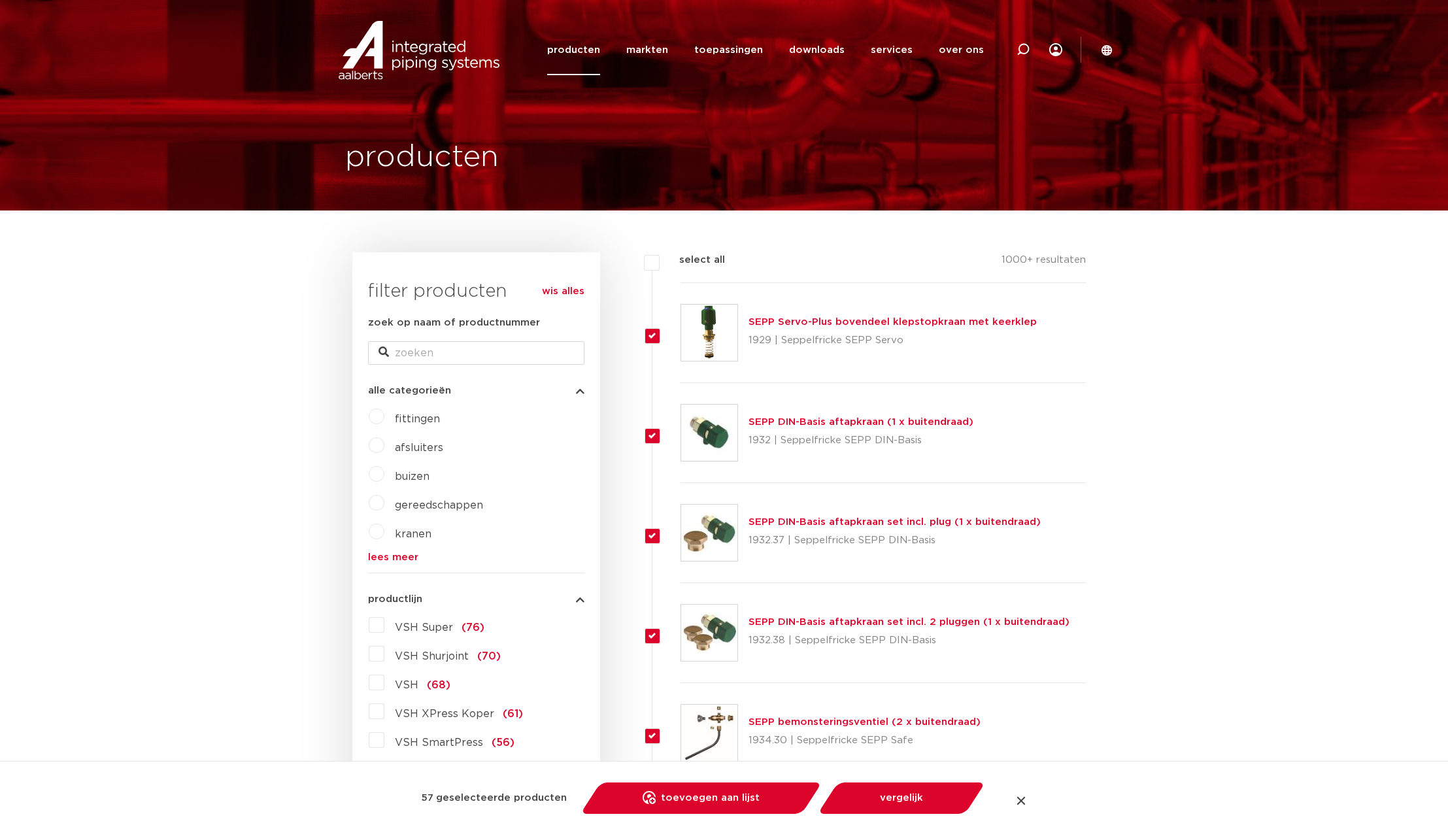
checkbox input "true"
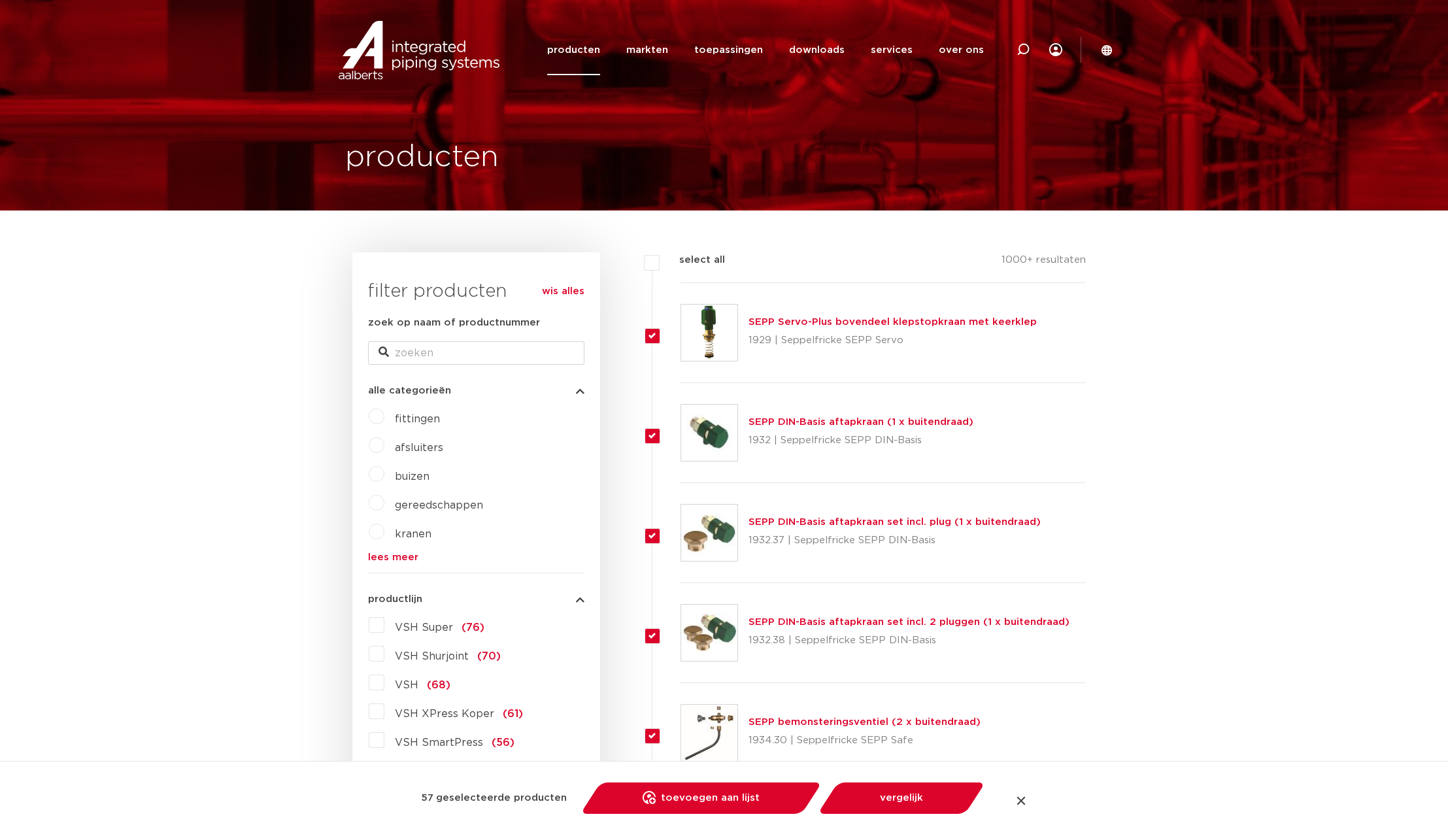
checkbox input "true"
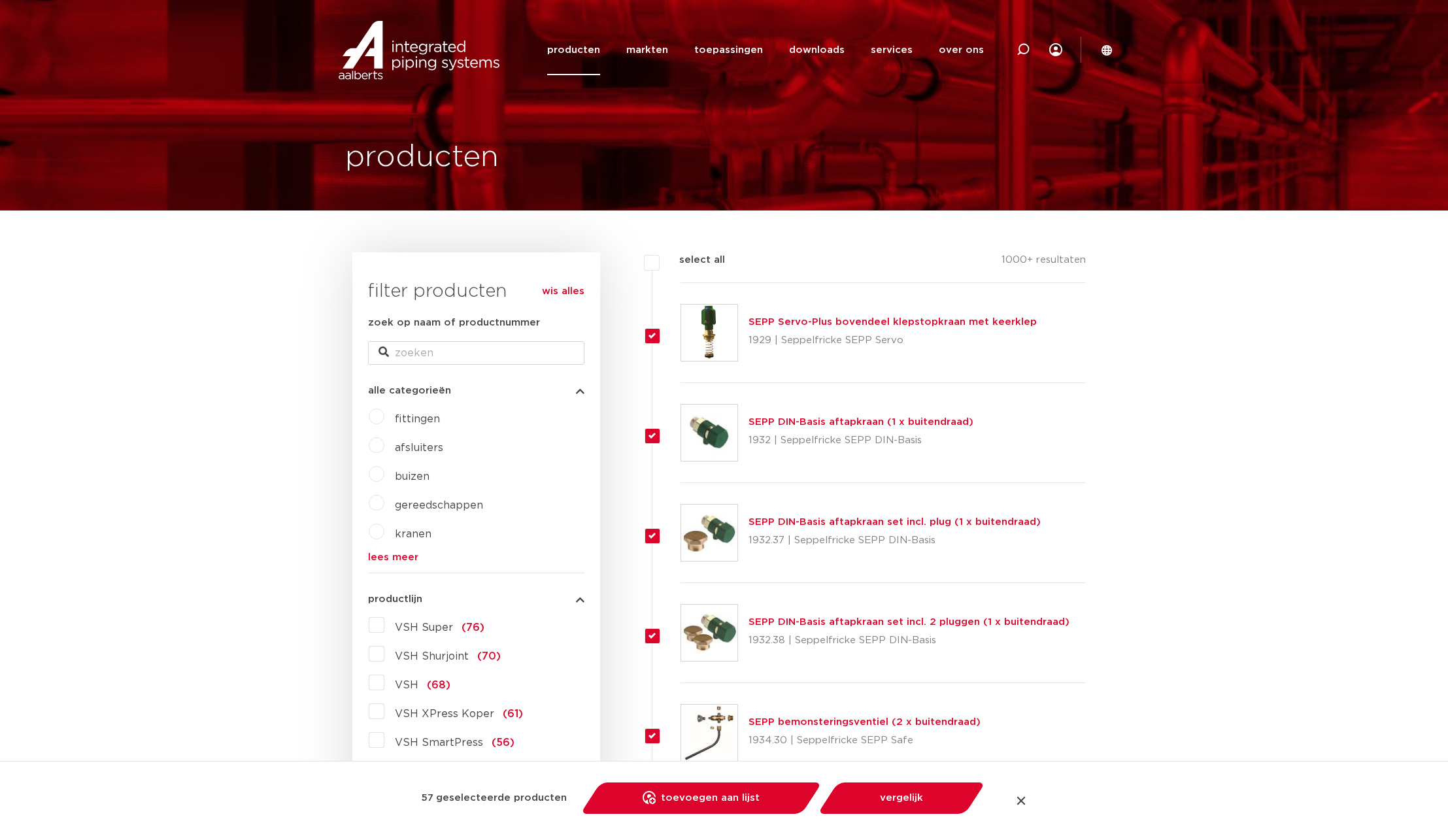
checkbox input "true"
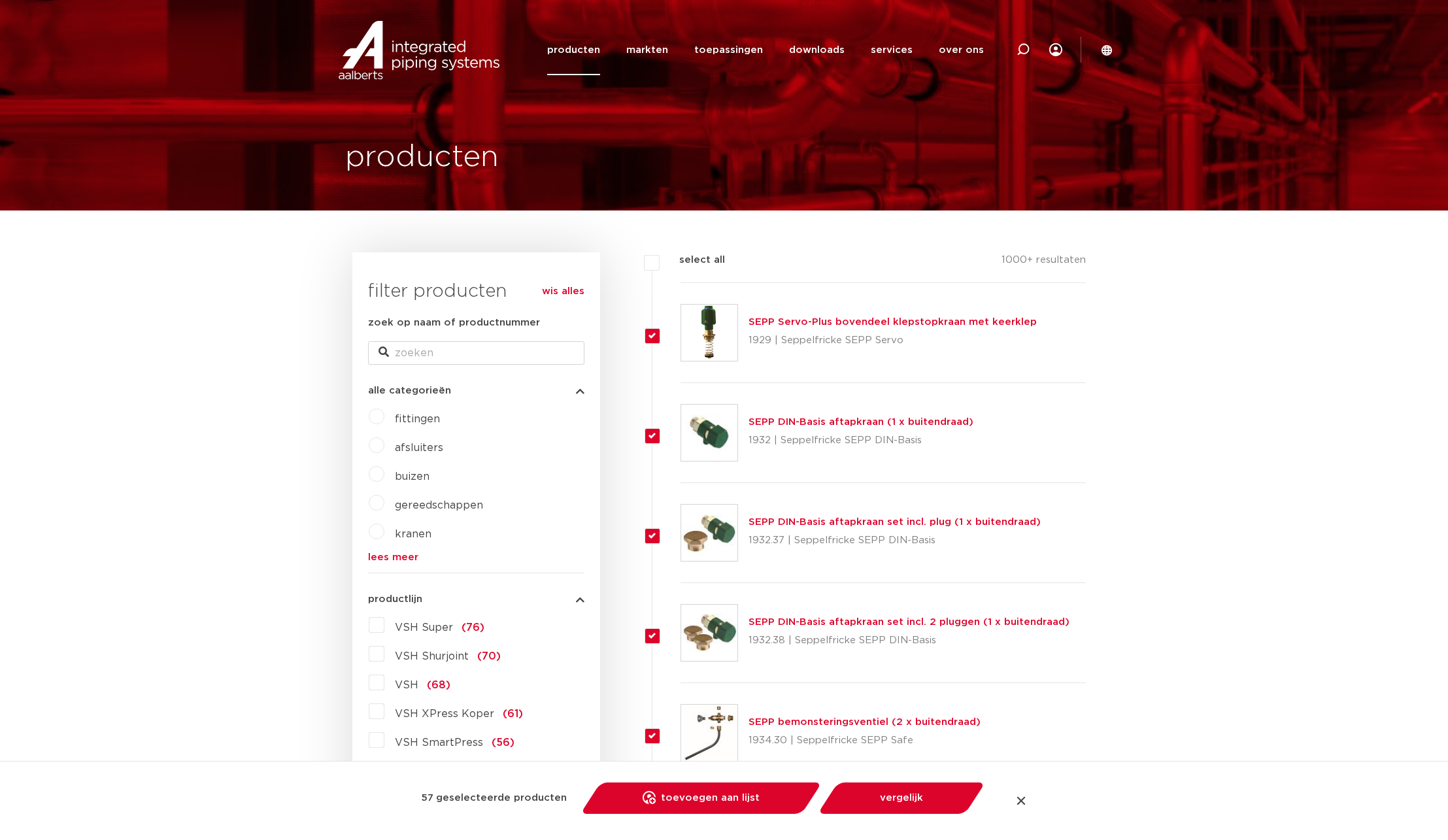
checkbox input "true"
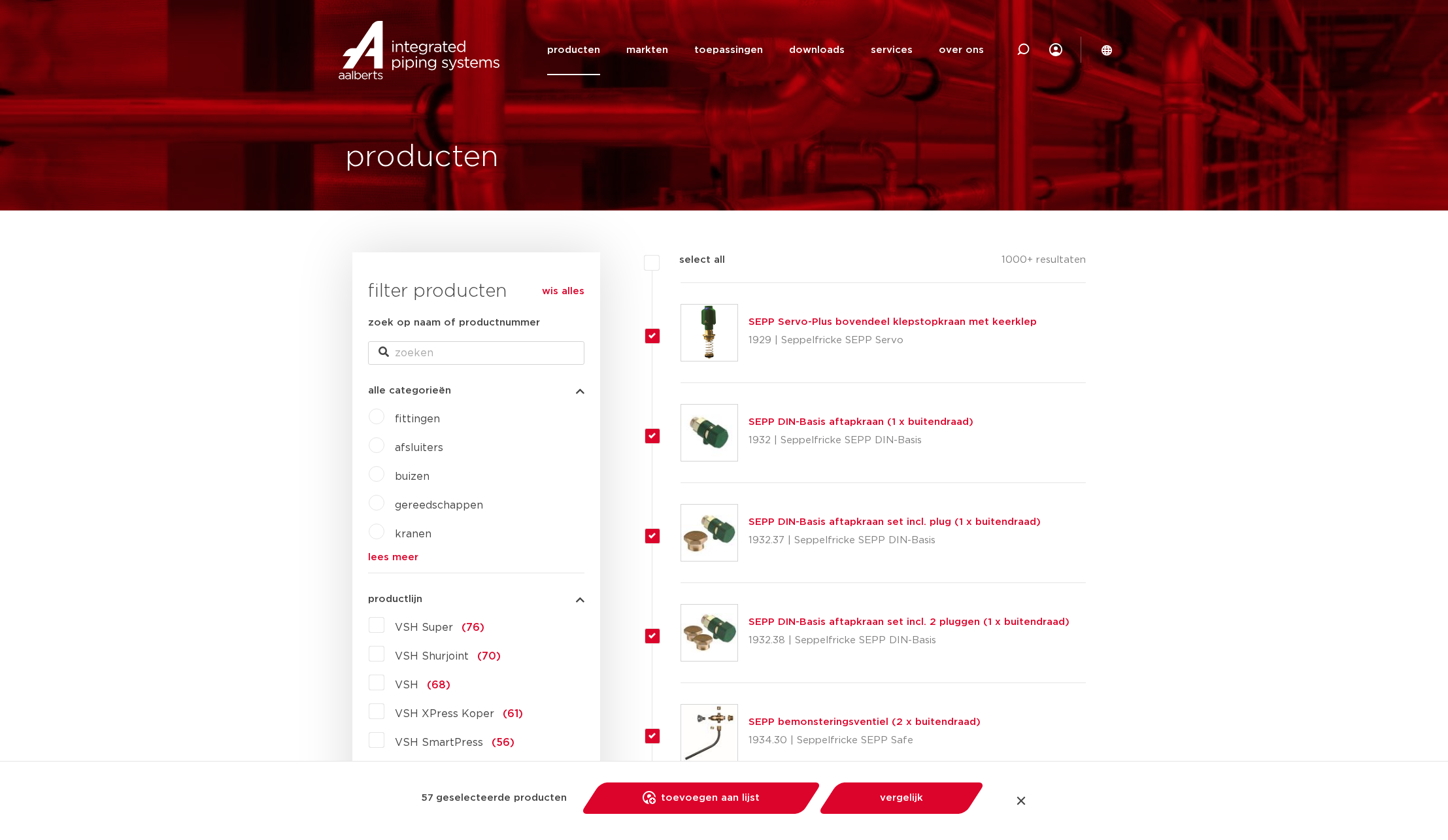
checkbox input "true"
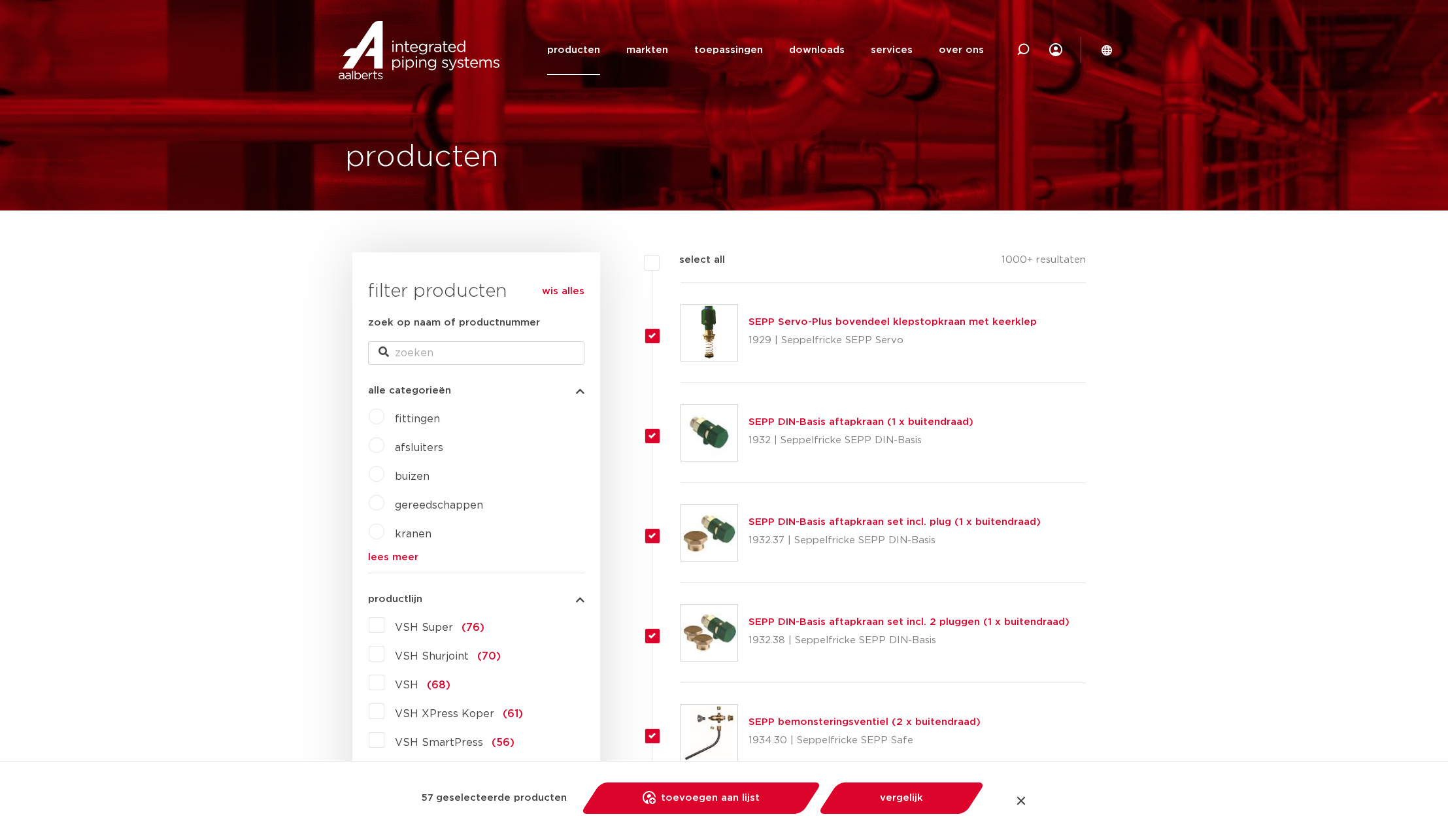
checkbox input "true"
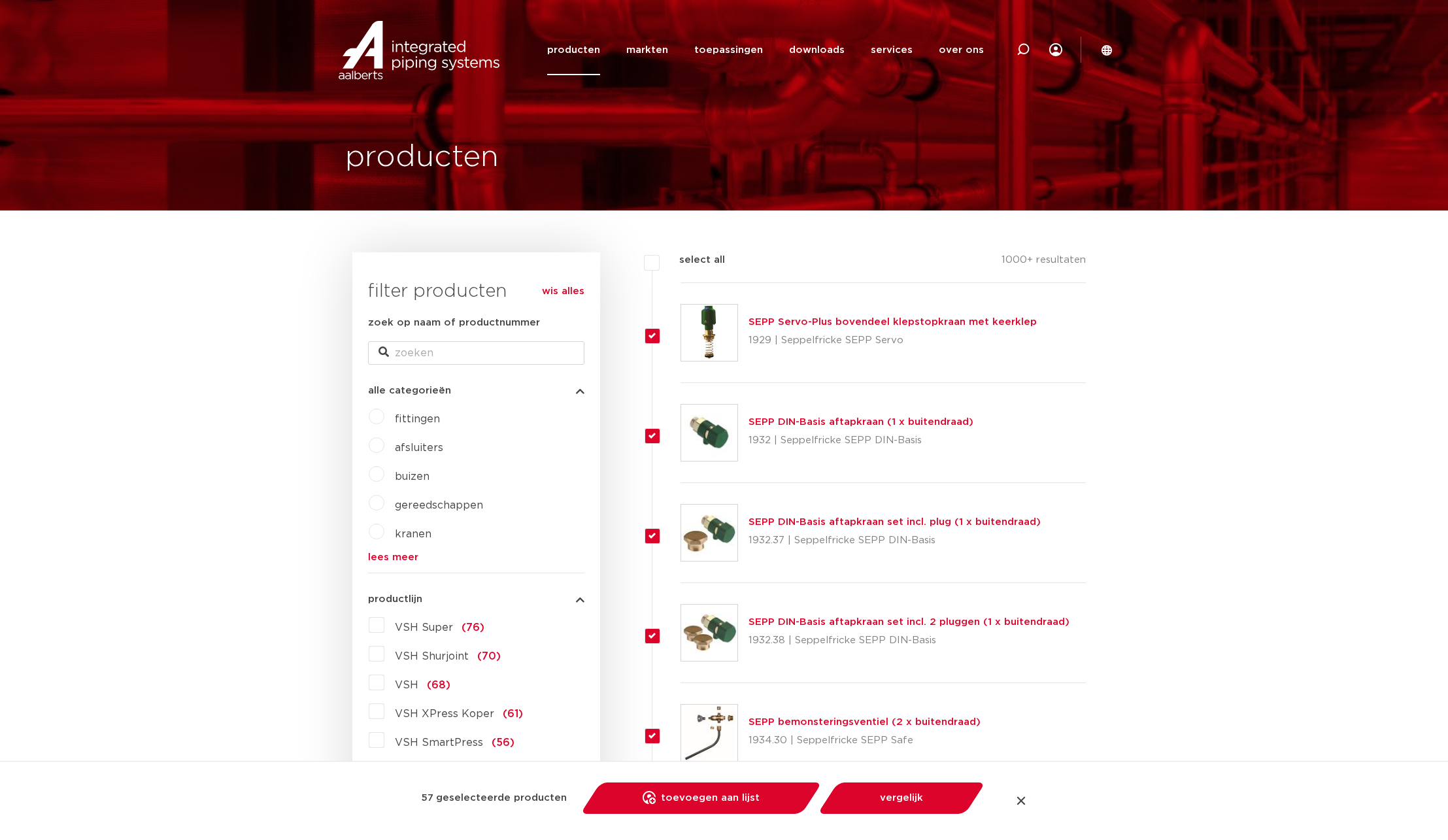
checkbox input "true"
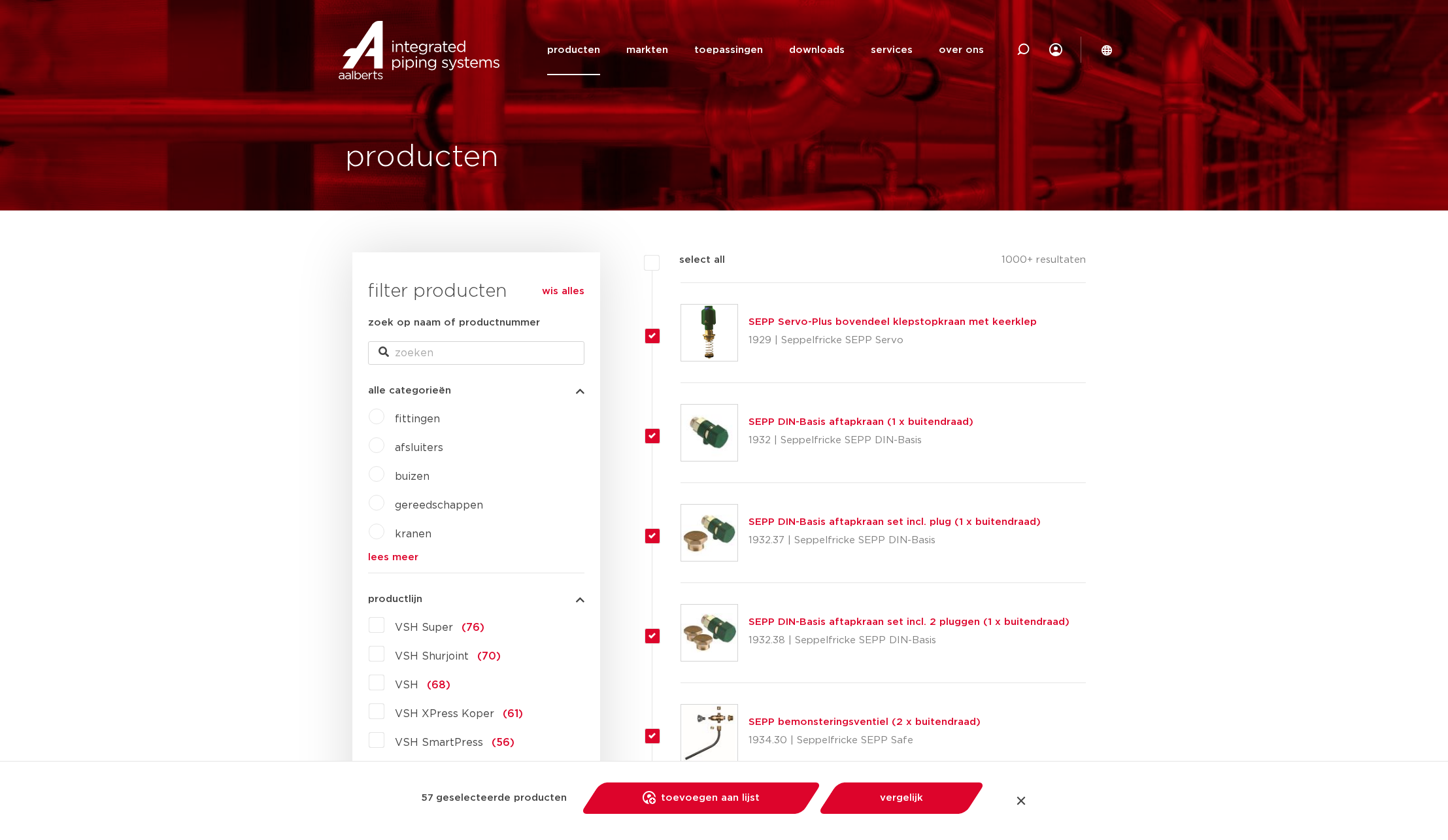
checkbox input "true"
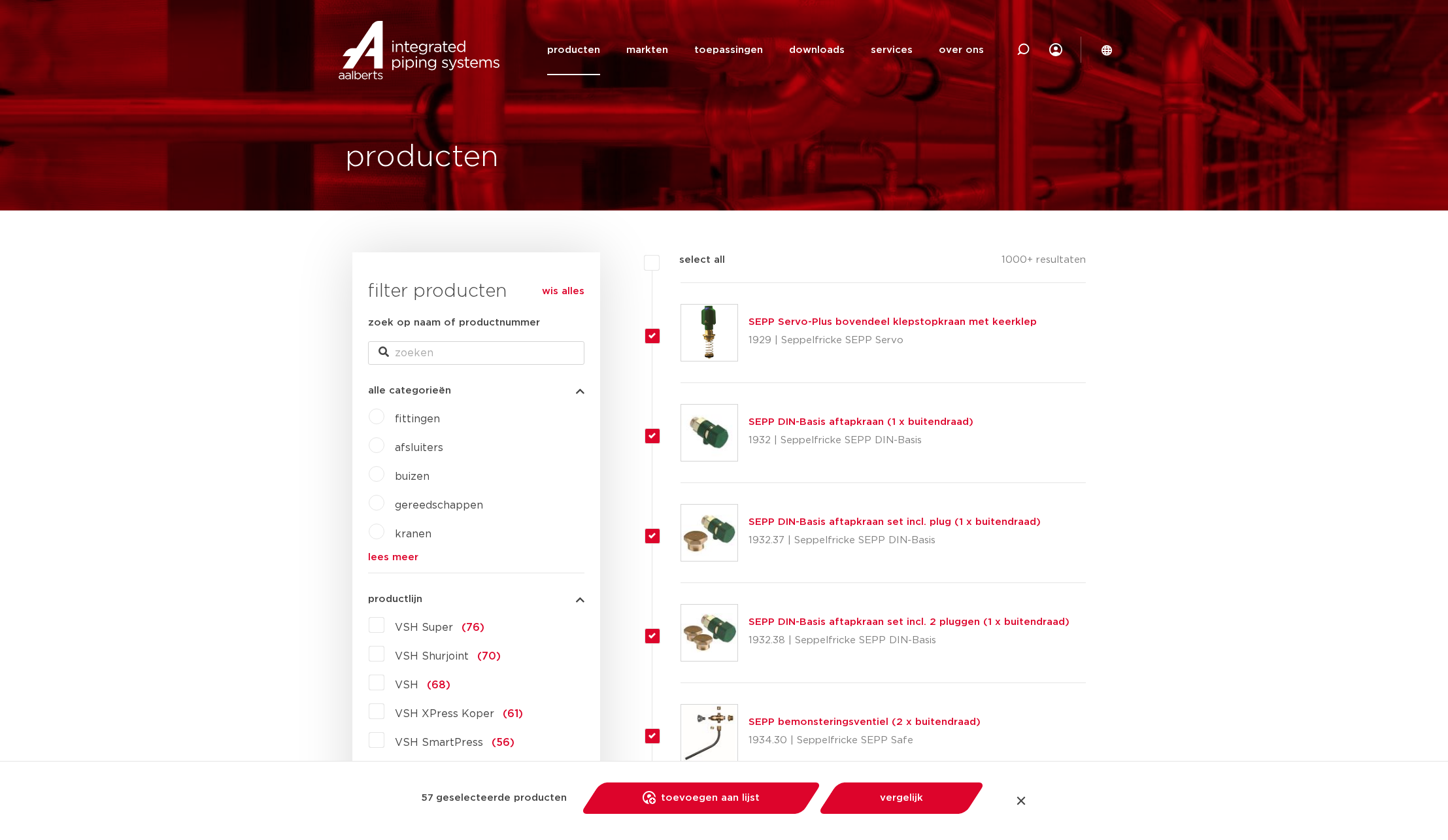
checkbox input "true"
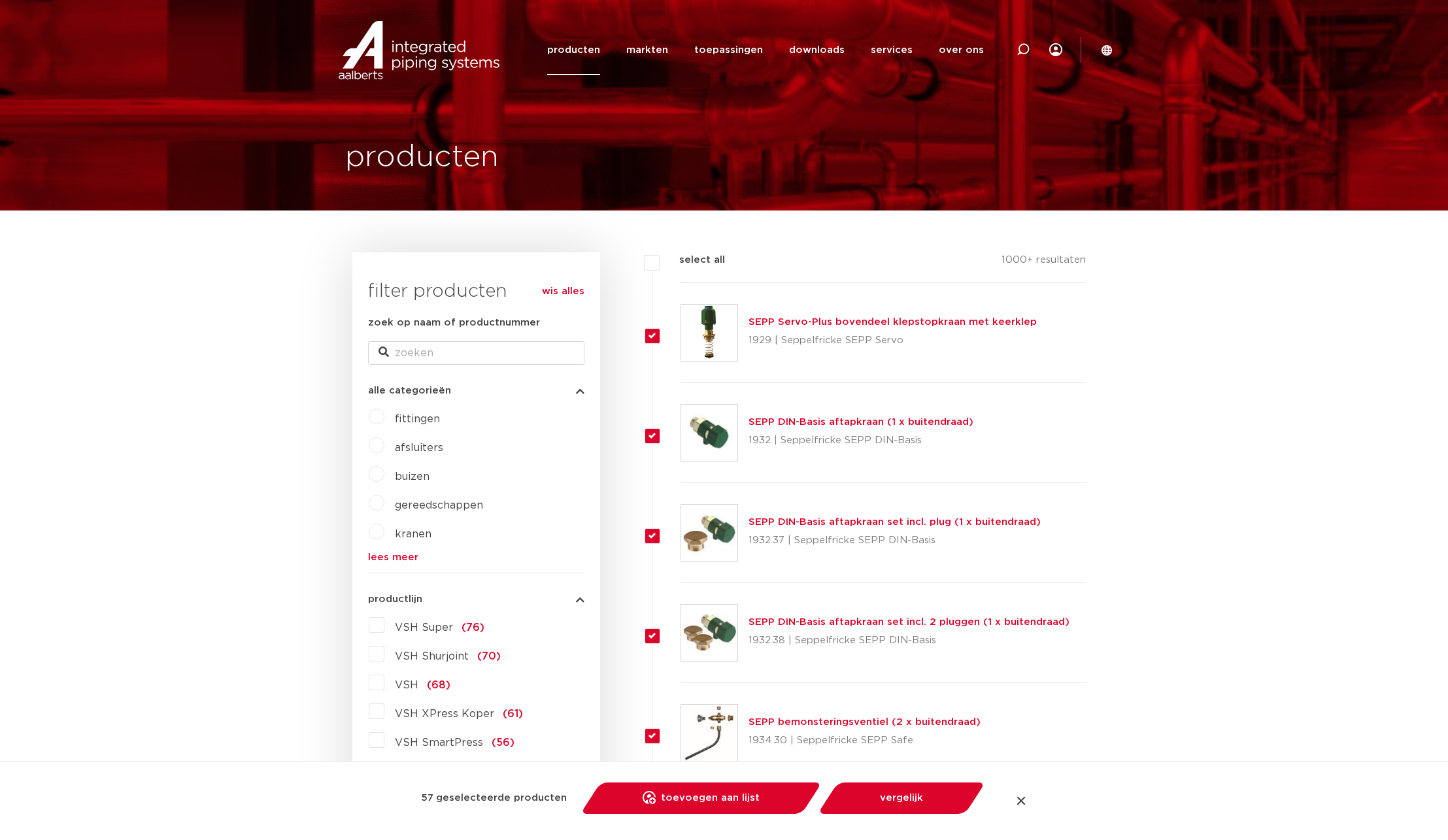
checkbox input "true"
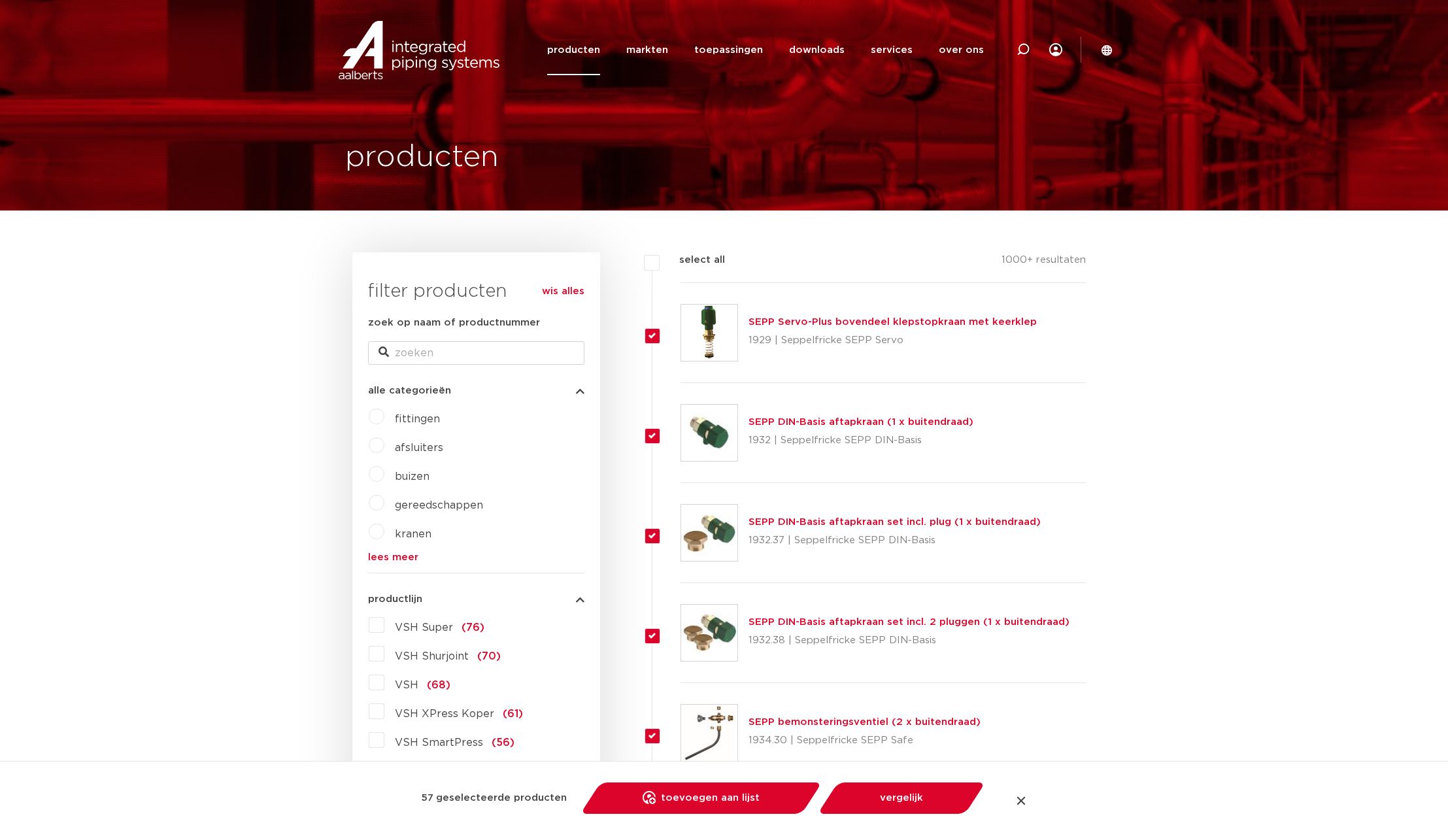
checkbox input "true"
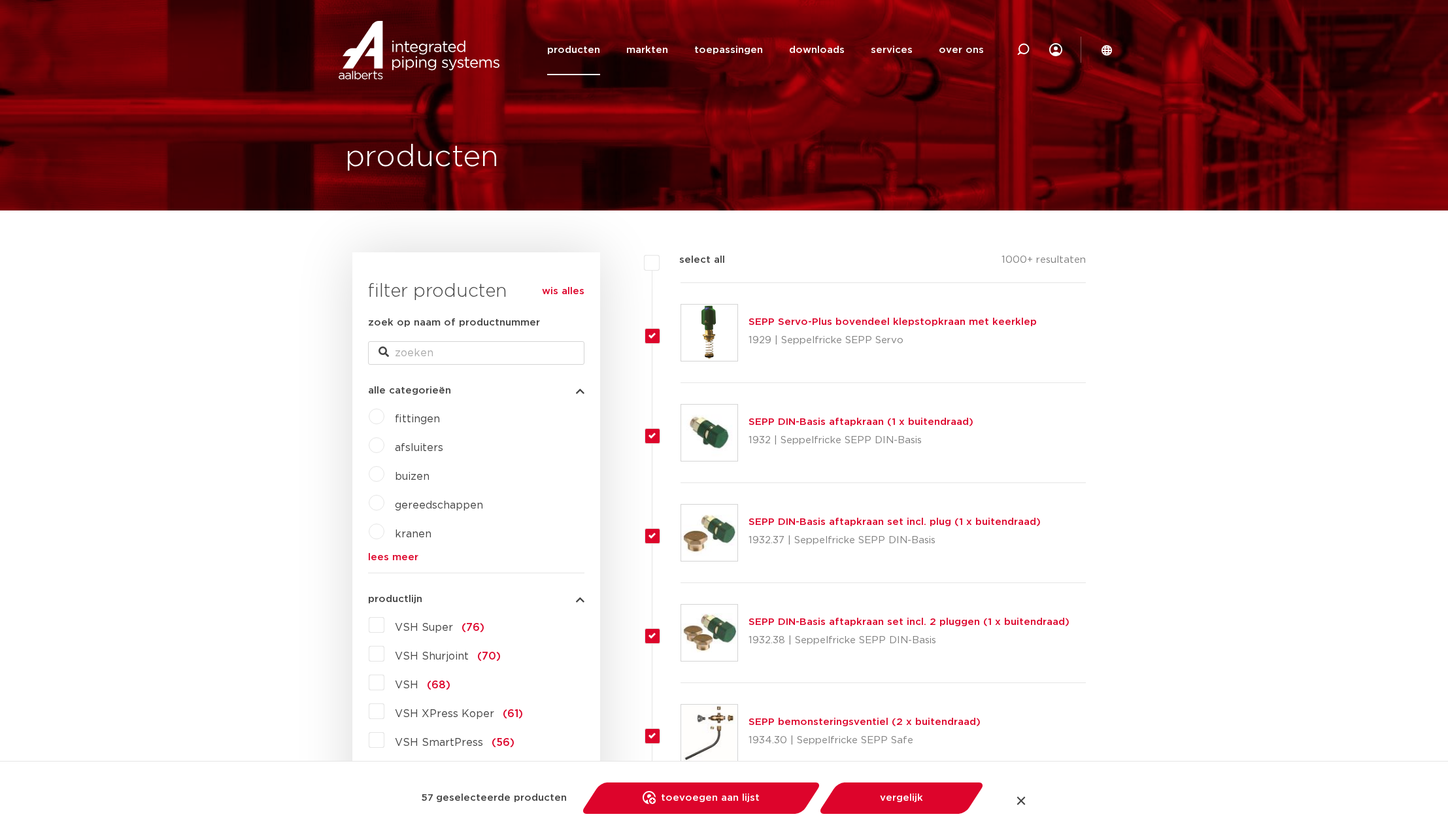
checkbox input "true"
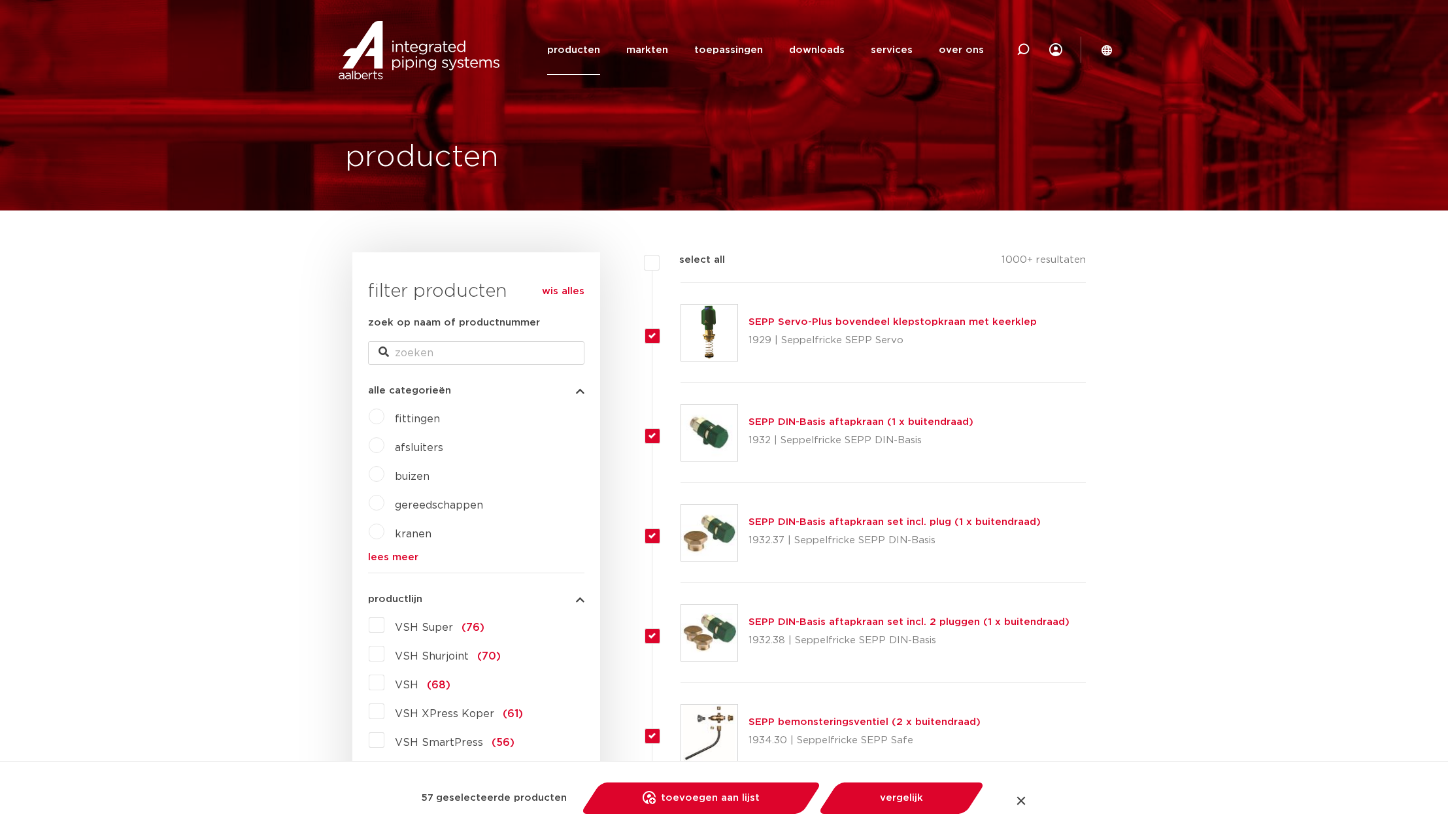
checkbox input "true"
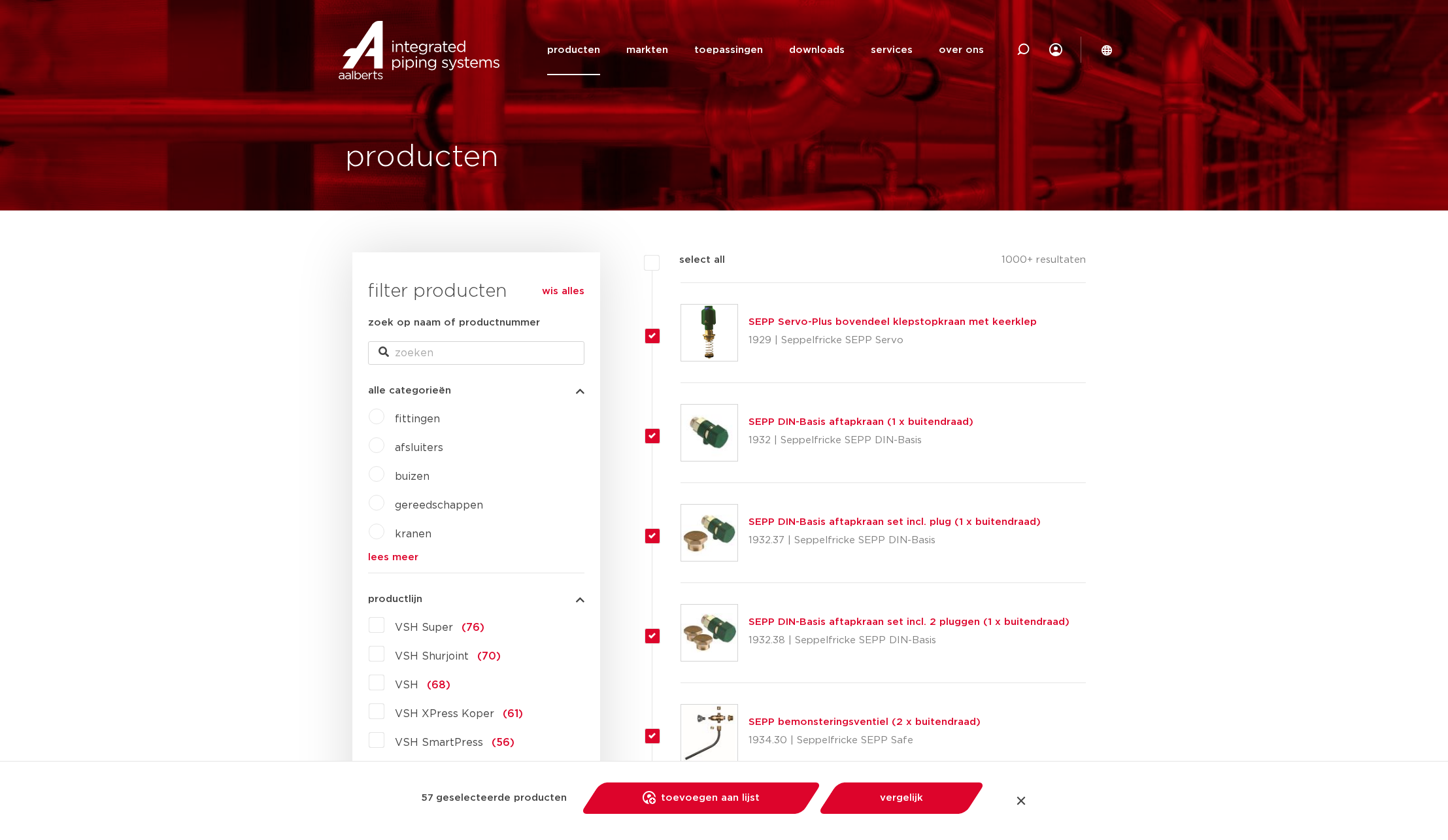
checkbox input "true"
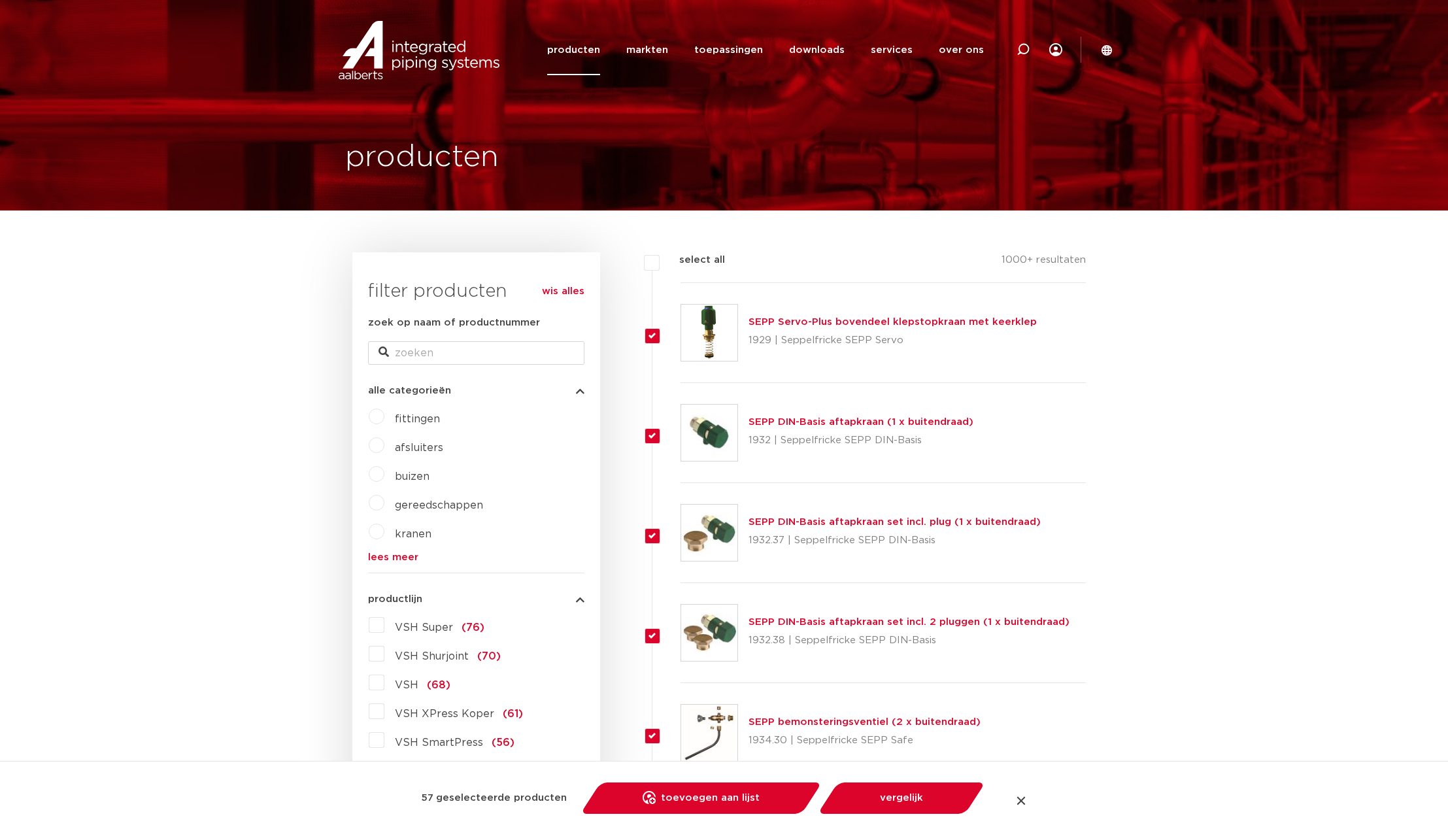
checkbox input "true"
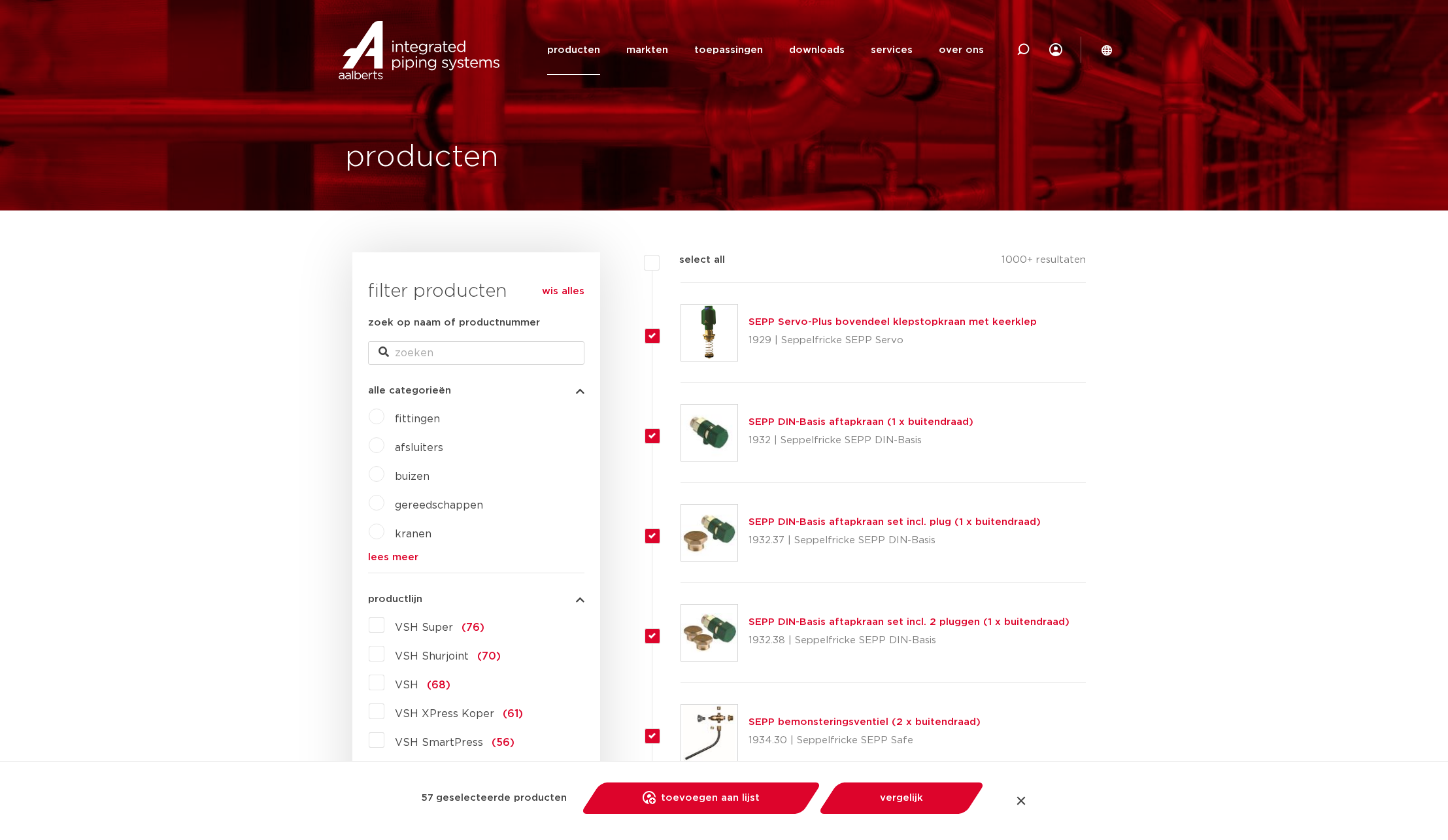
checkbox input "true"
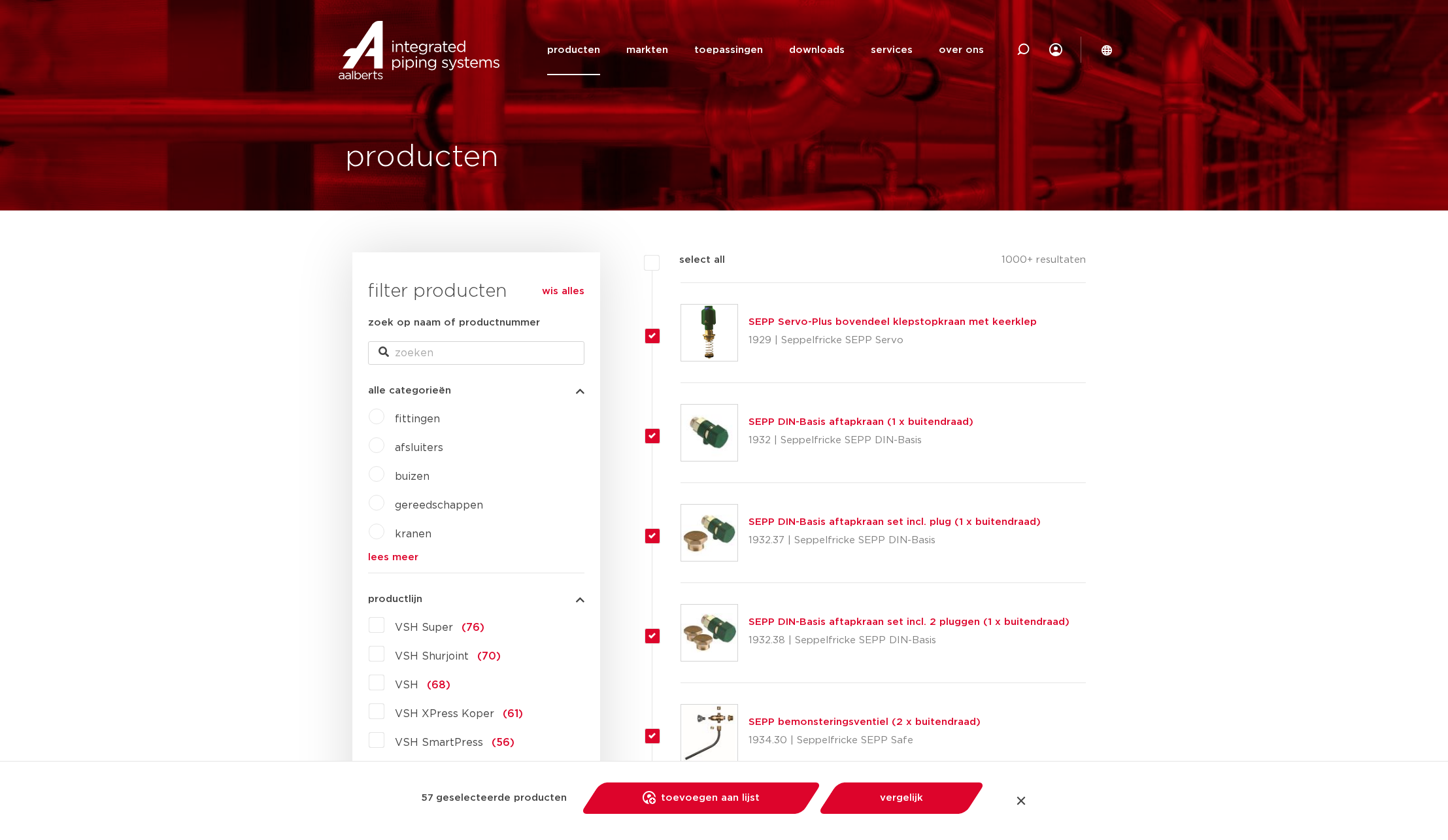
checkbox input "true"
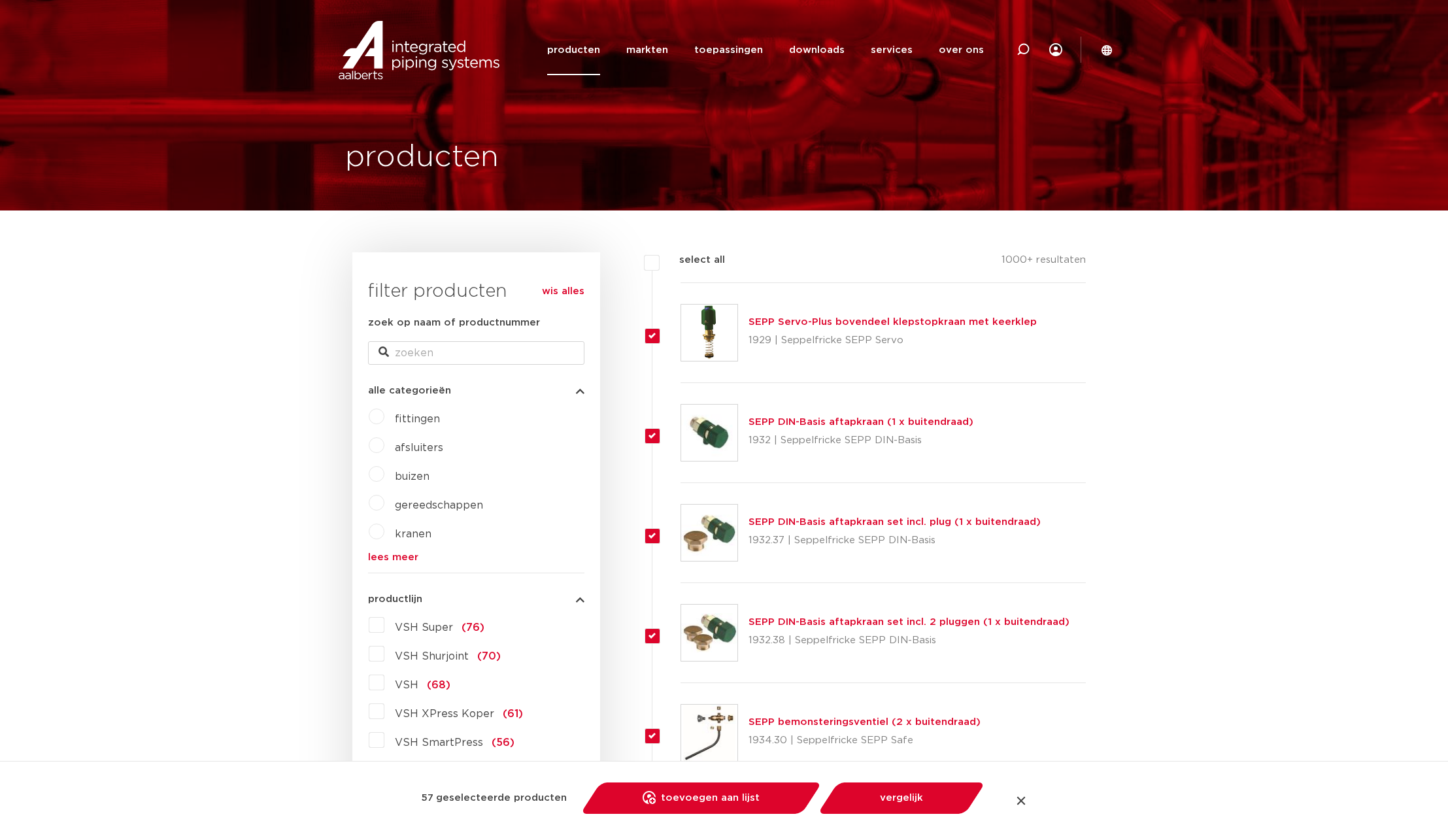
checkbox input "true"
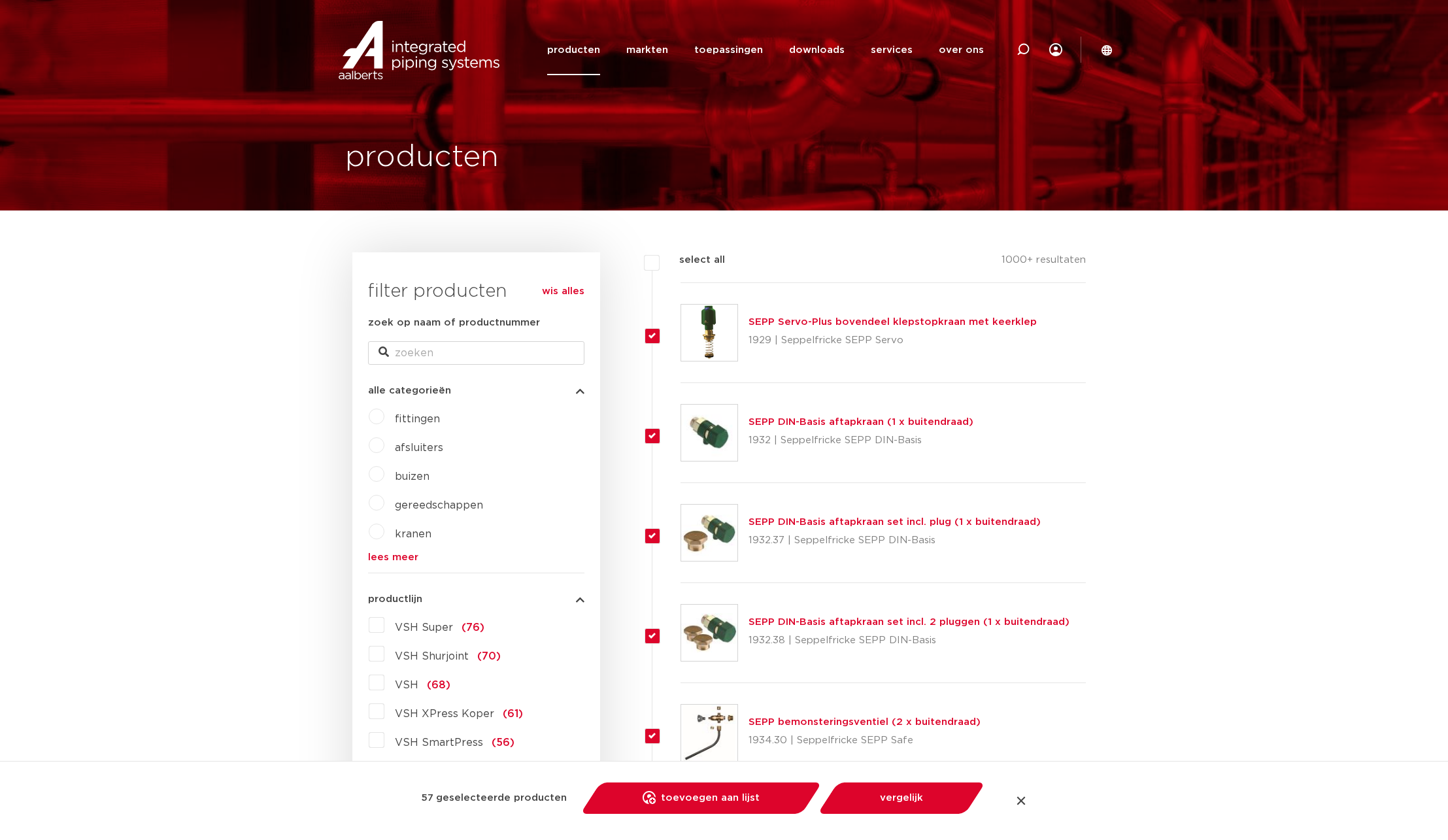
checkbox input "true"
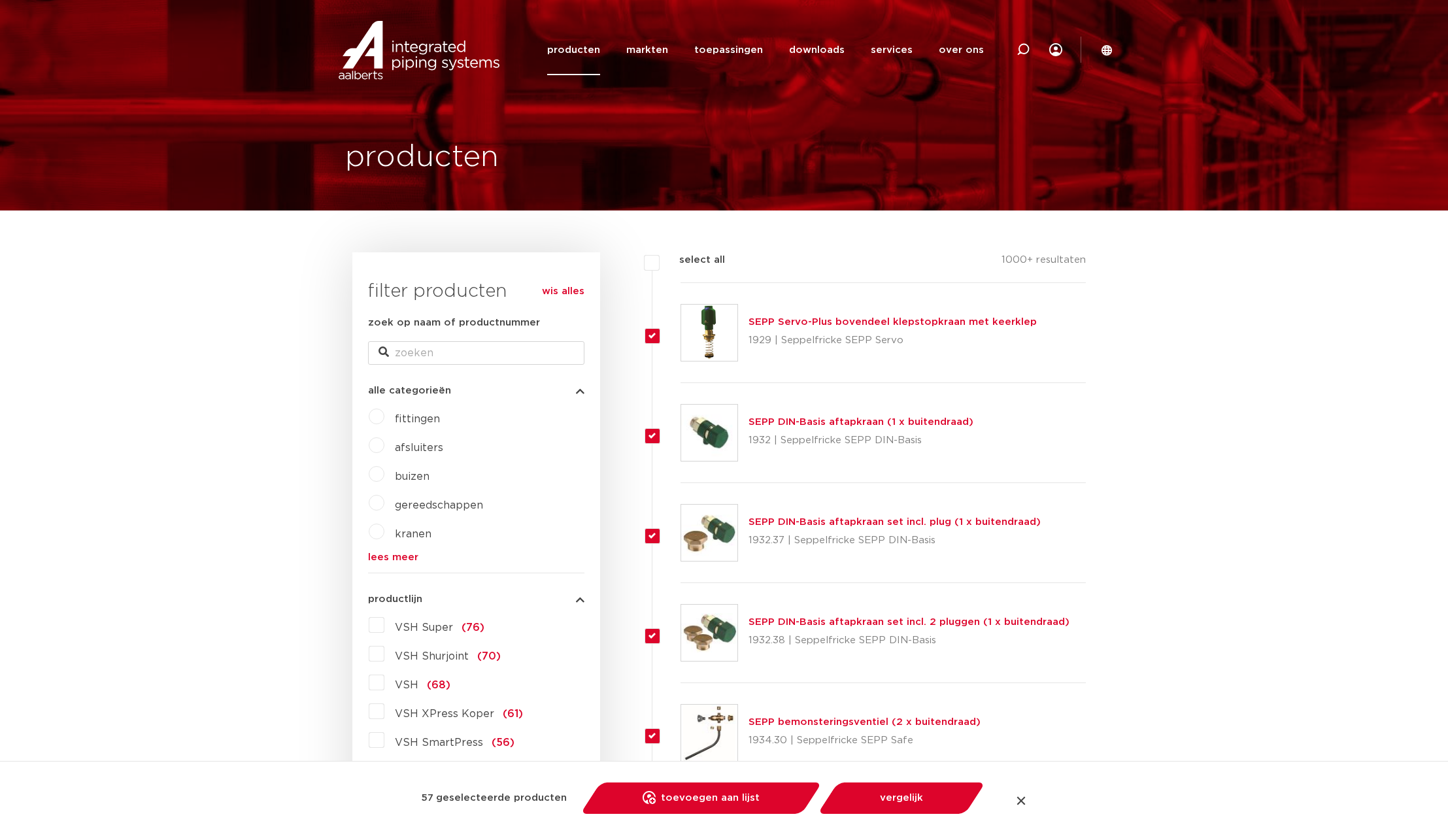
checkbox input "true"
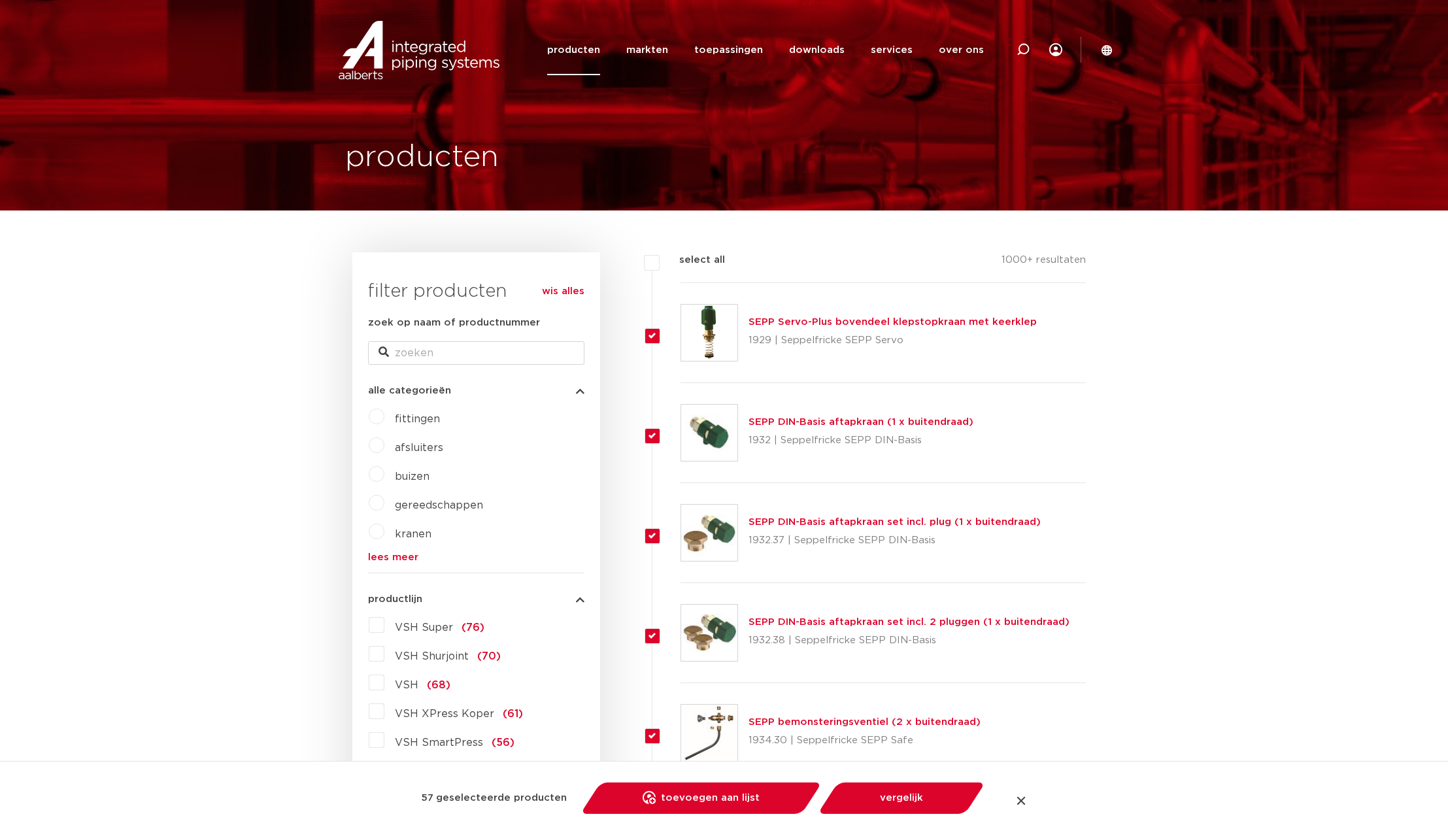
checkbox input "true"
click at [560, 292] on link "wis alles" at bounding box center [564, 292] width 42 height 16
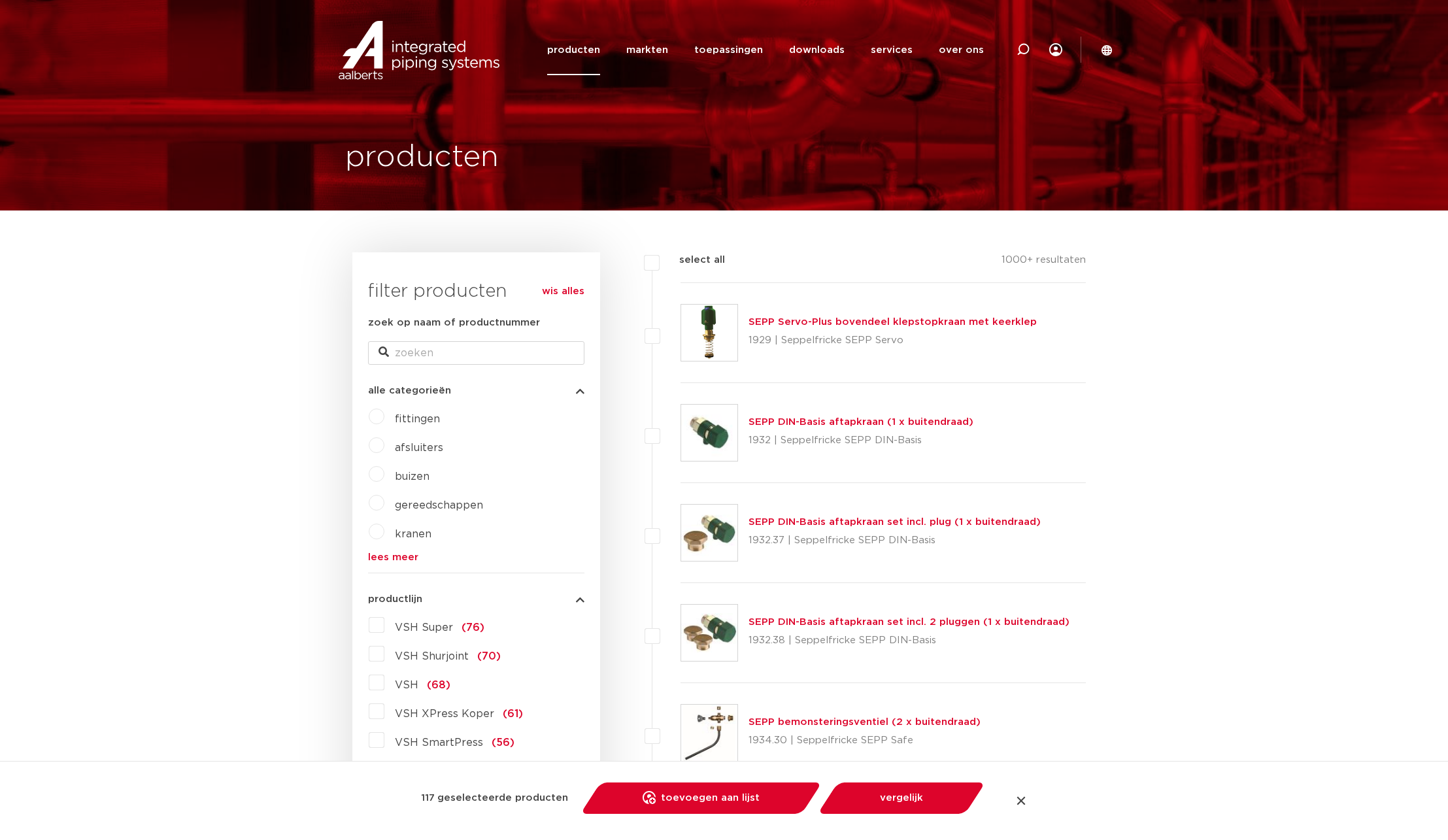
checkbox input "false"
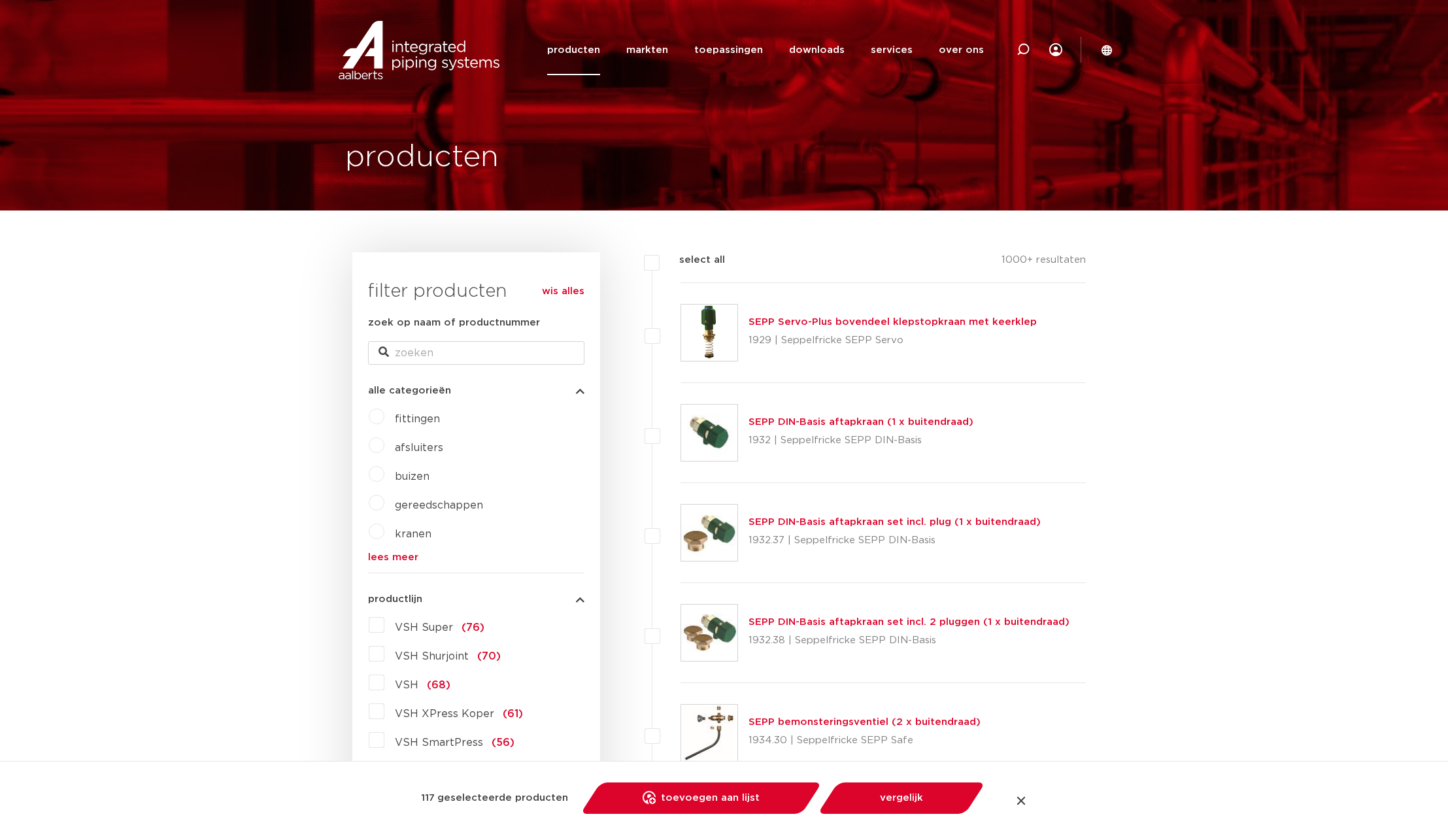
checkbox input "false"
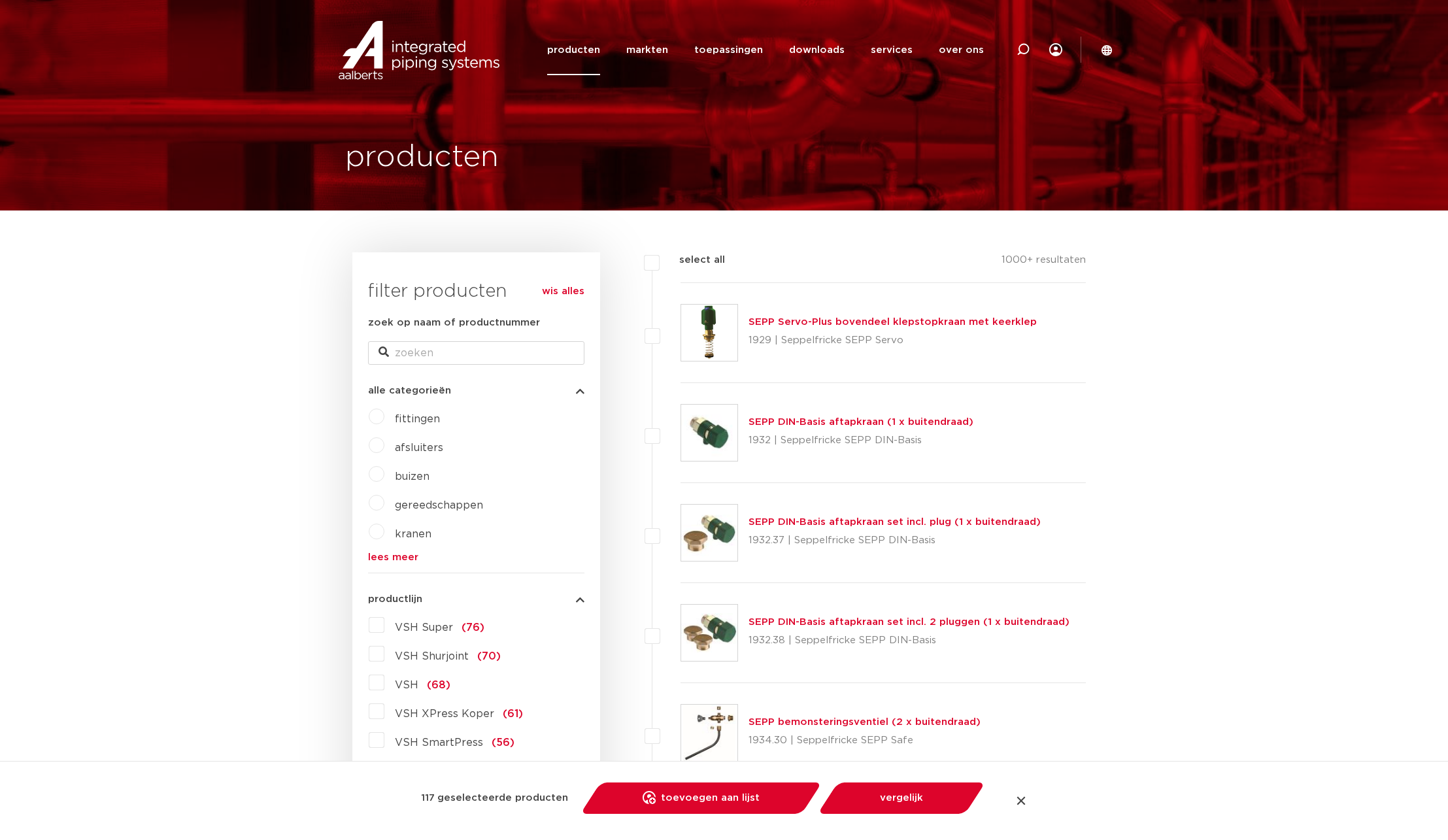
checkbox input "false"
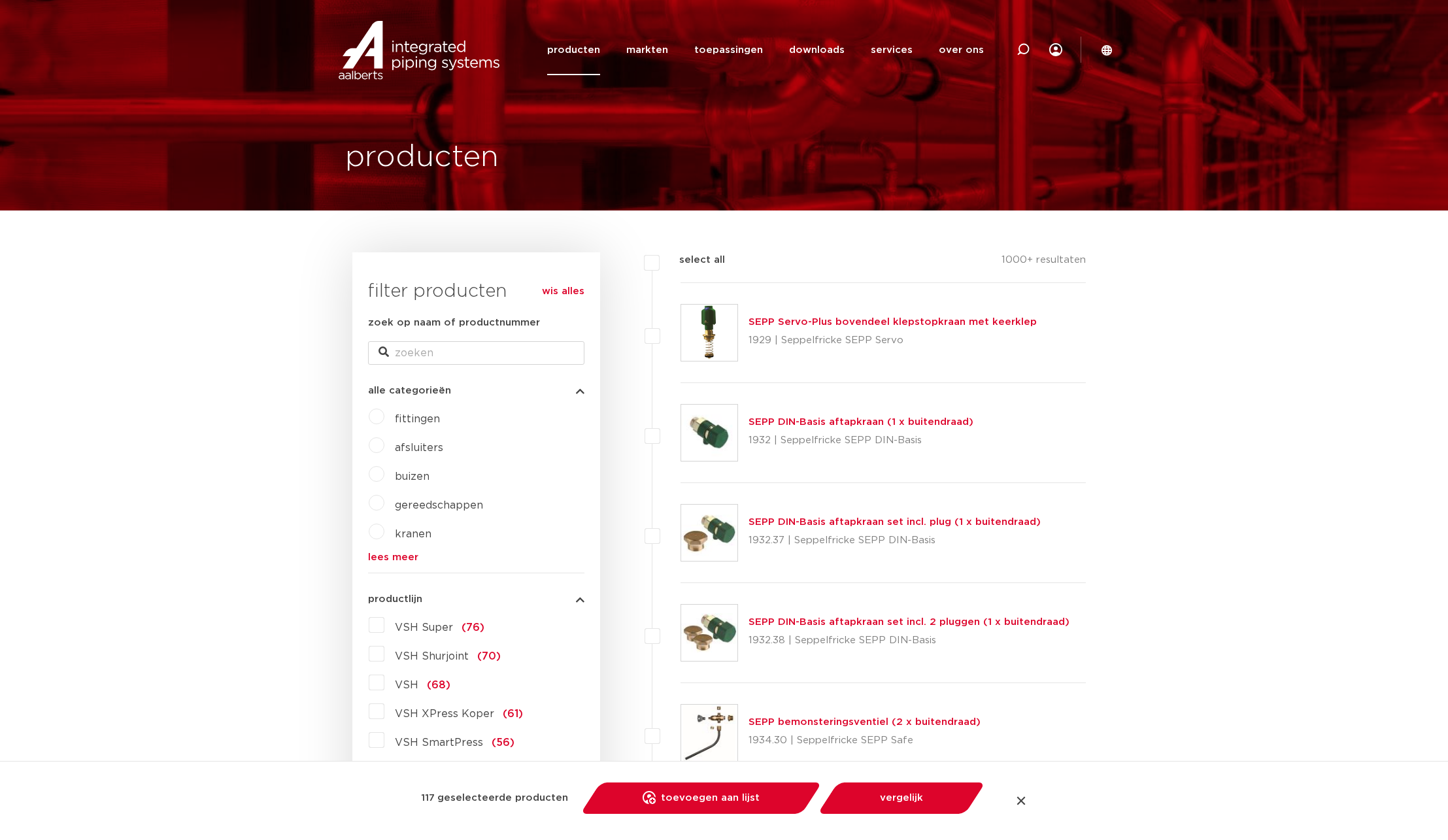
checkbox input "false"
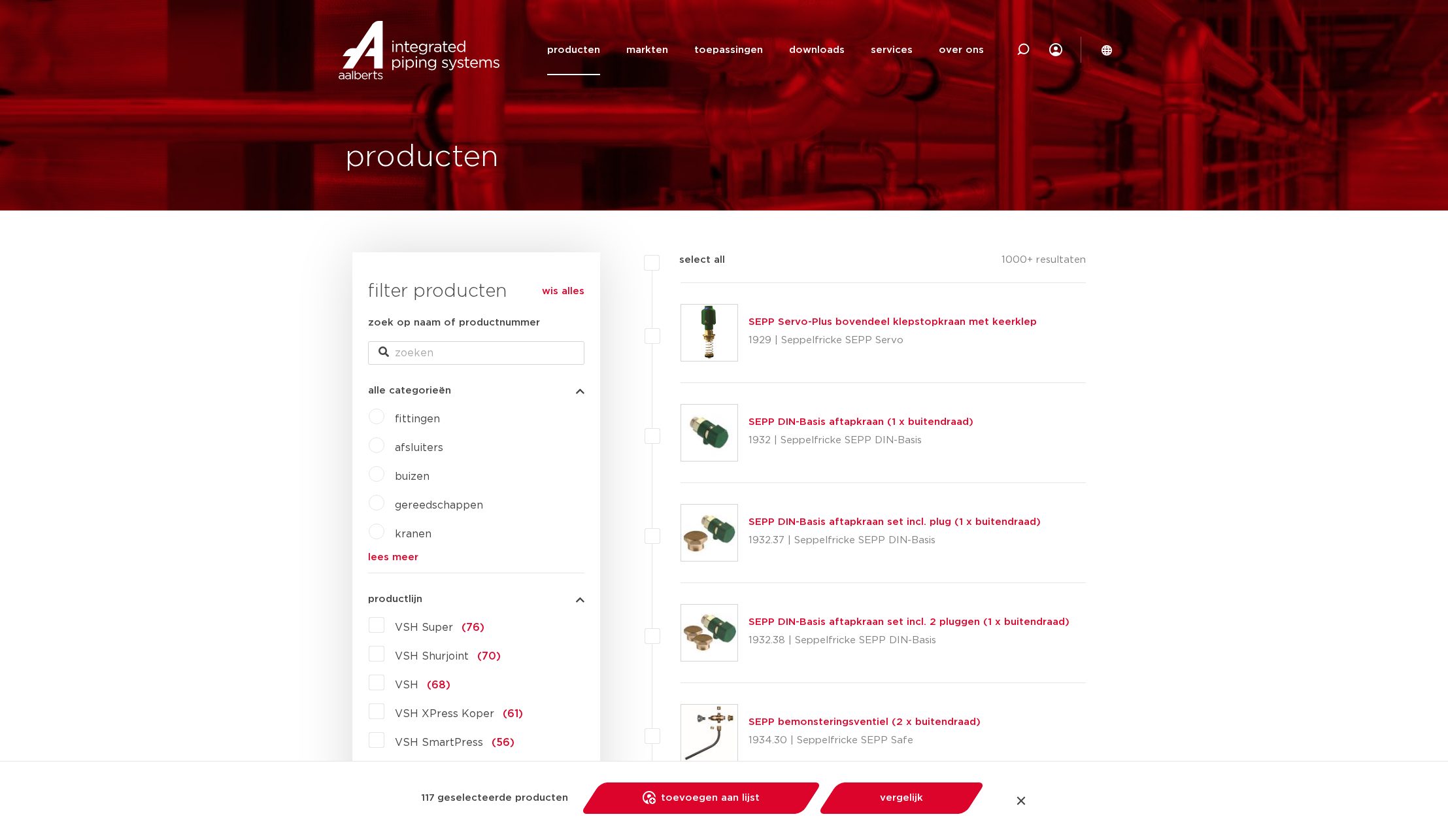
checkbox input "false"
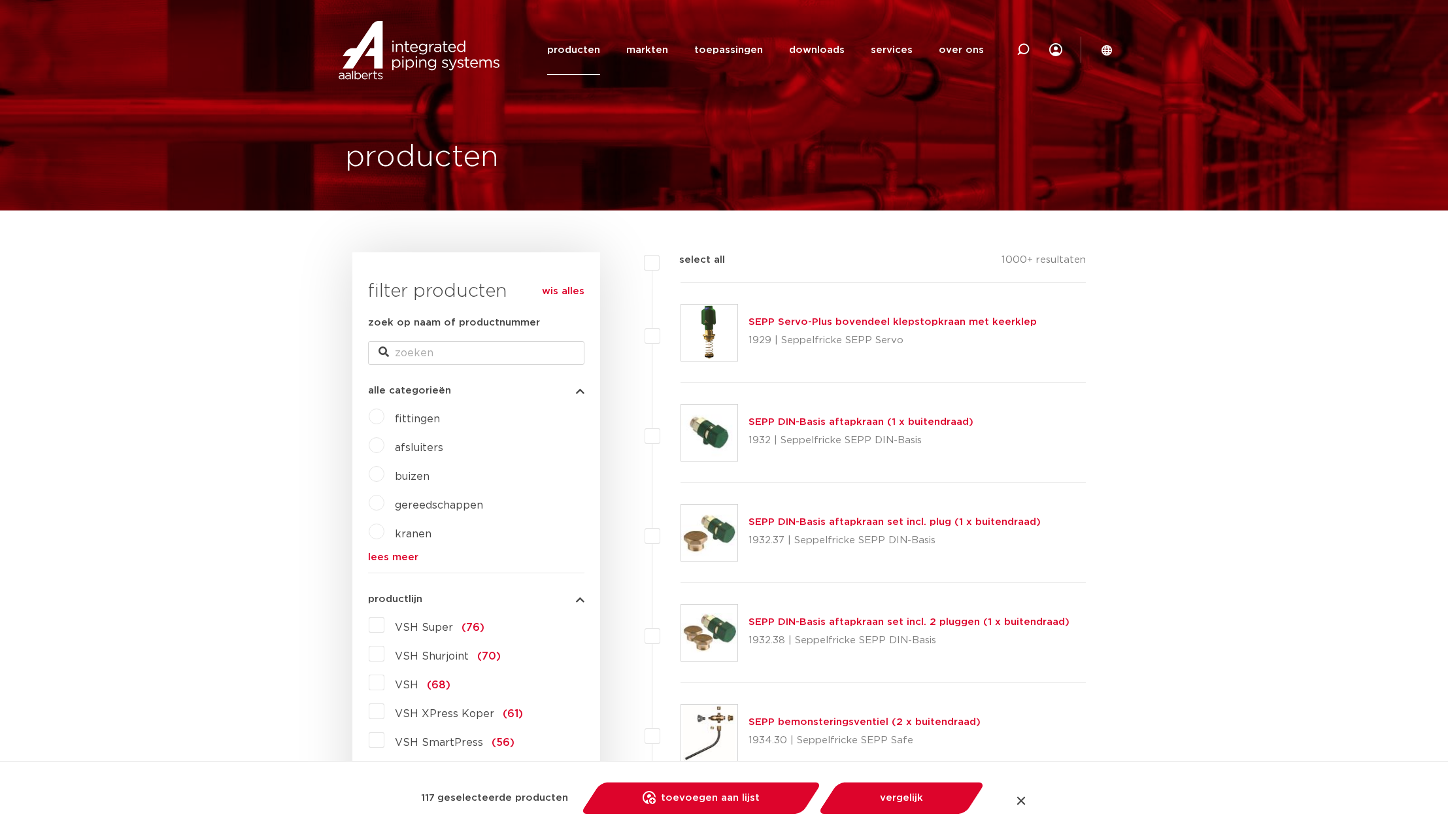
checkbox input "false"
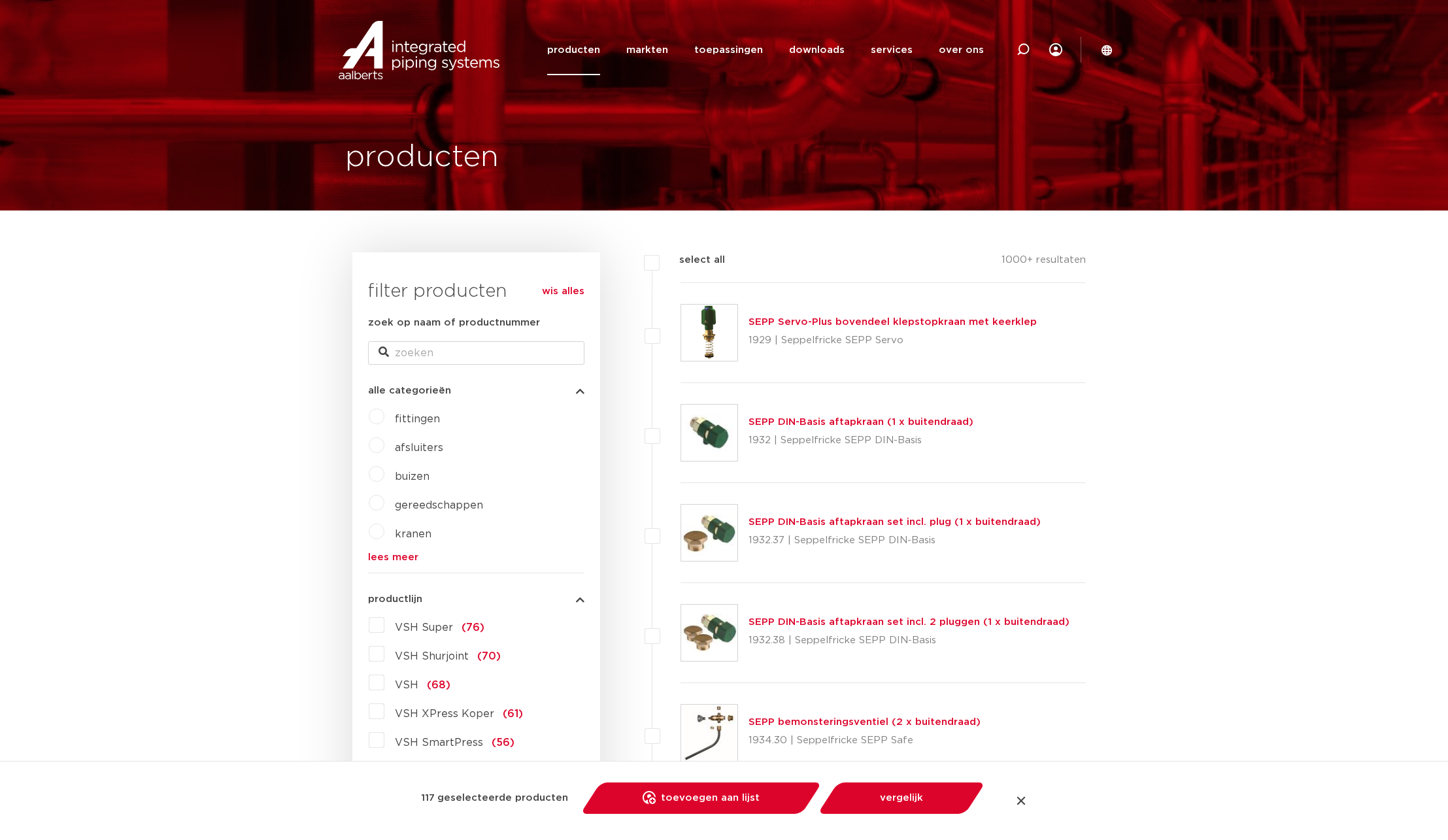
checkbox input "false"
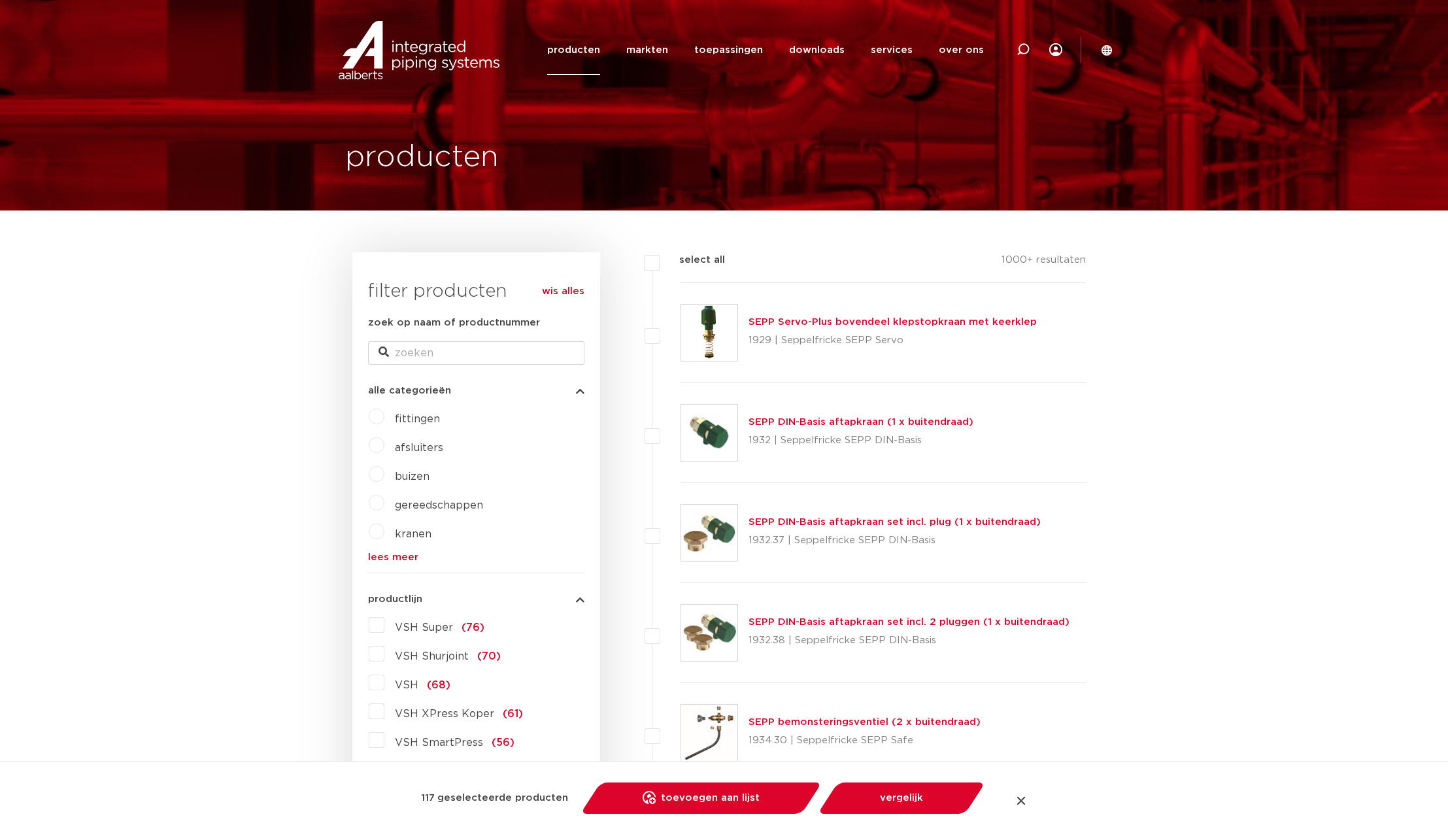
checkbox input "false"
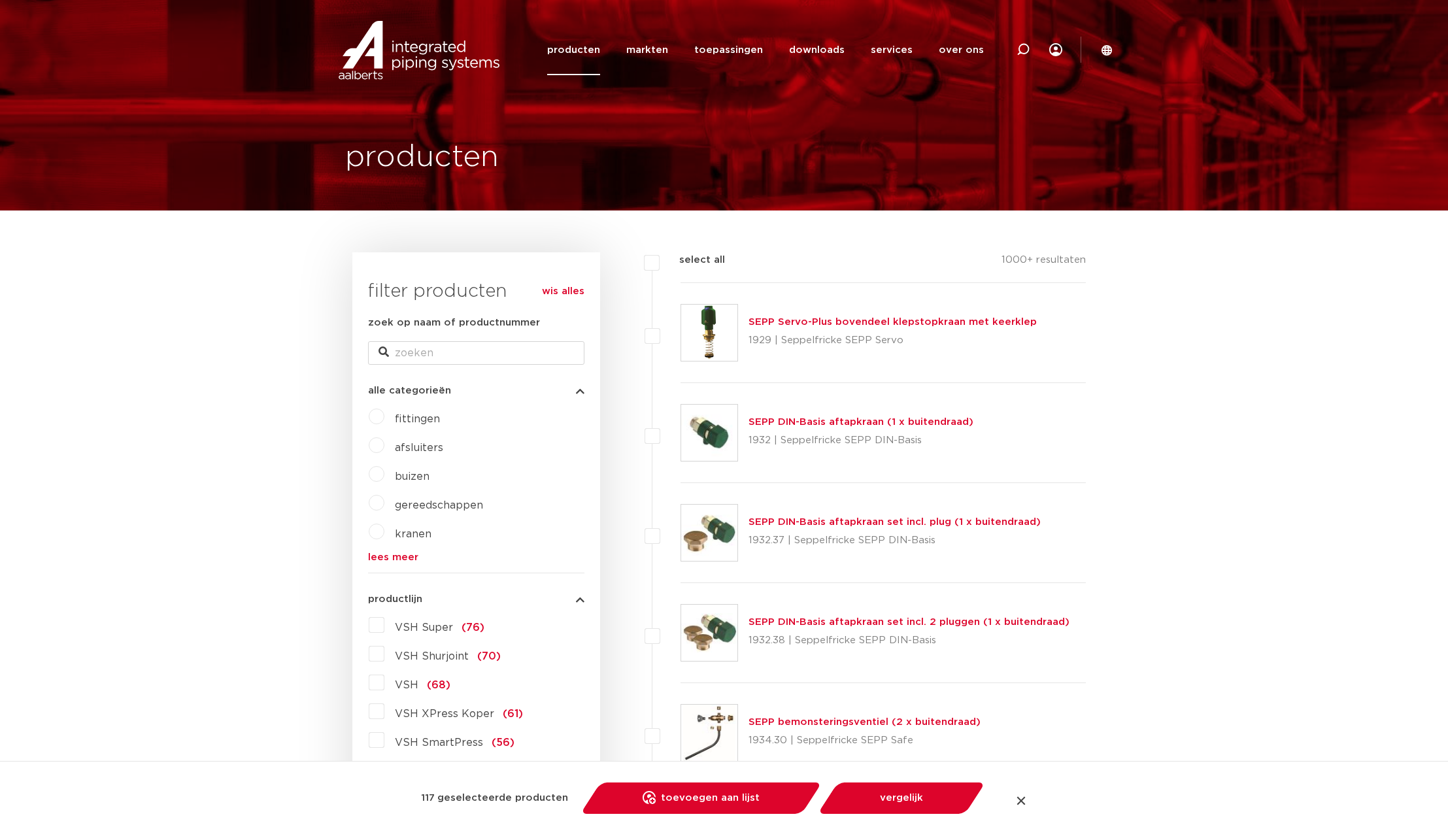
checkbox input "false"
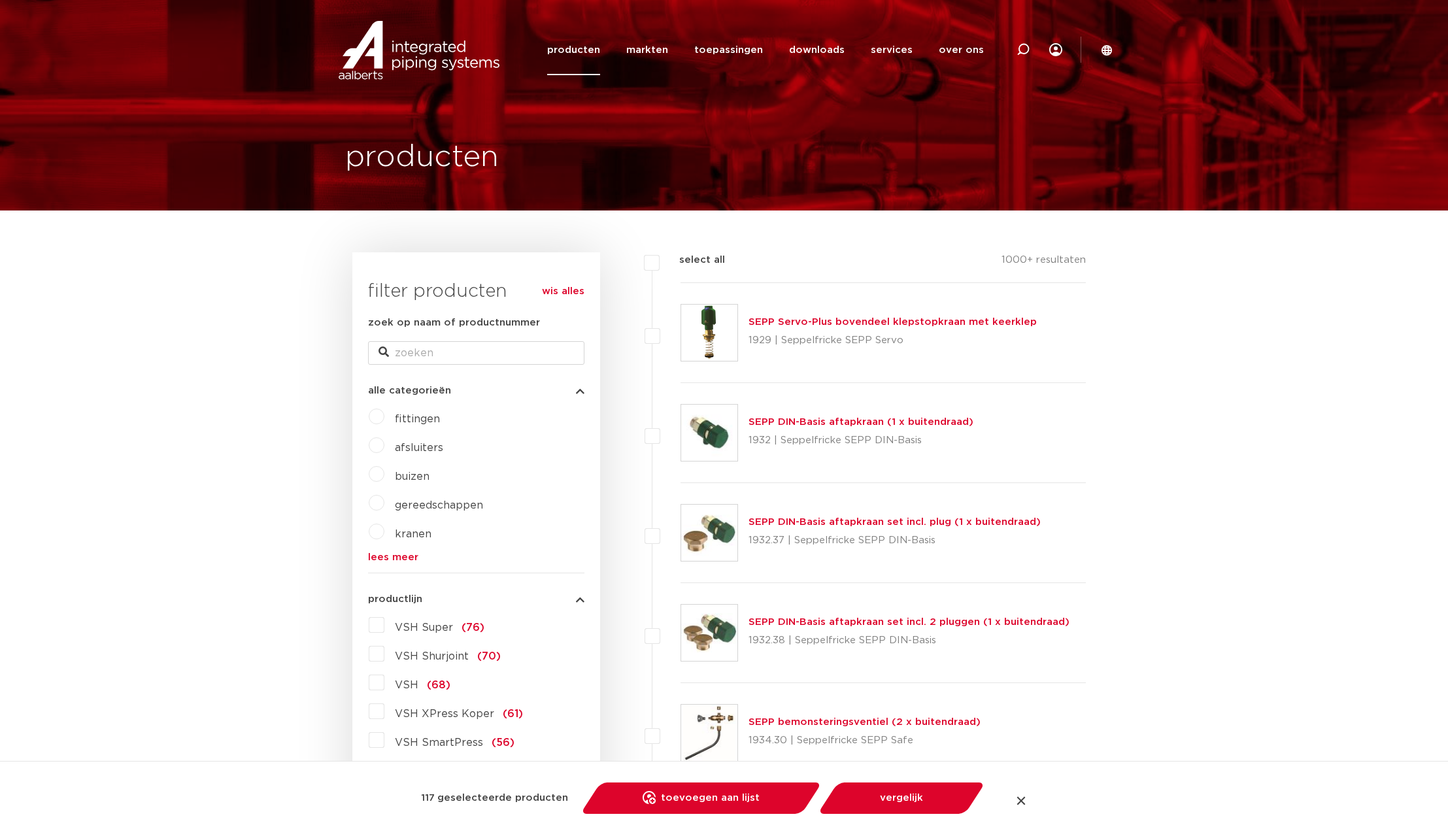
checkbox input "false"
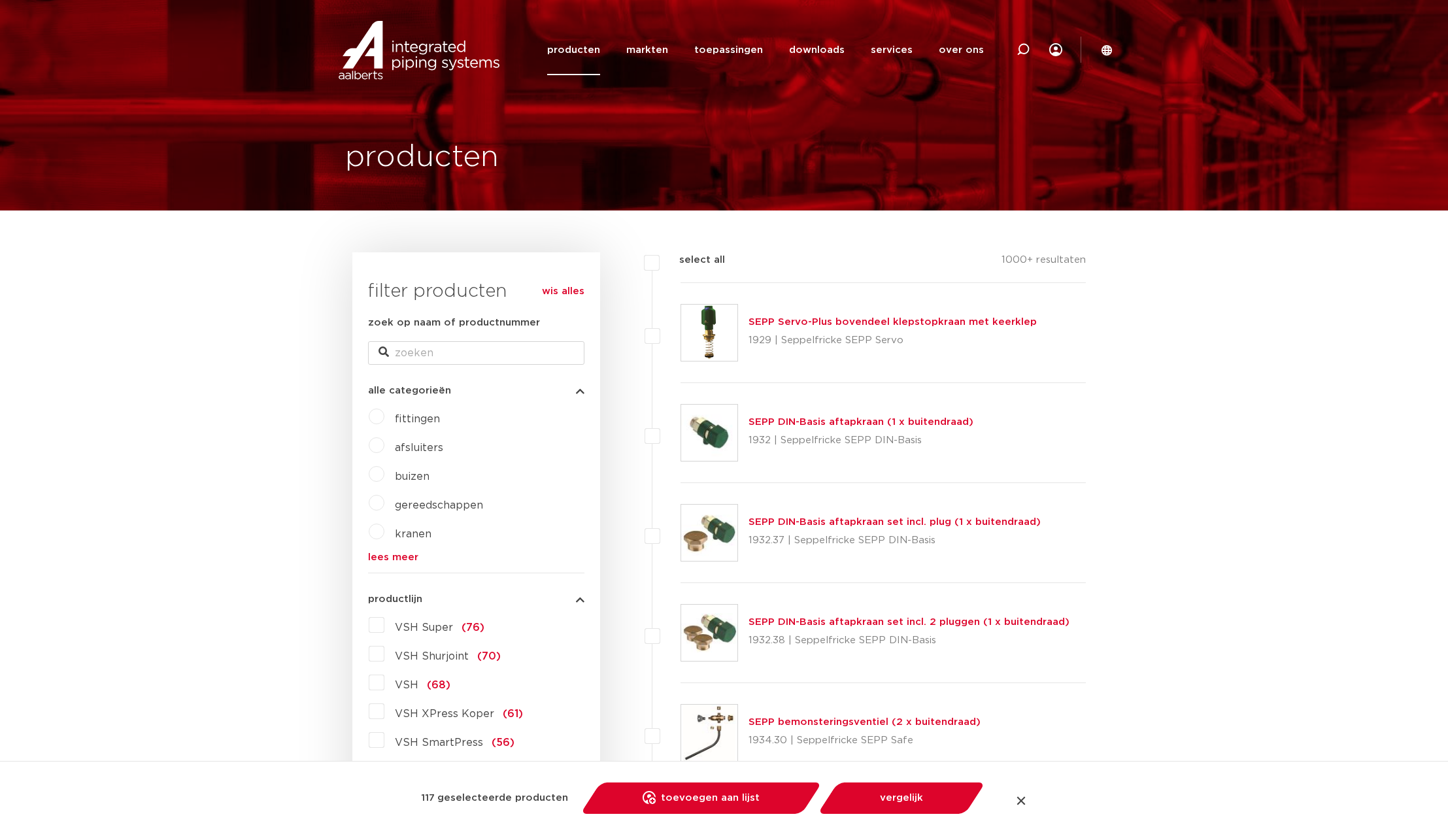
checkbox input "false"
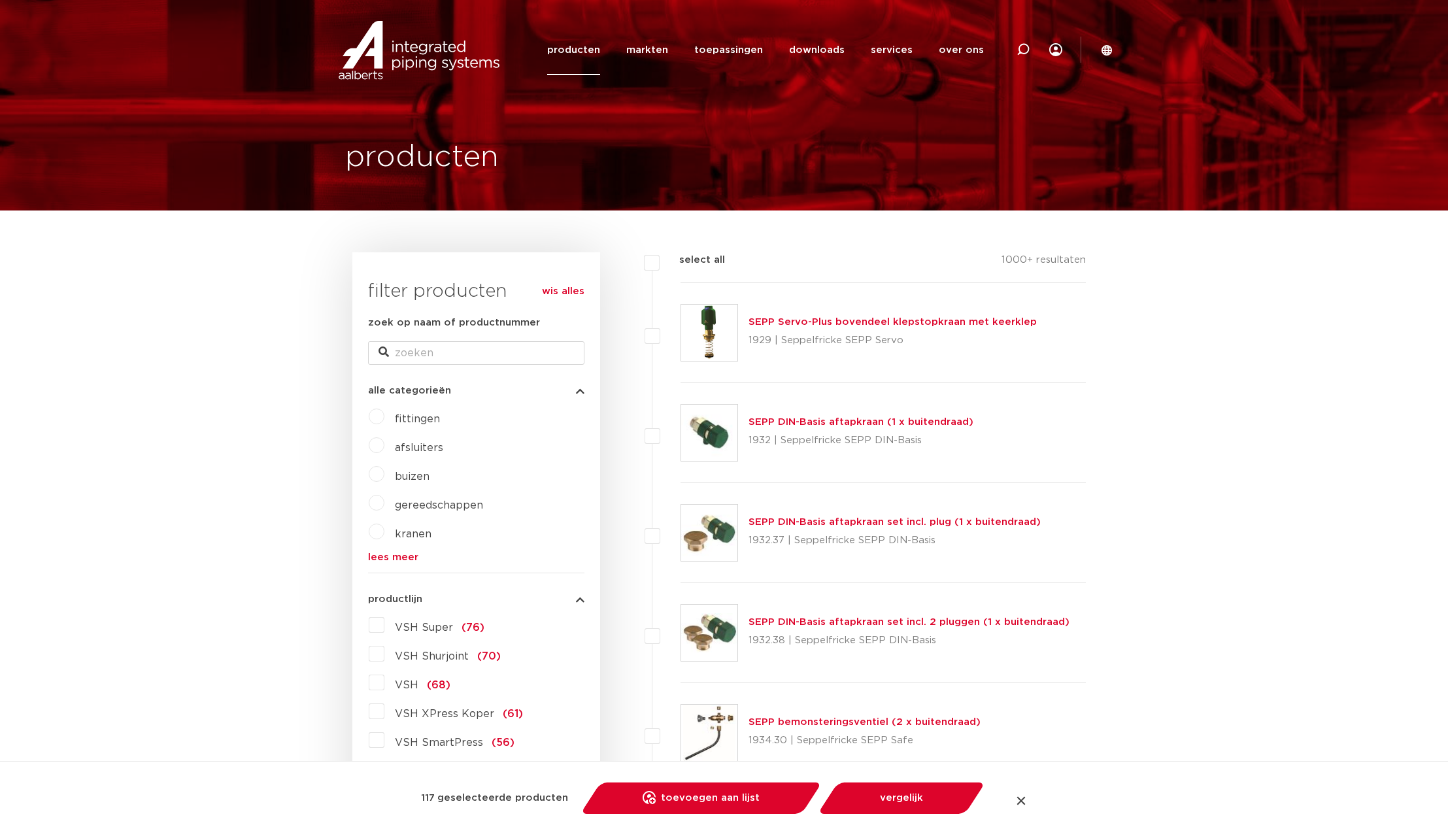
checkbox input "false"
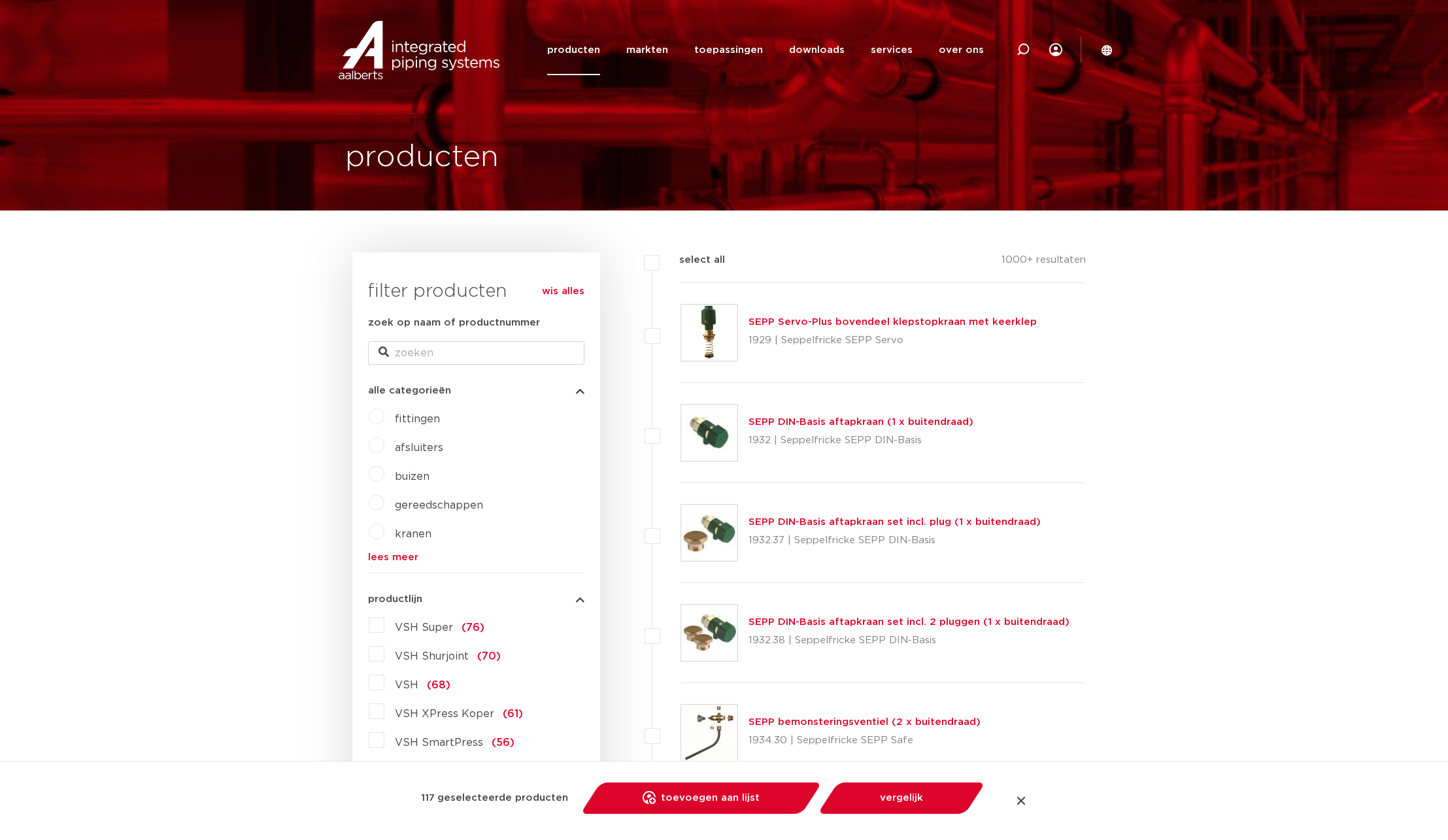
checkbox input "false"
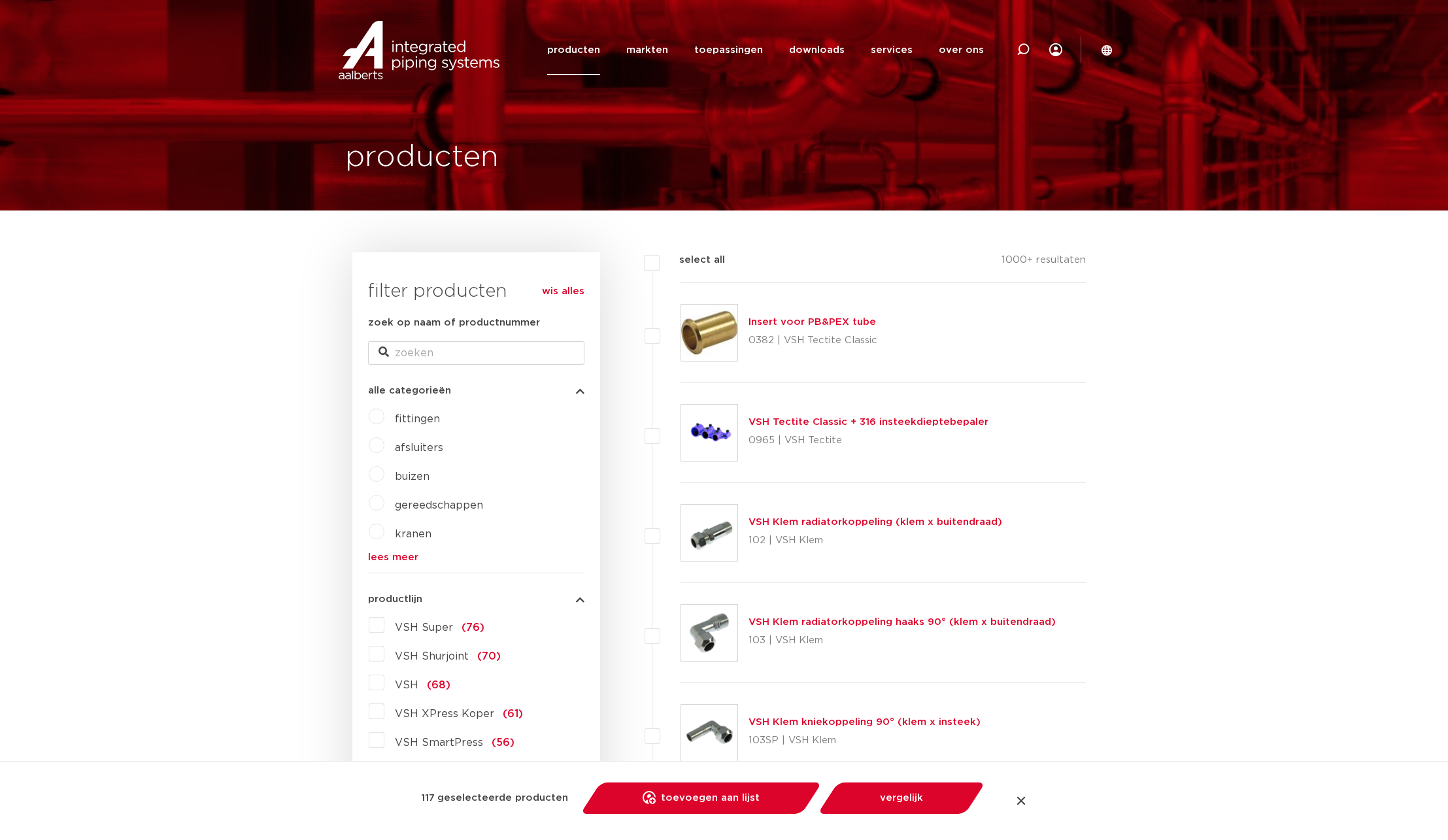
click at [1018, 807] on div at bounding box center [1022, 801] width 13 height 13
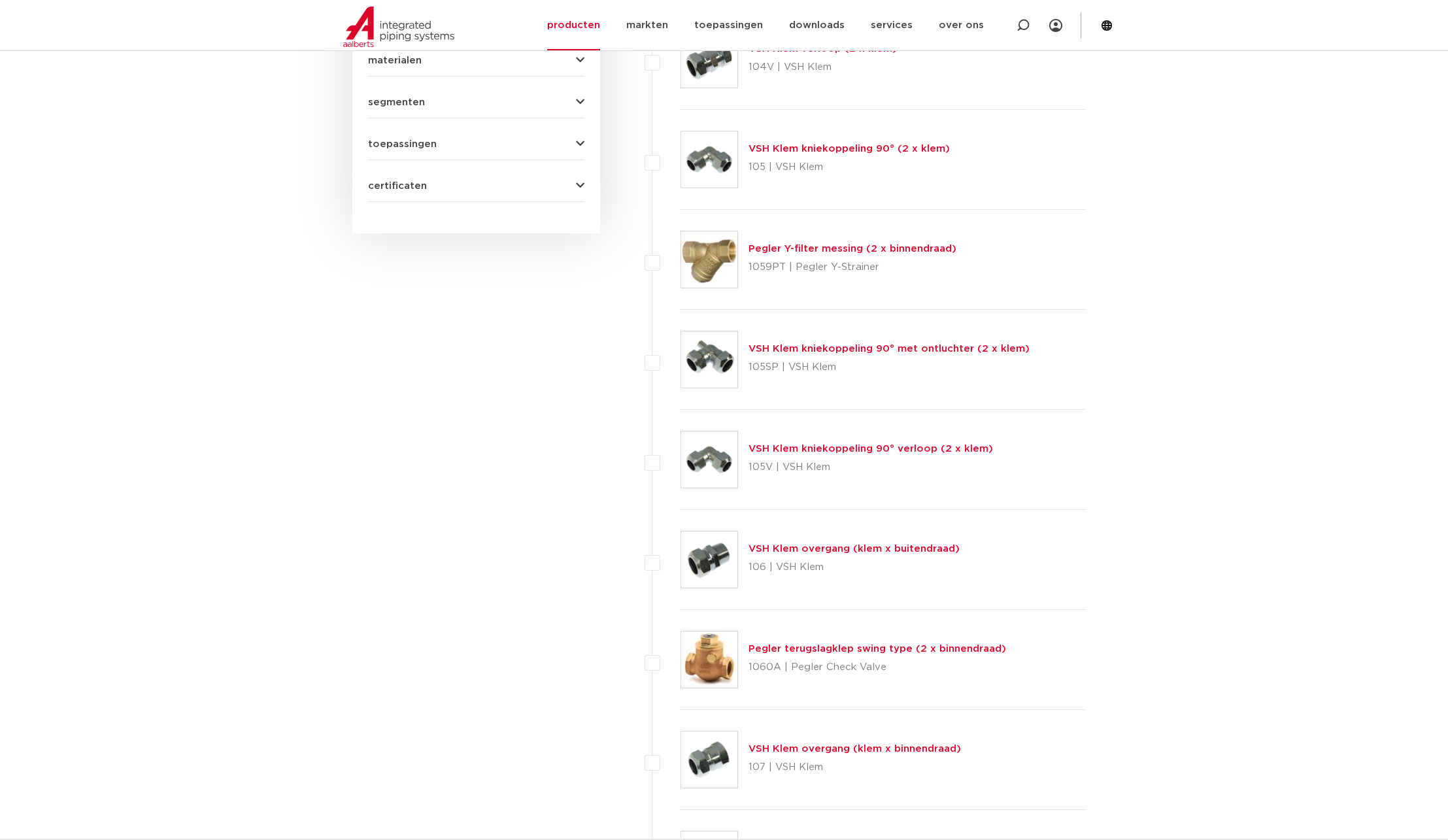
scroll to position [845, 0]
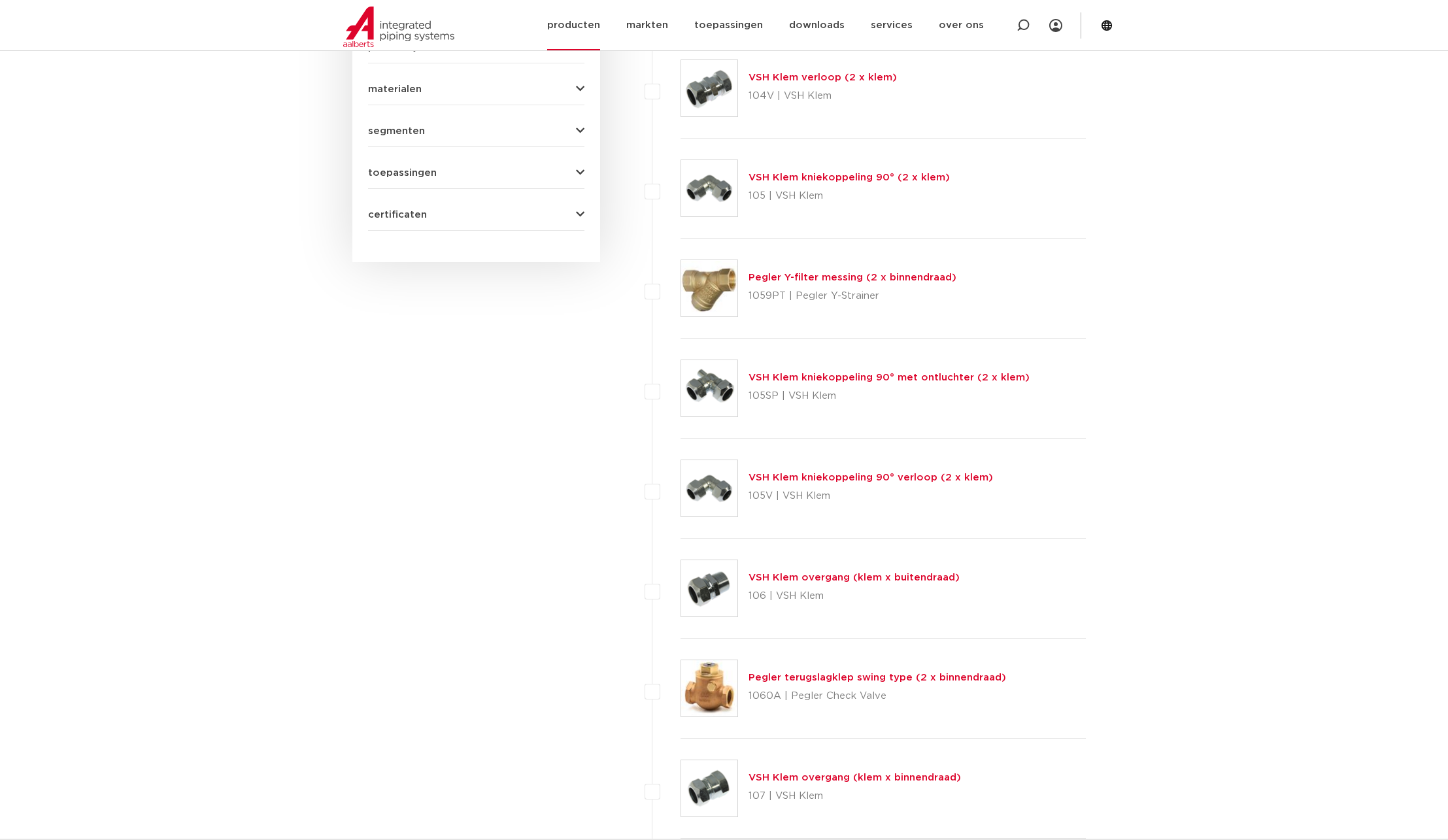
click at [1111, 26] on icon at bounding box center [1107, 26] width 12 height 12
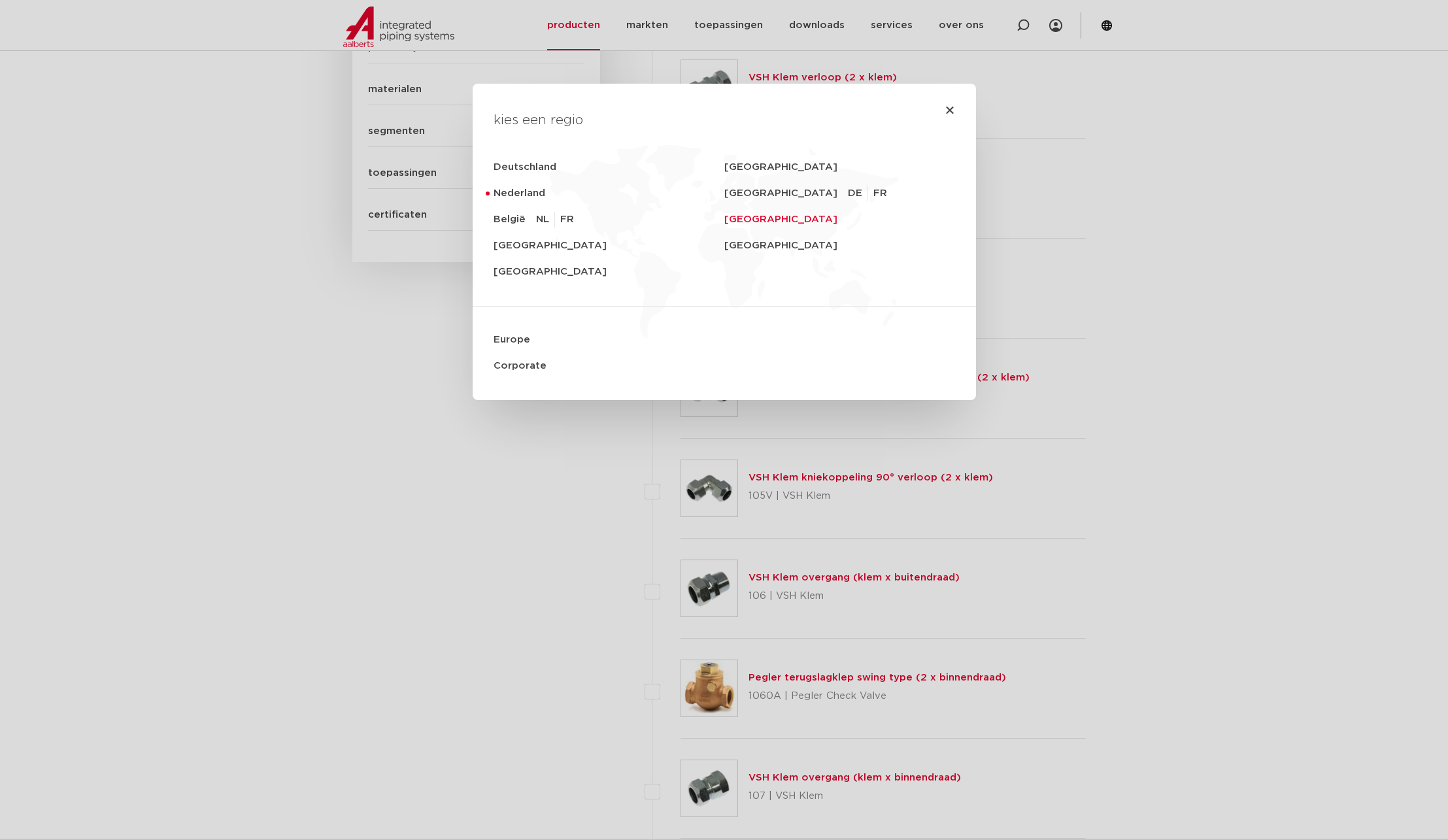
click at [781, 217] on link "[GEOGRAPHIC_DATA]" at bounding box center [840, 219] width 231 height 26
